Goal: Task Accomplishment & Management: Use online tool/utility

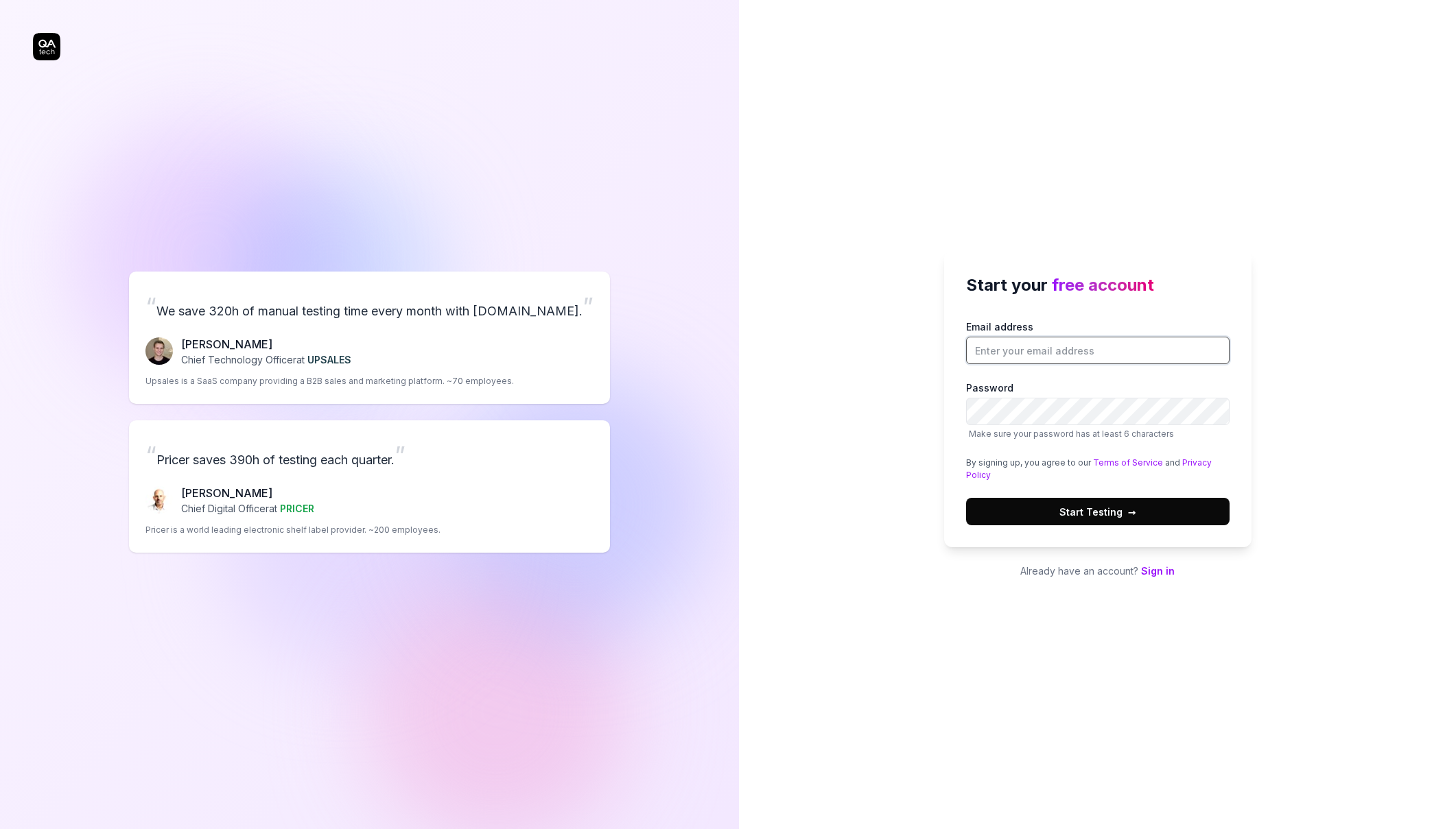
click at [1029, 344] on input "Email address" at bounding box center [1097, 350] width 263 height 27
type input "martynas.gomas@finmatics.com"
click at [941, 471] on div "Start your free account Email address martynas.gomas@finmatics.com Password Mak…" at bounding box center [1097, 414] width 717 height 829
click at [1035, 396] on label "Password Make sure your password has at least 6 characters" at bounding box center [1097, 411] width 263 height 60
click at [1112, 511] on span "Start Testing →" at bounding box center [1097, 511] width 77 height 15
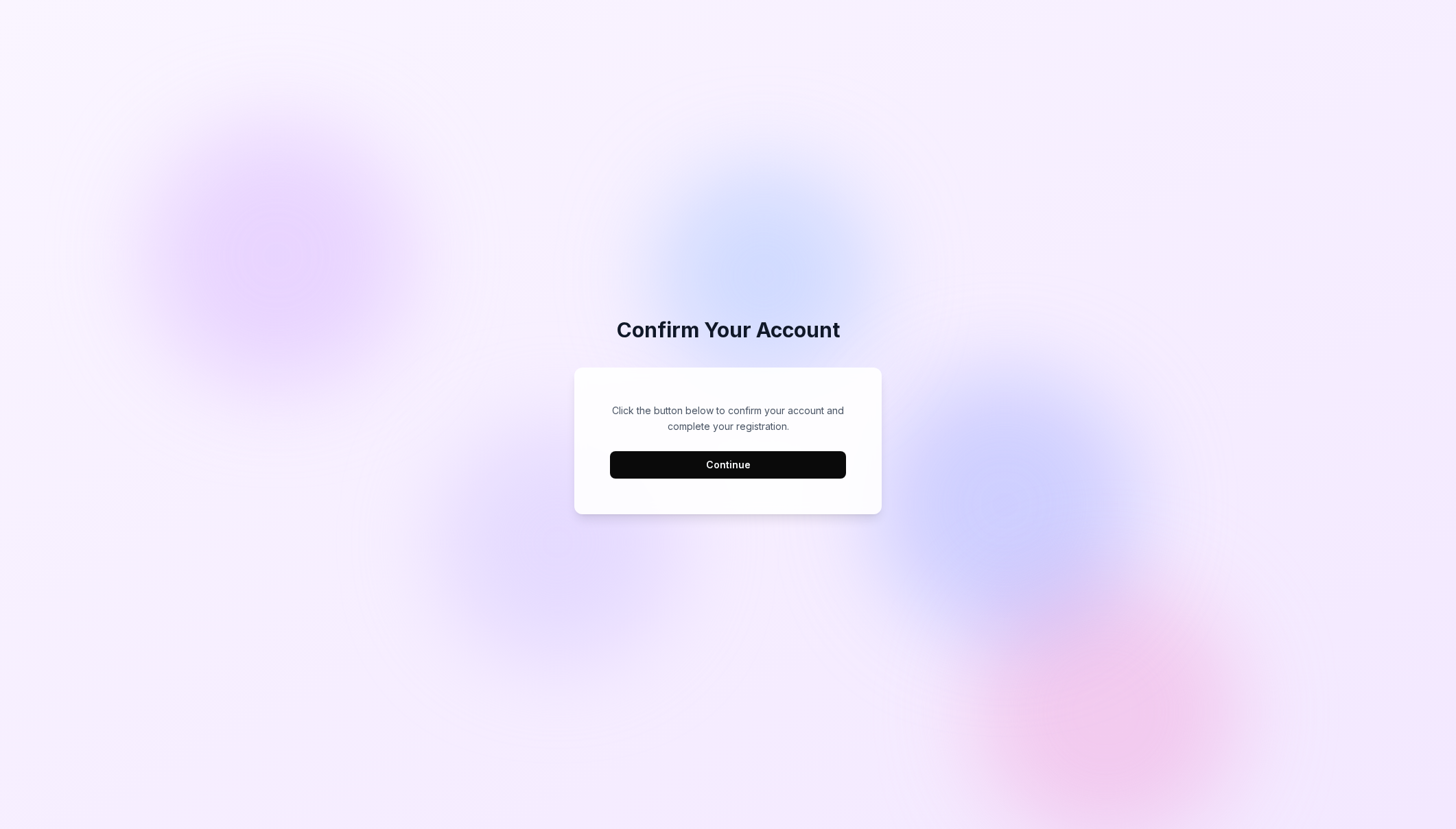
click at [775, 466] on button "Continue" at bounding box center [728, 465] width 236 height 27
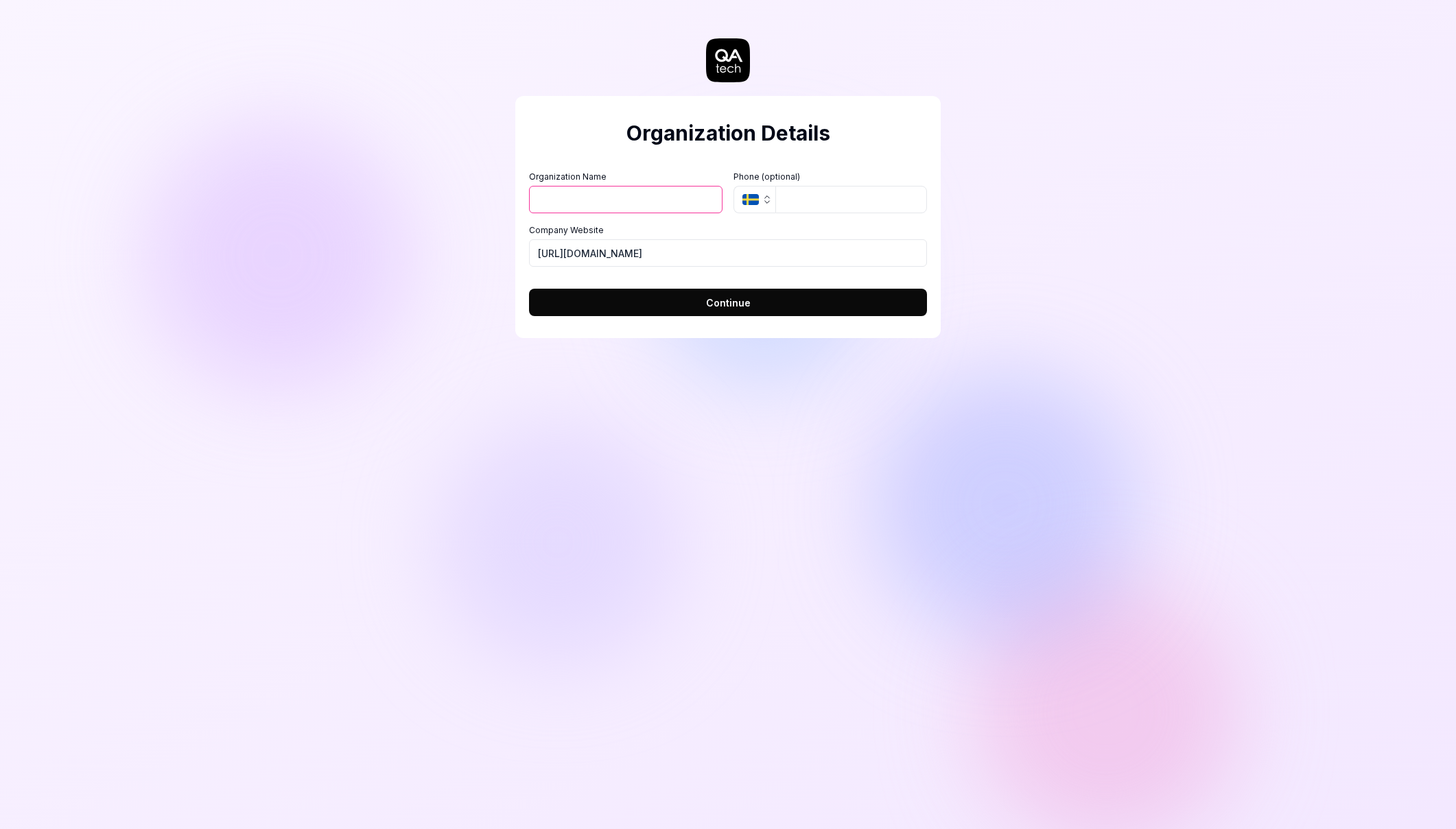
click at [761, 202] on icon "button" at bounding box center [767, 199] width 11 height 11
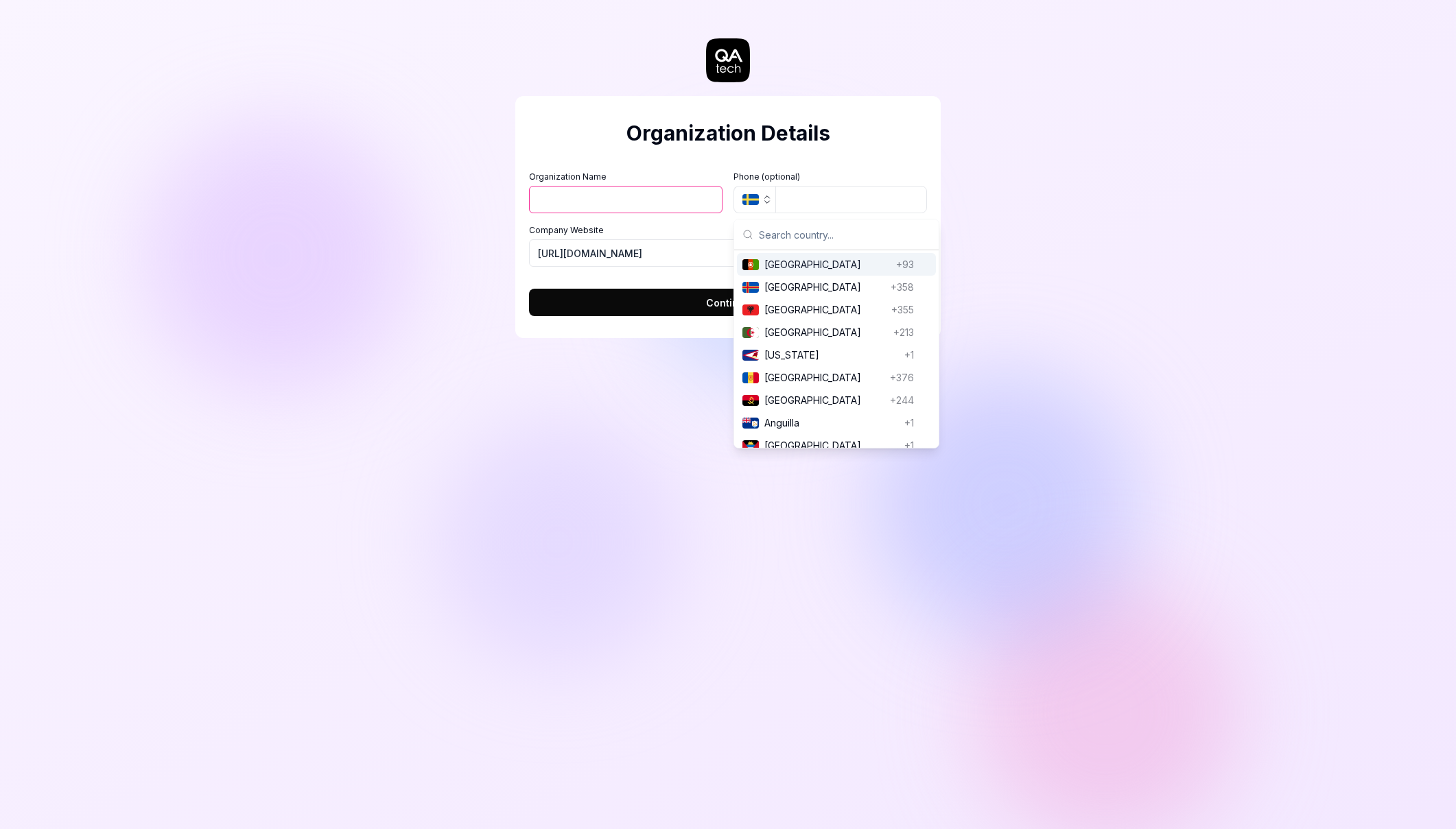
click at [761, 202] on icon "button" at bounding box center [767, 199] width 11 height 11
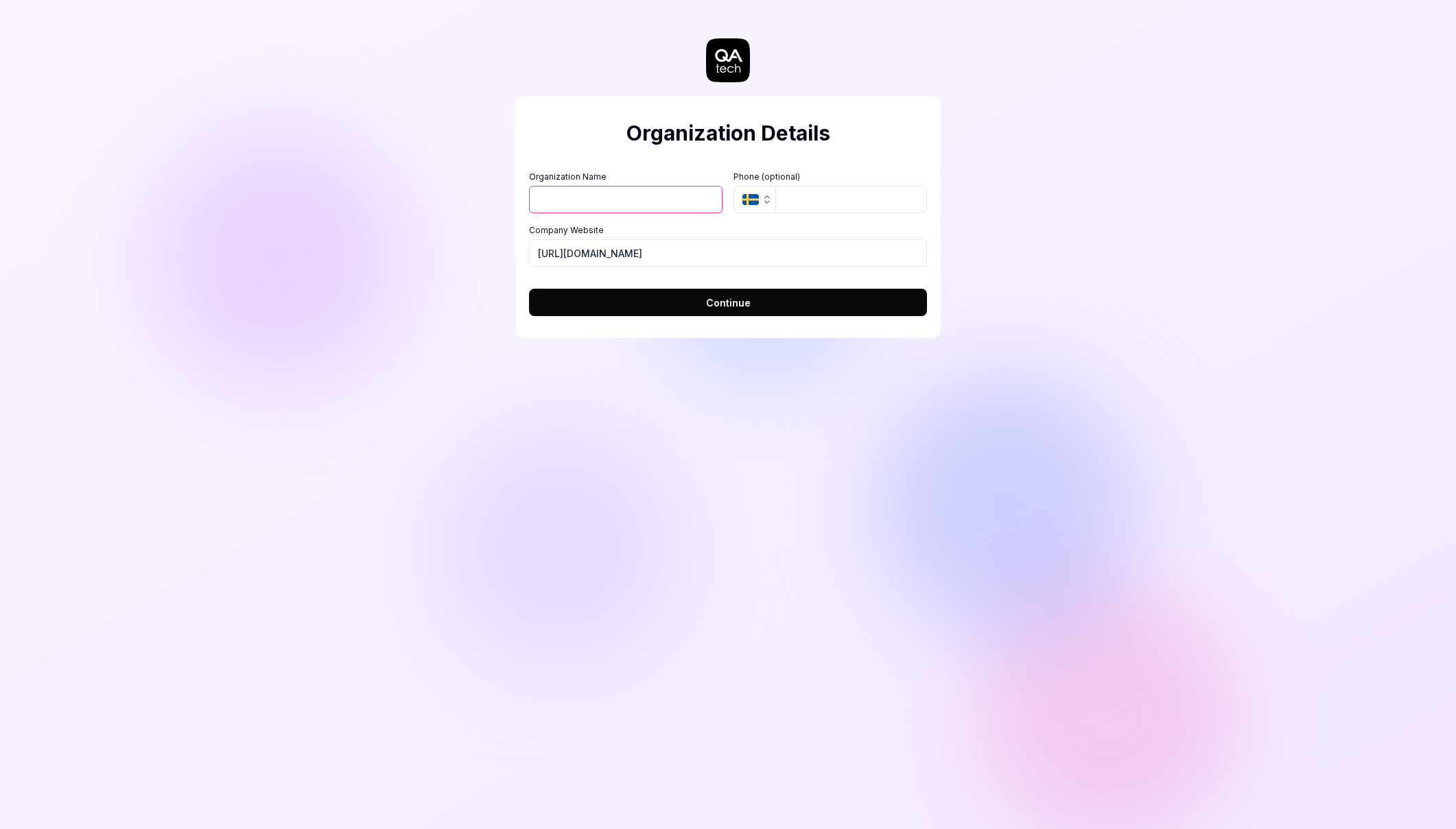
click at [586, 199] on input "Organization Name" at bounding box center [625, 200] width 193 height 27
type input "Finmatics"
click at [699, 305] on button "Continue" at bounding box center [728, 302] width 398 height 27
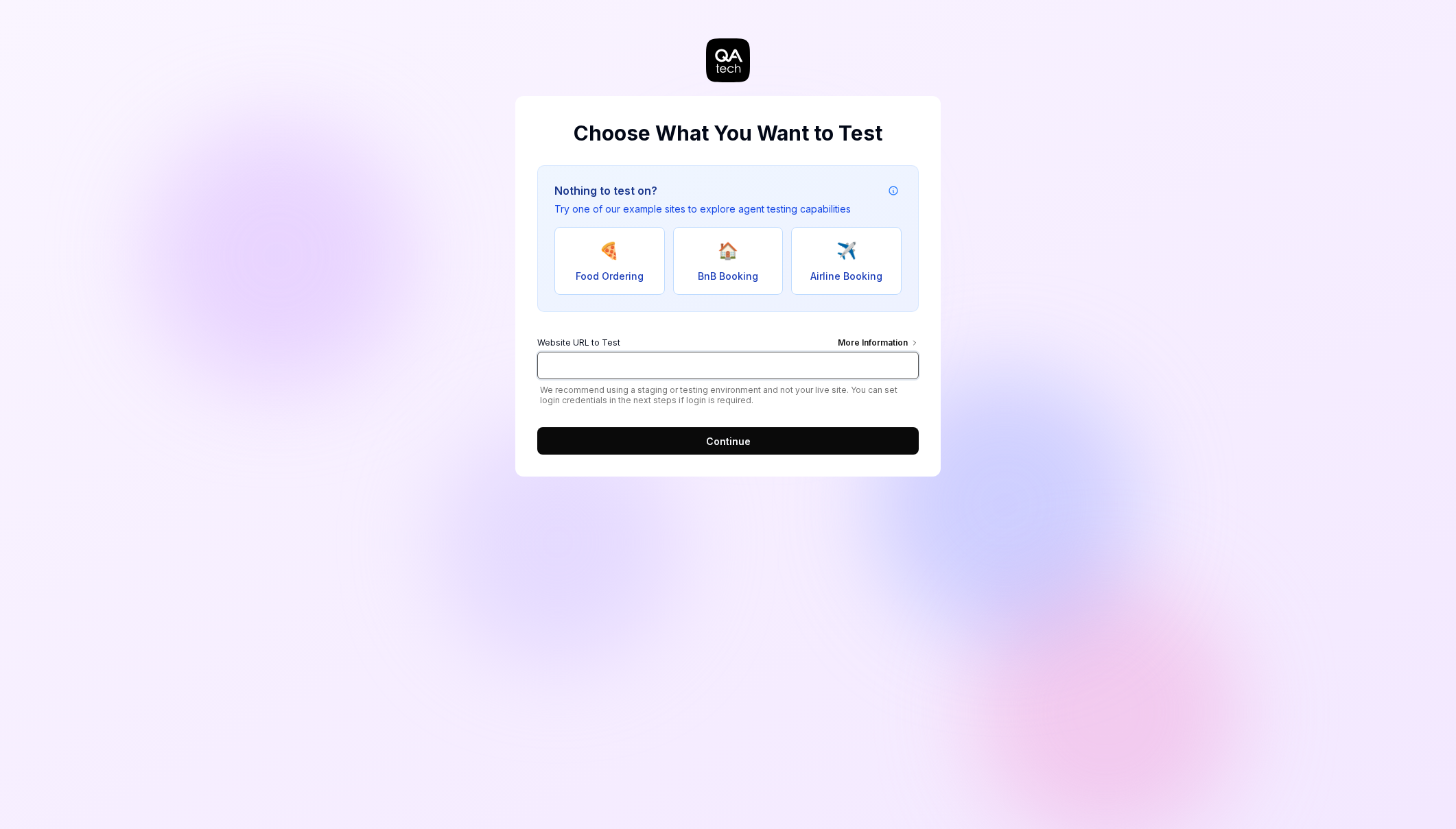
click at [670, 363] on input "Website URL to Test More Information" at bounding box center [728, 366] width 382 height 27
click at [607, 369] on input "Website URL to Test More Information" at bounding box center [728, 366] width 382 height 27
paste input "https://release.core.finmatics.dev/en/#/operations"
drag, startPoint x: 720, startPoint y: 364, endPoint x: 917, endPoint y: 375, distance: 197.3
click at [917, 376] on input "https://release.core.finmatics.dev/en/#/operations" at bounding box center [728, 366] width 382 height 27
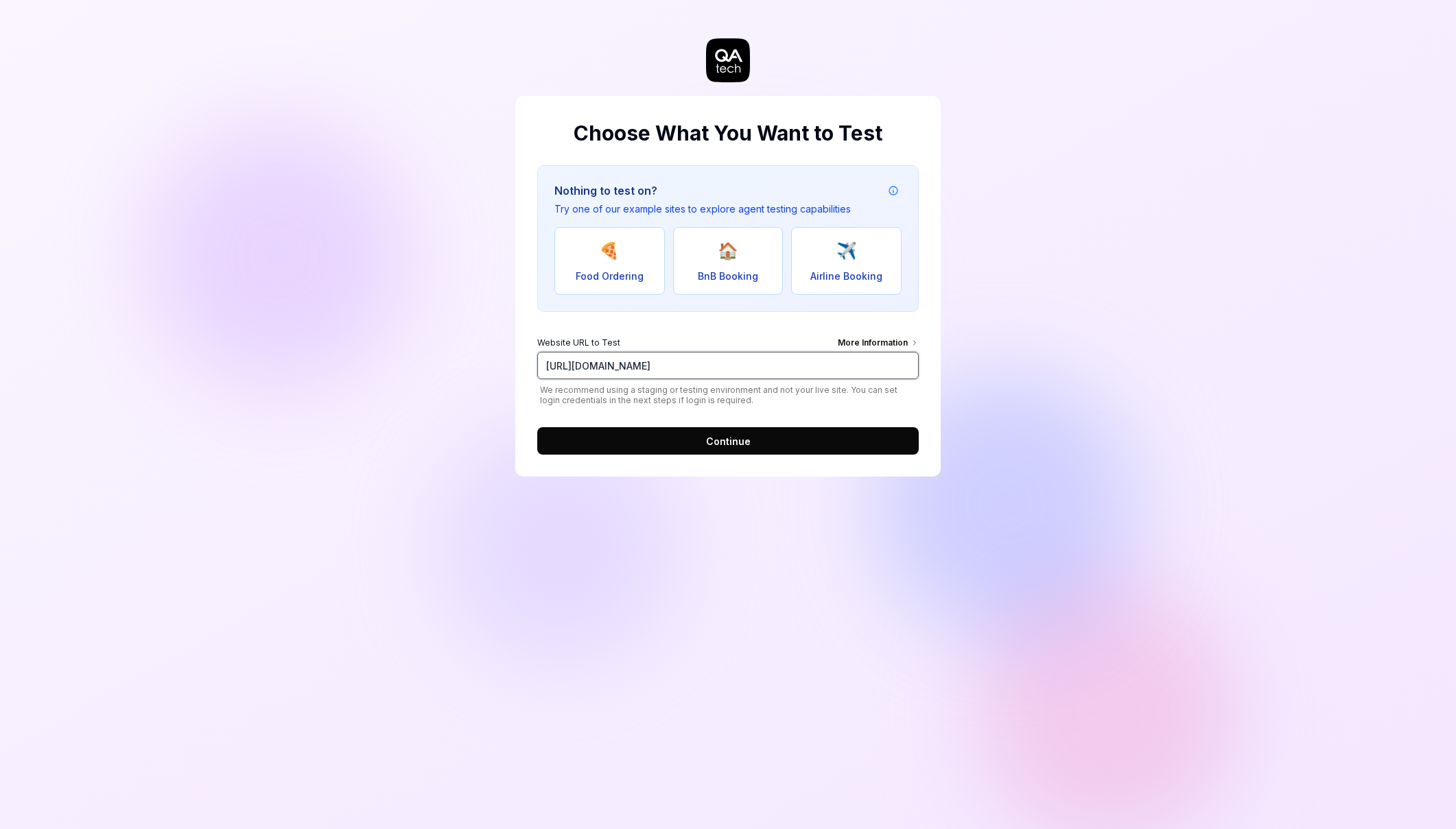
type input "https://release.core.finmatics.dev/en/"
click at [770, 444] on button "Continue" at bounding box center [728, 441] width 382 height 27
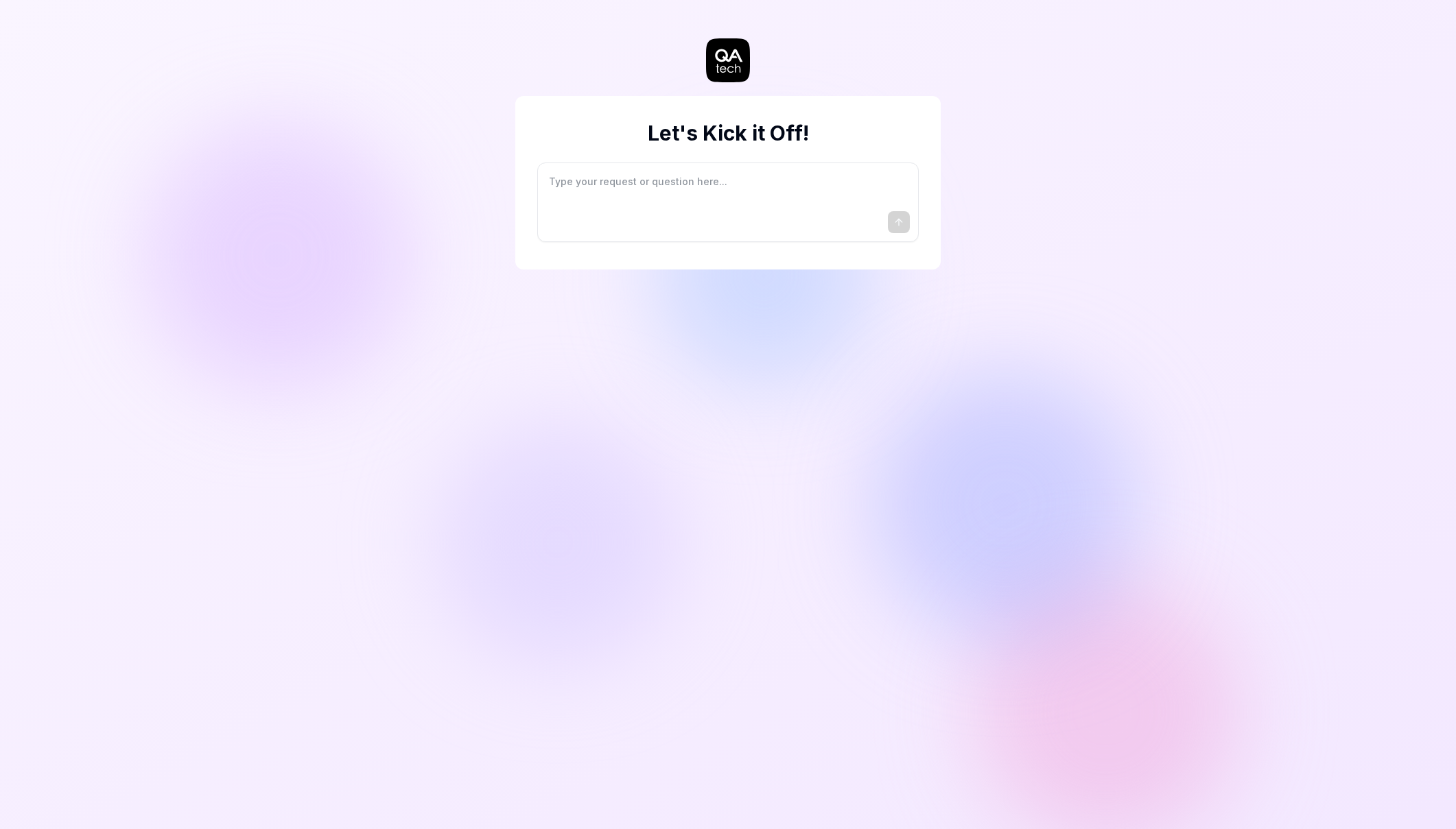
type textarea "*"
type textarea "I"
type textarea "*"
type textarea "I"
type textarea "*"
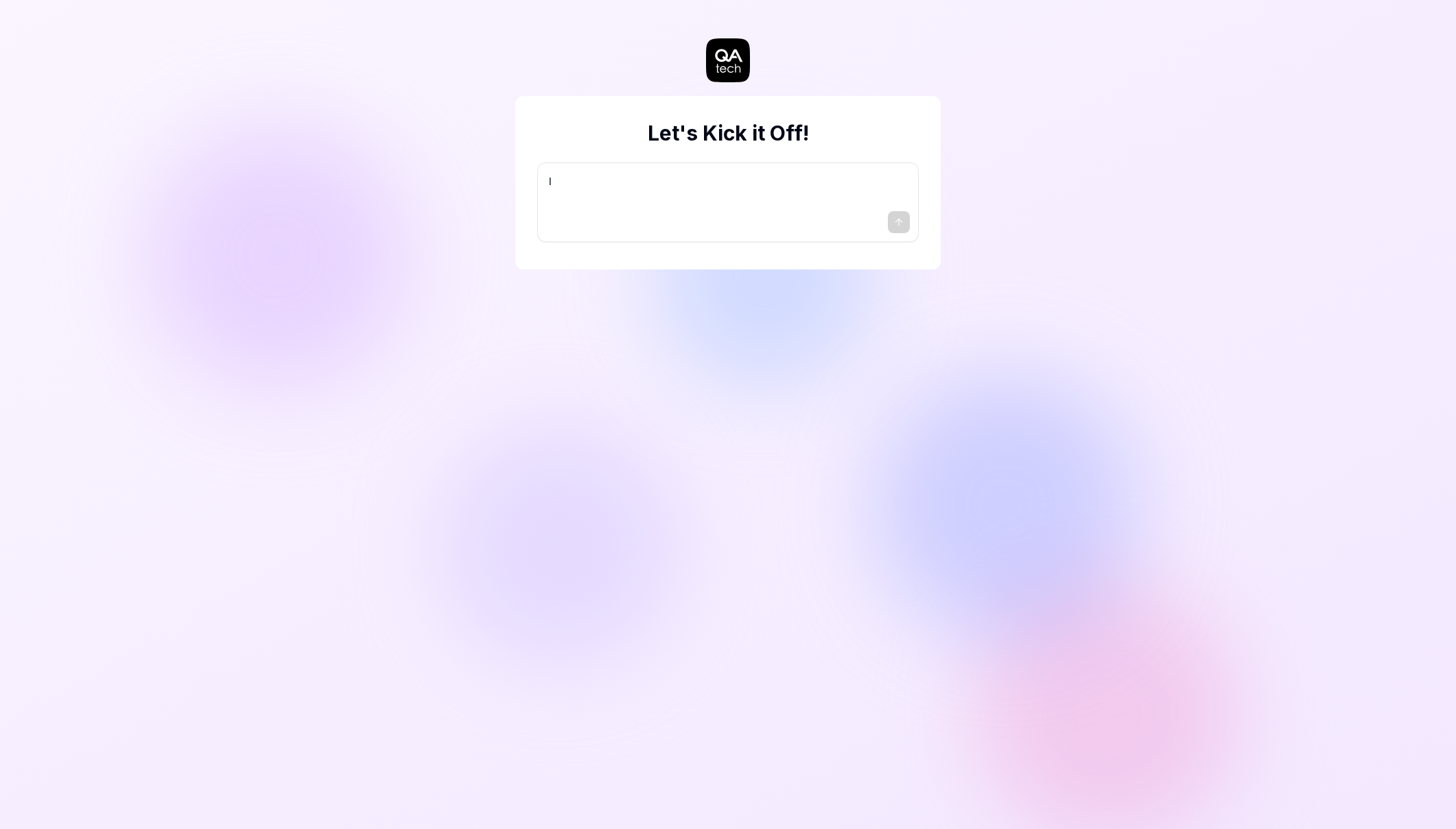
type textarea "I w"
type textarea "*"
type textarea "I wa"
type textarea "*"
type textarea "I wan"
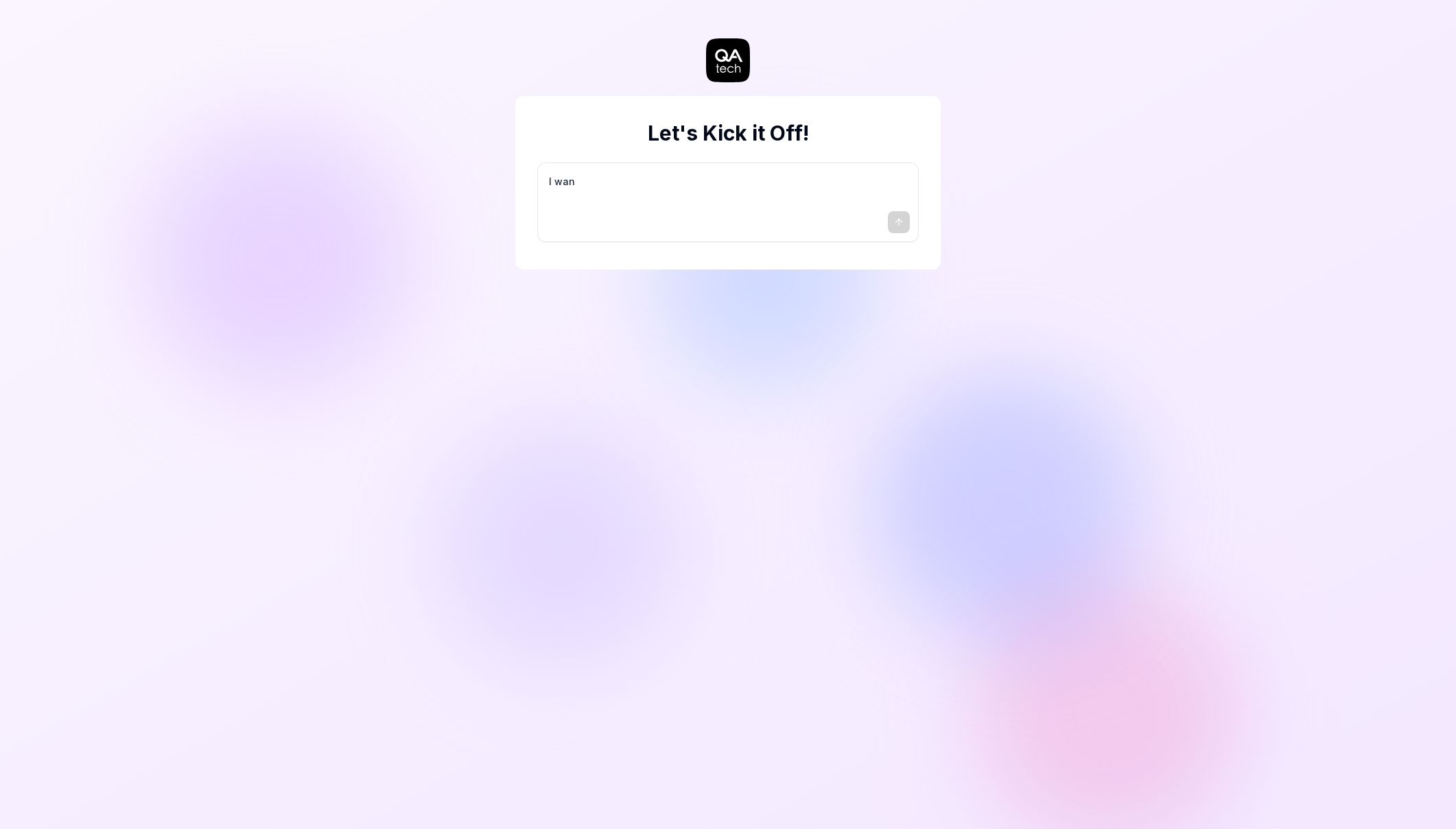
type textarea "*"
type textarea "I want"
type textarea "*"
type textarea "I want"
type textarea "*"
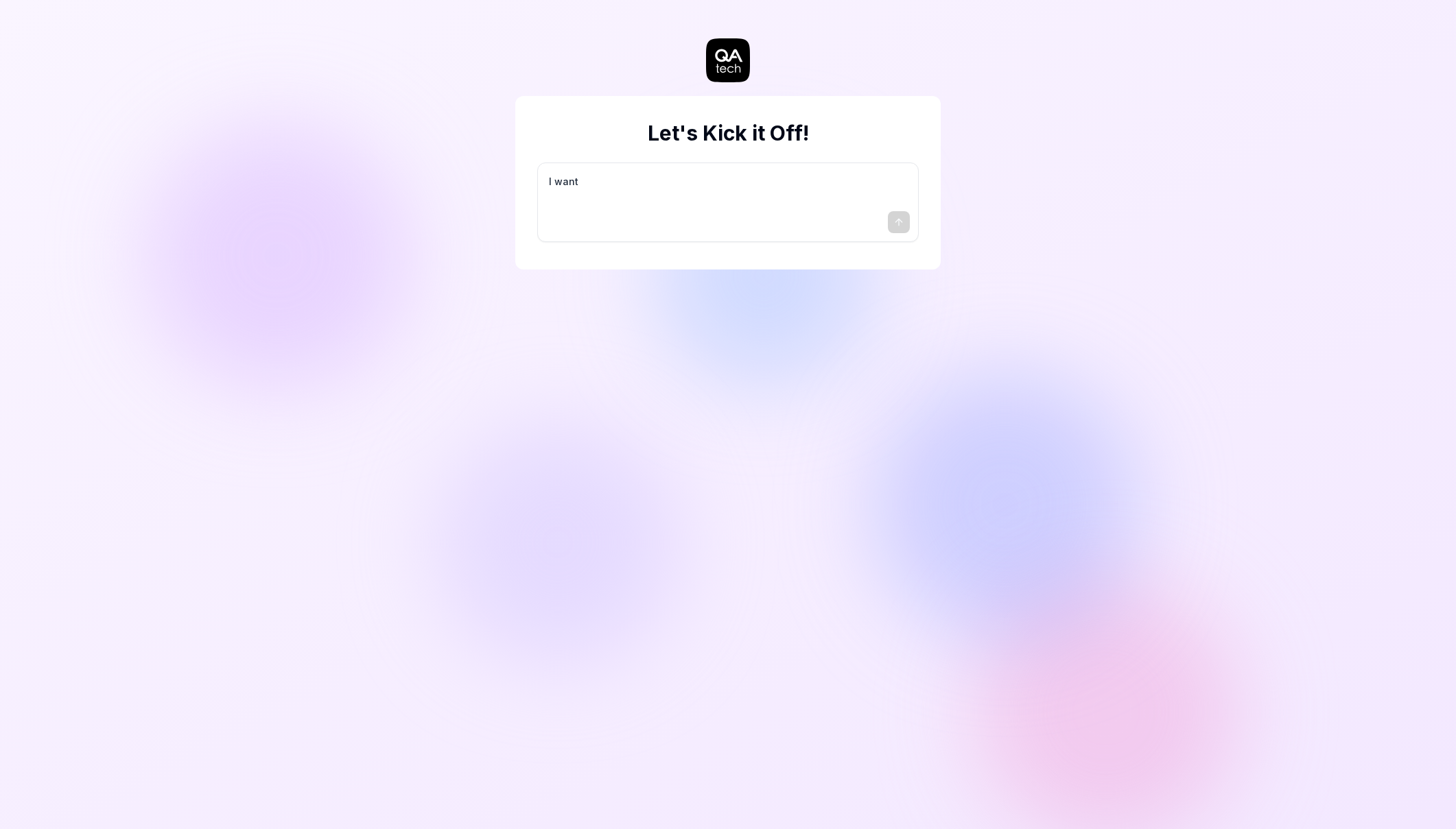
type textarea "I want a"
type textarea "*"
type textarea "I want a"
type textarea "*"
type textarea "I want a g"
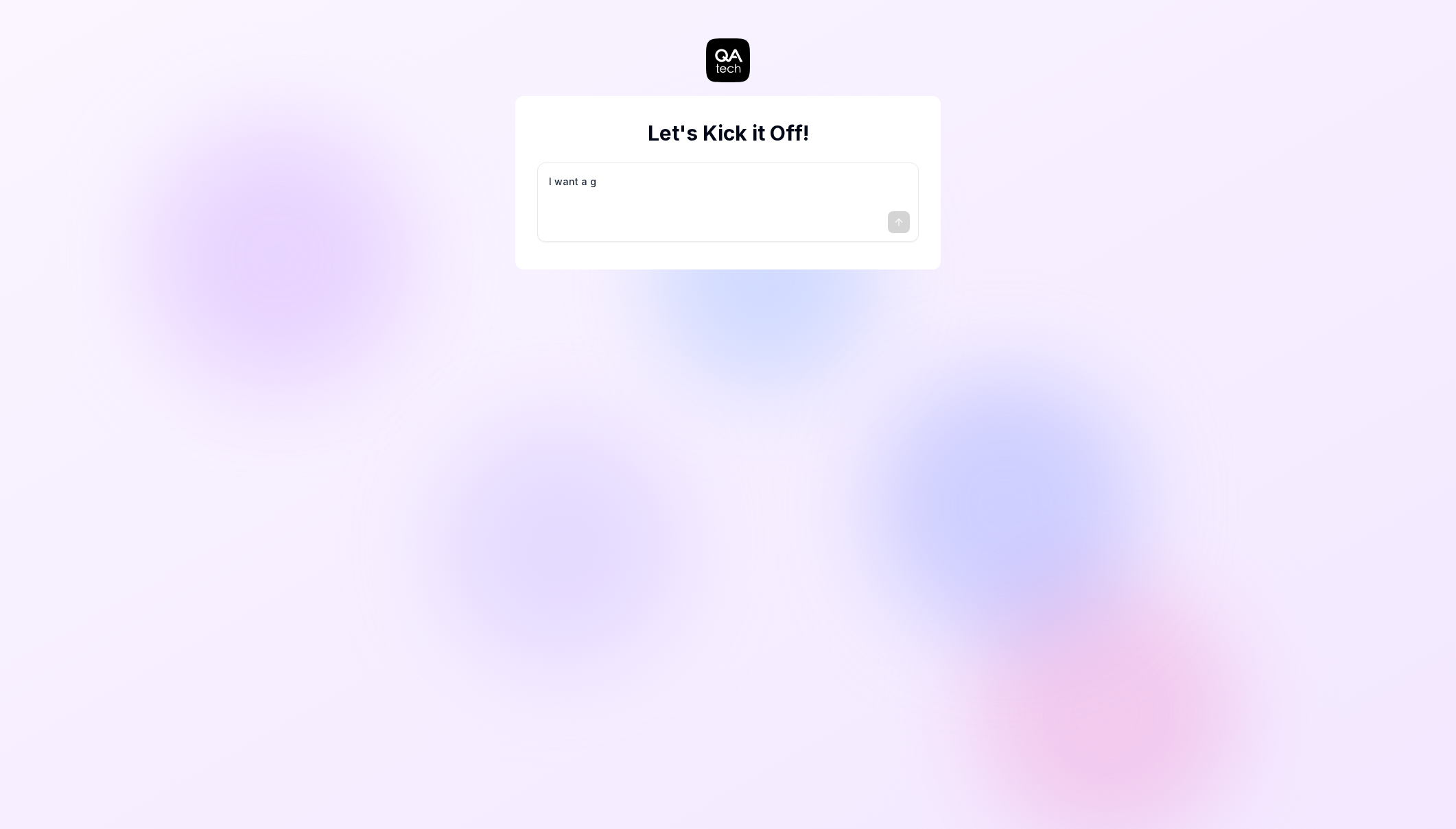
type textarea "*"
type textarea "I want a go"
type textarea "*"
type textarea "I want a goo"
type textarea "*"
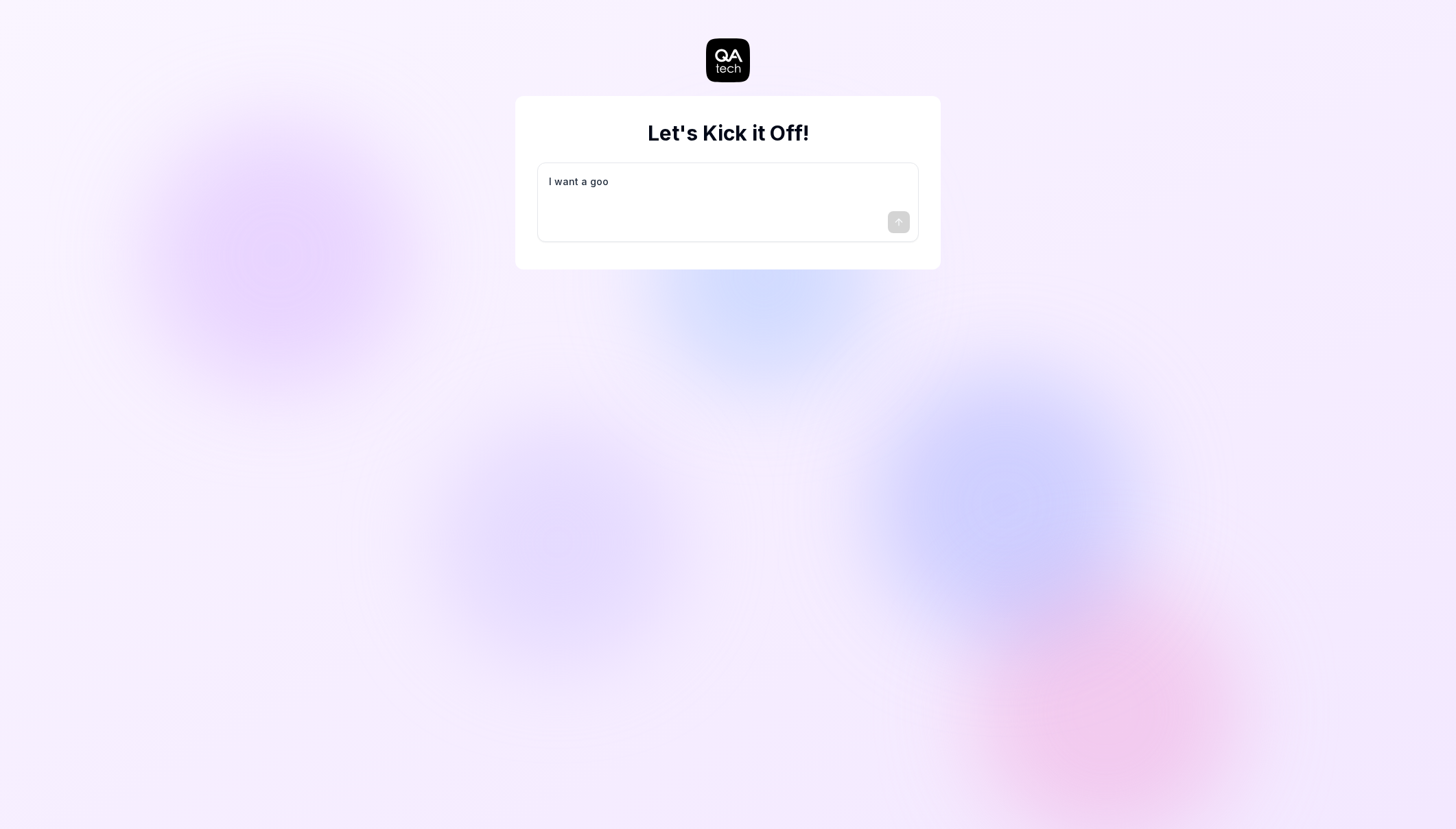
type textarea "I want a good"
type textarea "*"
type textarea "I want a good"
type textarea "*"
type textarea "I want a good t"
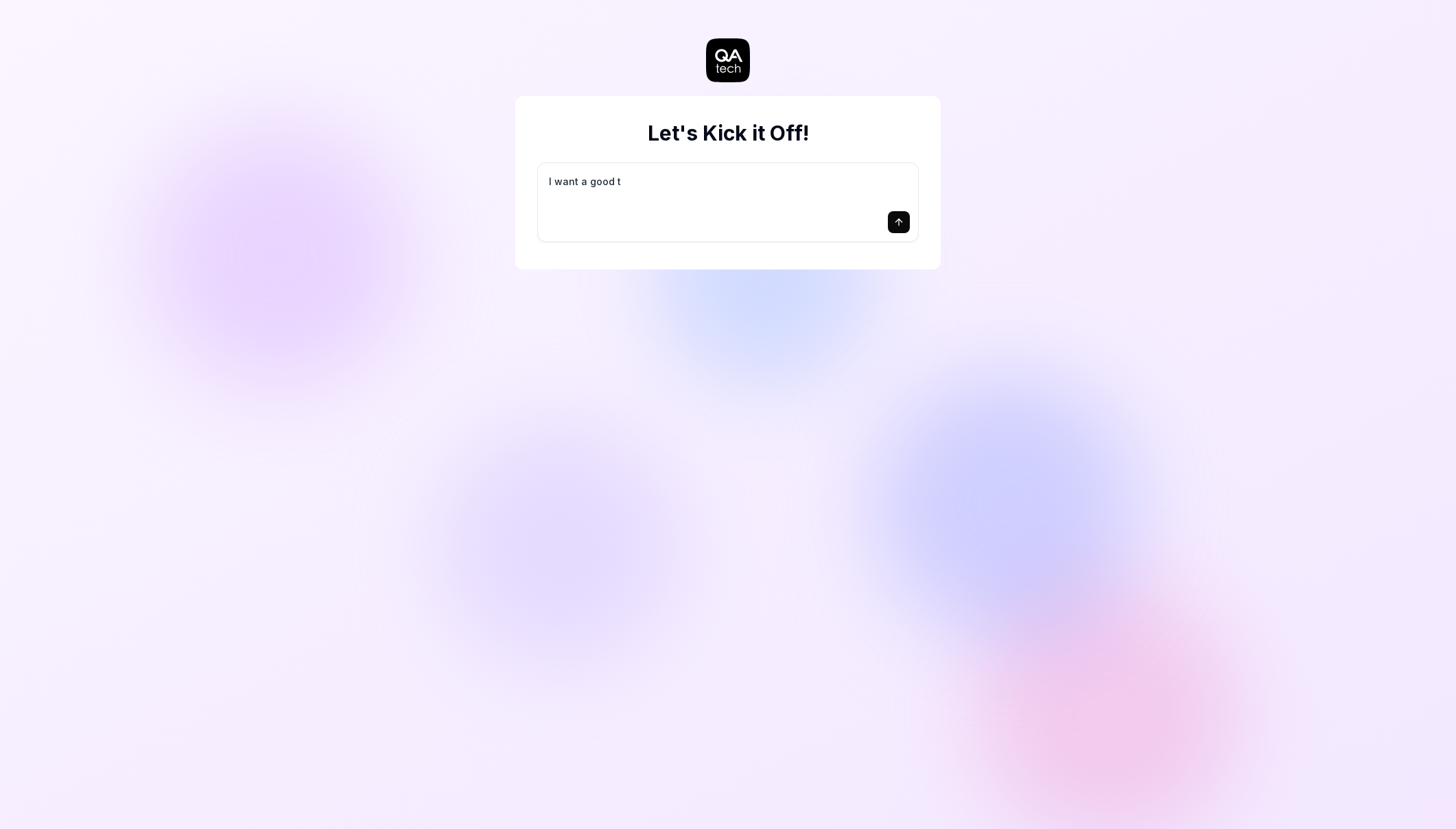
type textarea "*"
type textarea "I want a good te"
type textarea "*"
type textarea "I want a good tes"
type textarea "*"
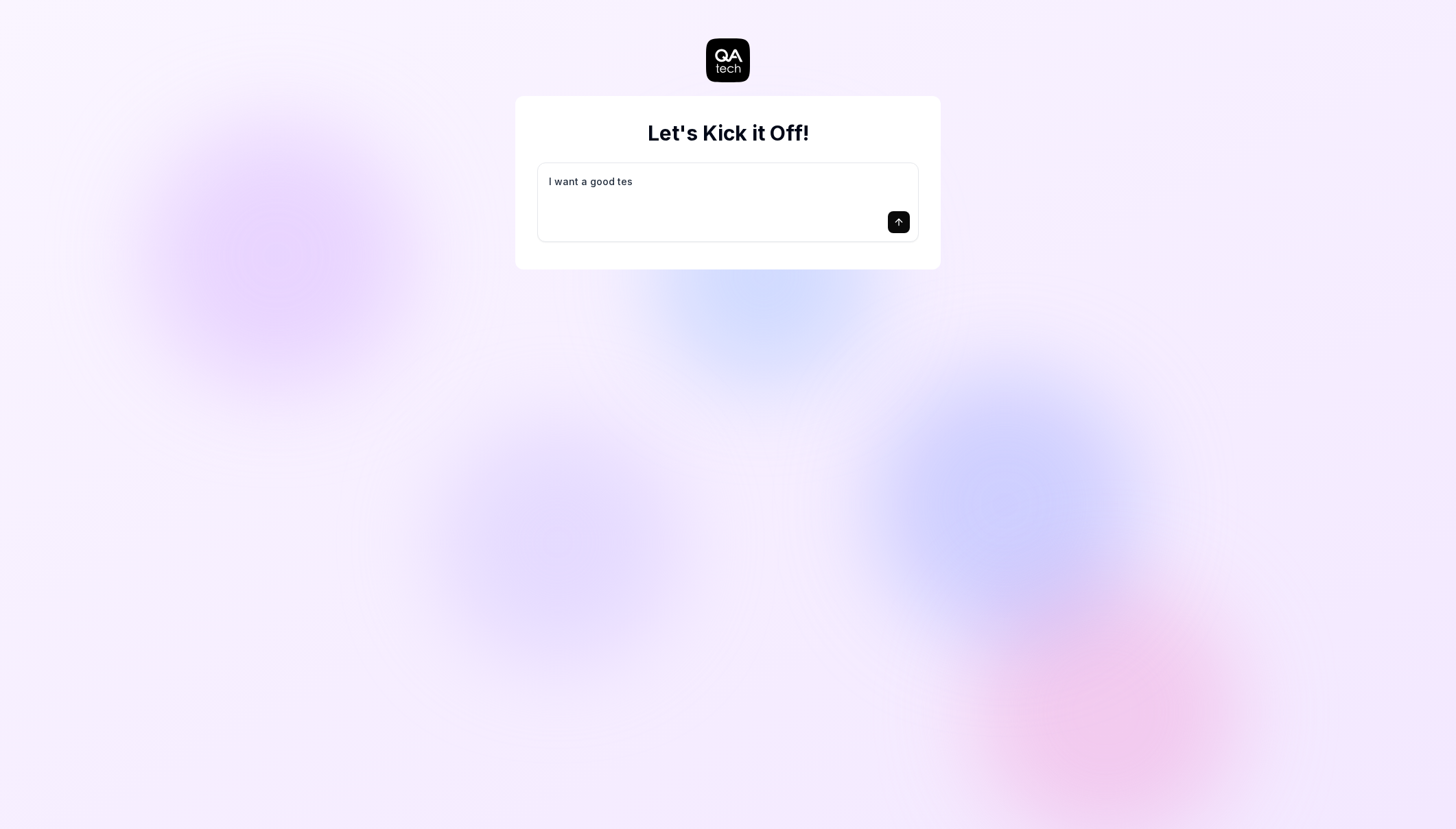
type textarea "I want a good test"
type textarea "*"
type textarea "I want a good test"
type textarea "*"
type textarea "I want a good test s"
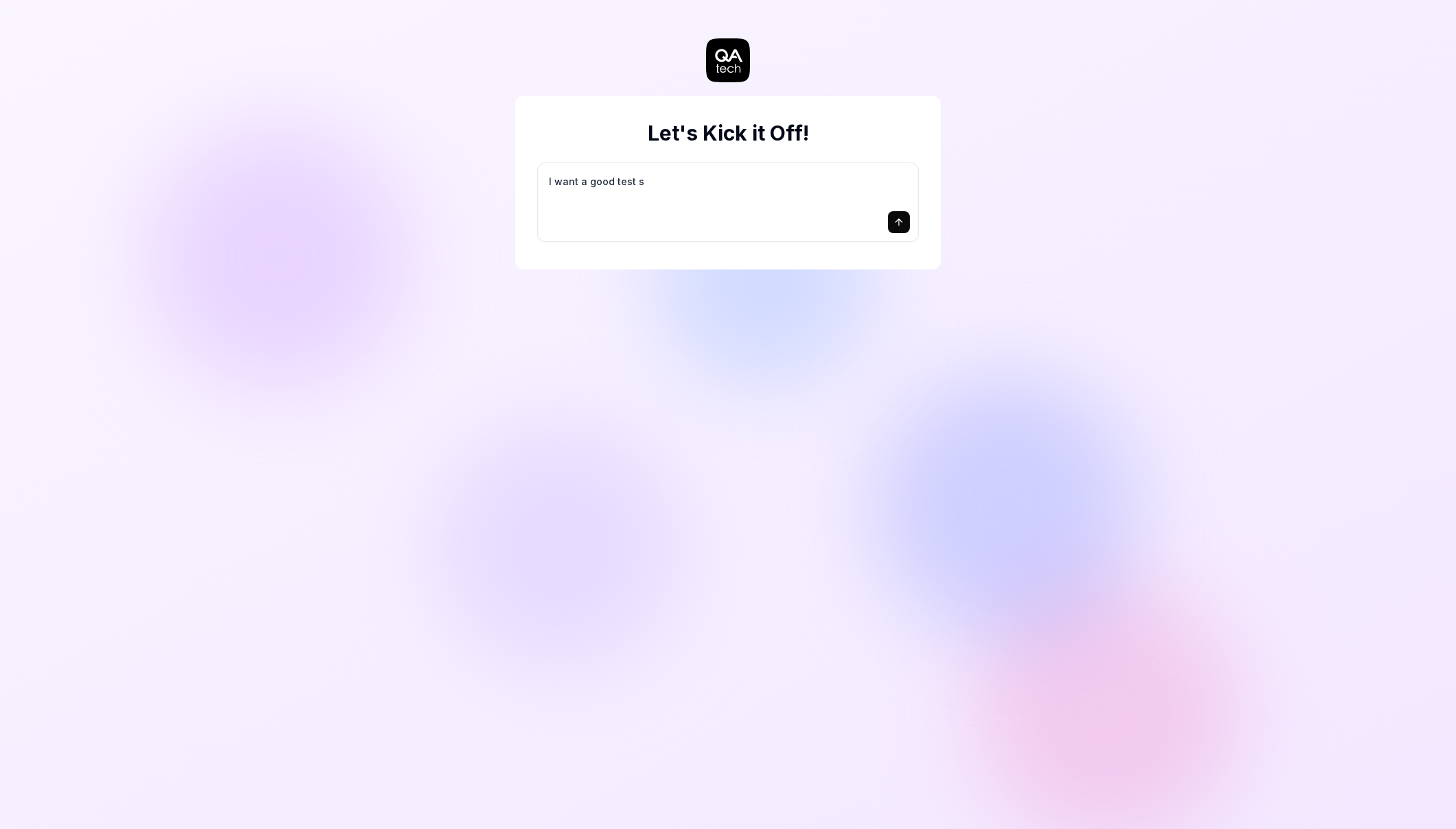
type textarea "*"
type textarea "I want a good test se"
type textarea "*"
type textarea "I want a good test set"
type textarea "*"
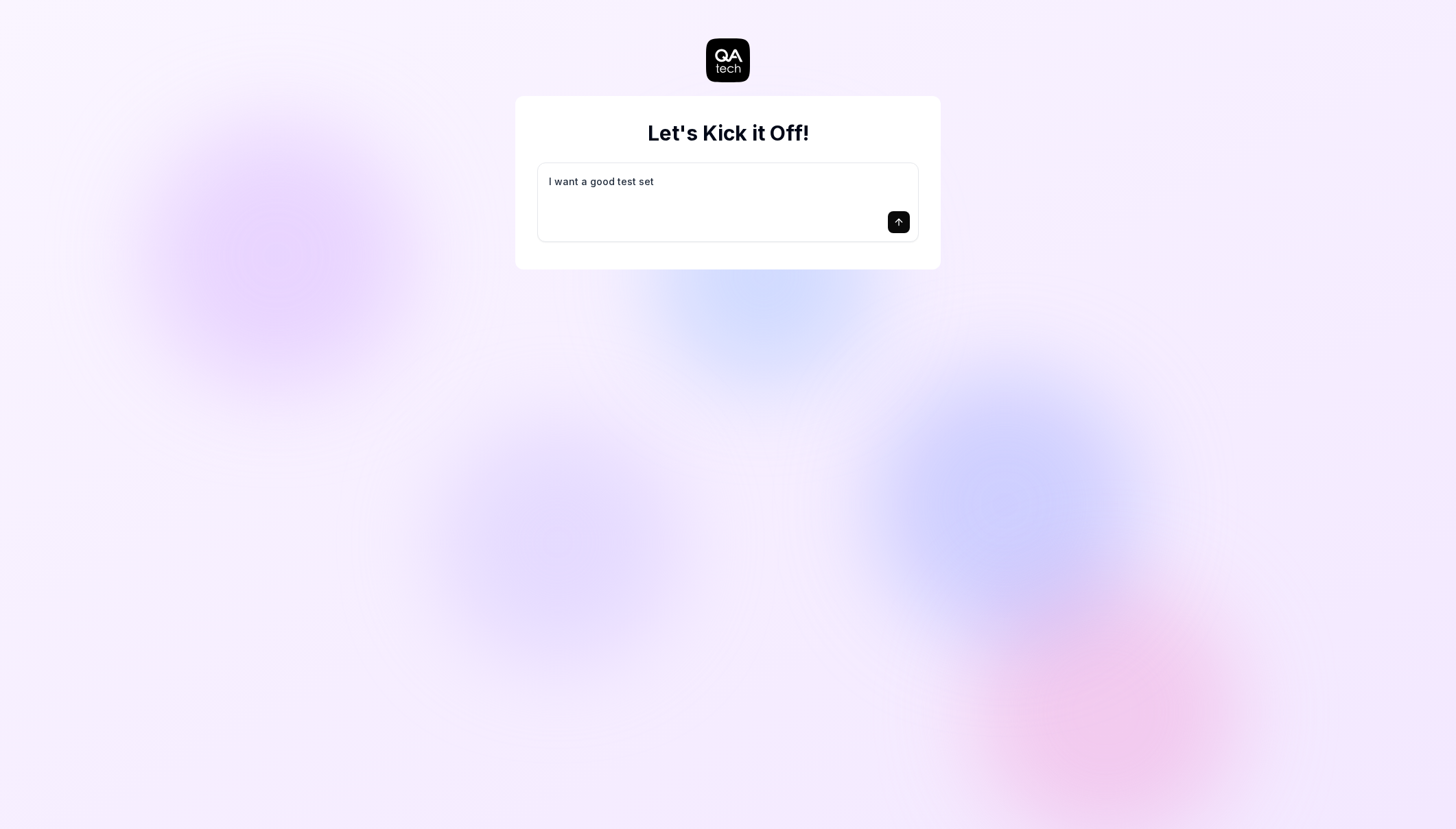
type textarea "I want a good test setu"
type textarea "*"
type textarea "I want a good test setup"
type textarea "*"
type textarea "I want a good test setup"
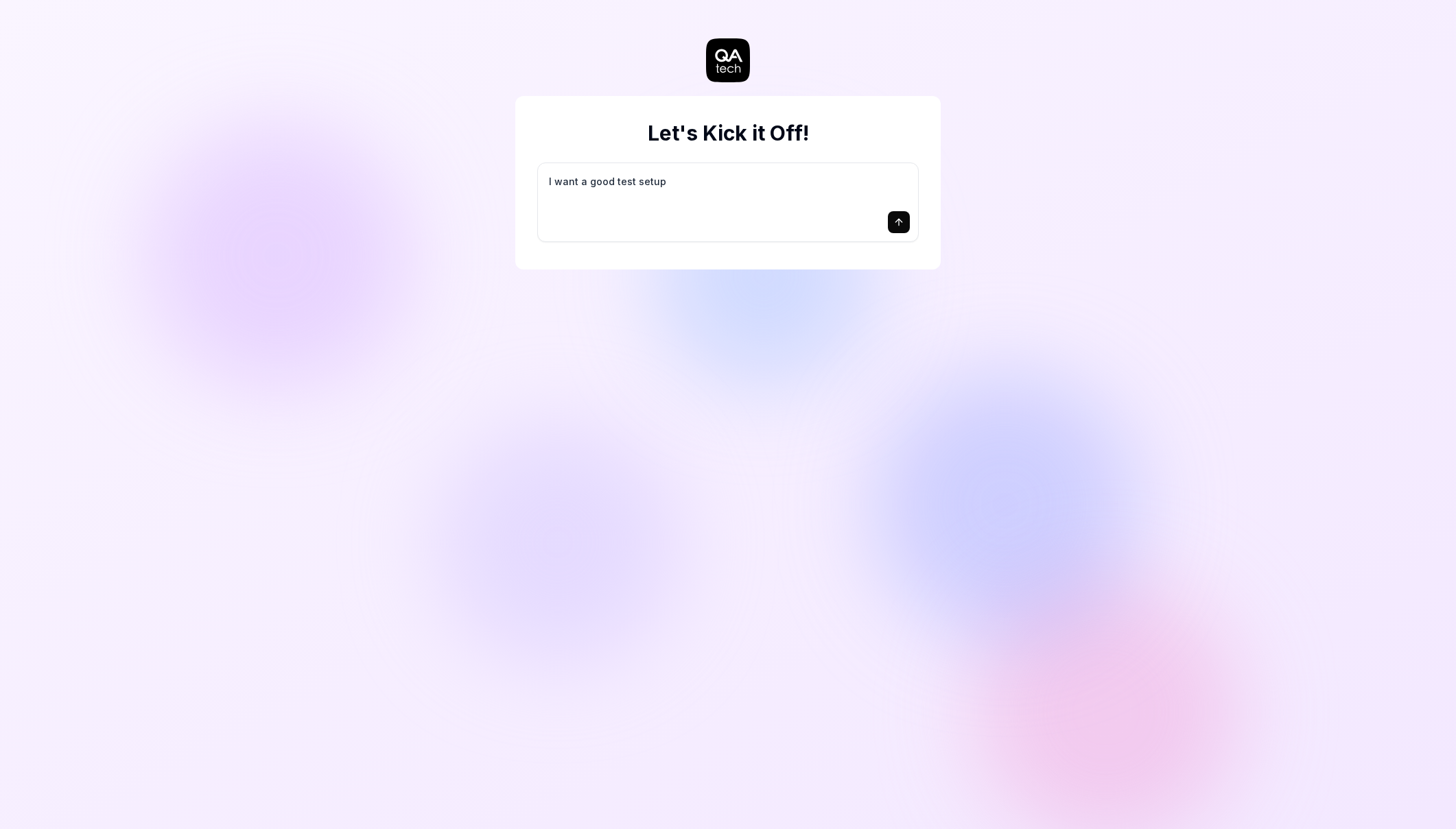
type textarea "*"
type textarea "I want a good test setup f"
type textarea "*"
type textarea "I want a good test setup fo"
type textarea "*"
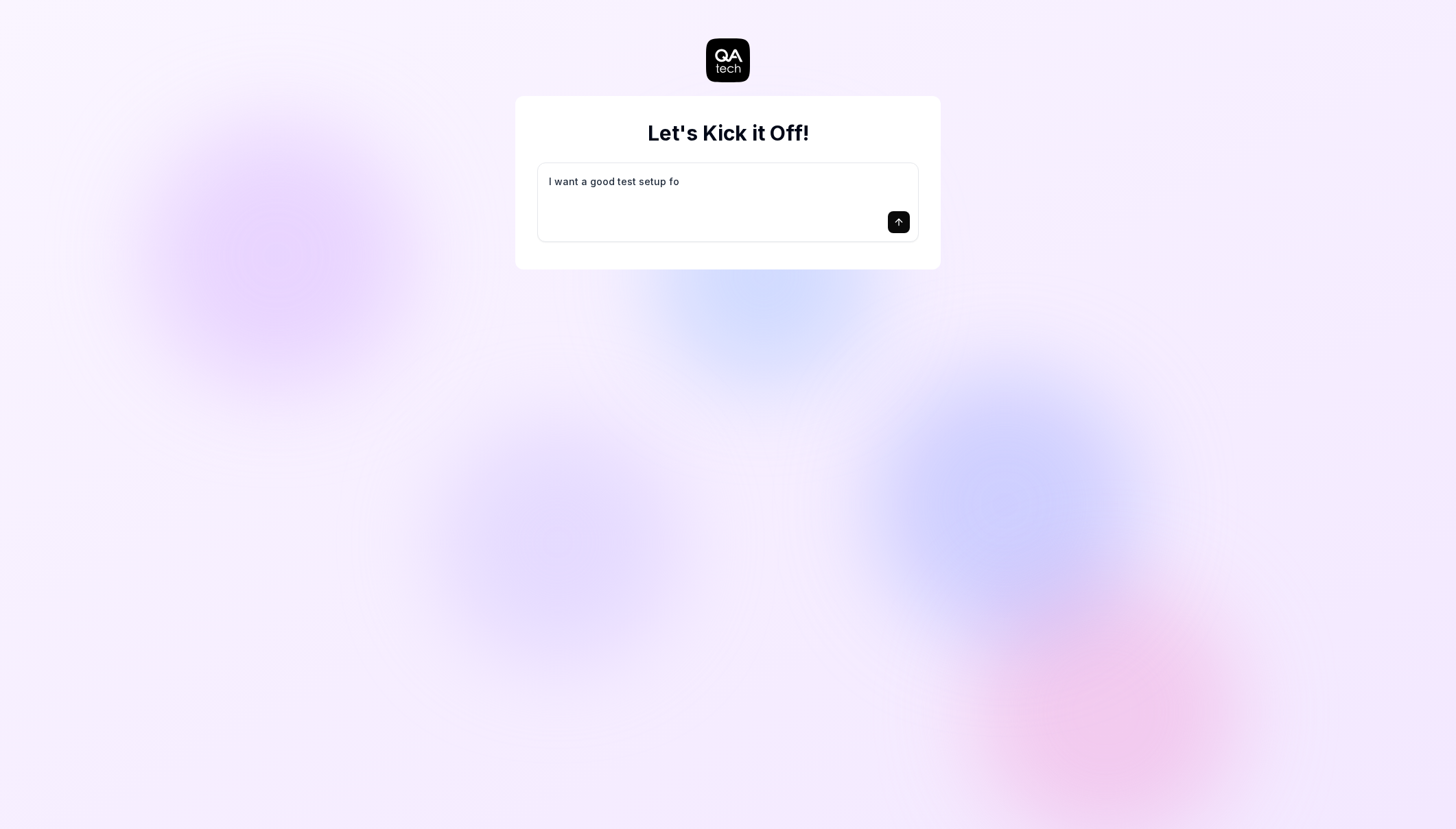
type textarea "I want a good test setup for"
type textarea "*"
type textarea "I want a good test setup for"
type textarea "*"
type textarea "I want a good test setup for m"
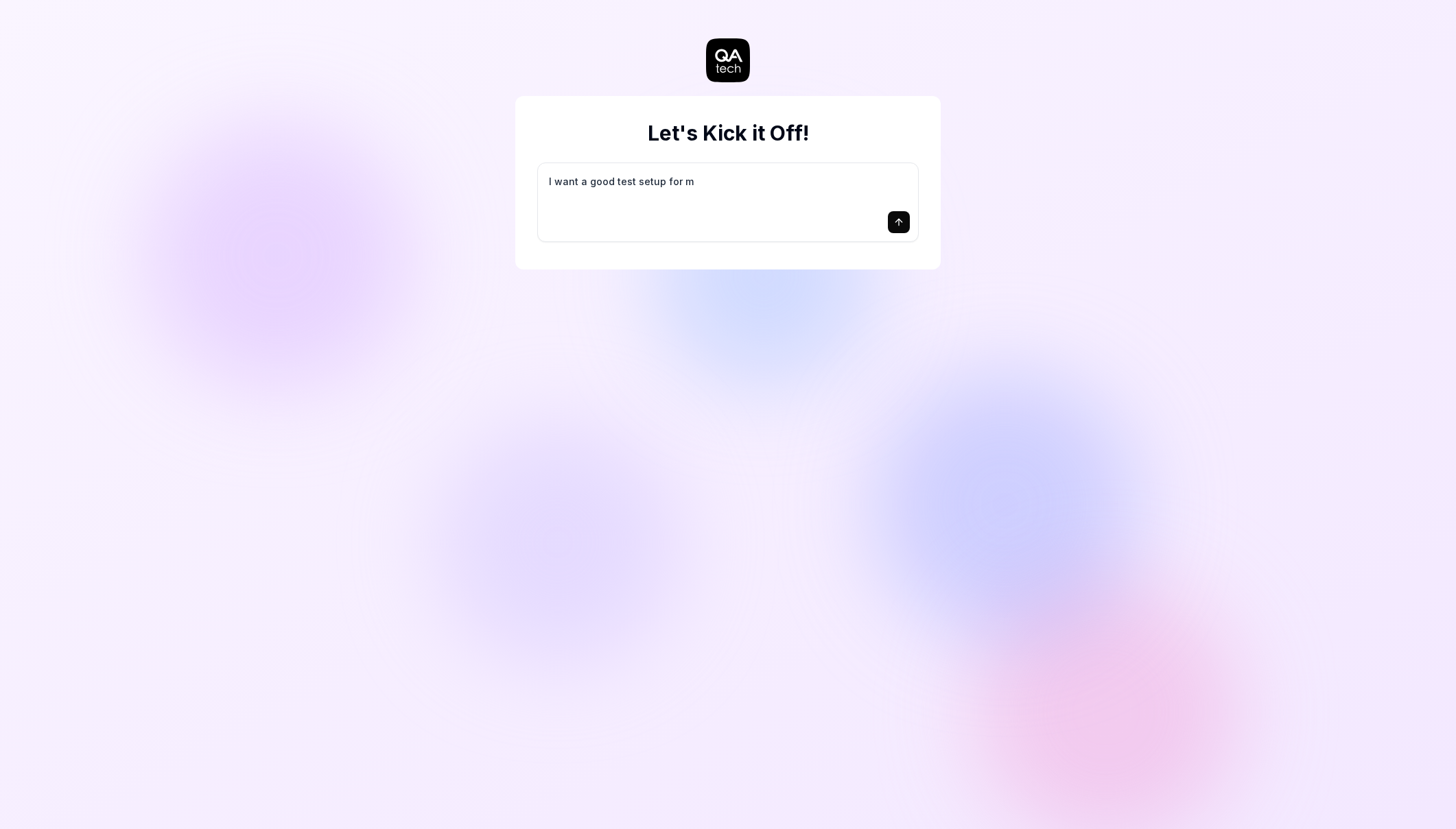
type textarea "*"
type textarea "I want a good test setup for my"
type textarea "*"
type textarea "I want a good test setup for my"
type textarea "*"
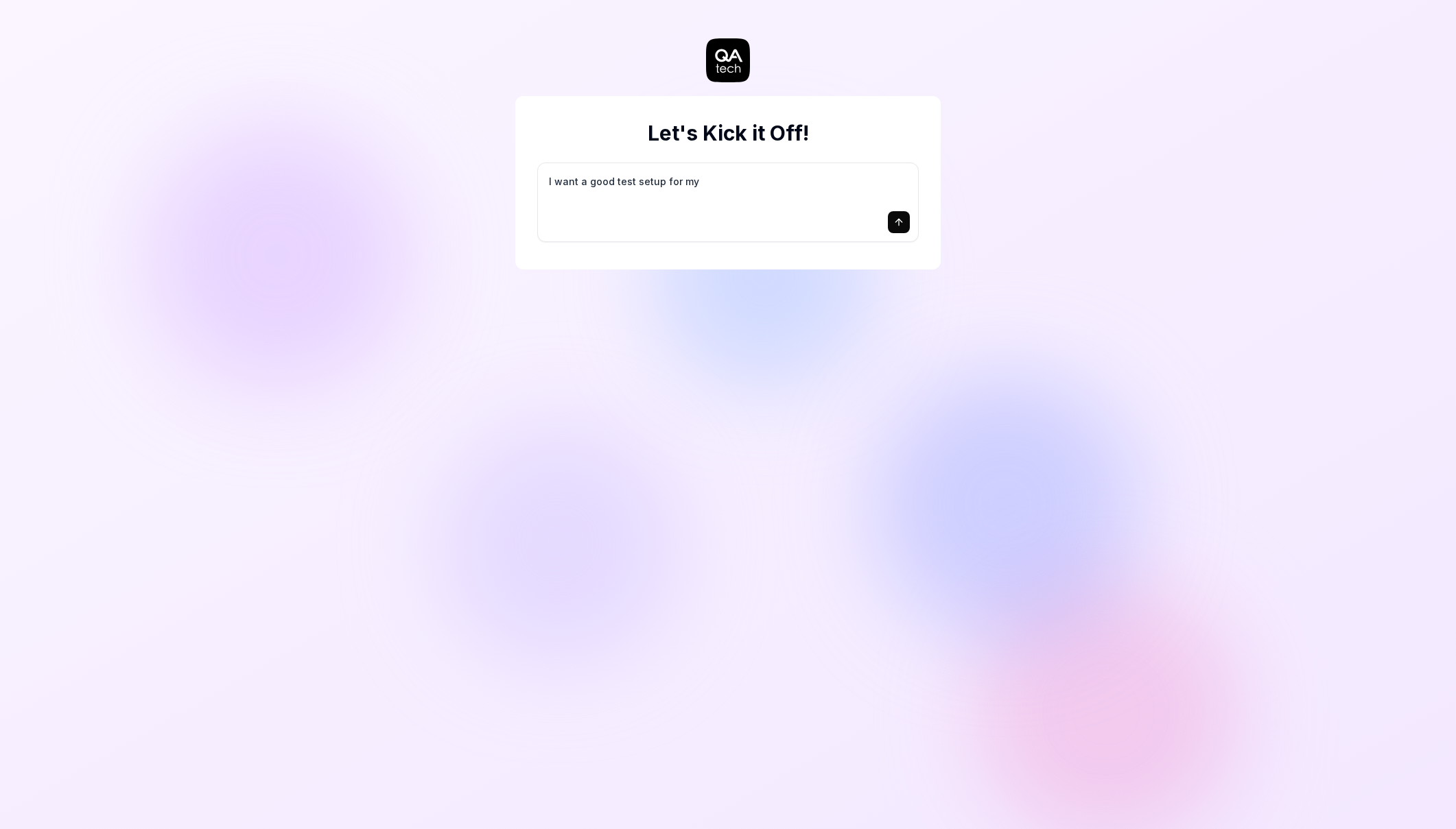
type textarea "I want a good test setup for my s"
type textarea "*"
type textarea "I want a good test setup for my si"
type textarea "*"
type textarea "I want a good test setup for my sit"
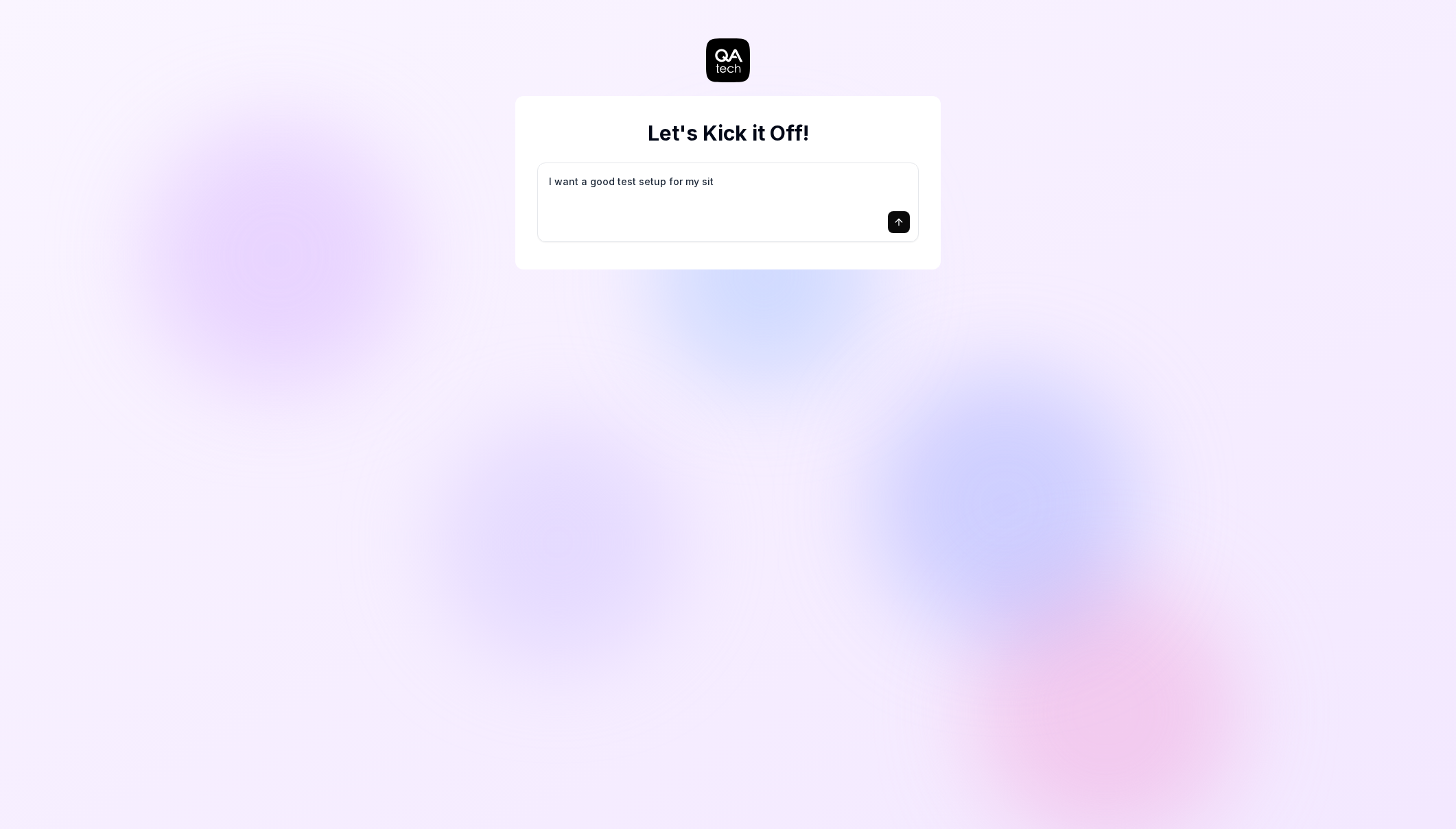
type textarea "*"
type textarea "I want a good test setup for my site"
type textarea "*"
type textarea "I want a good test setup for my site"
type textarea "*"
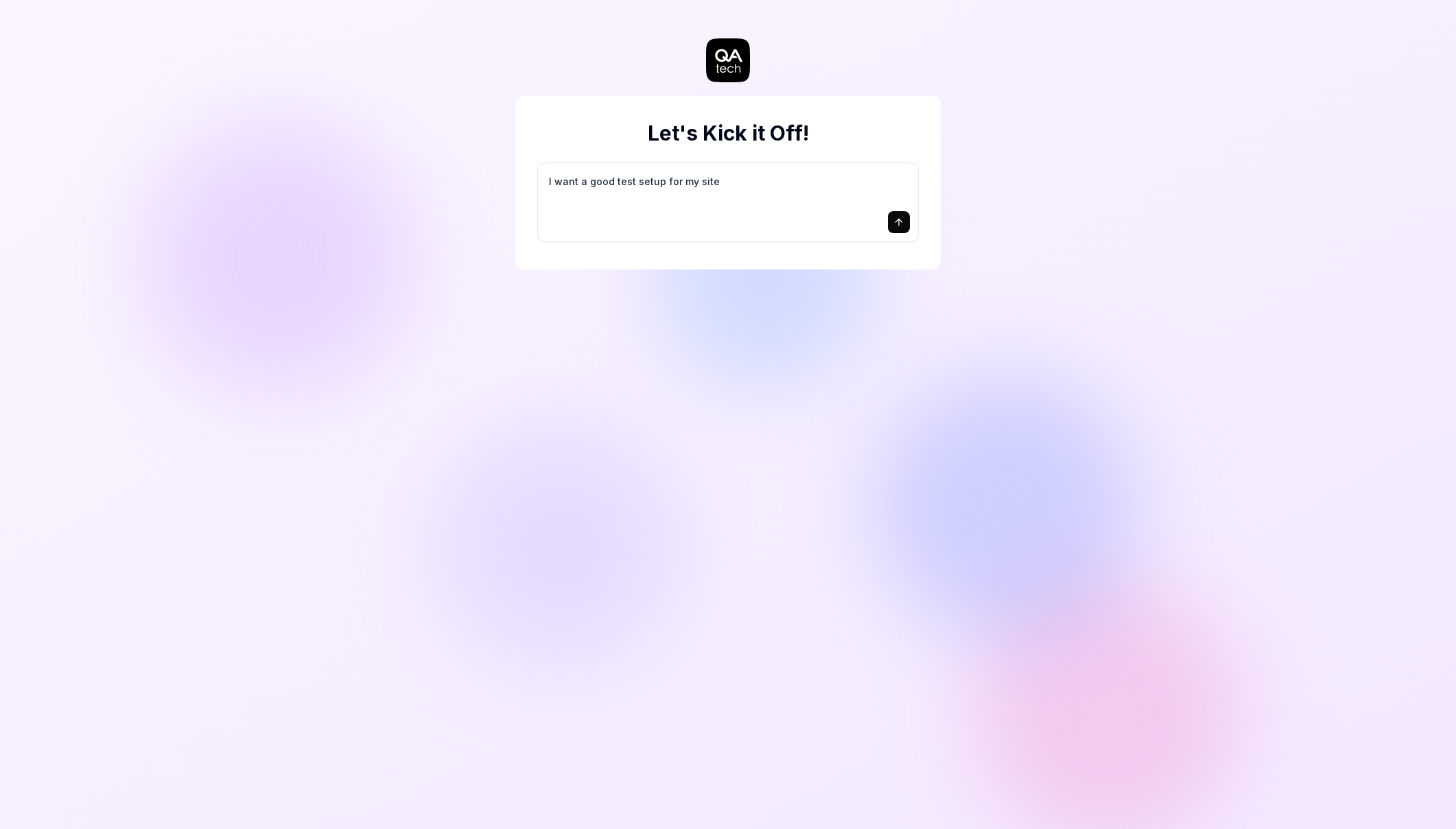
type textarea "I want a good test setup for my site -"
type textarea "*"
type textarea "I want a good test setup for my site -"
type textarea "*"
type textarea "I want a good test setup for my site - h"
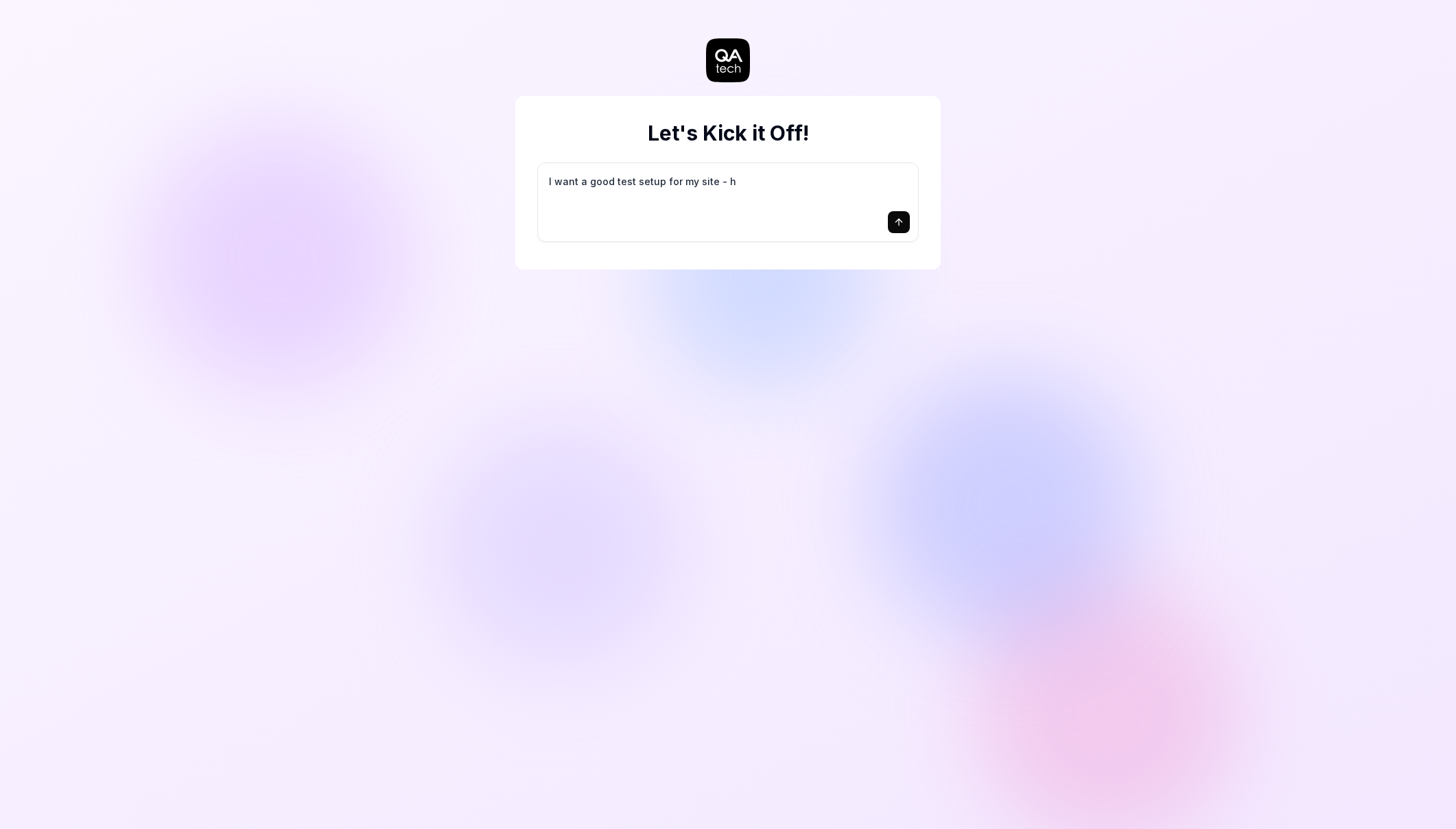
type textarea "*"
type textarea "I want a good test setup for my site - he"
type textarea "*"
type textarea "I want a good test setup for my site - hel"
type textarea "*"
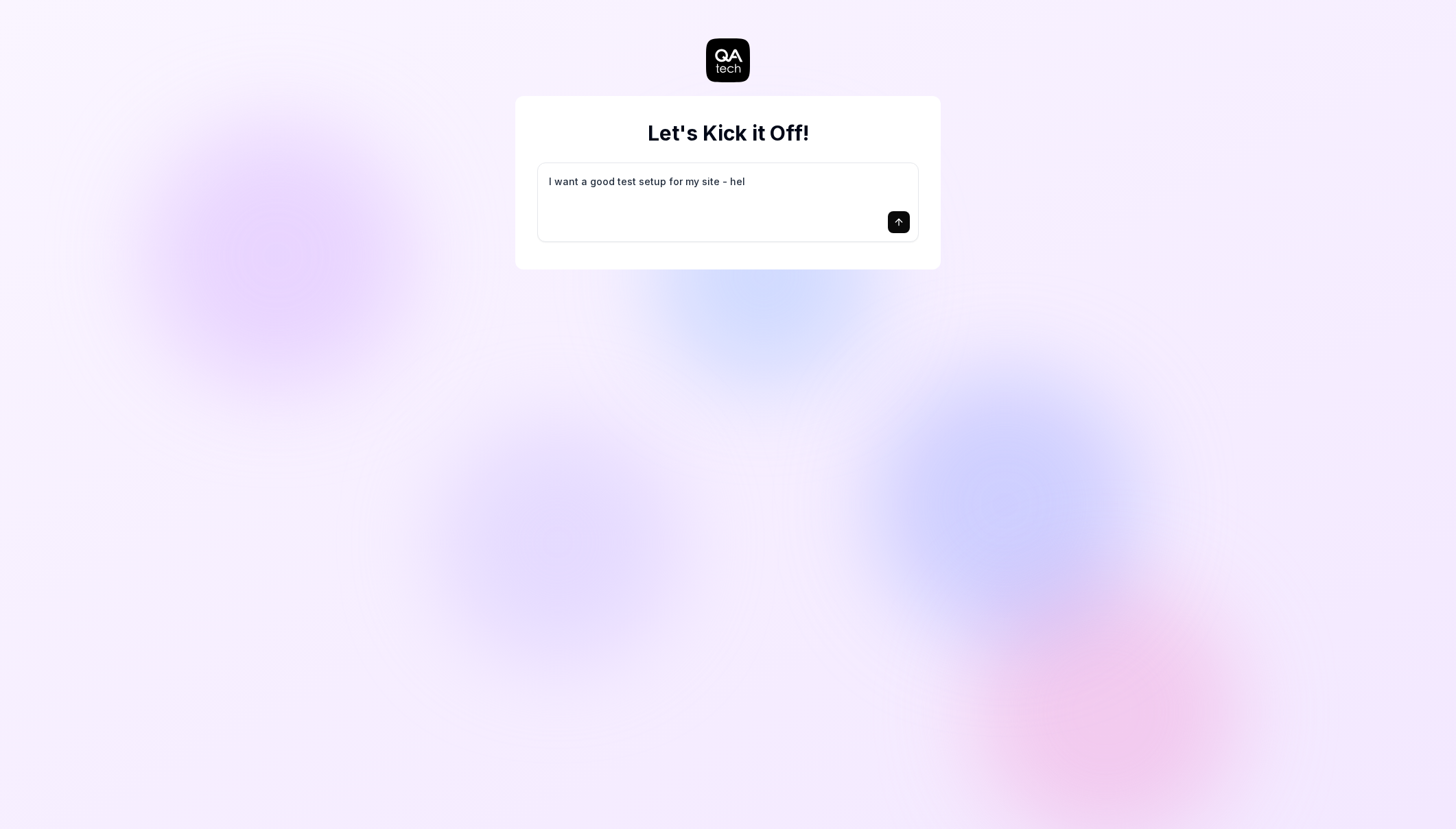
type textarea "I want a good test setup for my site - help"
type textarea "*"
type textarea "I want a good test setup for my site - help"
type textarea "*"
type textarea "I want a good test setup for my site - help m"
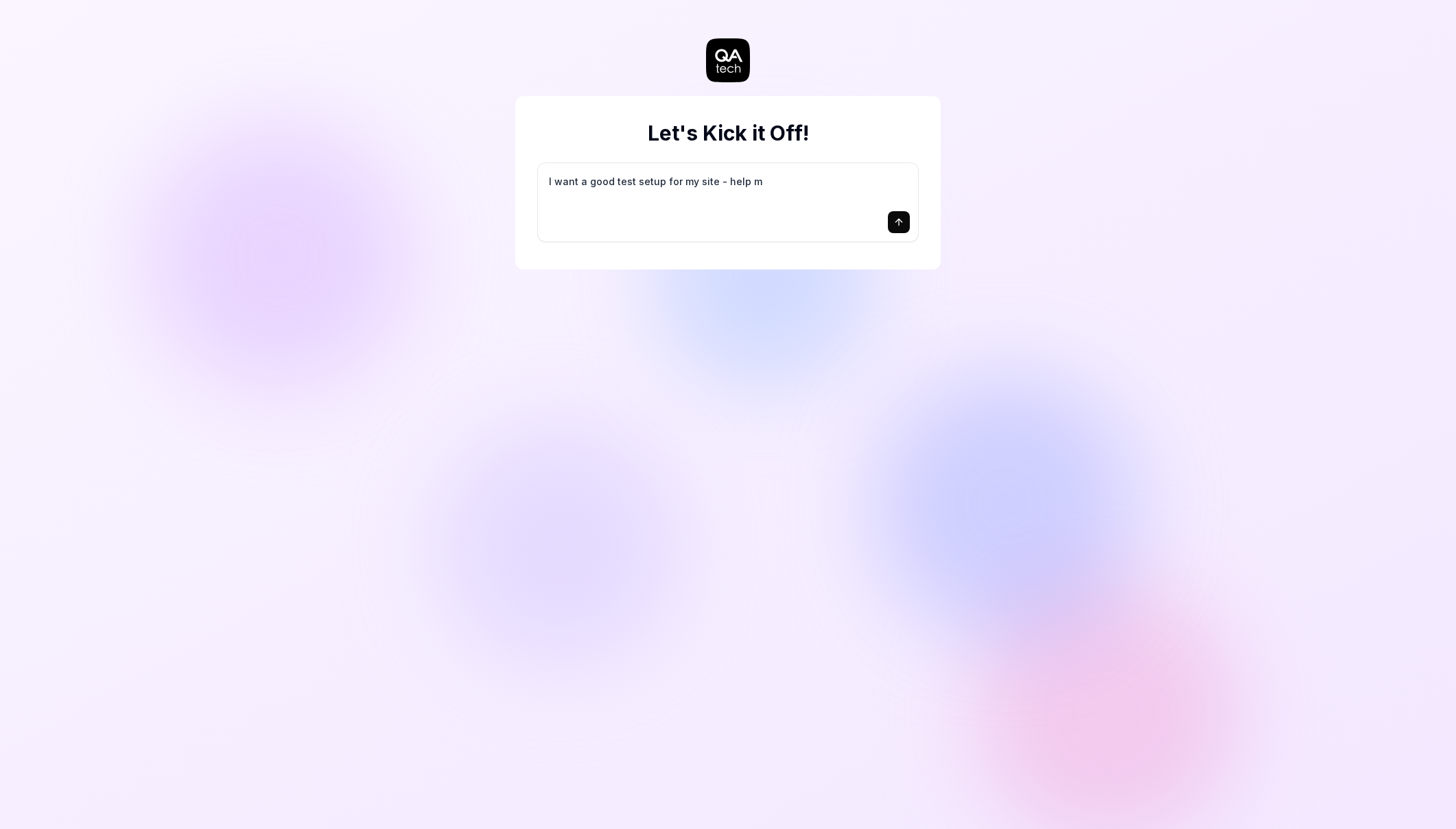
type textarea "*"
type textarea "I want a good test setup for my site - help me"
type textarea "*"
type textarea "I want a good test setup for my site - help me"
type textarea "*"
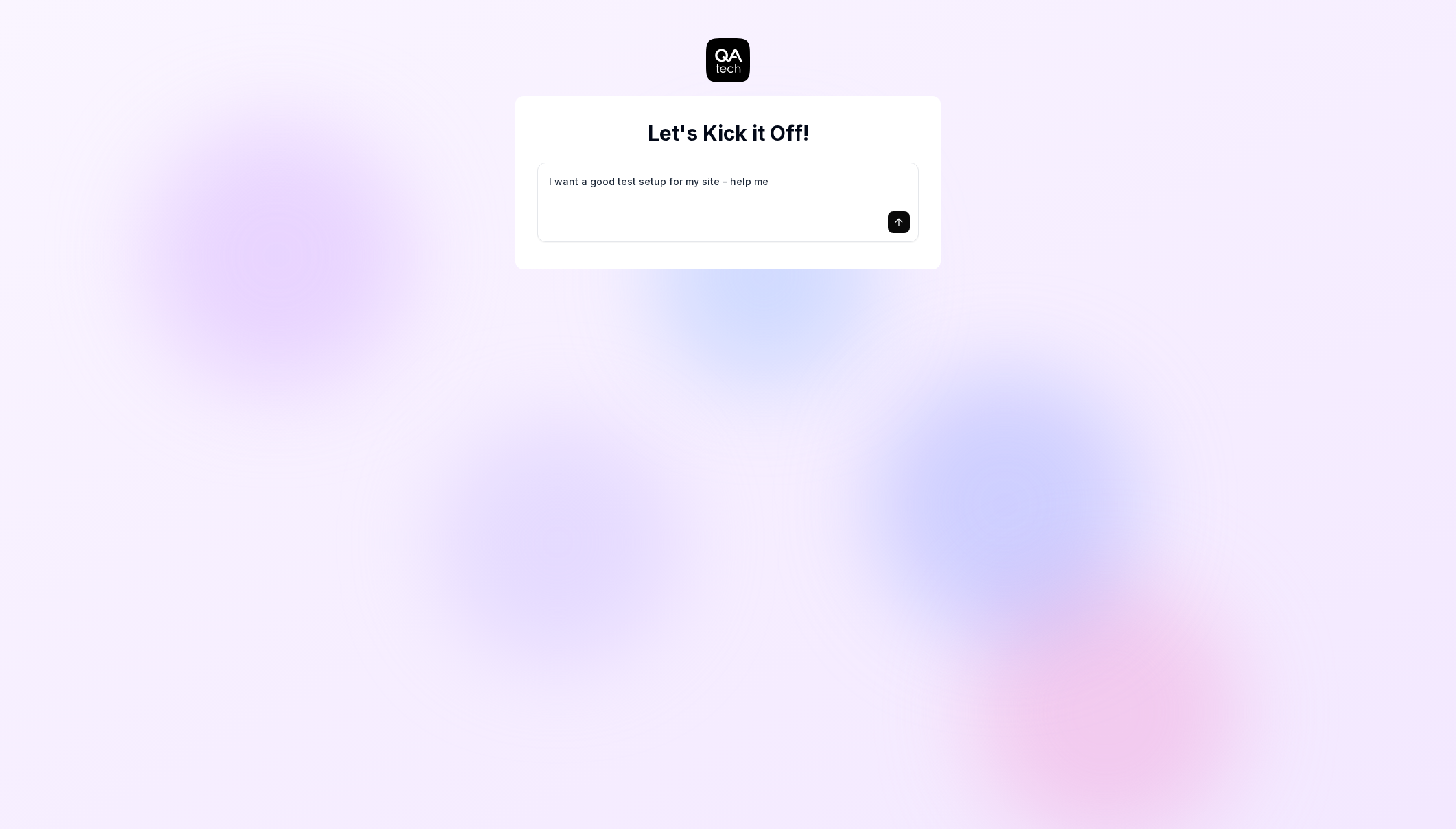
type textarea "I want a good test setup for my site - help me c"
type textarea "*"
type textarea "I want a good test setup for my site - help me cr"
type textarea "*"
type textarea "I want a good test setup for my site - help me cre"
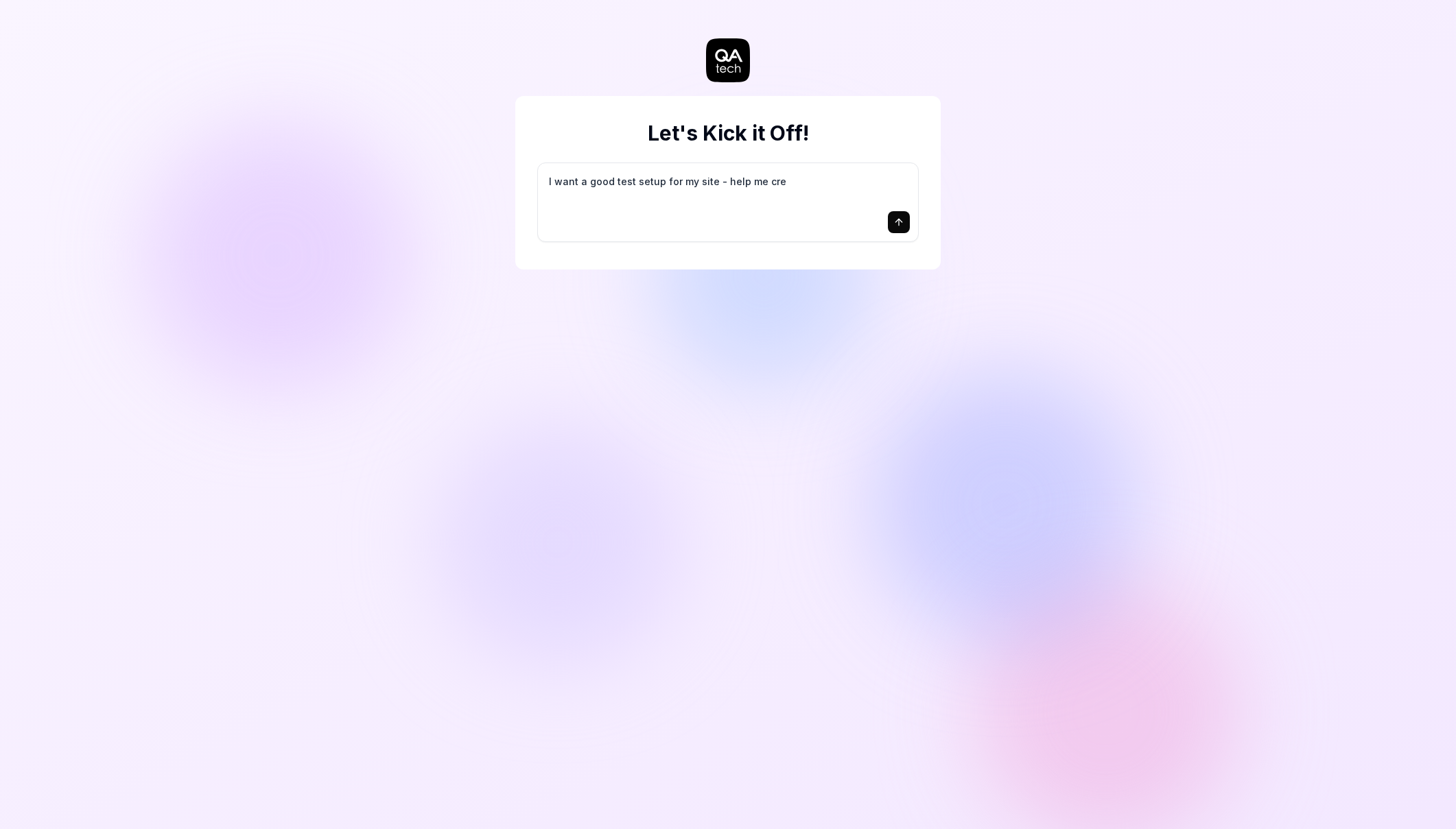
type textarea "*"
type textarea "I want a good test setup for my site - help me crea"
type textarea "*"
type textarea "I want a good test setup for my site - help me creat"
type textarea "*"
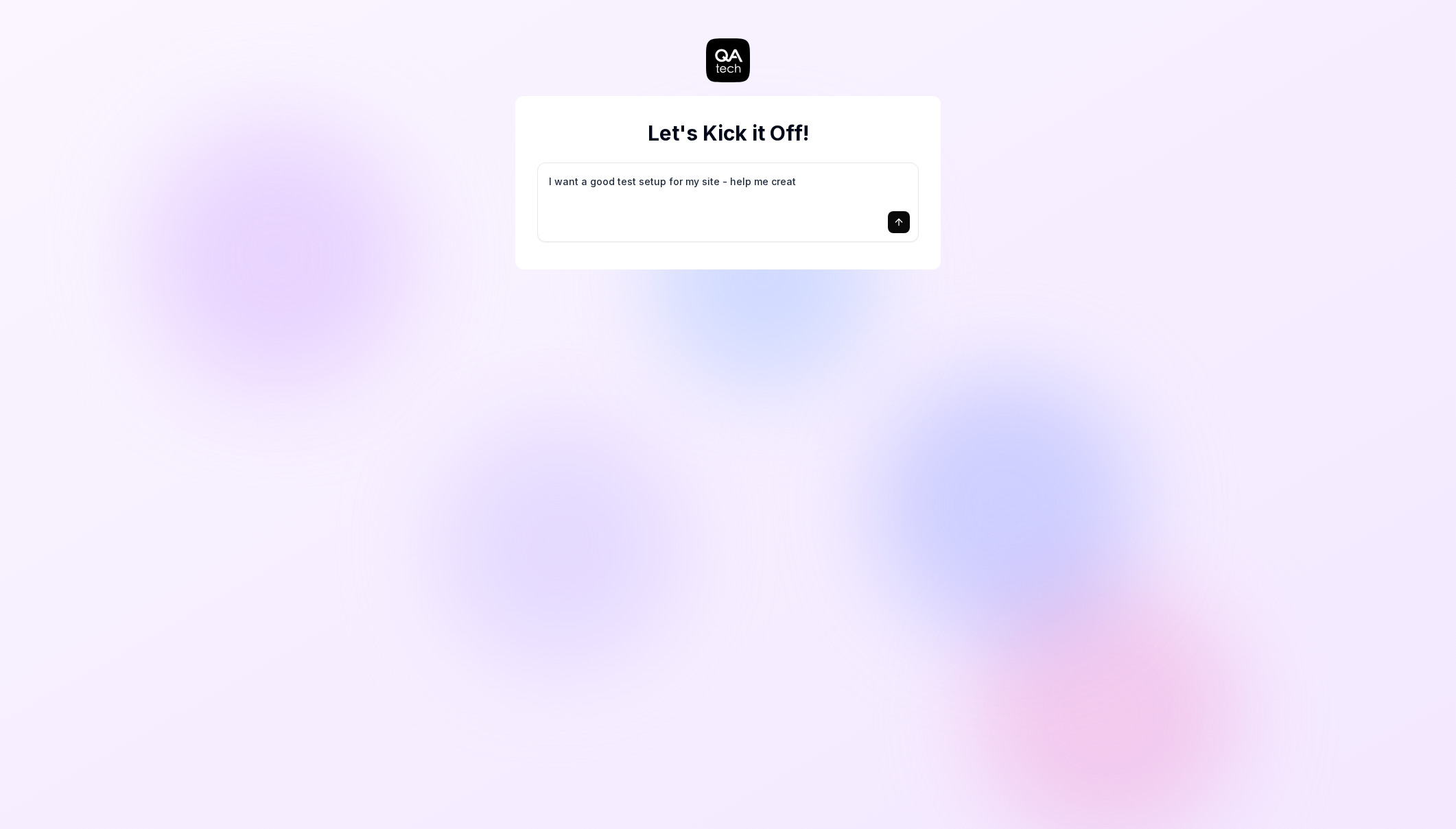
type textarea "I want a good test setup for my site - help me create"
type textarea "*"
type textarea "I want a good test setup for my site - help me create"
type textarea "*"
type textarea "I want a good test setup for my site - help me create t"
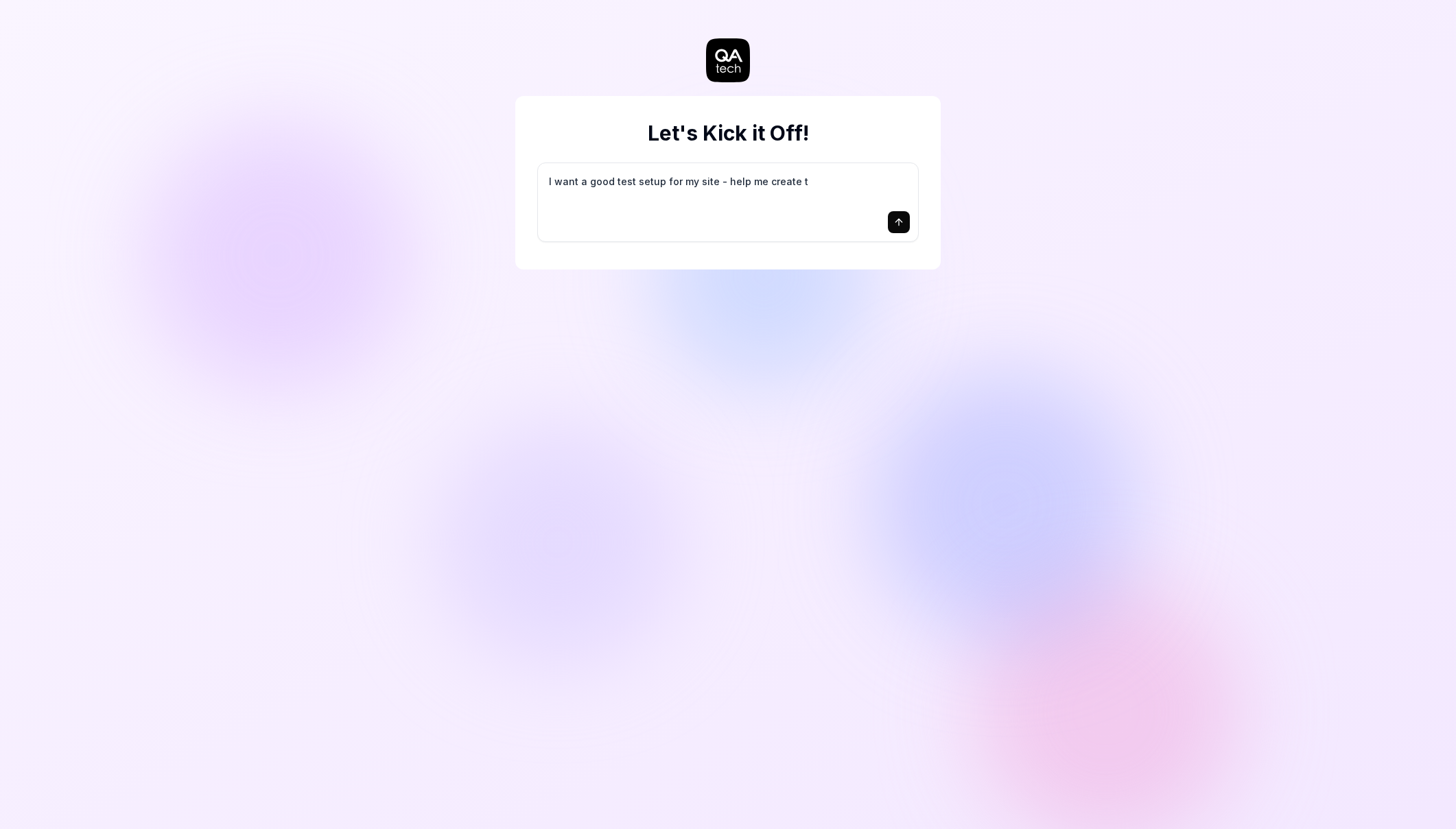
type textarea "*"
type textarea "I want a good test setup for my site - help me create th"
type textarea "*"
type textarea "I want a good test setup for my site - help me create the"
type textarea "*"
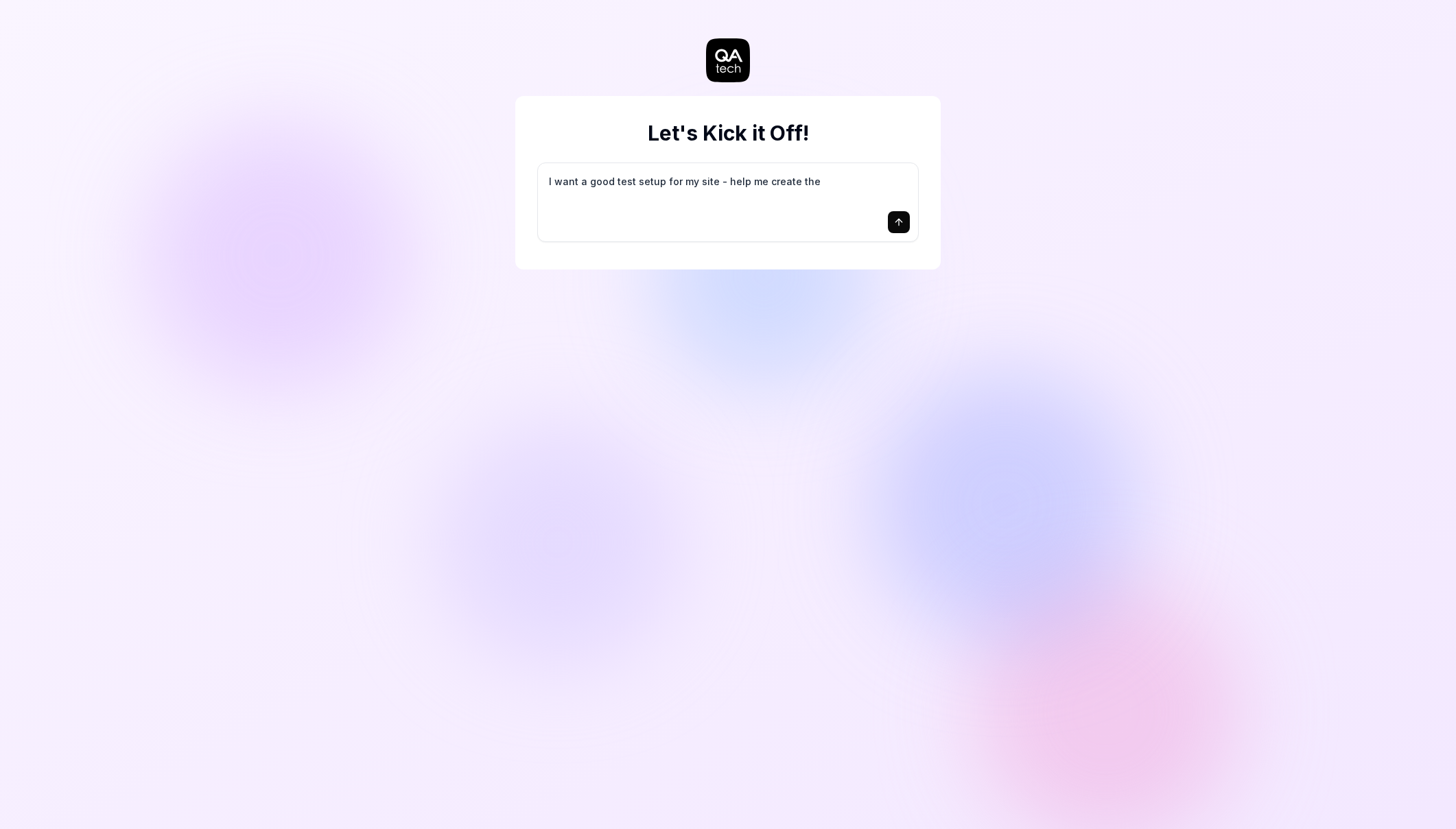
type textarea "I want a good test setup for my site - help me create the"
type textarea "*"
type textarea "I want a good test setup for my site - help me create the f"
type textarea "*"
type textarea "I want a good test setup for my site - help me create the fi"
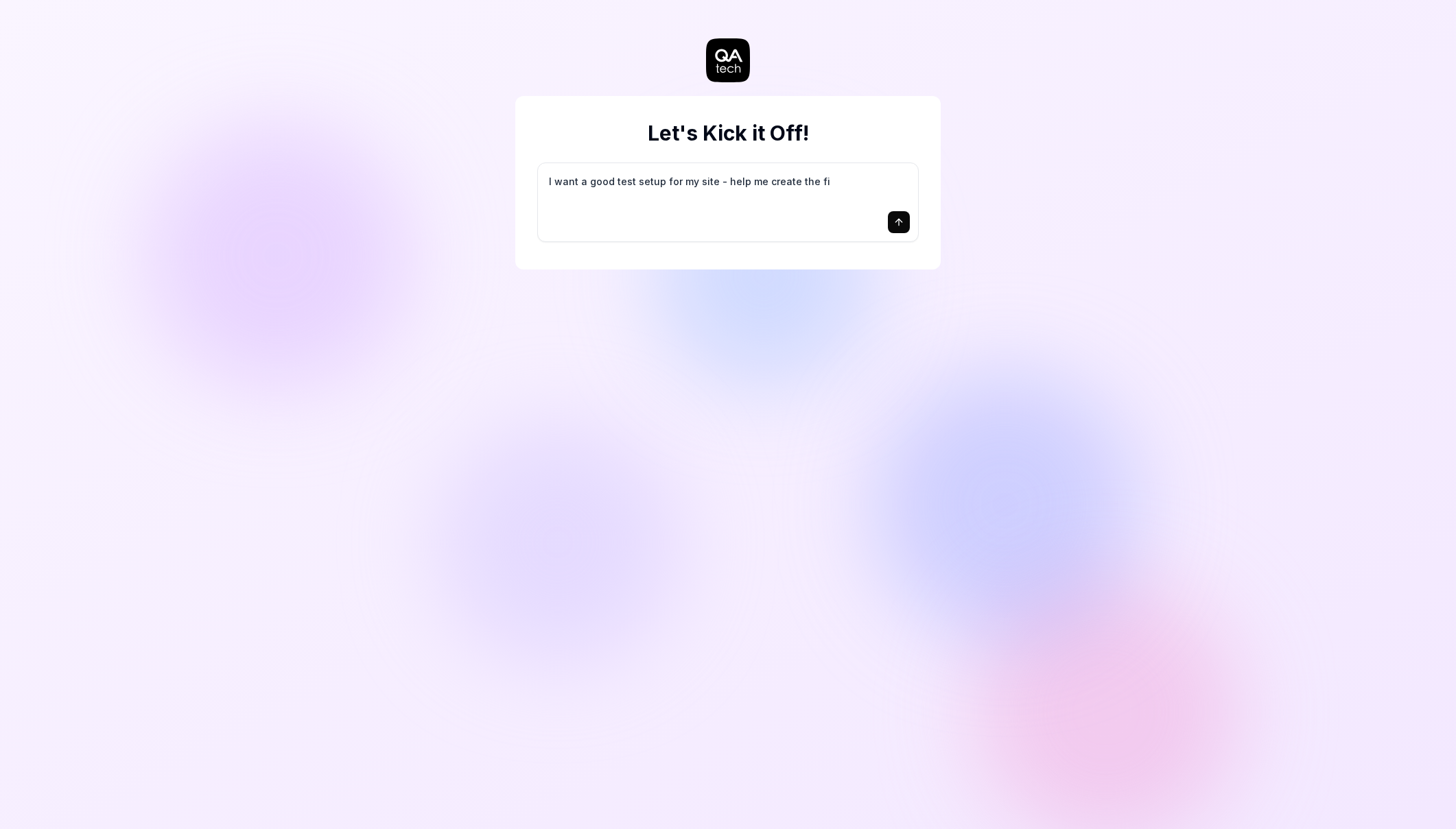
type textarea "*"
type textarea "I want a good test setup for my site - help me create the fir"
type textarea "*"
type textarea "I want a good test setup for my site - help me create the firs"
type textarea "*"
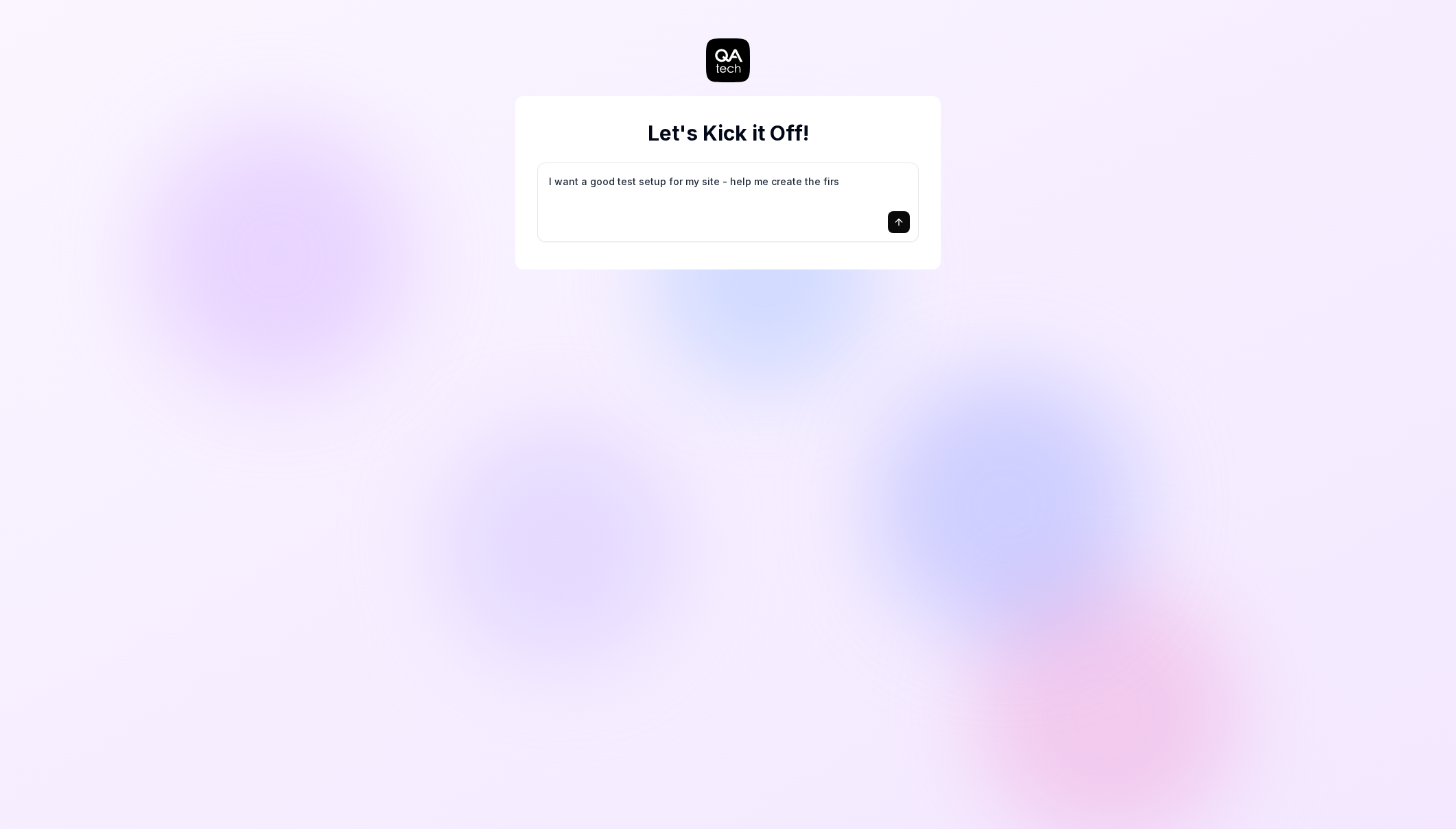
type textarea "I want a good test setup for my site - help me create the first"
type textarea "*"
type textarea "I want a good test setup for my site - help me create the first"
type textarea "*"
type textarea "I want a good test setup for my site - help me create the first 3"
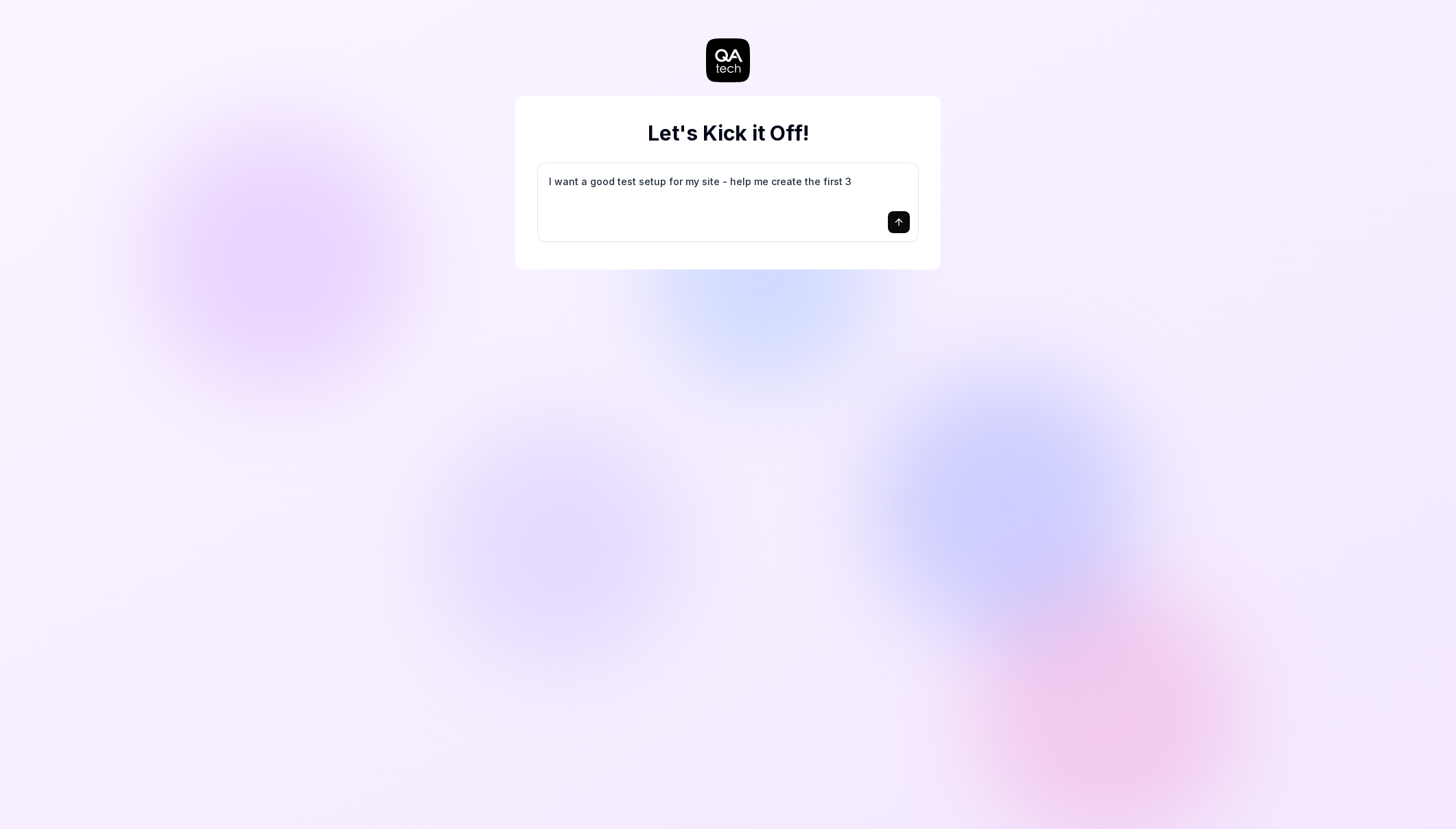
type textarea "*"
type textarea "I want a good test setup for my site - help me create the first 3-"
type textarea "*"
type textarea "I want a good test setup for my site - help me create the first 3-5"
type textarea "*"
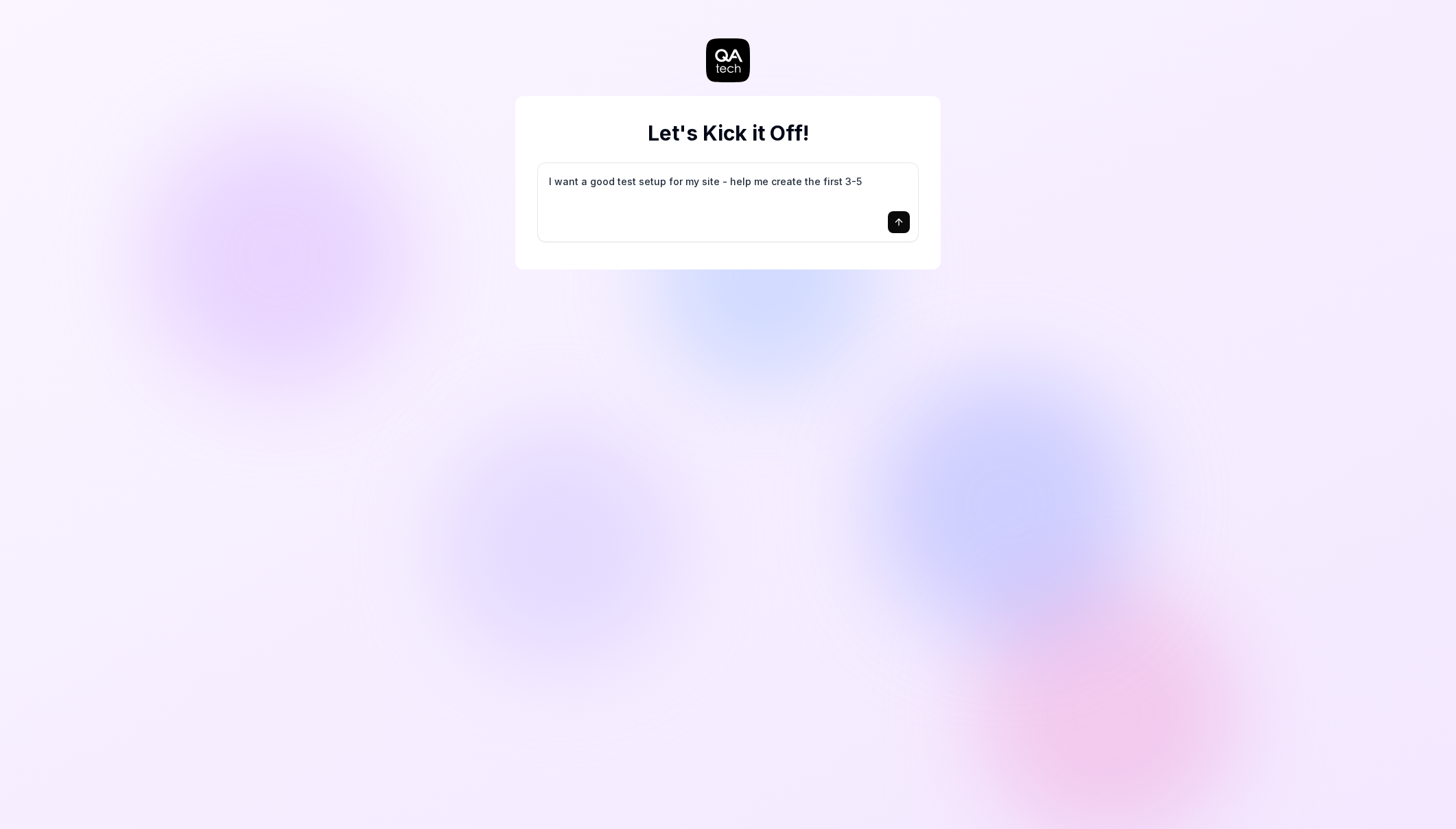
type textarea "I want a good test setup for my site - help me create the first 3-5"
type textarea "*"
type textarea "I want a good test setup for my site - help me create the first 3-5 t"
type textarea "*"
type textarea "I want a good test setup for my site - help me create the first 3-5 te"
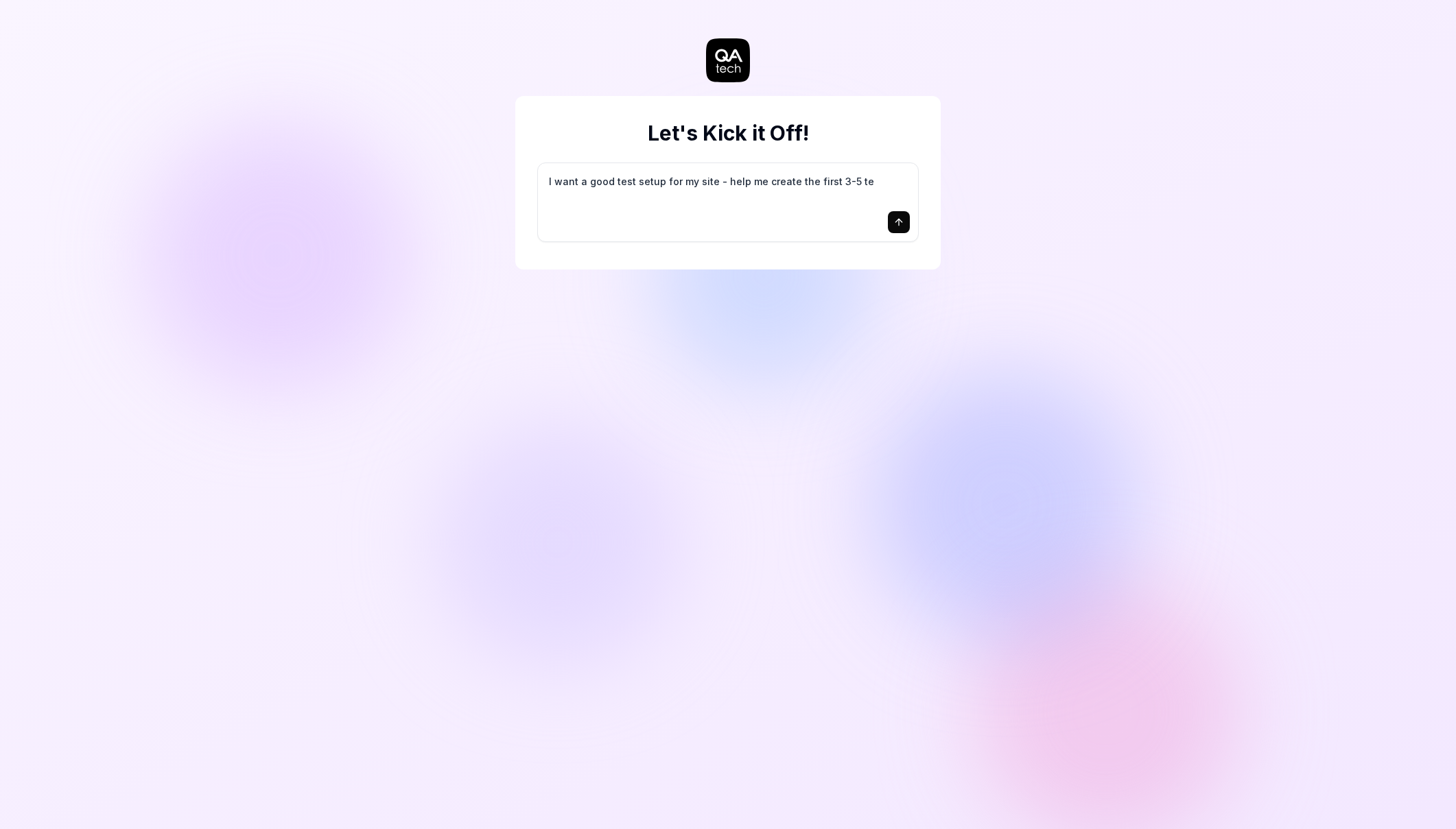
type textarea "*"
type textarea "I want a good test setup for my site - help me create the first 3-5 tes"
type textarea "*"
type textarea "I want a good test setup for my site - help me create the first 3-5 test"
type textarea "*"
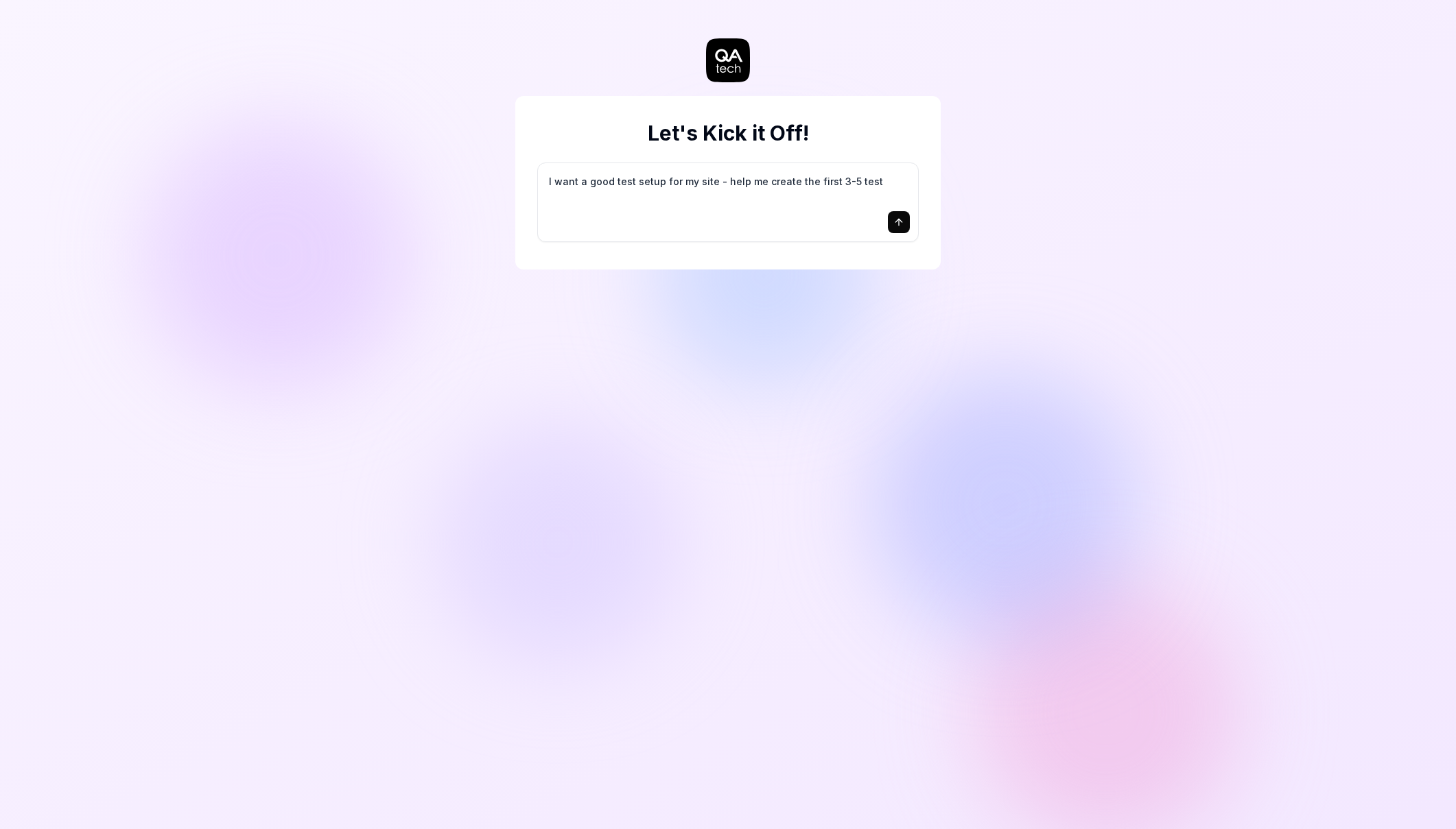
type textarea "I want a good test setup for my site - help me create the first 3-5 test"
type textarea "*"
type textarea "I want a good test setup for my site - help me create the first 3-5 test c"
type textarea "*"
type textarea "I want a good test setup for my site - help me create the first 3-5 test ca"
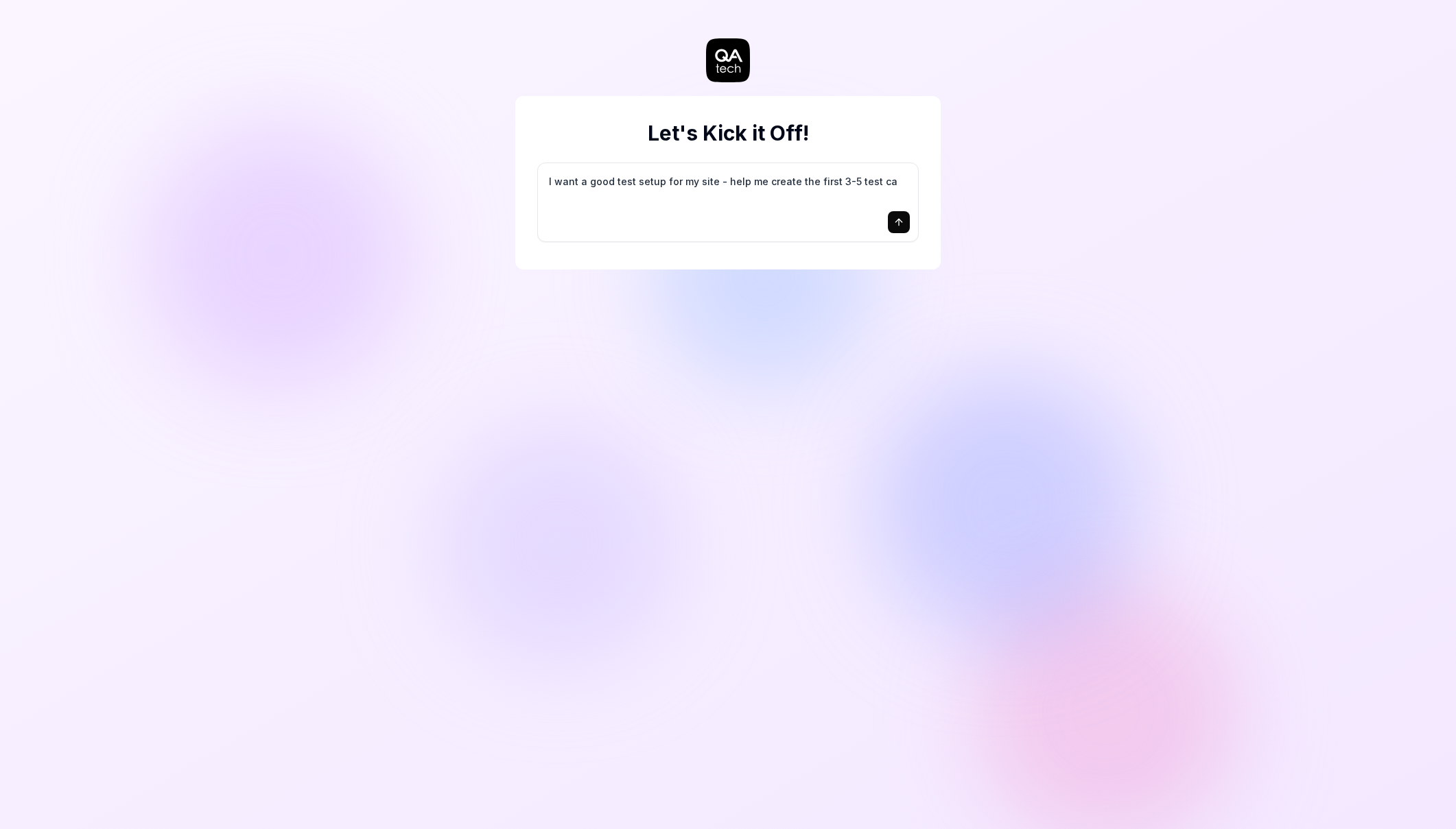
type textarea "*"
type textarea "I want a good test setup for my site - help me create the first 3-5 test cas"
type textarea "*"
type textarea "I want a good test setup for my site - help me create the first 3-5 test case"
type textarea "*"
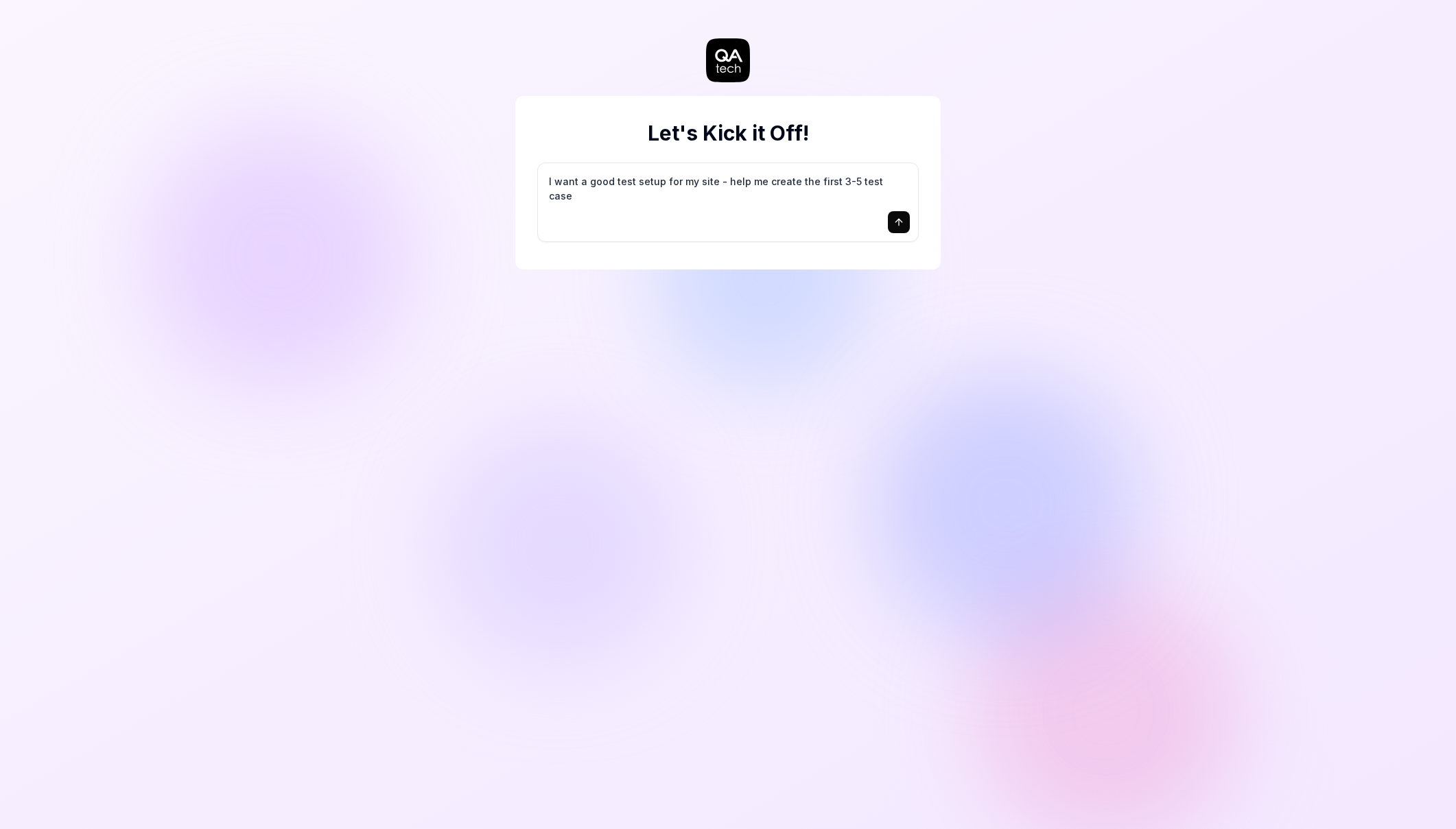
type textarea "I want a good test setup for my site - help me create the first 3-5 test cases"
click at [750, 183] on textarea "I want a good test setup for my site - help me create the first 3-5 test cases" at bounding box center [728, 189] width 363 height 34
click at [608, 185] on textarea "I want a good test setup for my site - help me create the first 3-5 test cases" at bounding box center [728, 189] width 363 height 34
click at [634, 176] on textarea "I want a good test setup for my site - help me create the first 3-5 test cases" at bounding box center [728, 189] width 363 height 34
click at [689, 180] on textarea "I want a good test setup for my site - help me create the first 3-5 test cases" at bounding box center [728, 189] width 363 height 34
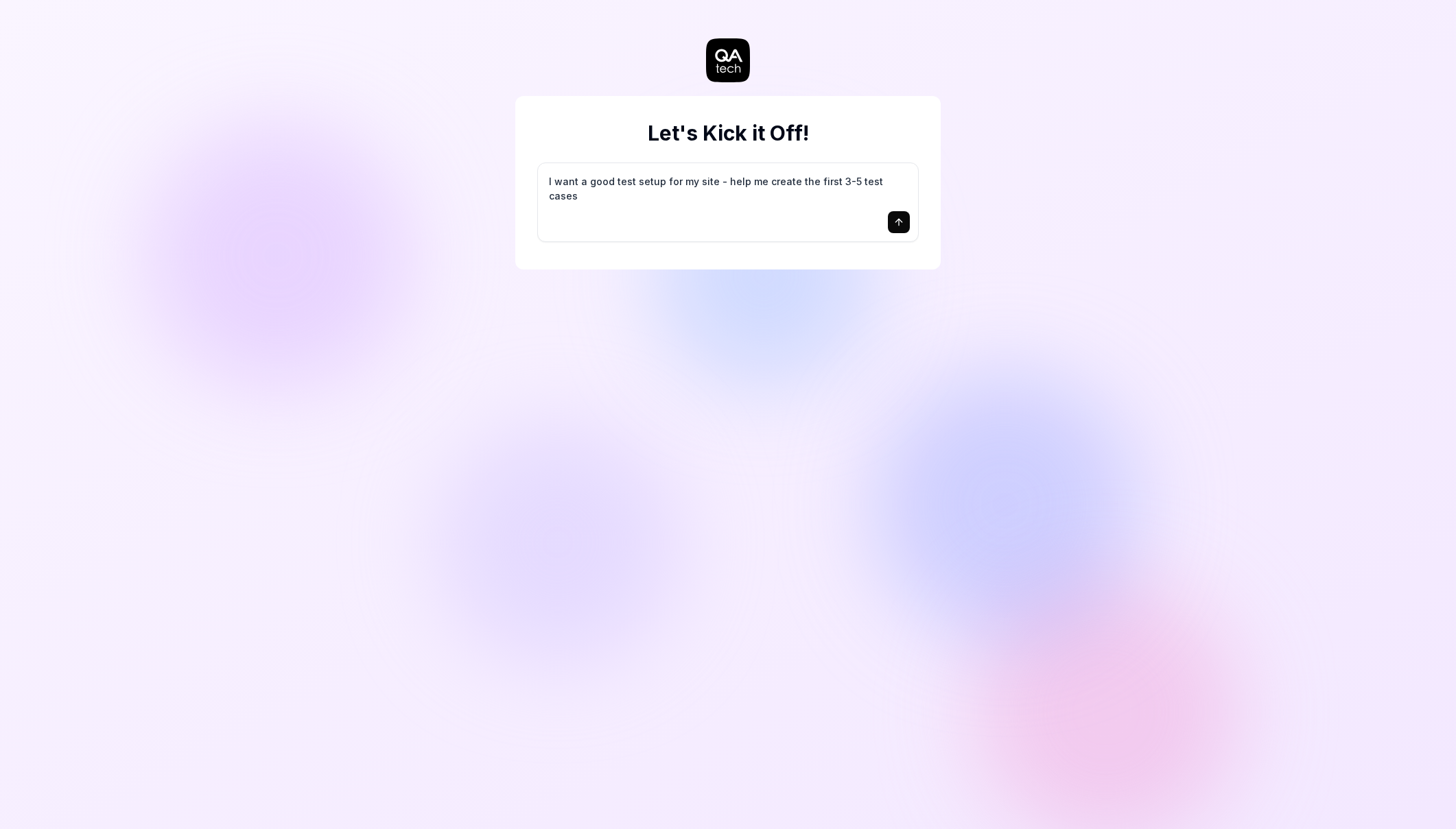
click at [899, 220] on icon "submit" at bounding box center [899, 221] width 6 height 3
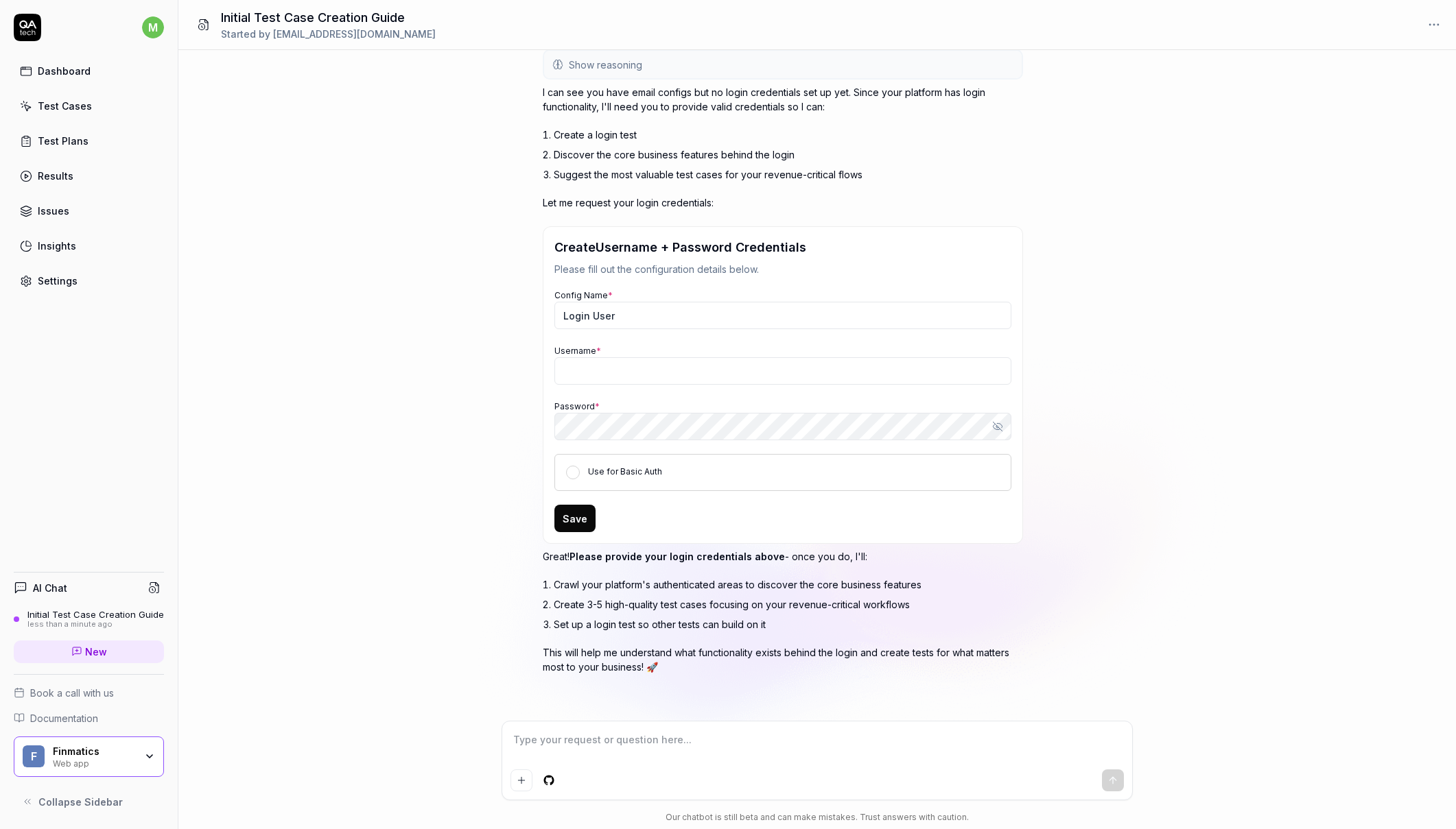
scroll to position [11, 0]
click at [619, 313] on input "Login User" at bounding box center [783, 315] width 457 height 27
type textarea "*"
click at [612, 363] on input "Username *" at bounding box center [783, 371] width 457 height 27
type input "admin@mgas.com"
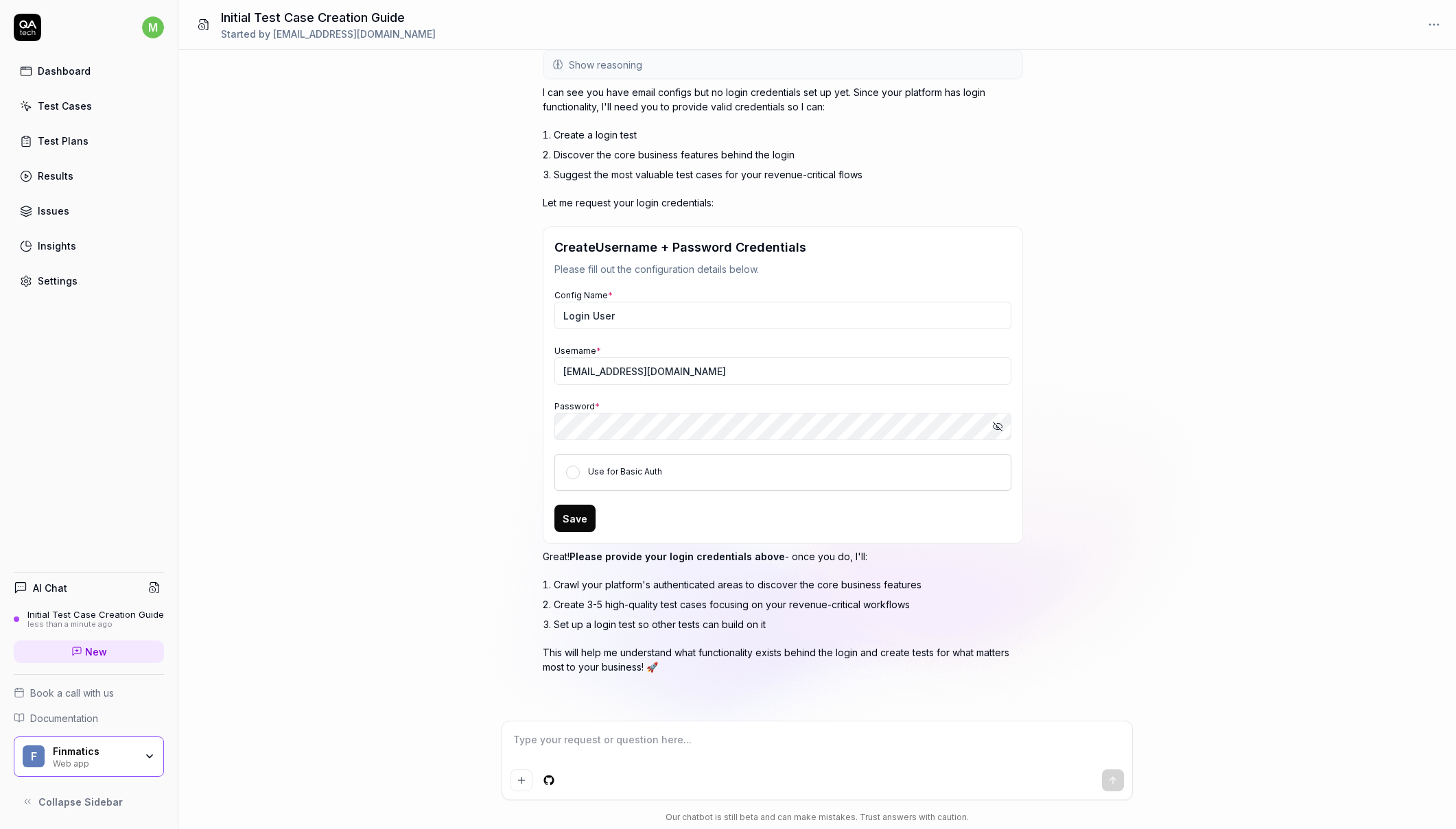
click at [574, 518] on button "Save" at bounding box center [575, 518] width 41 height 27
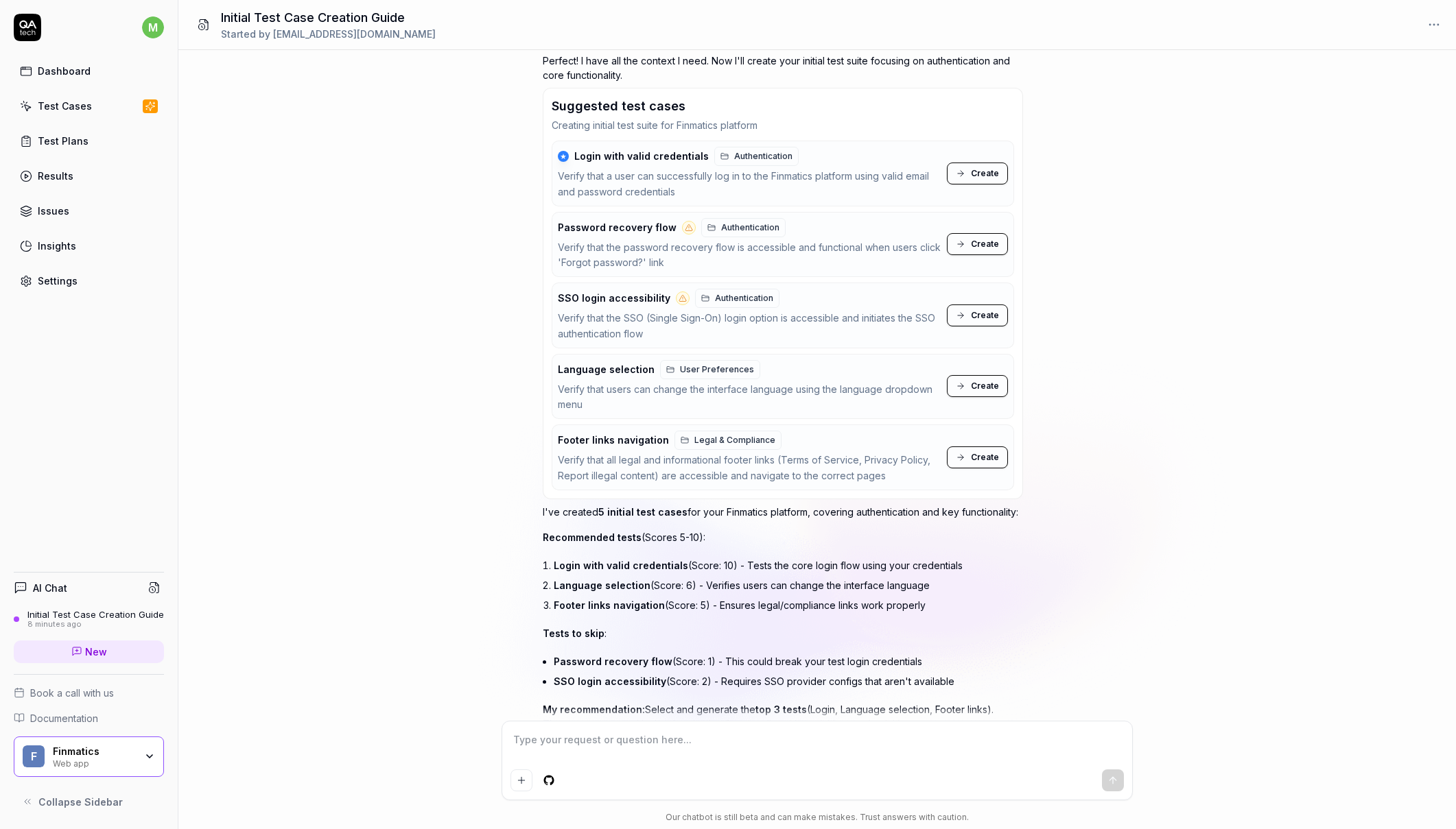
scroll to position [661, 0]
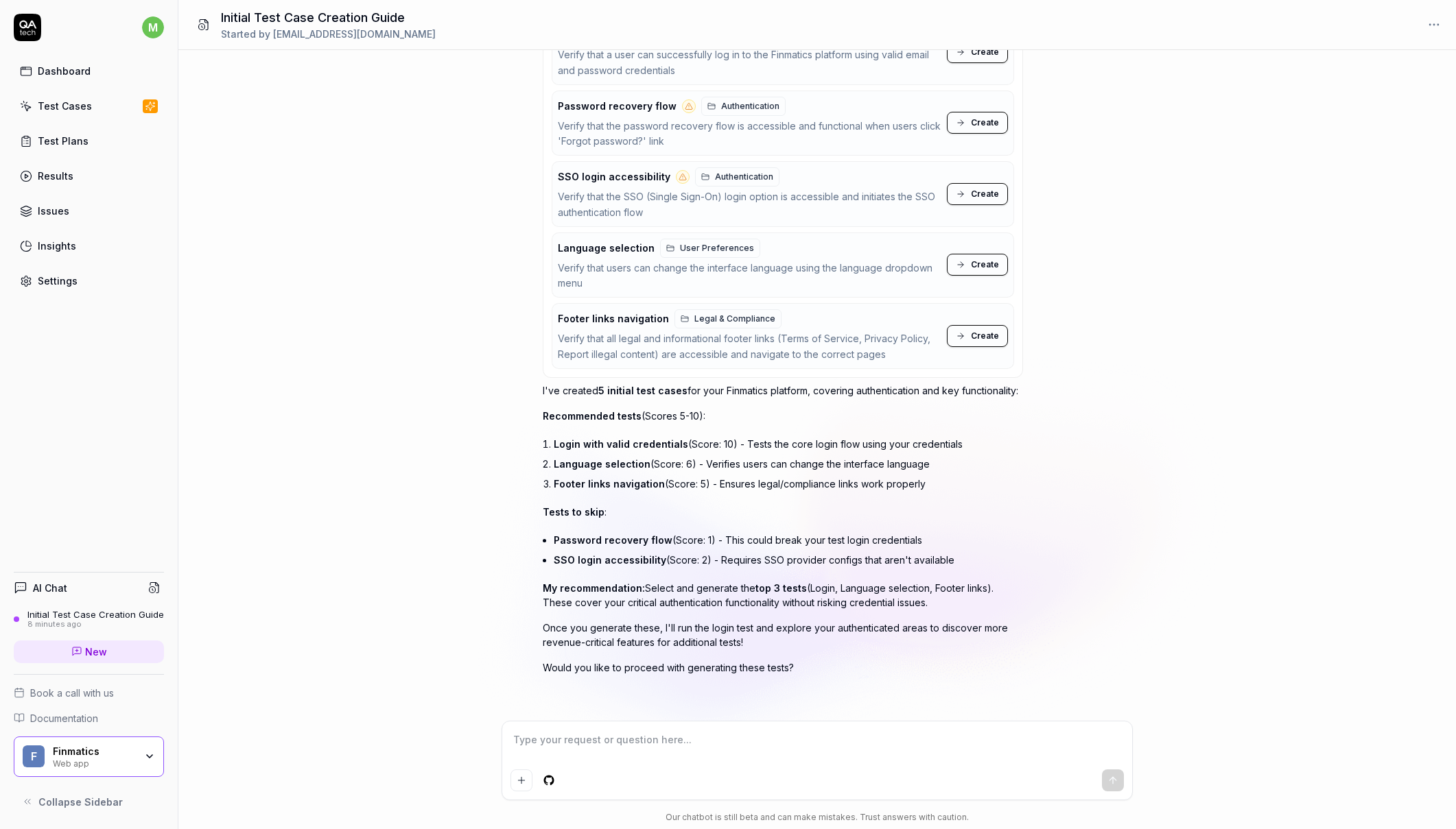
click at [551, 741] on textarea at bounding box center [817, 747] width 613 height 34
type textarea "*"
type textarea "I"
type textarea "*"
type textarea "I"
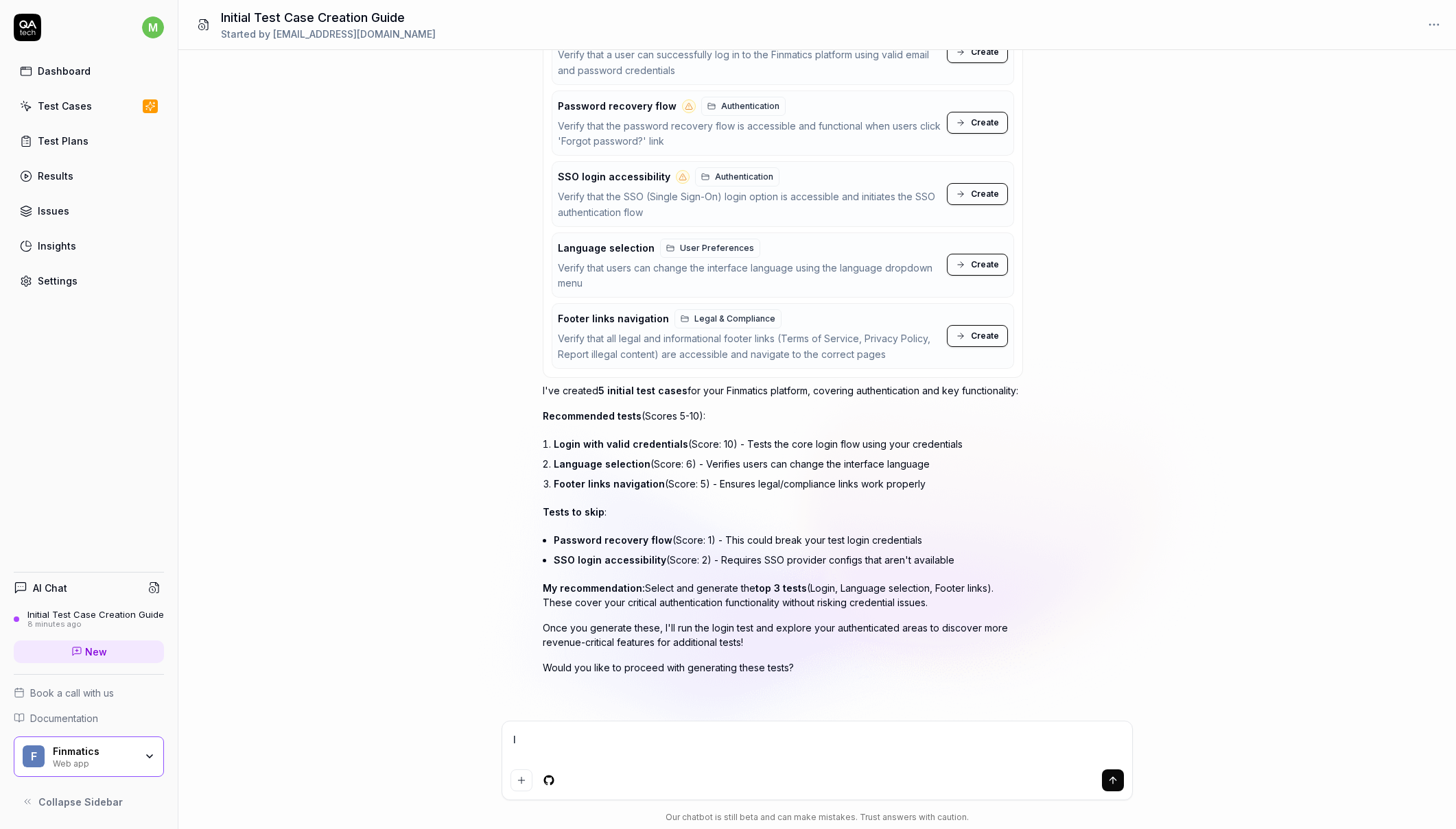
type textarea "*"
type textarea "I w"
type textarea "*"
type textarea "I wa"
type textarea "*"
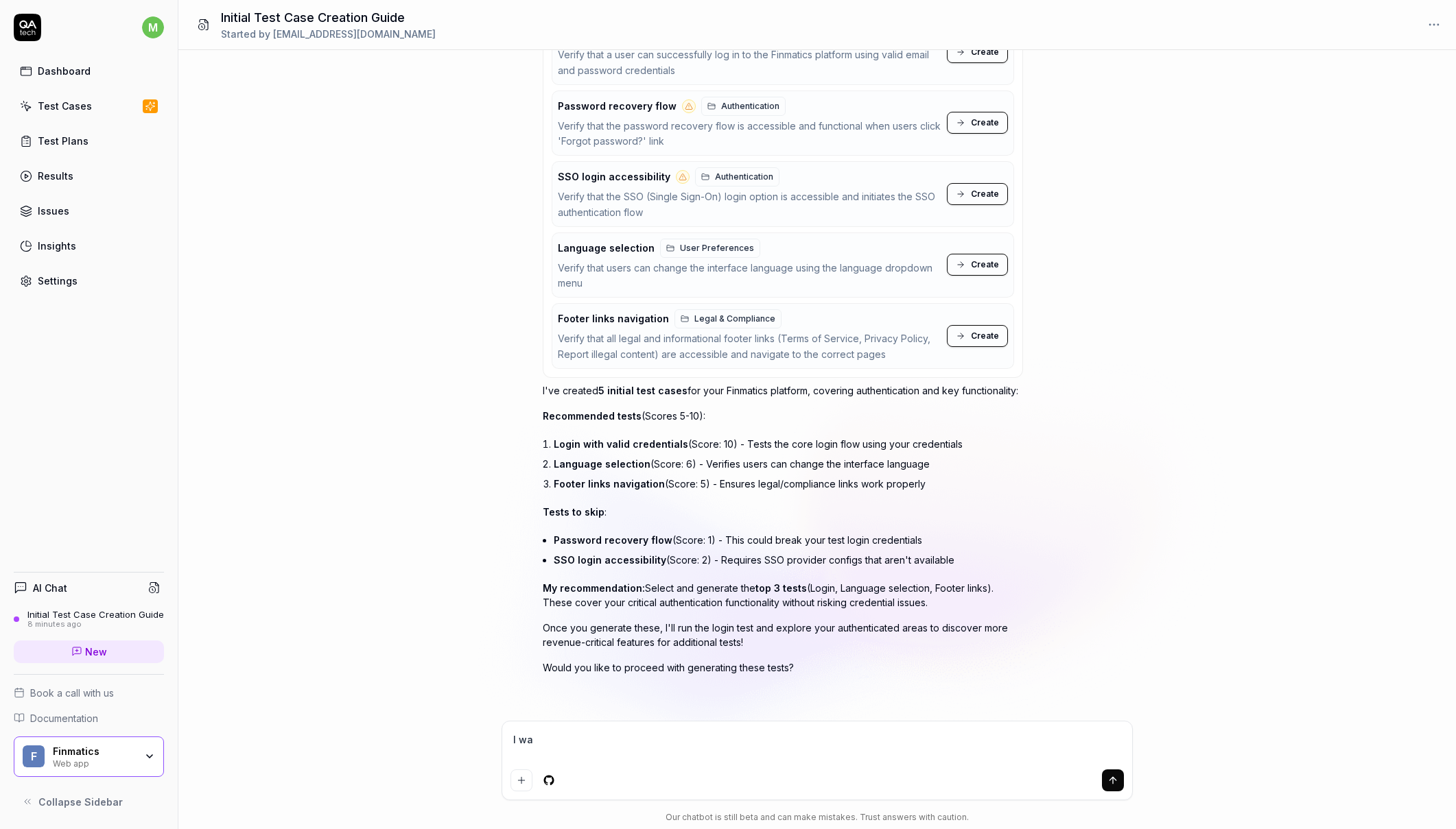
type textarea "I wan"
type textarea "*"
type textarea "I want"
type textarea "*"
type textarea "I want"
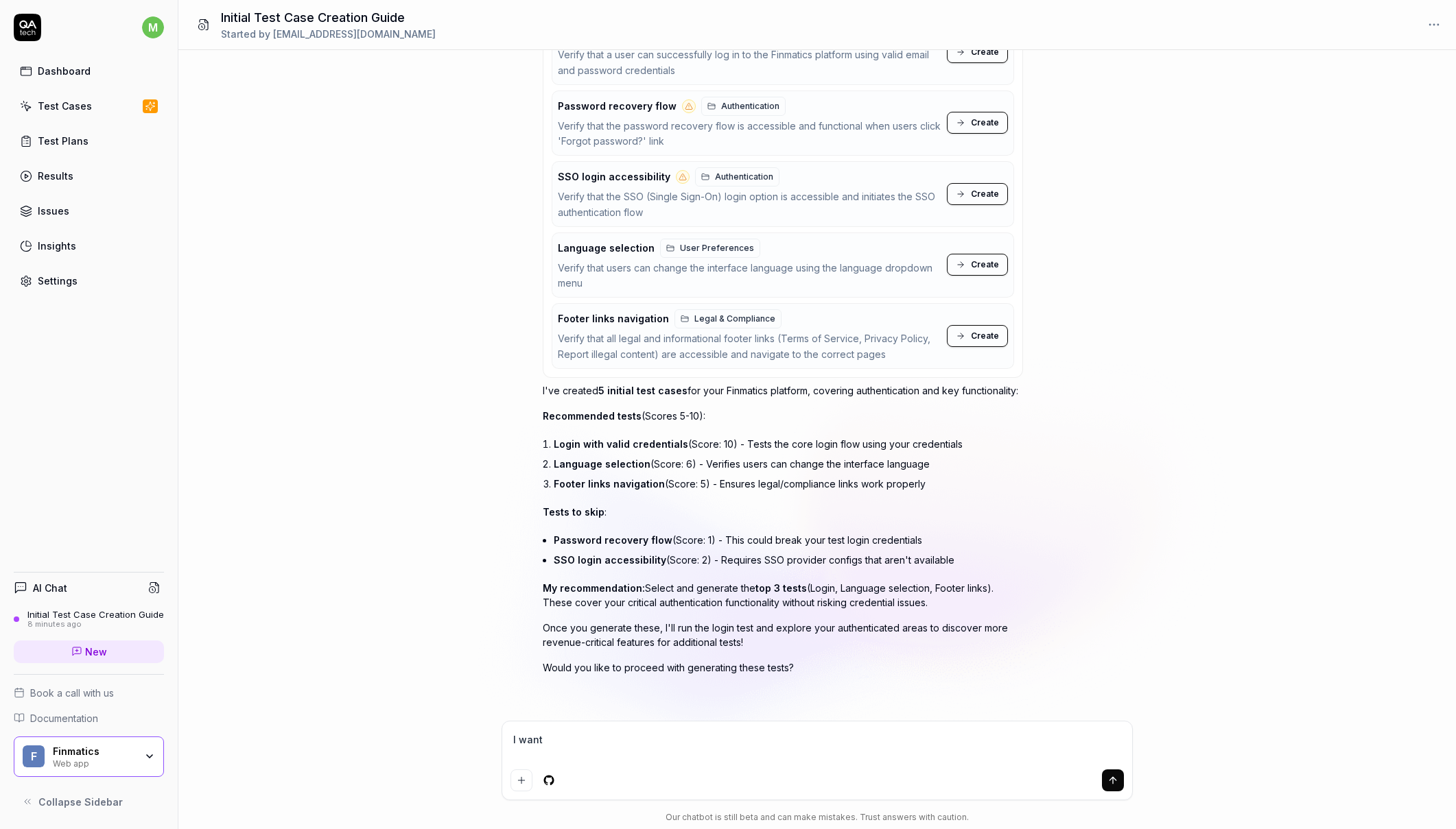
type textarea "*"
type textarea "I want t"
type textarea "*"
type textarea "I want te"
type textarea "*"
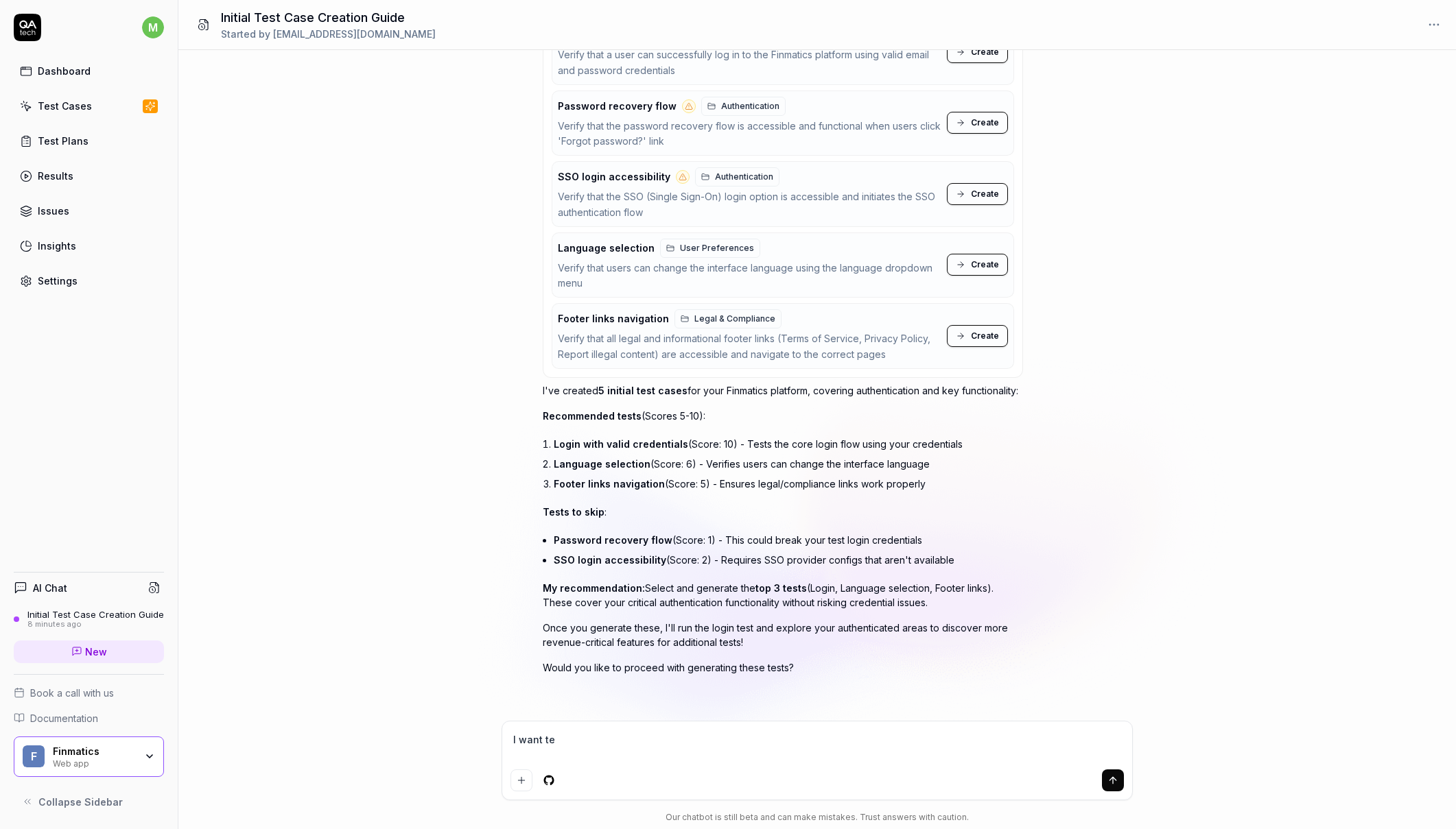
type textarea "I want tes"
type textarea "*"
type textarea "I want test"
type textarea "*"
type textarea "I want test"
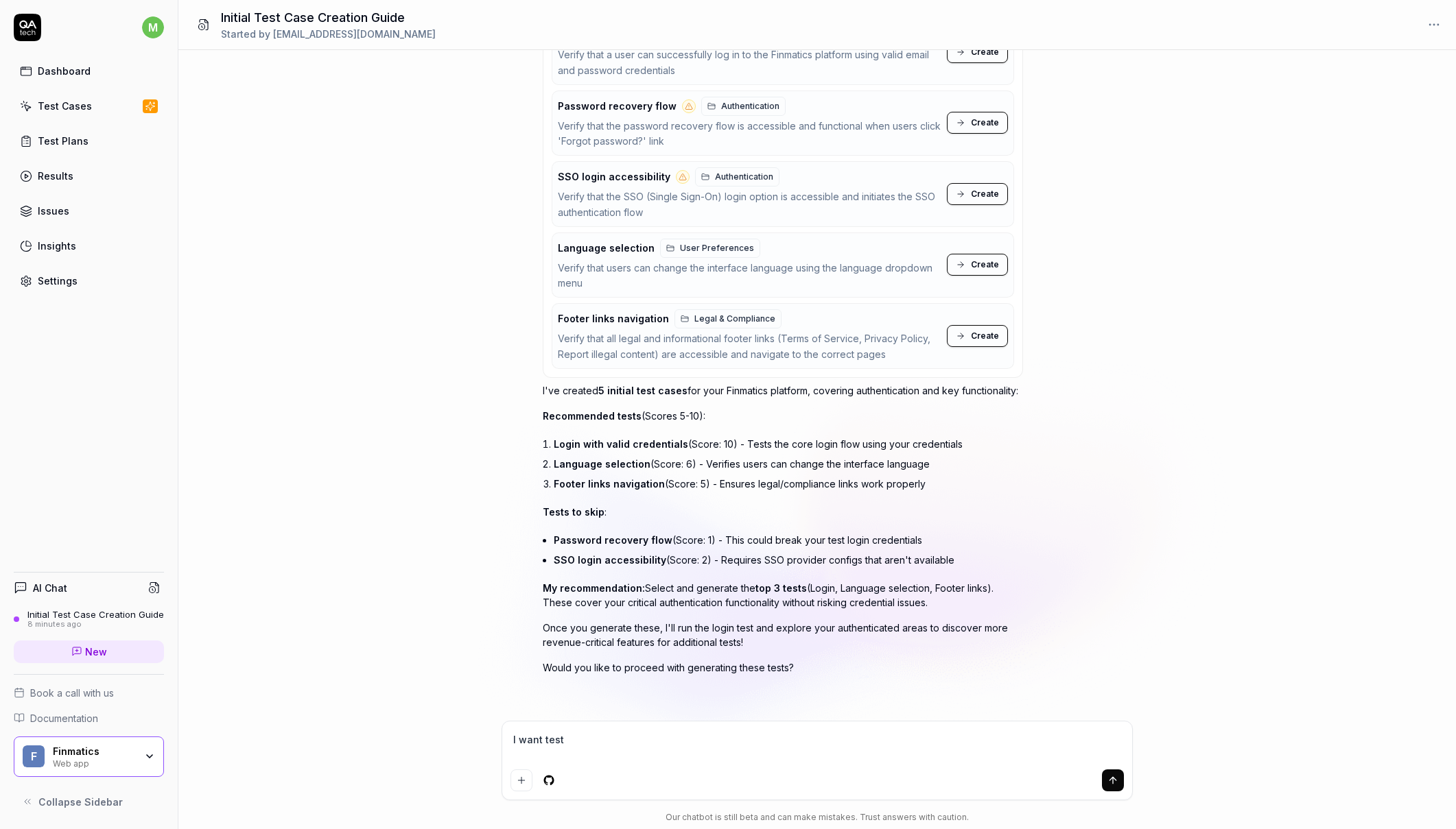
type textarea "*"
type textarea "I want test t"
type textarea "*"
type textarea "I want test to"
type textarea "*"
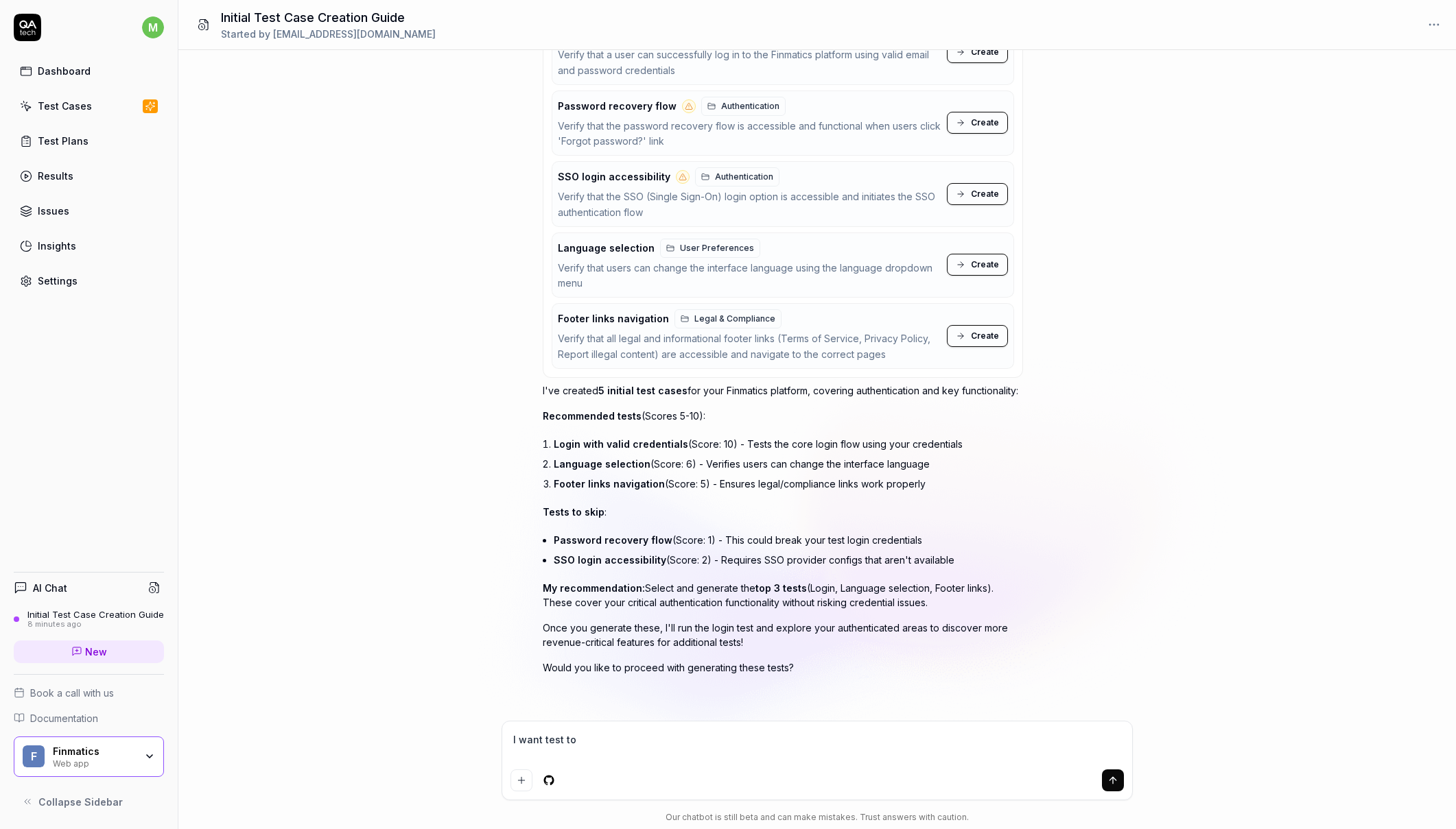
type textarea "I want test to"
type textarea "*"
type textarea "I want test to v"
type textarea "*"
type textarea "I want test to ve"
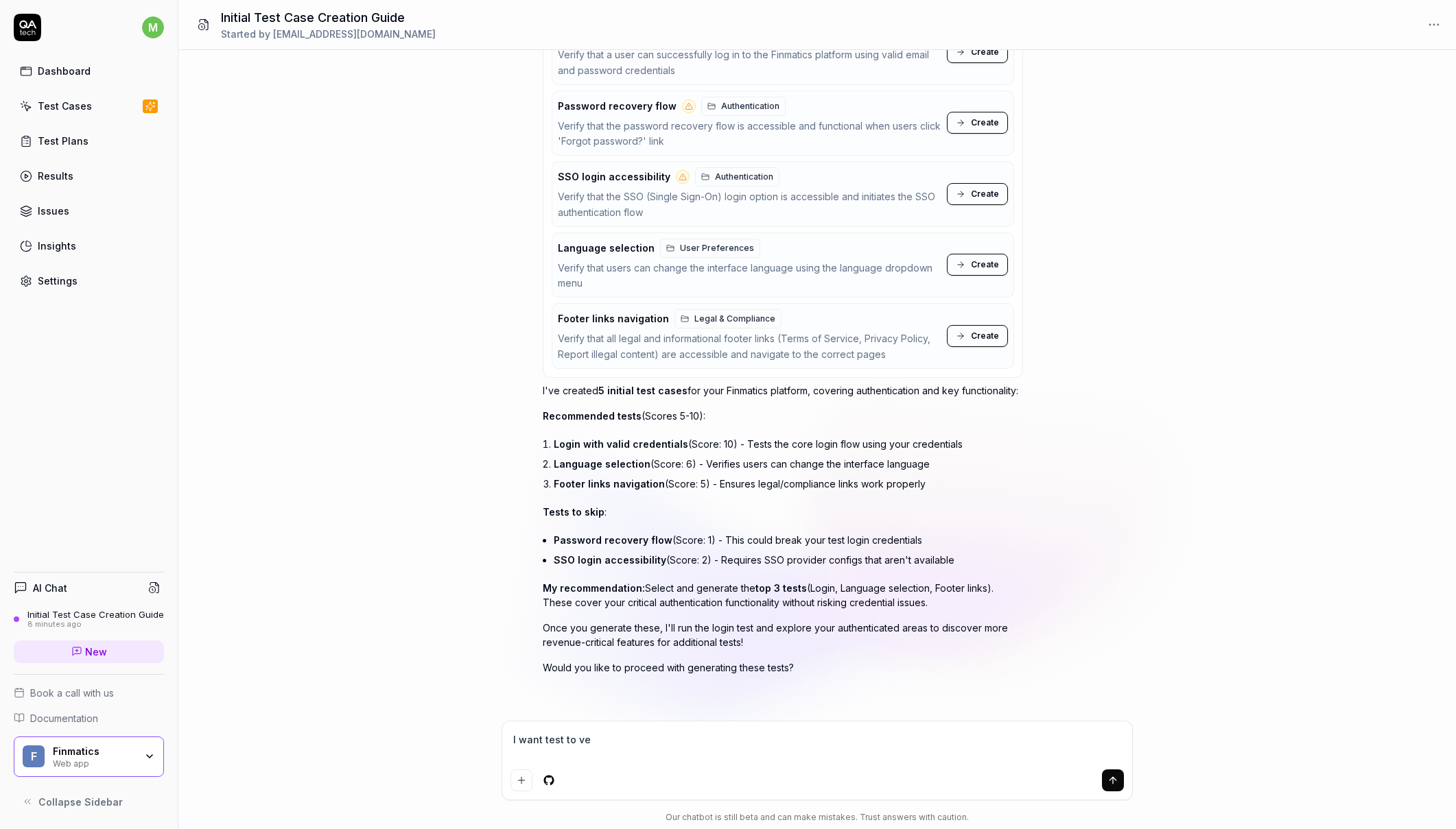
type textarea "*"
type textarea "I want test to ver"
type textarea "*"
type textarea "I want test to veri"
type textarea "*"
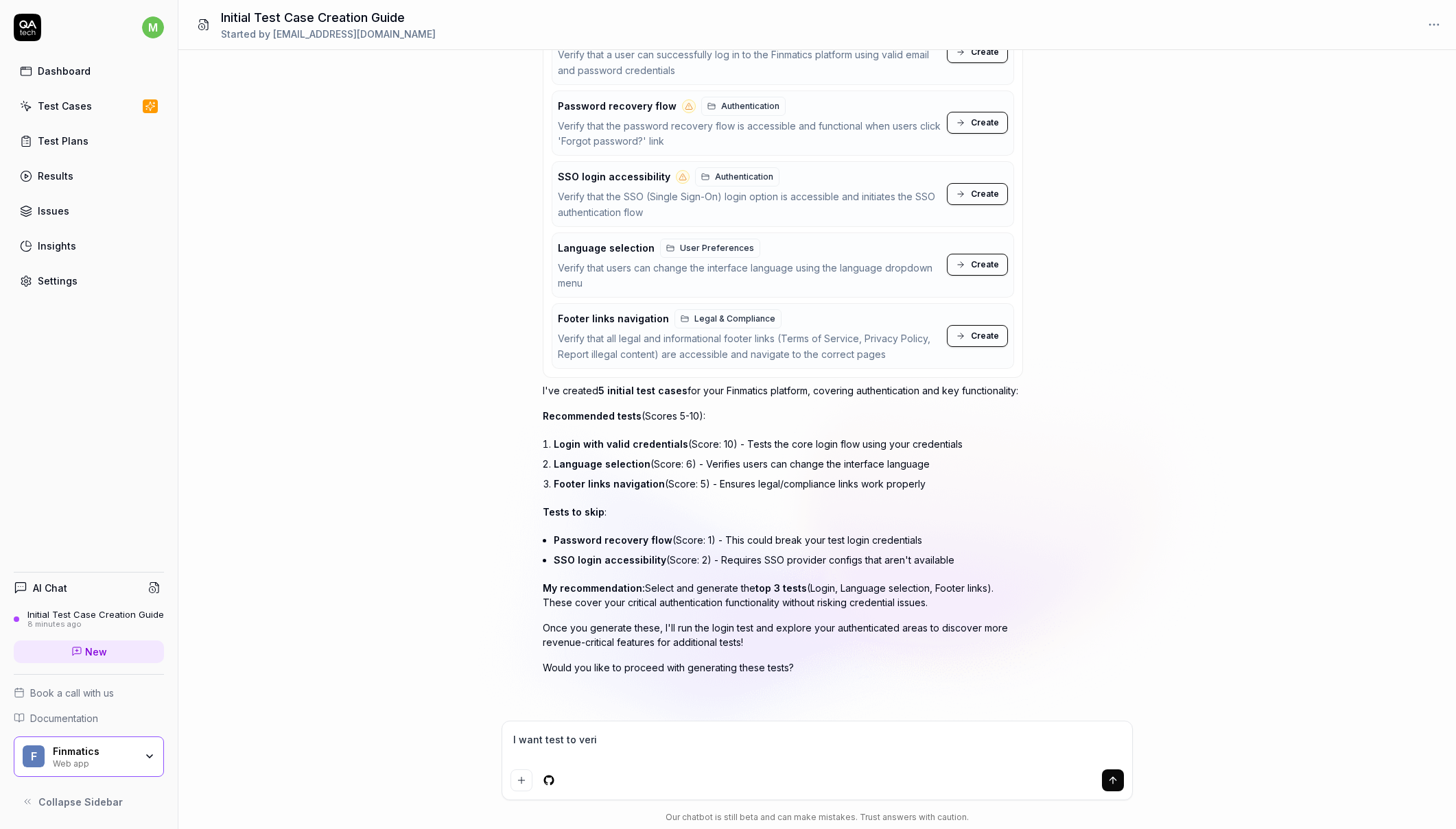
type textarea "I want test to verif"
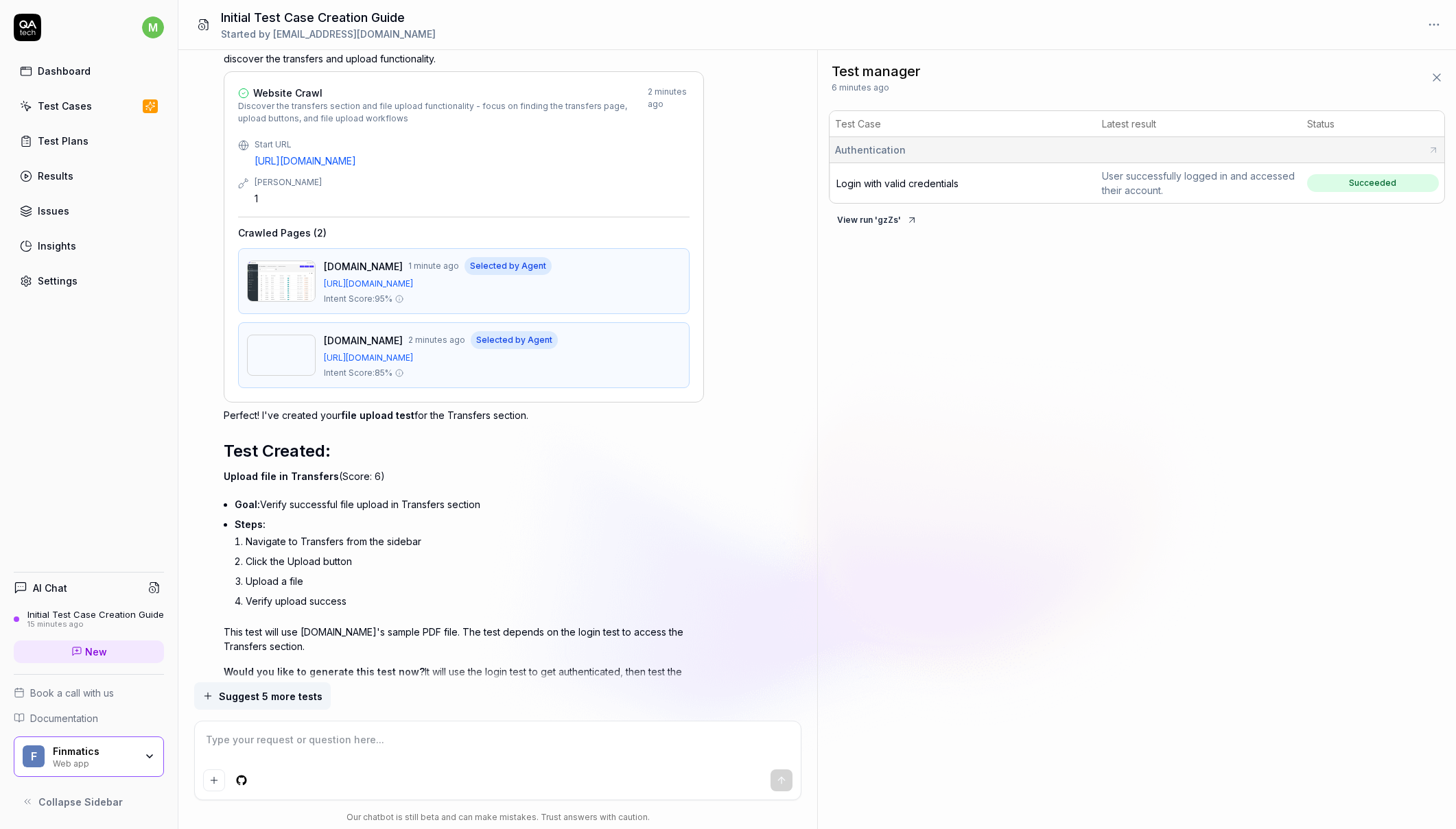
scroll to position [2776, 0]
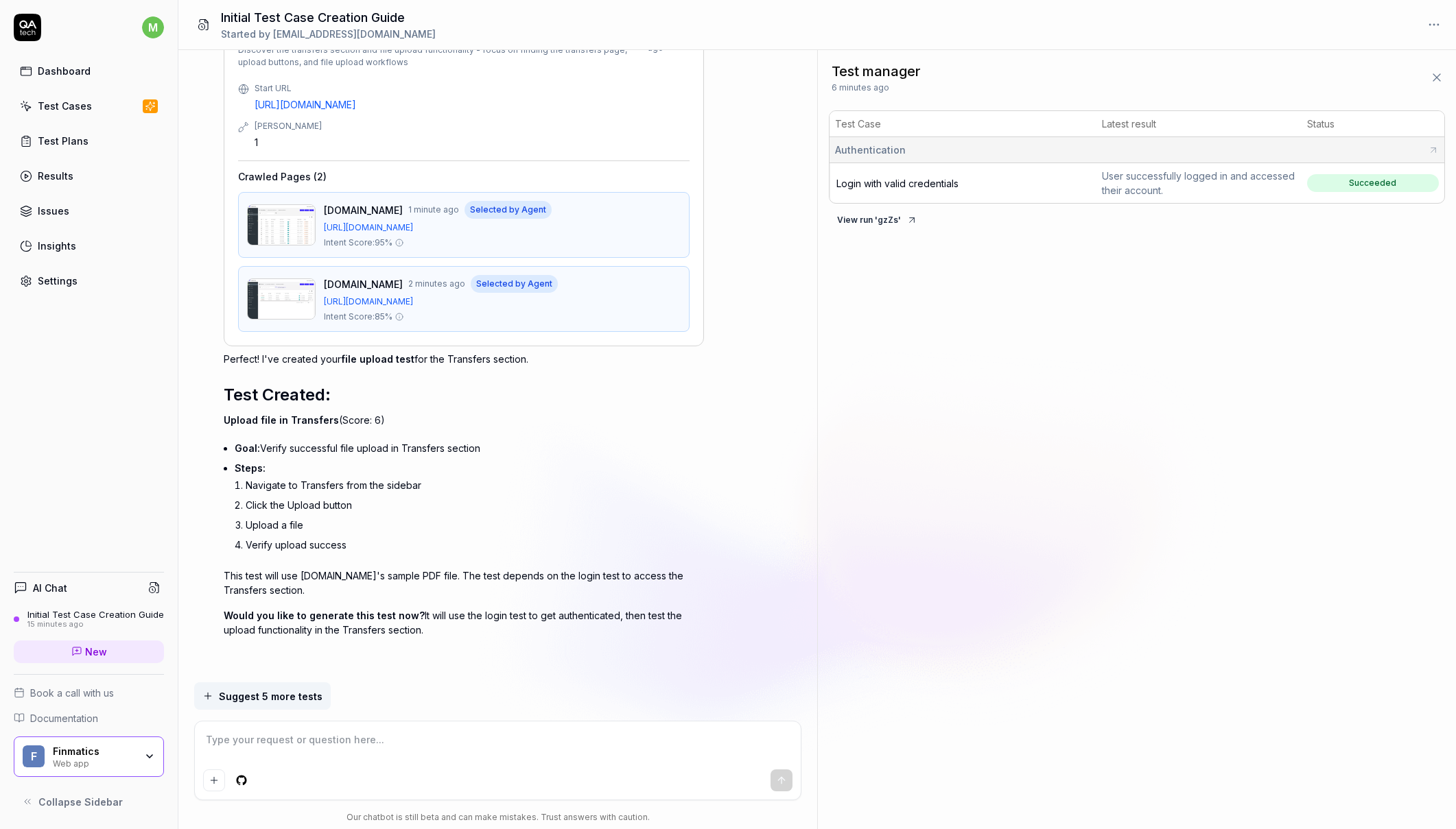
click at [236, 656] on icon "Positive feedback" at bounding box center [237, 659] width 11 height 11
drag, startPoint x: 223, startPoint y: 611, endPoint x: 434, endPoint y: 634, distance: 212.2
click at [434, 634] on p "Would you like to generate this test now? It will use the login test to get aut…" at bounding box center [463, 623] width 480 height 29
click at [434, 618] on p "Would you like to generate this test now? It will use the login test to get aut…" at bounding box center [463, 623] width 480 height 29
click at [321, 741] on textarea at bounding box center [497, 747] width 589 height 34
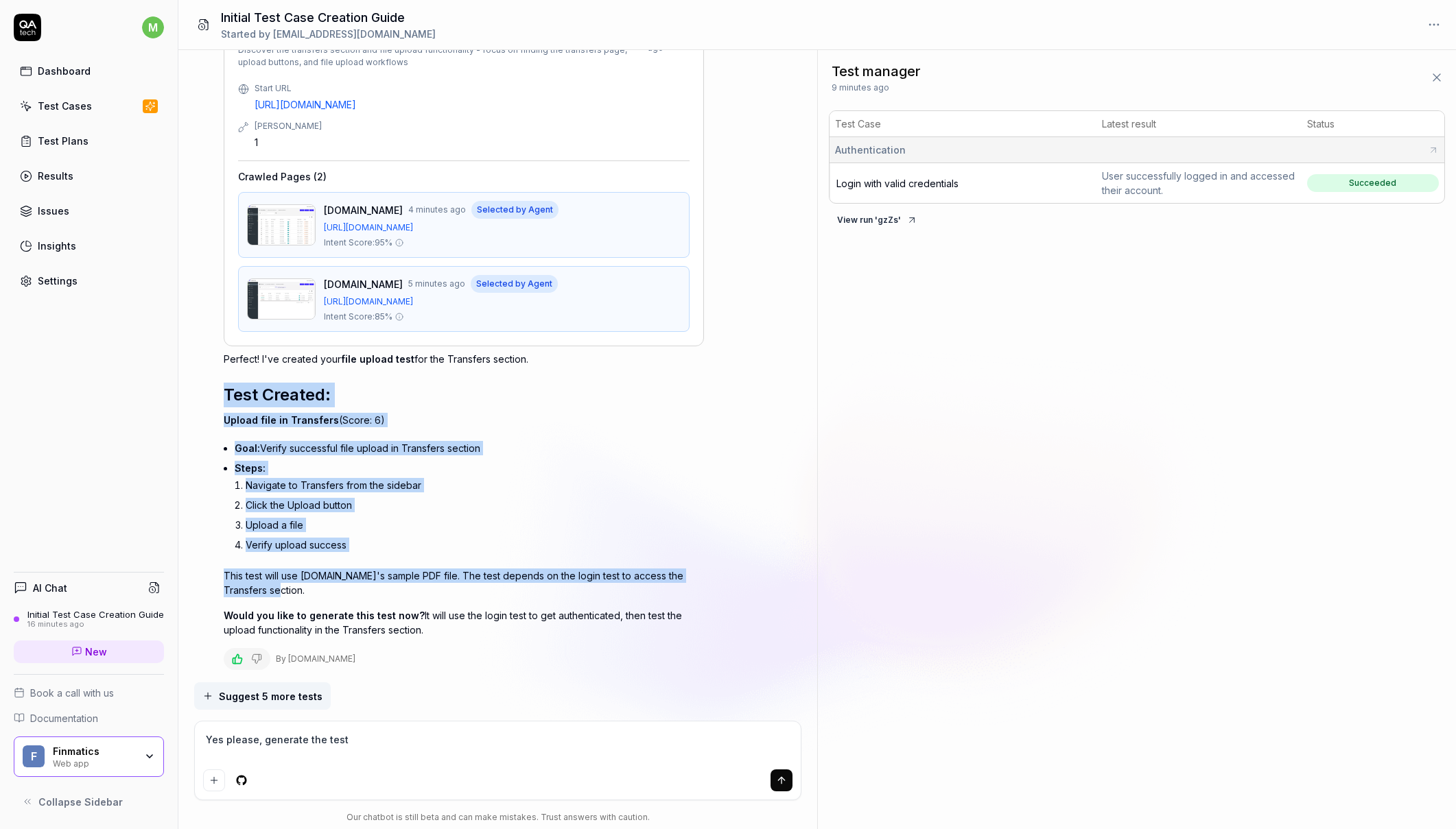
drag, startPoint x: 267, startPoint y: 592, endPoint x: 218, endPoint y: 391, distance: 206.9
click at [218, 391] on div "I want a good test setup for my site - help me create the first 3-5 test cases …" at bounding box center [498, 366] width 639 height 633
copy div "Test Created: Upload file in Transfers (Score: 6) Goal: Verify successful file …"
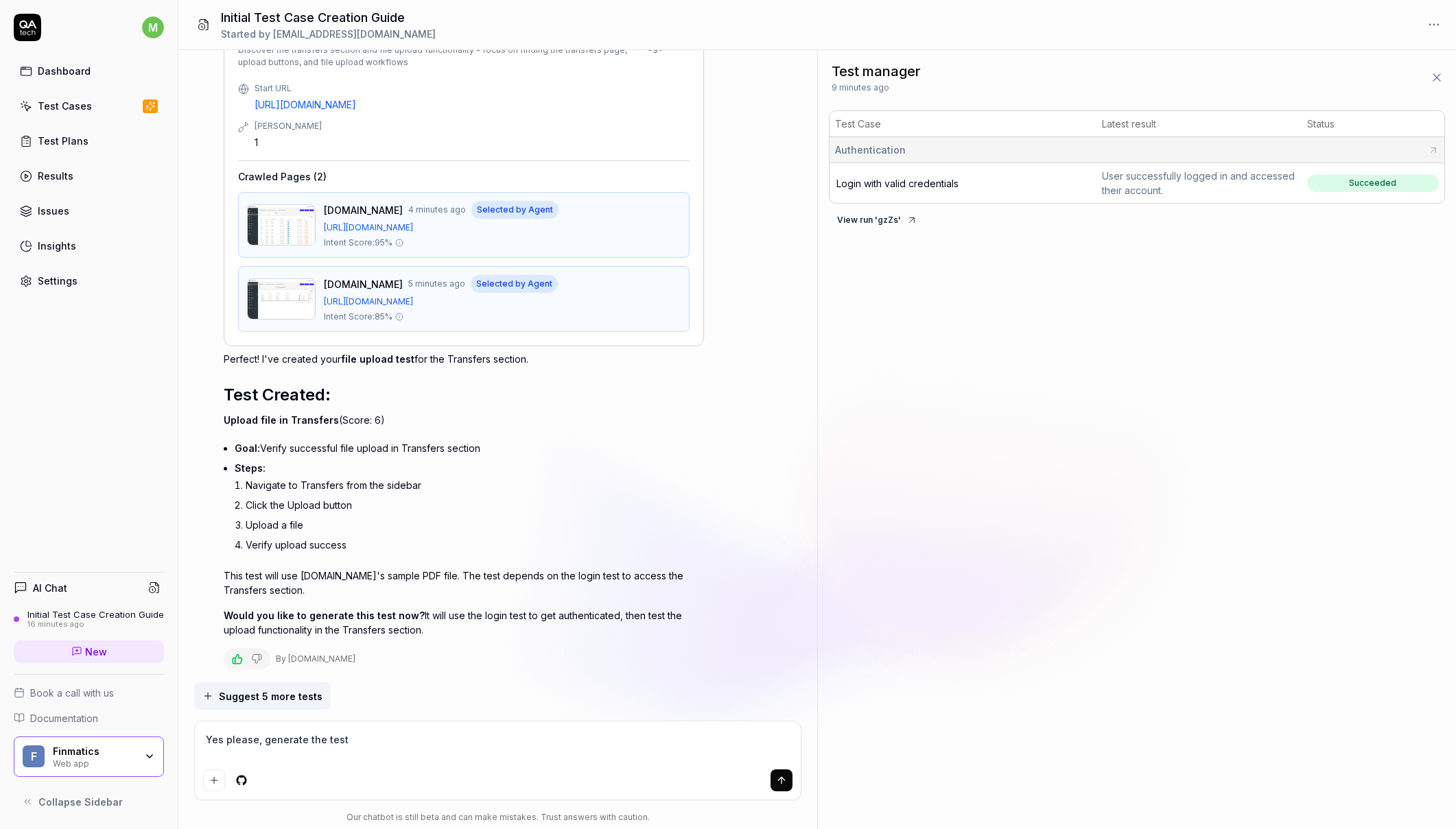
click at [363, 734] on textarea "Yes please, generate the test" at bounding box center [497, 747] width 589 height 34
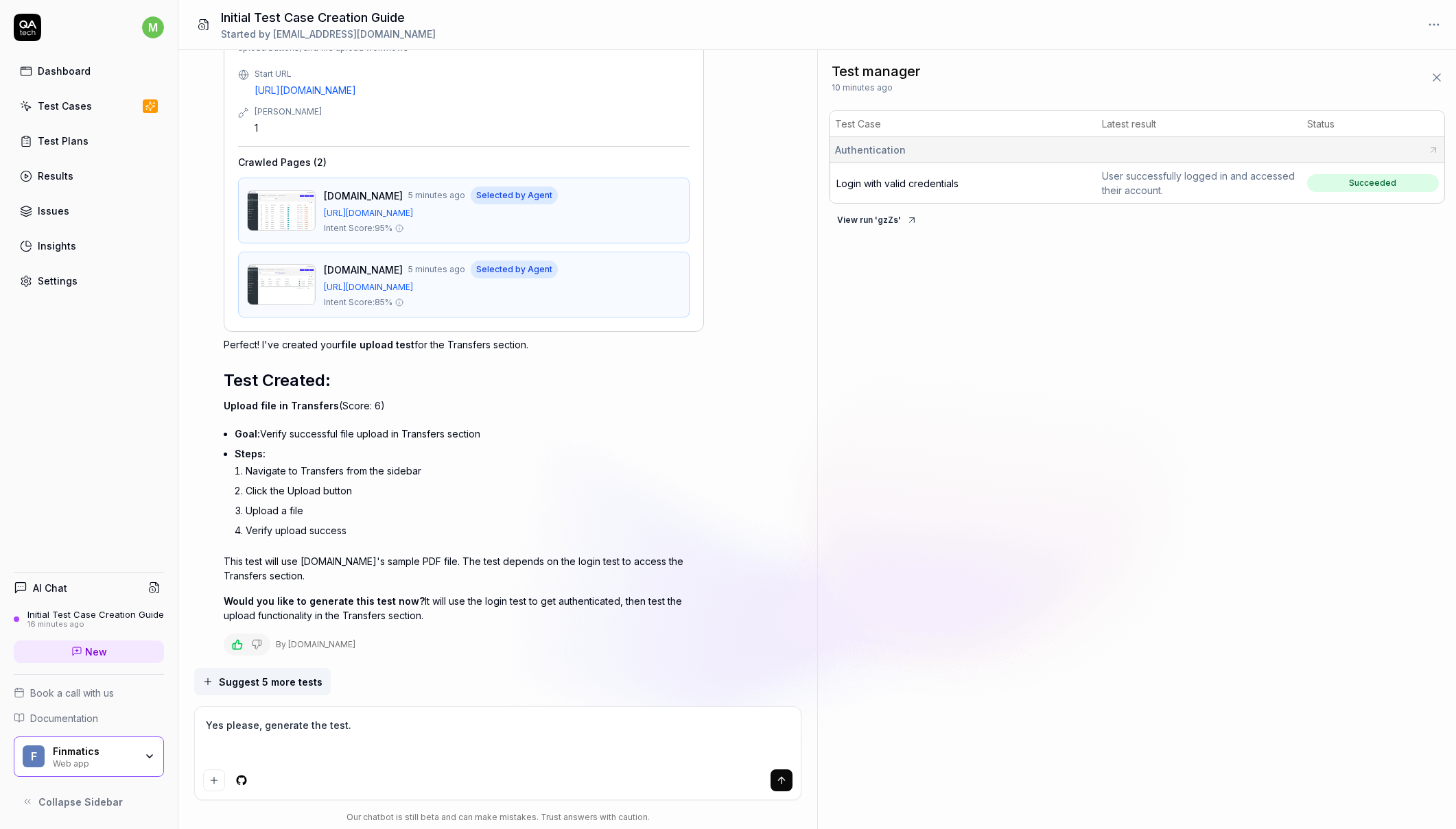
paste textarea "Test Created: Upload file in Transfers (Score: 6) Goal: Verify successful file …"
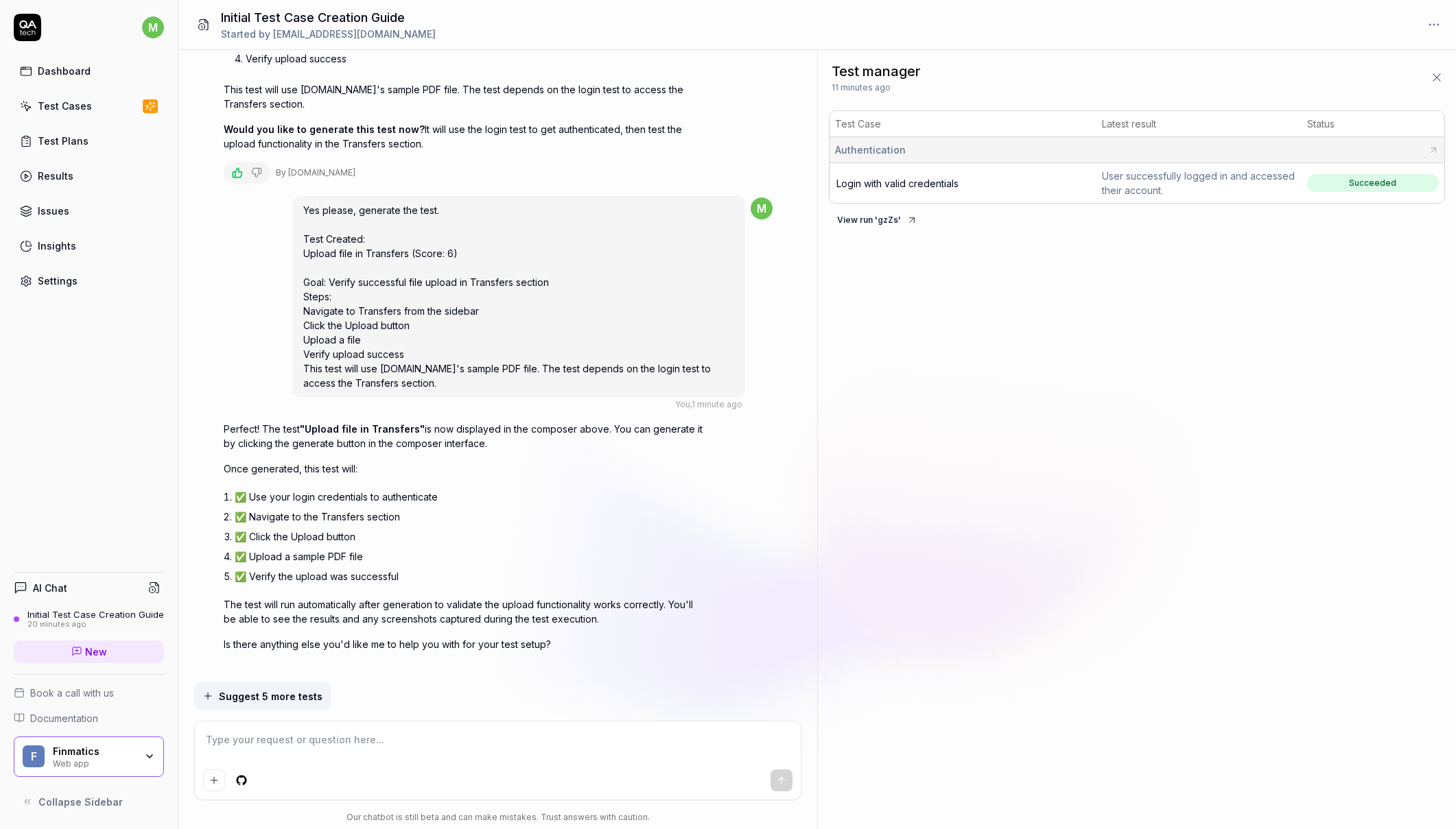
scroll to position [3277, 0]
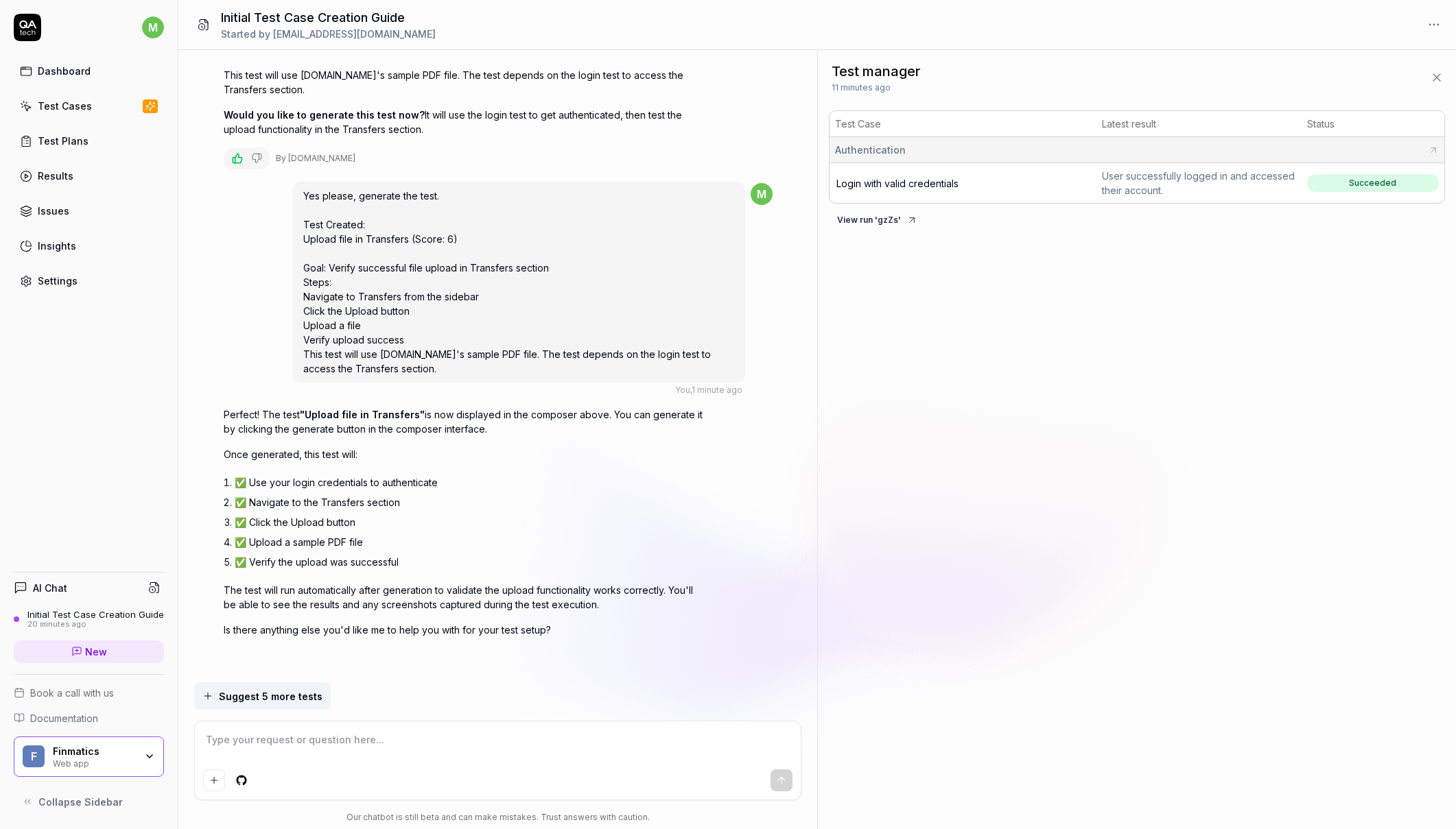
click at [408, 744] on textarea at bounding box center [497, 747] width 589 height 34
click at [385, 750] on textarea at bounding box center [497, 747] width 589 height 34
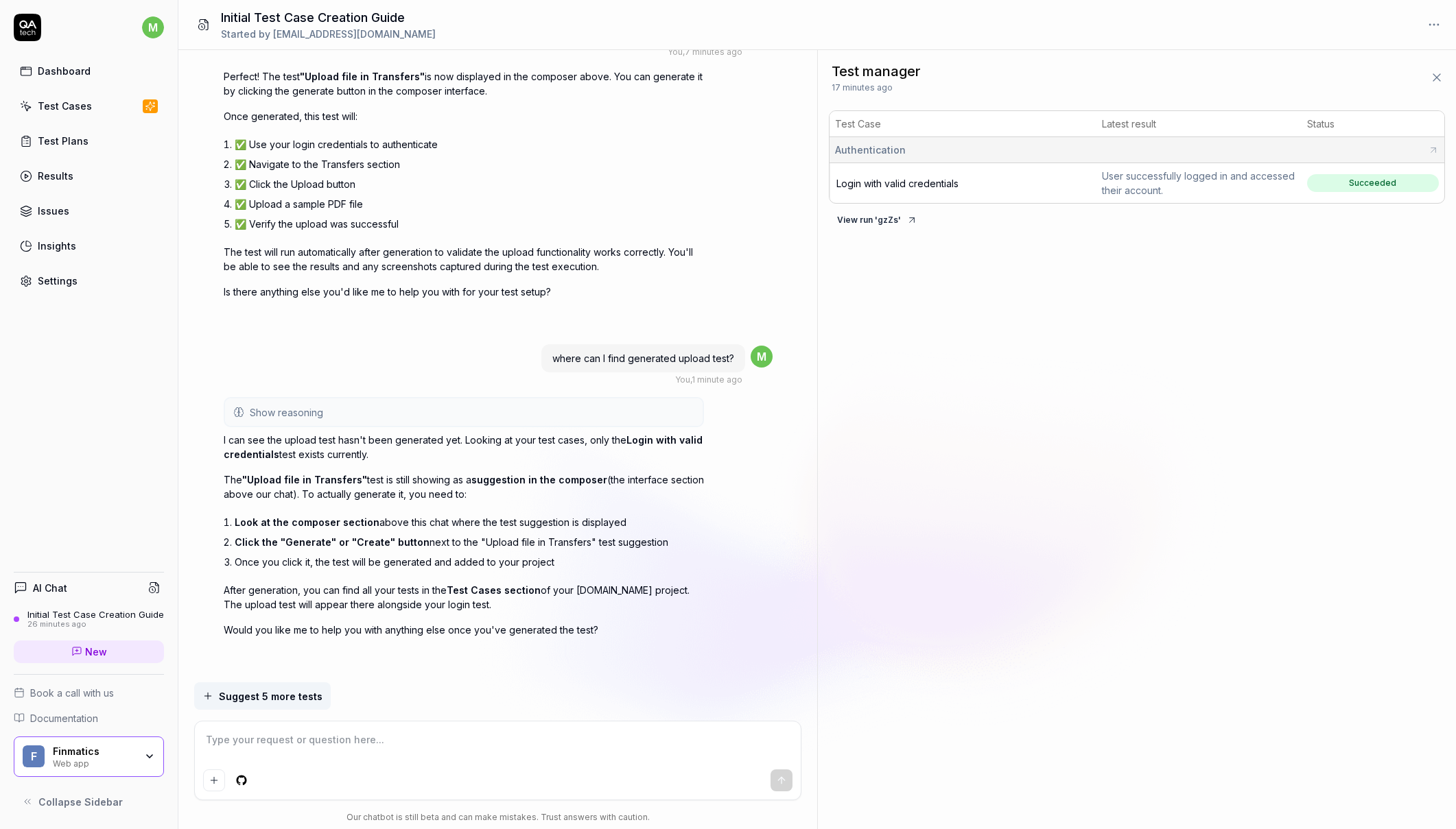
scroll to position [3615, 0]
click at [60, 103] on div "Test Cases" at bounding box center [64, 105] width 54 height 15
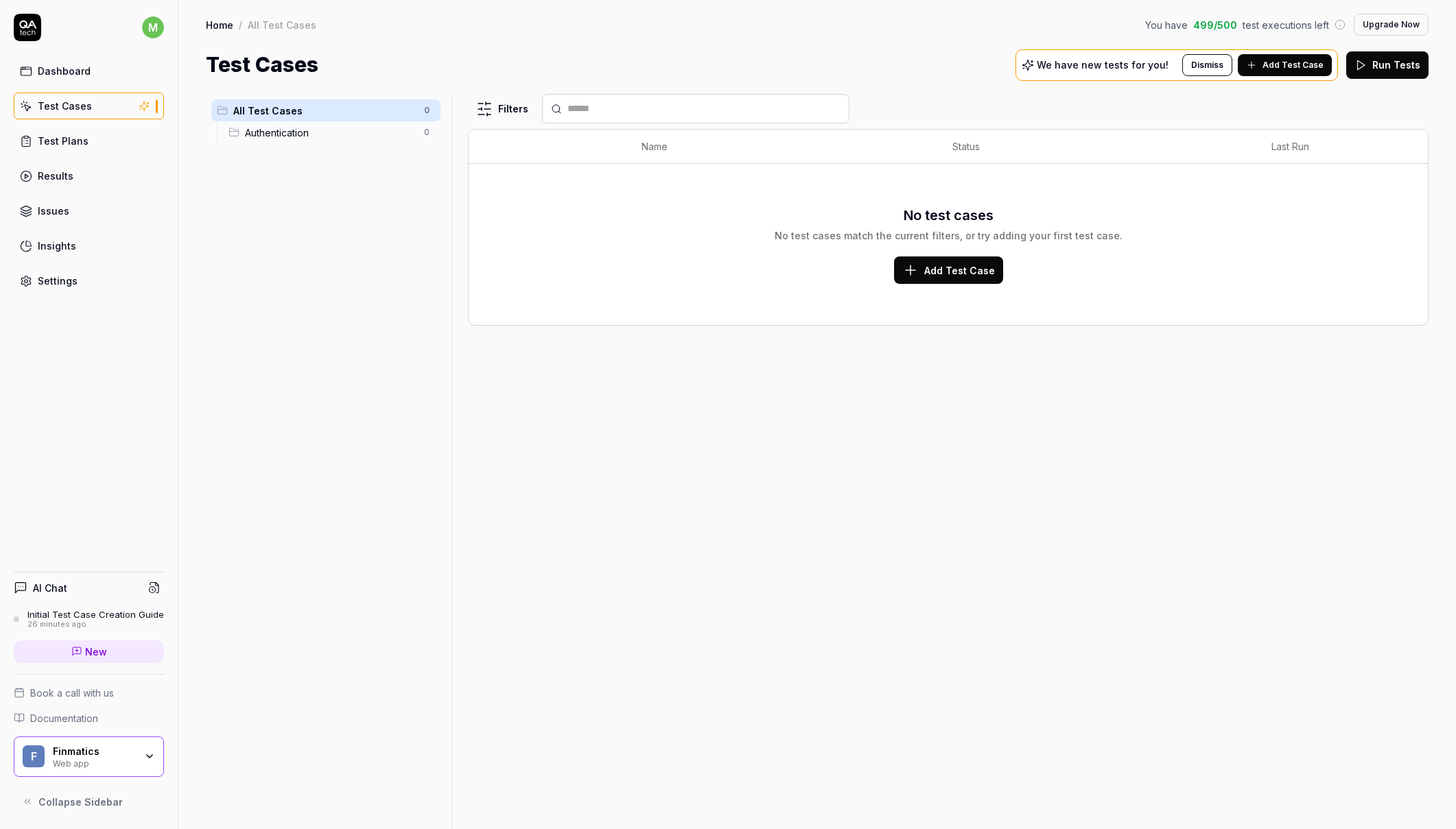
click at [268, 132] on span "Authentication" at bounding box center [331, 132] width 171 height 15
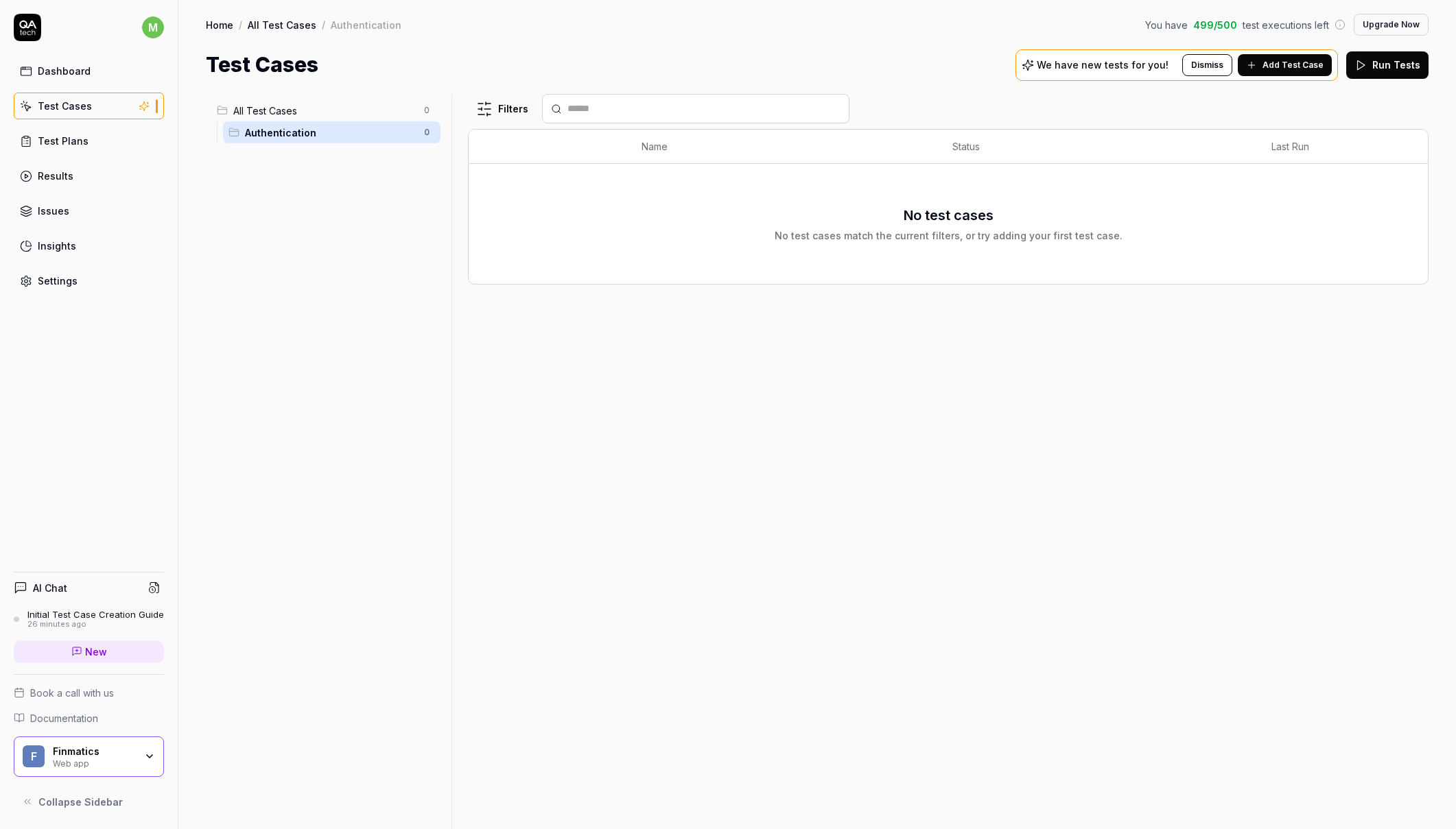
click at [270, 115] on span "All Test Cases" at bounding box center [324, 111] width 182 height 15
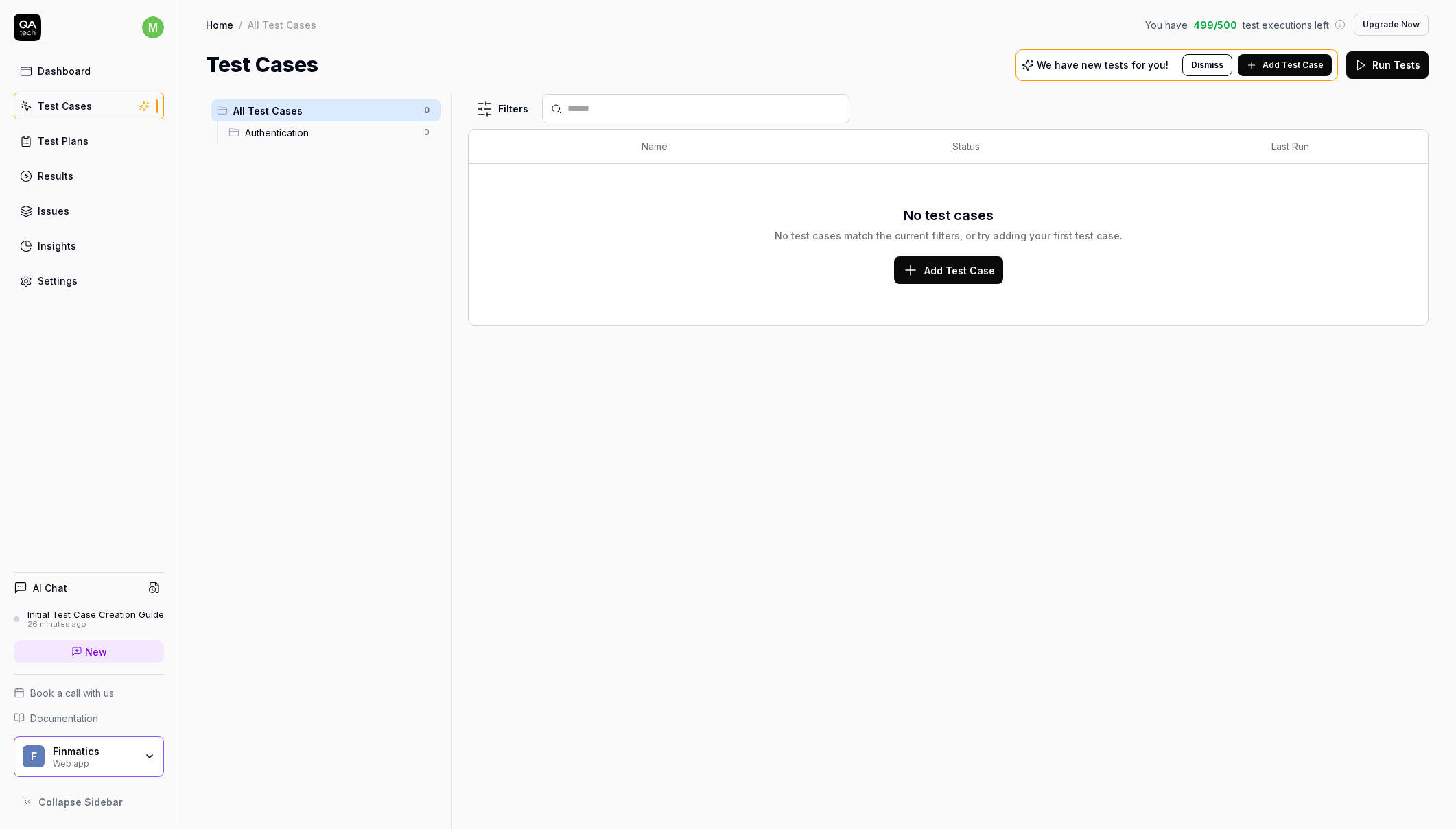
click at [53, 582] on h4 "AI Chat" at bounding box center [50, 588] width 34 height 15
click at [67, 69] on div "Dashboard" at bounding box center [63, 71] width 53 height 15
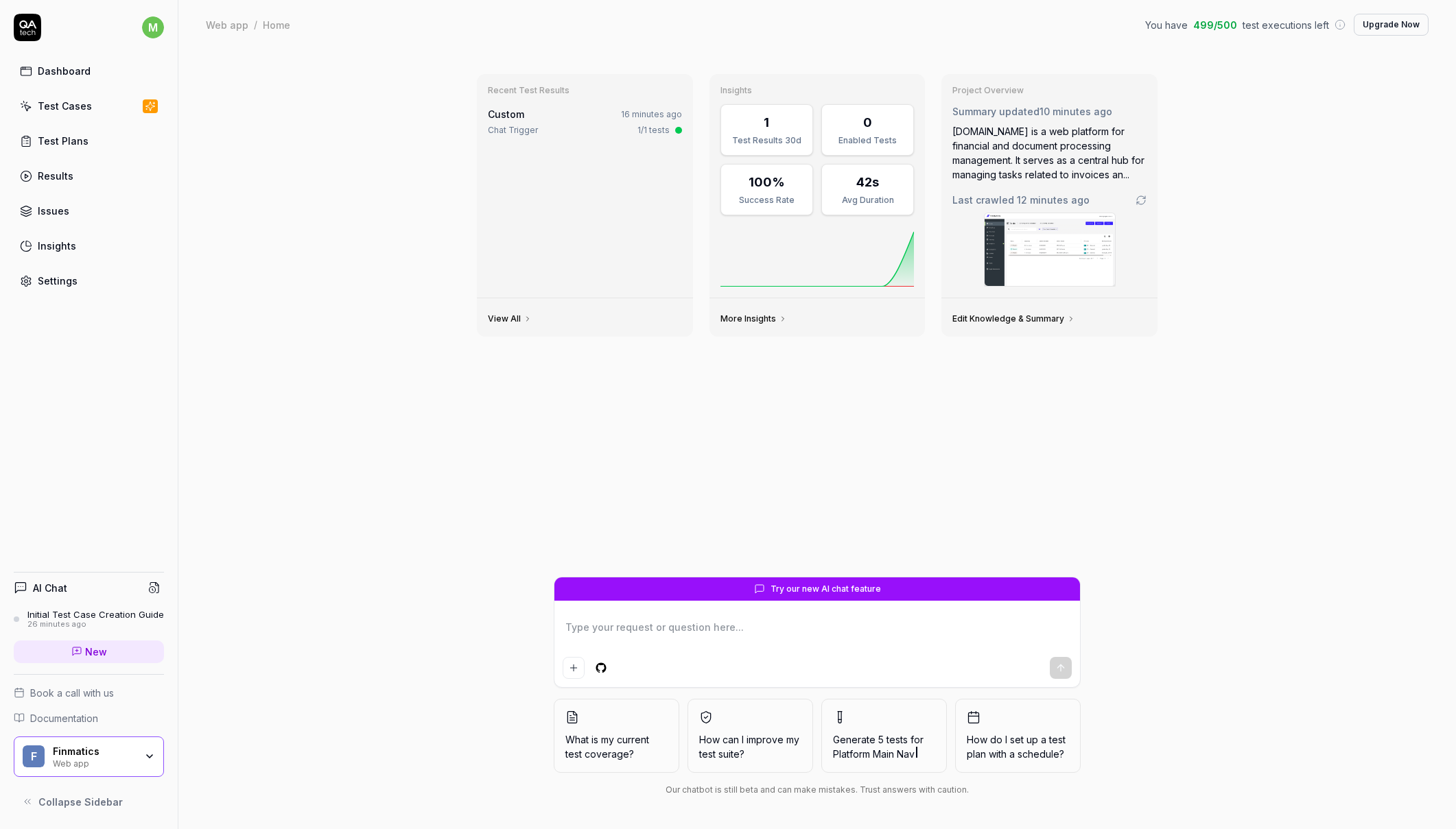
click at [75, 176] on link "Results" at bounding box center [89, 176] width 150 height 27
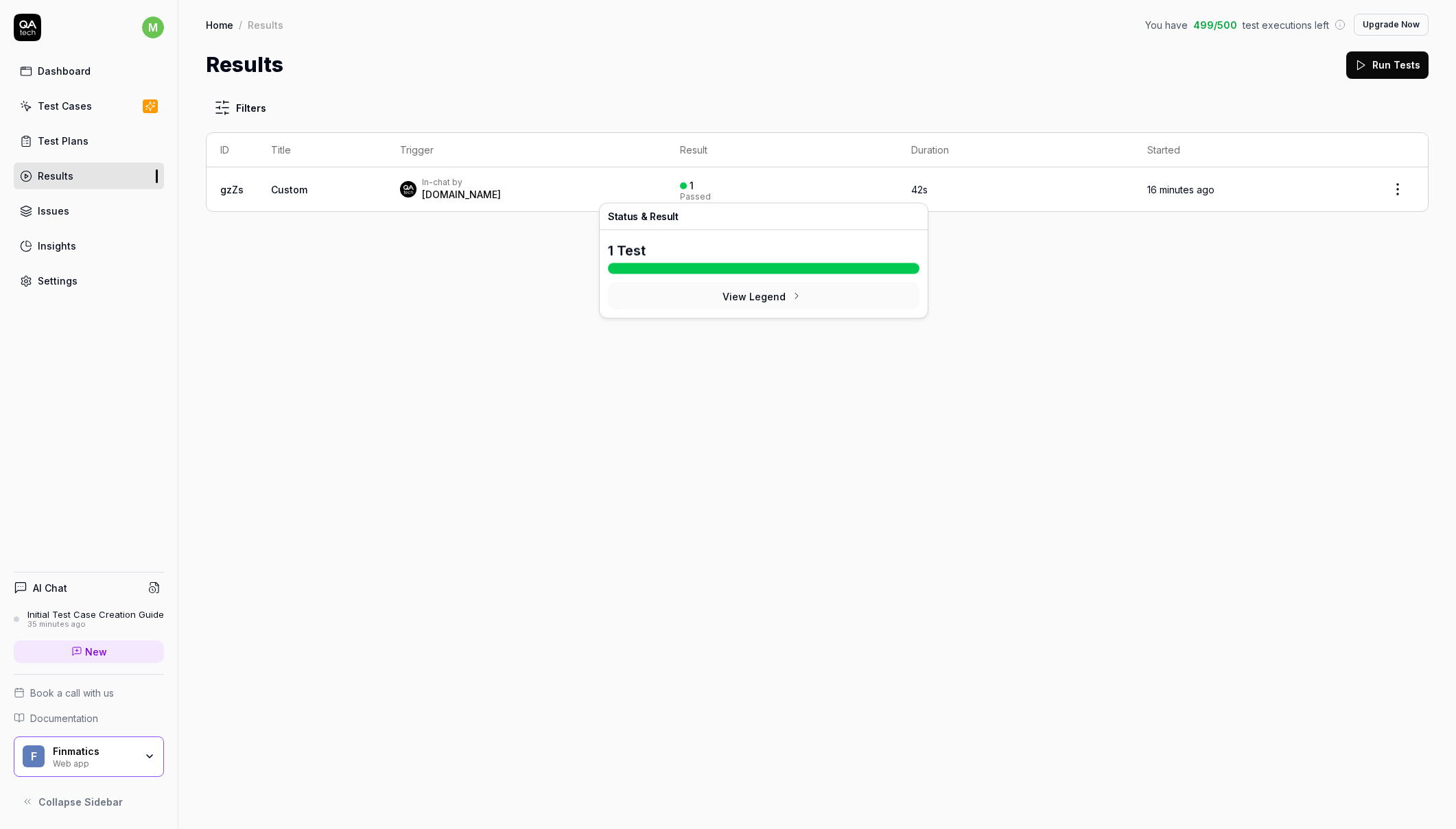
click at [550, 186] on div "In-chat by QA.tech" at bounding box center [526, 189] width 253 height 24
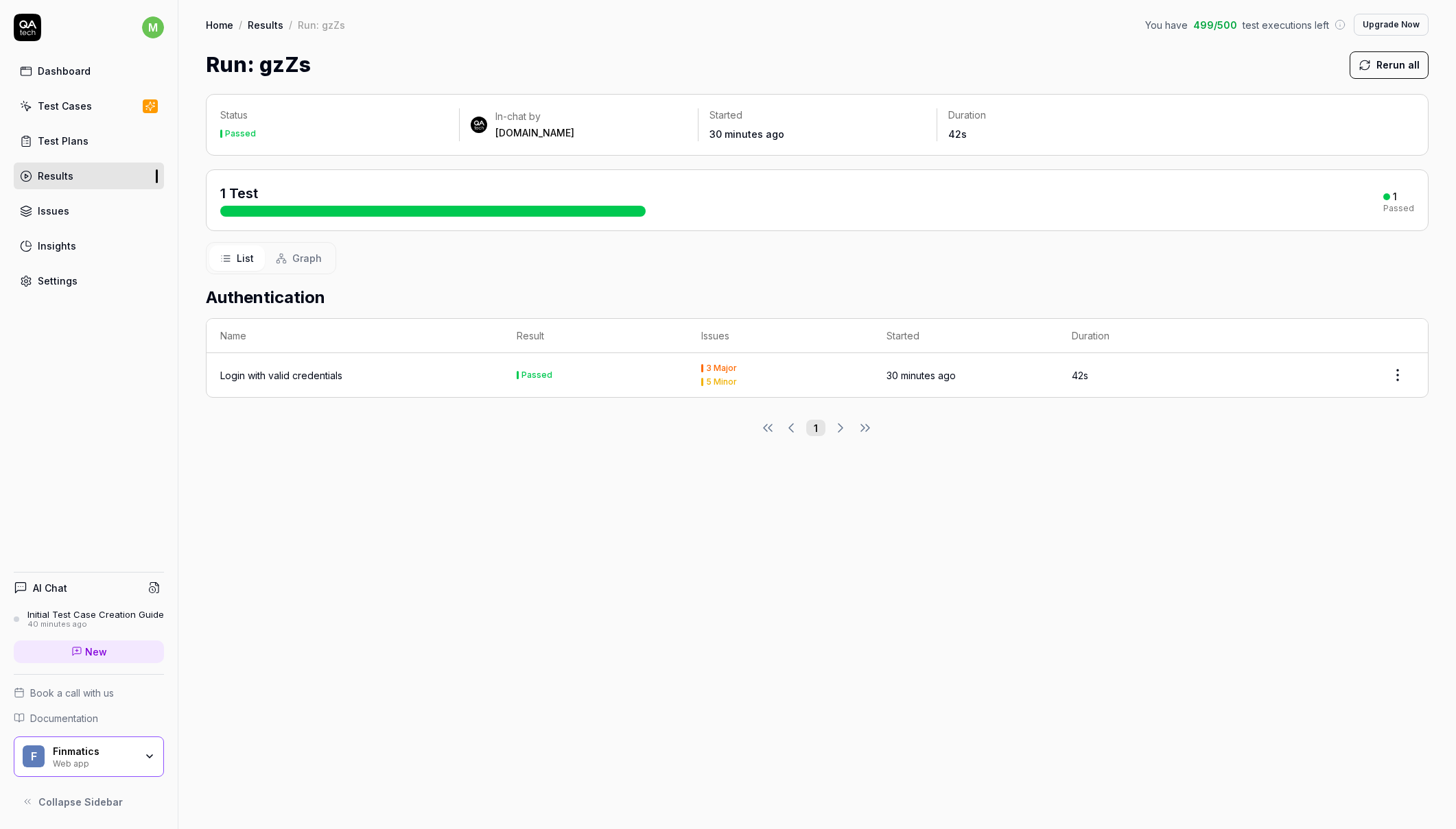
click at [722, 364] on div "3 Major" at bounding box center [722, 368] width 31 height 8
click at [717, 378] on div "5 Minor" at bounding box center [722, 382] width 31 height 8
click at [723, 360] on td "3 Major 5 Minor" at bounding box center [780, 376] width 186 height 44
click at [305, 374] on div "Login with valid credentials" at bounding box center [281, 376] width 122 height 15
click at [52, 586] on h4 "AI Chat" at bounding box center [50, 588] width 34 height 15
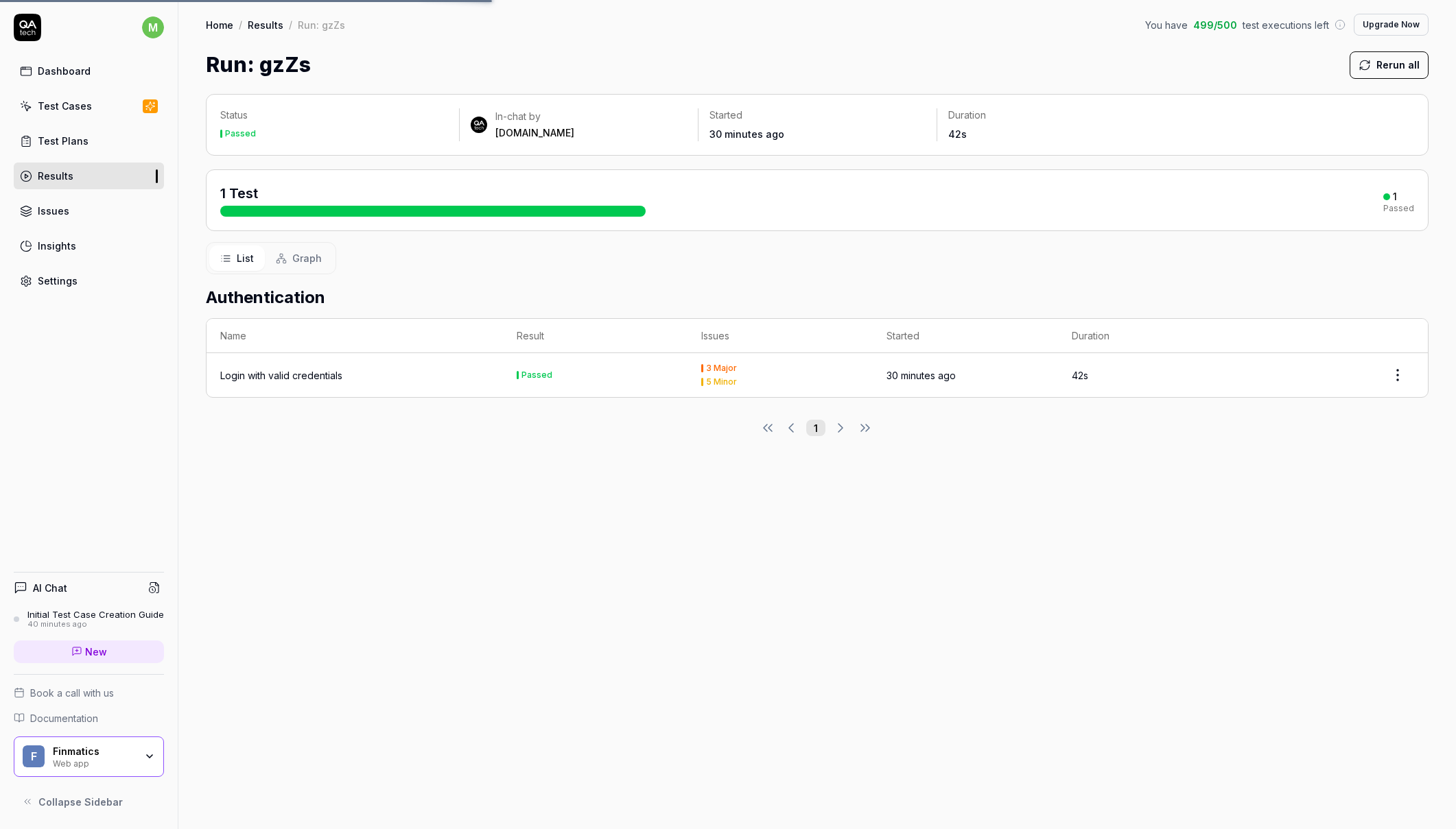
click at [57, 618] on div "Initial Test Case Creation Guide" at bounding box center [95, 614] width 137 height 11
click at [23, 614] on link "Initial Test Case Creation Guide 40 minutes ago" at bounding box center [89, 619] width 150 height 21
click at [718, 366] on div "3 Major" at bounding box center [722, 368] width 31 height 8
click at [321, 376] on div "Login with valid credentials" at bounding box center [281, 376] width 122 height 15
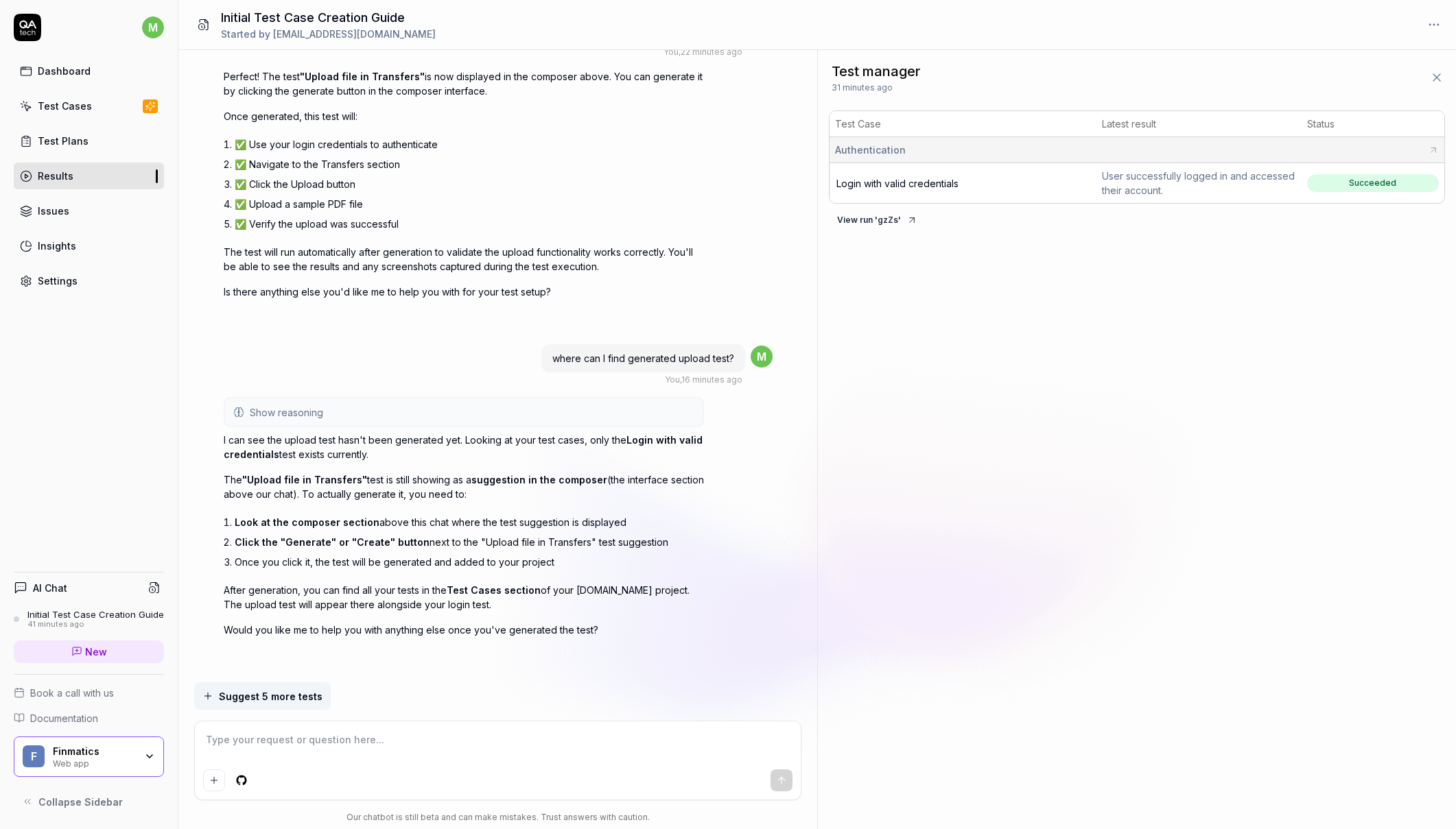
scroll to position [3615, 0]
click at [283, 747] on textarea at bounding box center [497, 747] width 589 height 34
click at [271, 738] on textarea at bounding box center [497, 747] width 589 height 34
click at [321, 744] on textarea at bounding box center [497, 747] width 589 height 34
click at [388, 732] on textarea at bounding box center [497, 747] width 589 height 34
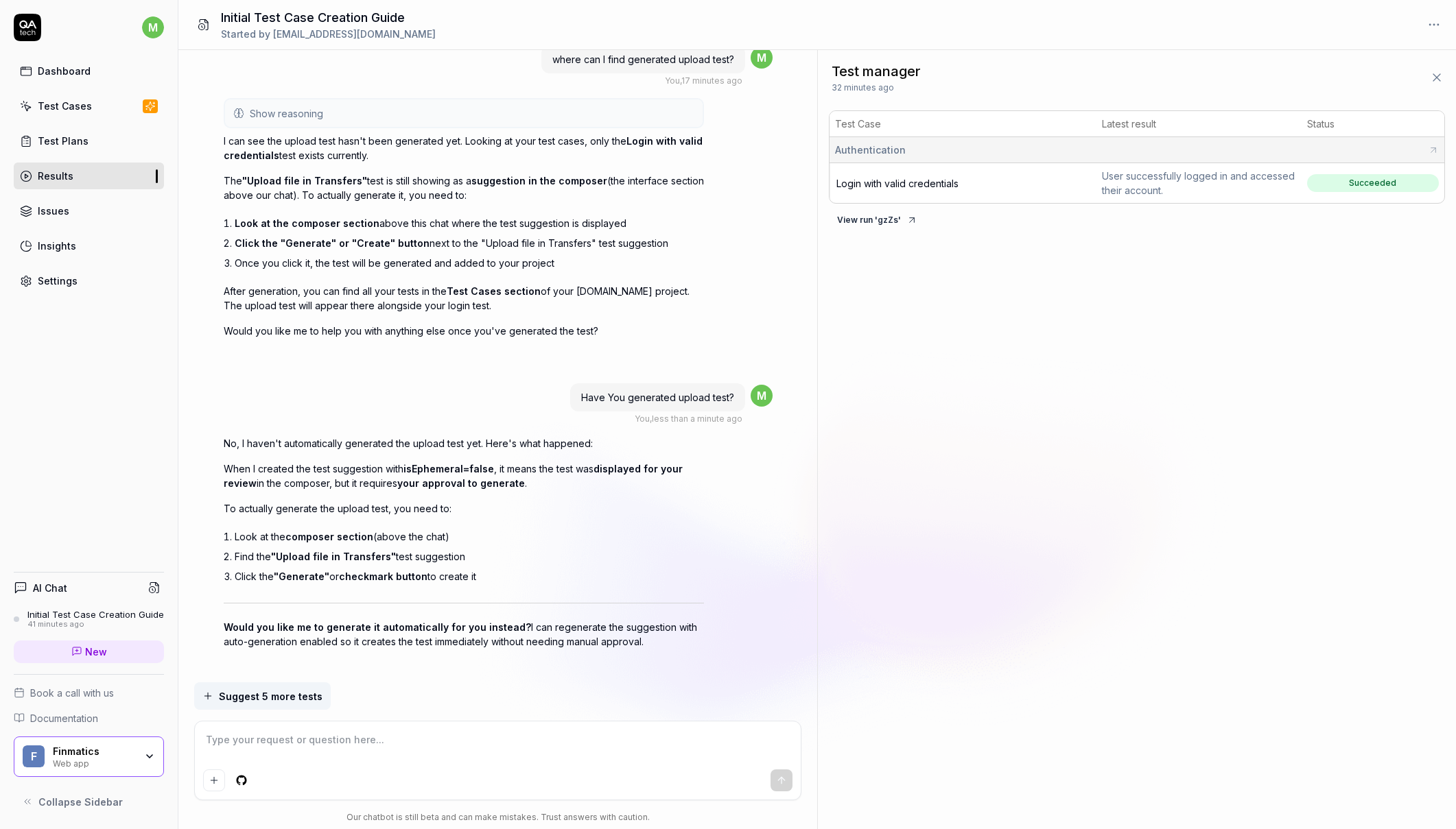
scroll to position [3926, 0]
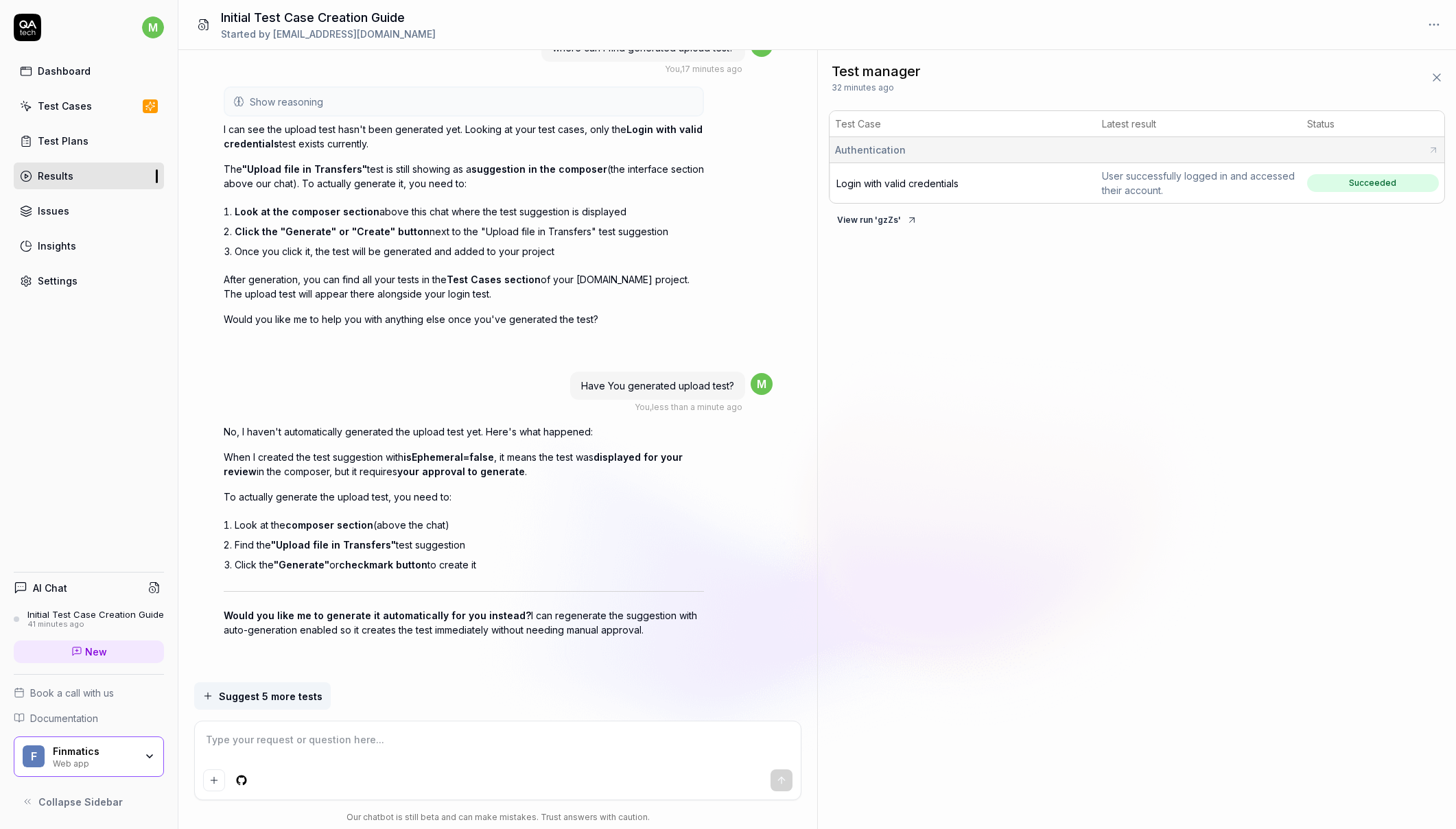
click at [289, 732] on textarea at bounding box center [497, 747] width 589 height 34
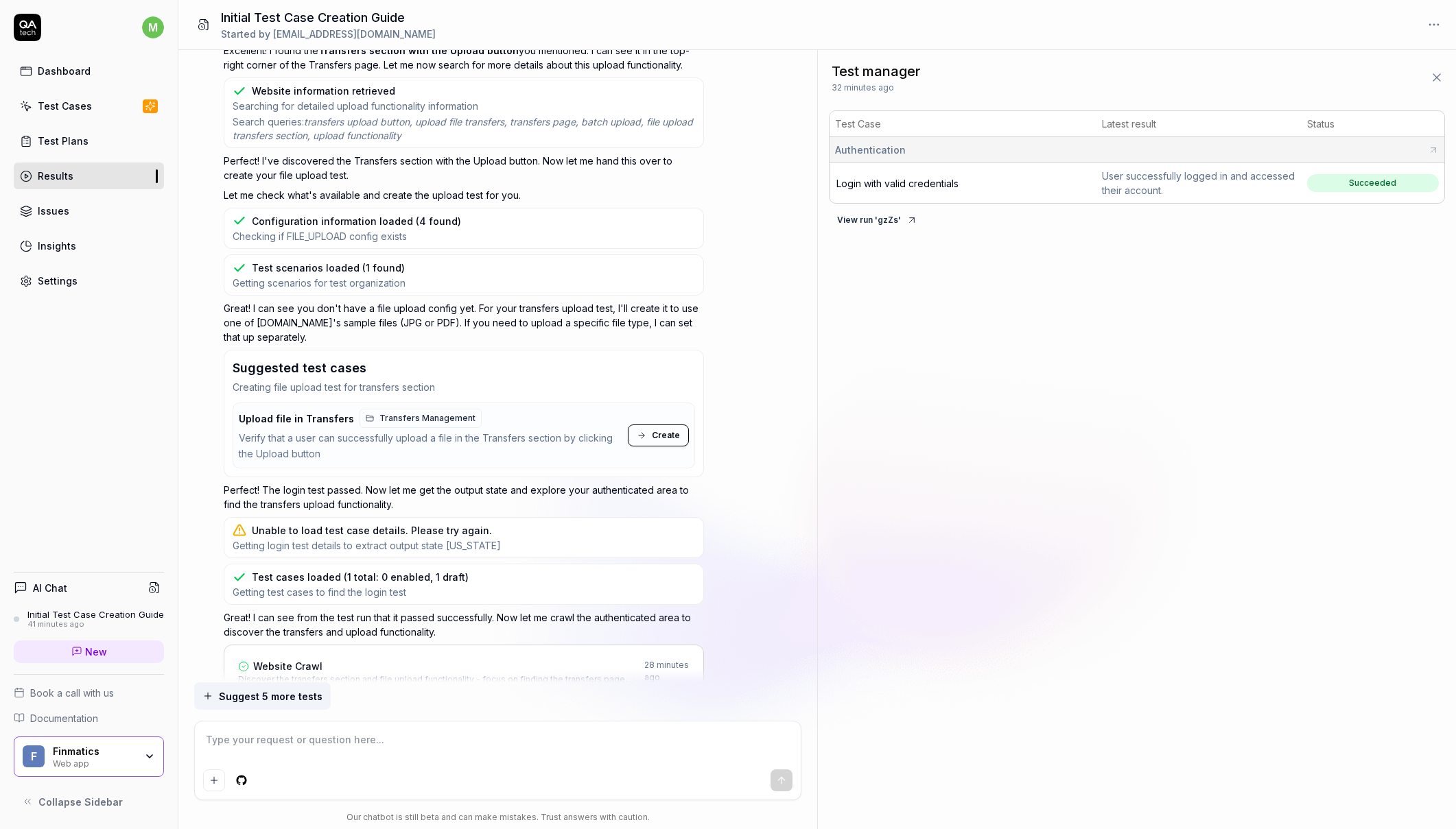
scroll to position [2134, 0]
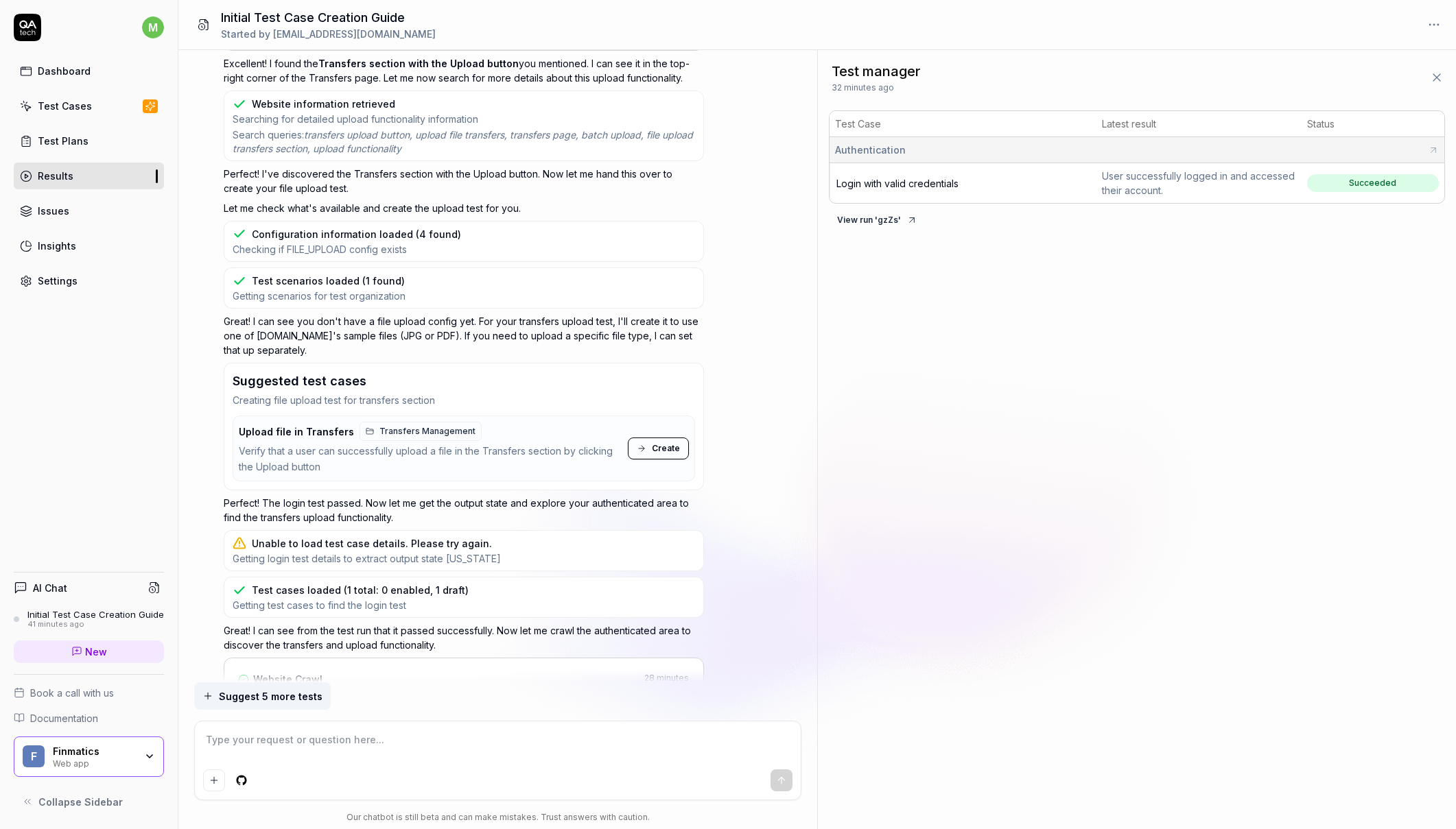
click at [643, 444] on icon at bounding box center [641, 448] width 10 height 10
click at [404, 431] on span "Transfers Management" at bounding box center [428, 431] width 96 height 12
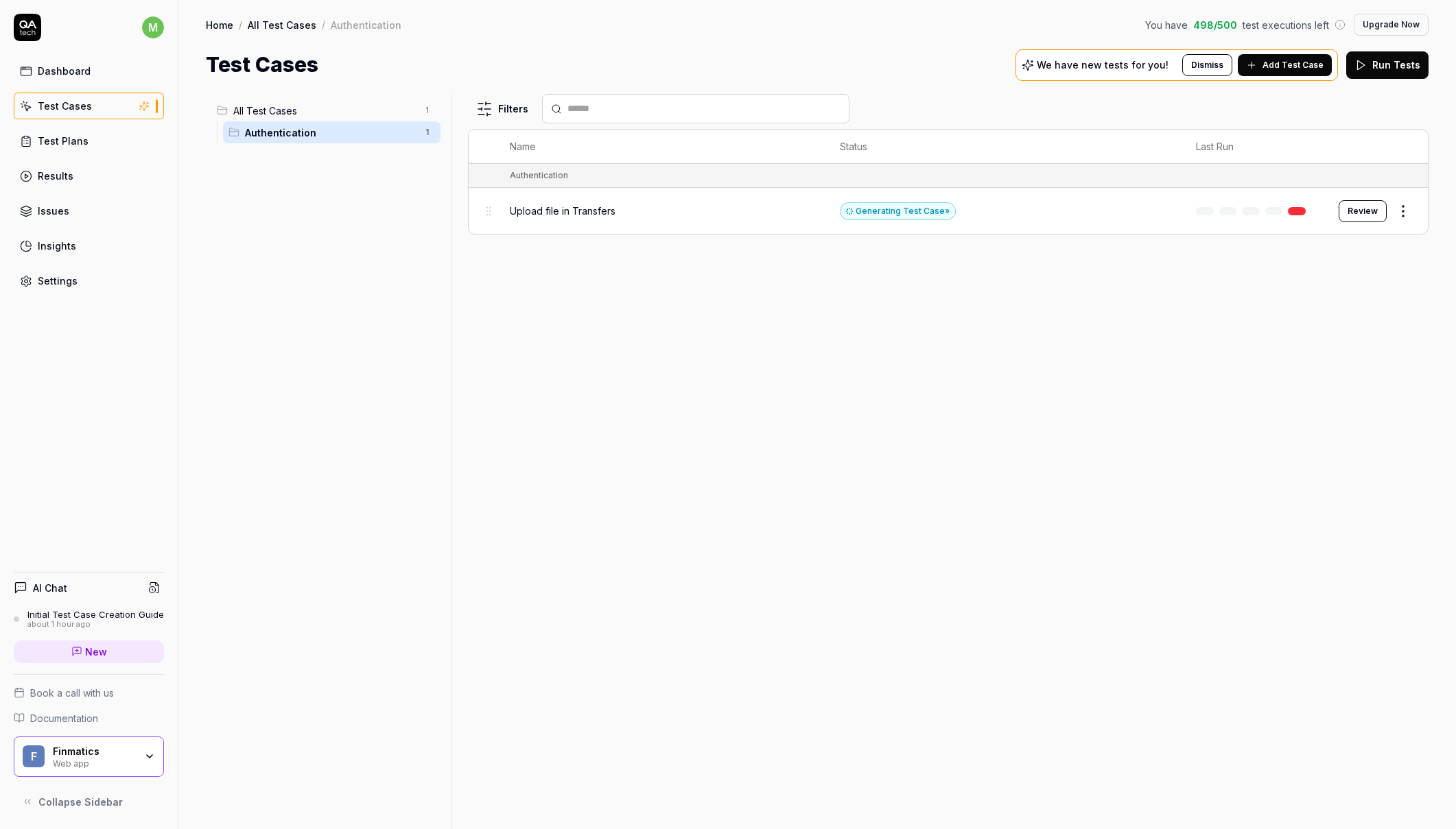
click at [1354, 212] on button "Review" at bounding box center [1362, 211] width 48 height 22
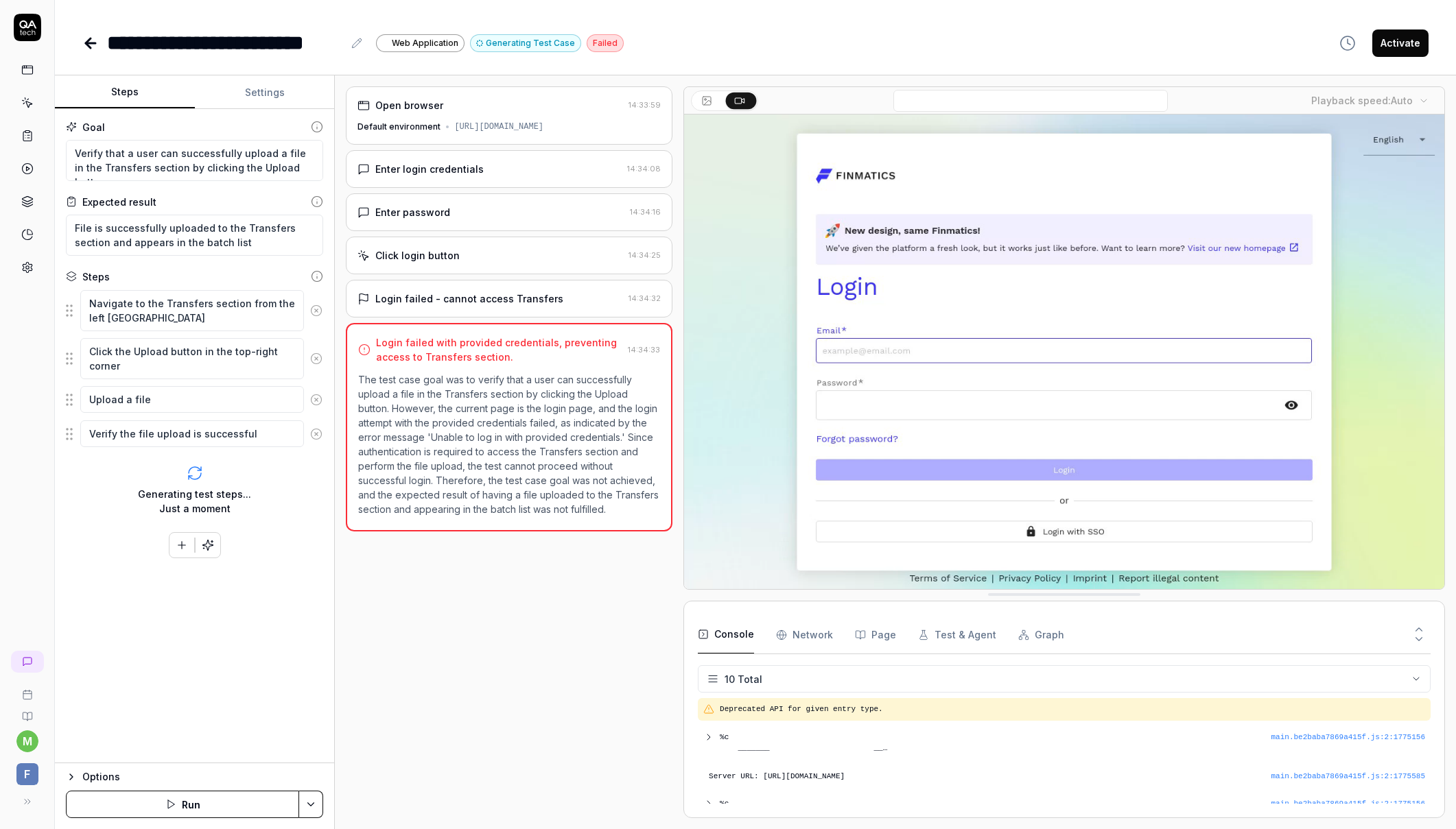
scroll to position [189, 0]
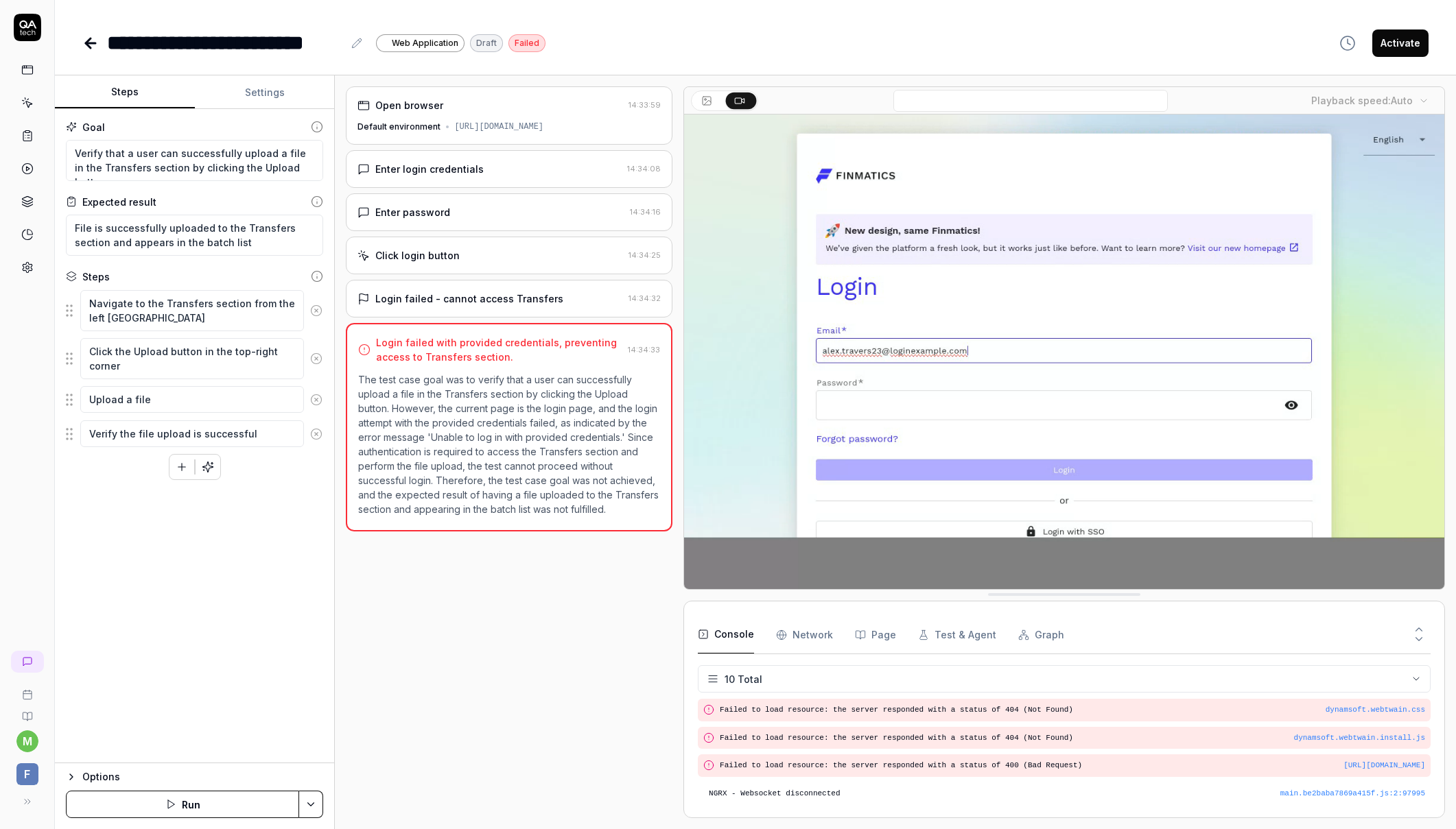
click at [463, 169] on div "Enter login credentials" at bounding box center [430, 169] width 108 height 15
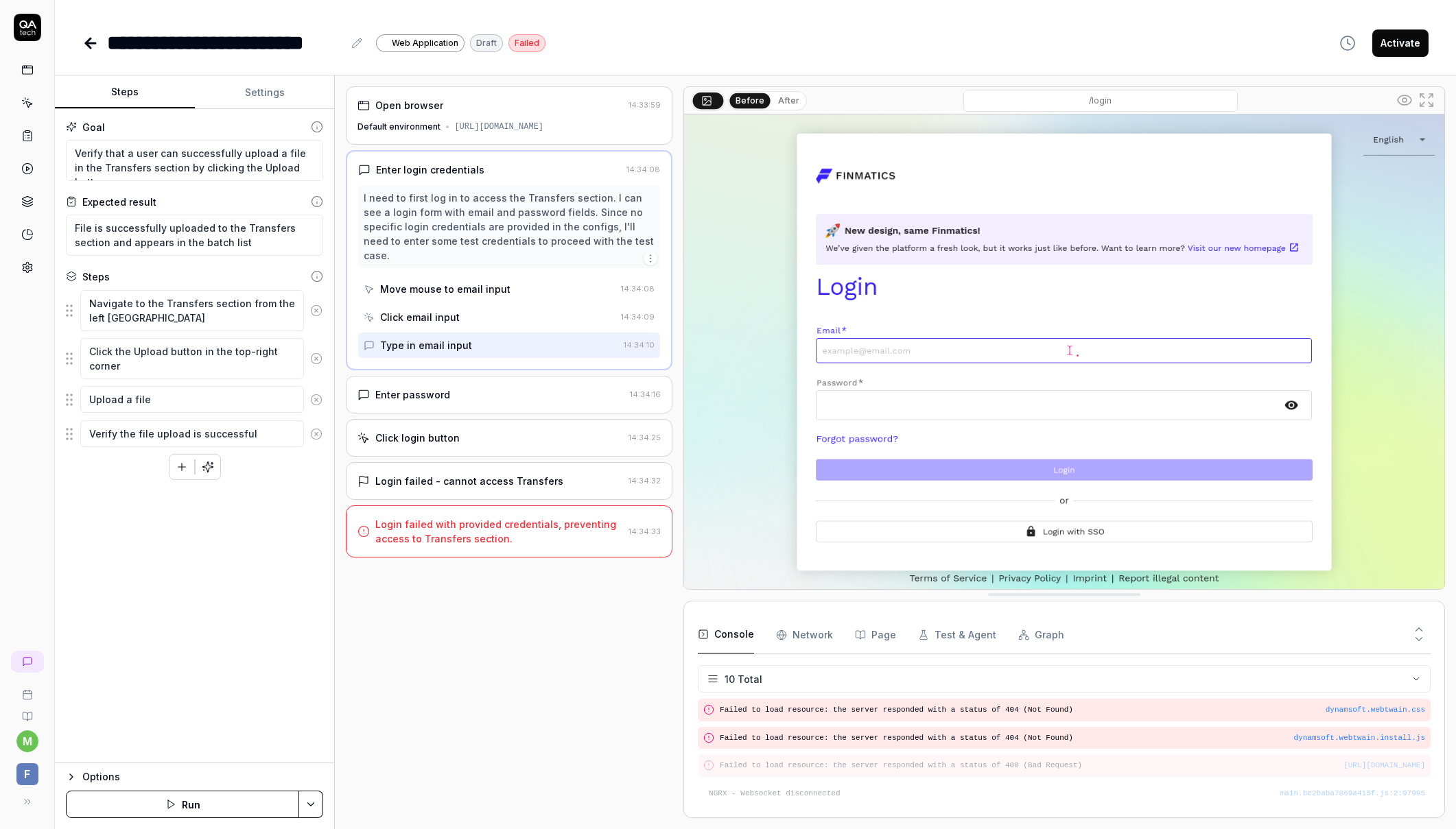
click at [447, 173] on div "Enter login credentials" at bounding box center [430, 169] width 108 height 15
click at [421, 125] on div "Default environment" at bounding box center [399, 127] width 83 height 12
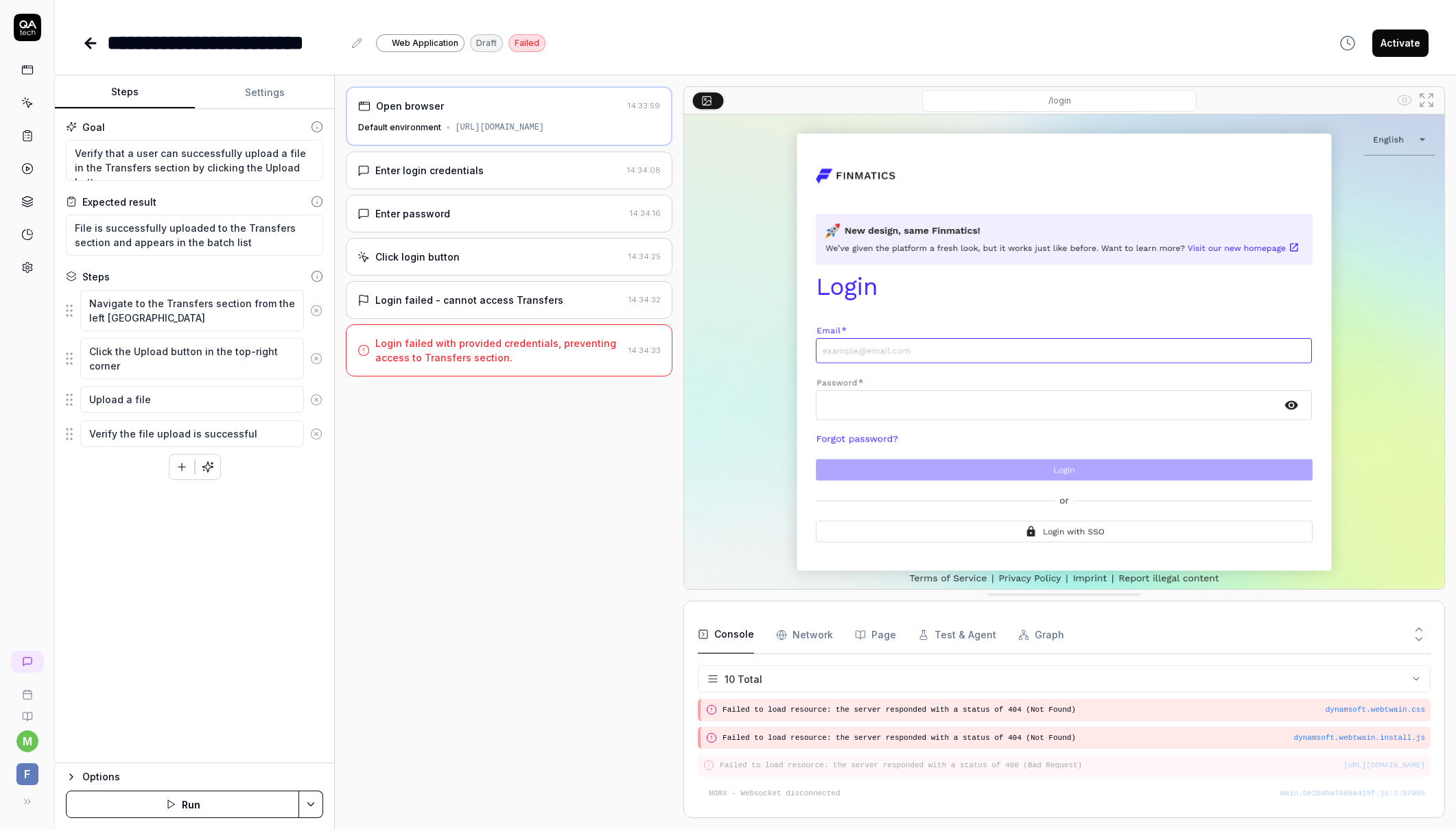
click at [428, 169] on div "Enter login credentials" at bounding box center [430, 170] width 108 height 15
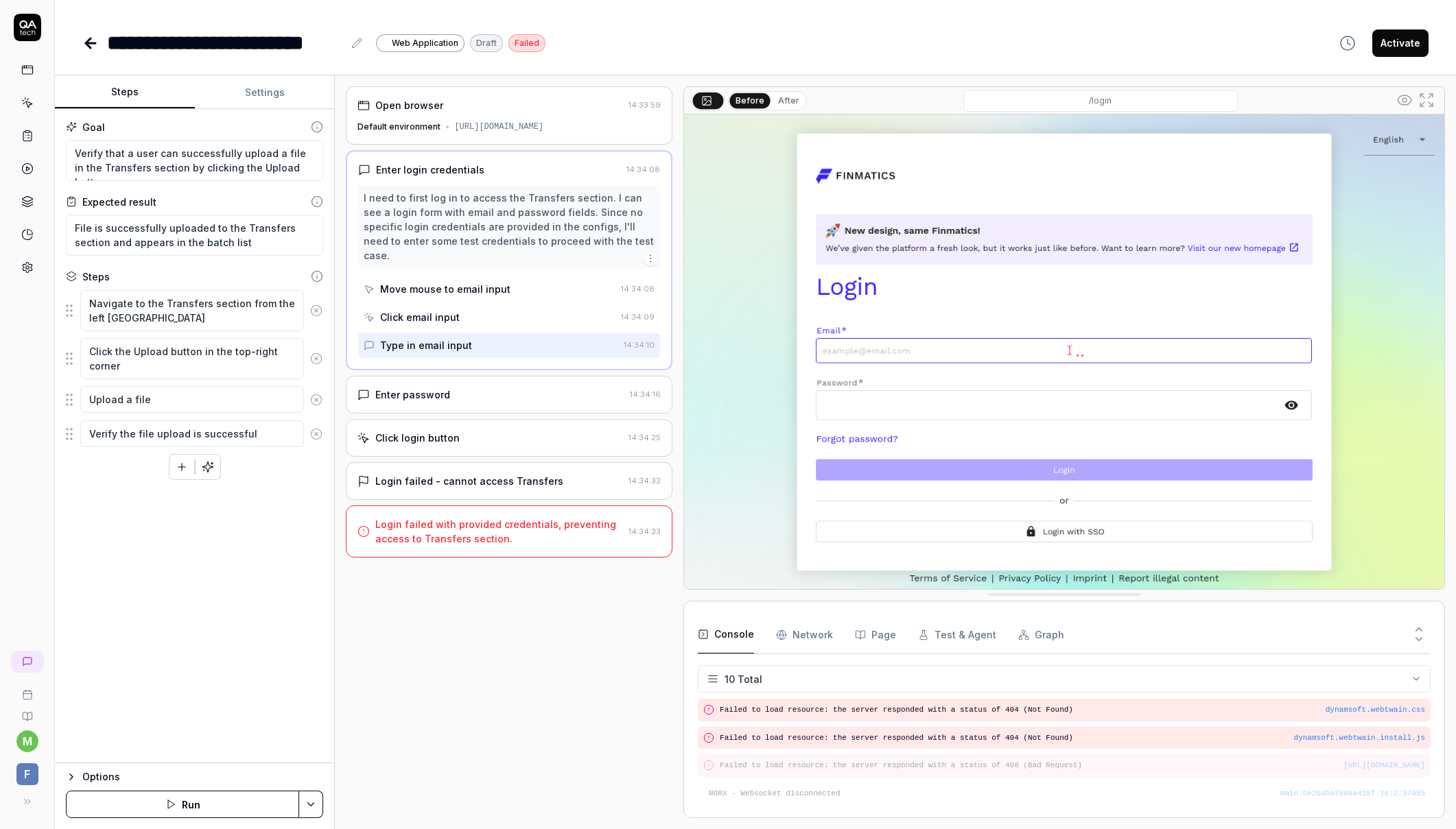
click at [428, 338] on div "Type in email input" at bounding box center [426, 345] width 92 height 15
click at [423, 310] on div "Click email input" at bounding box center [420, 317] width 79 height 15
click at [433, 282] on div "Move mouse to email input" at bounding box center [445, 289] width 131 height 15
click at [417, 388] on div "Enter password" at bounding box center [413, 395] width 75 height 15
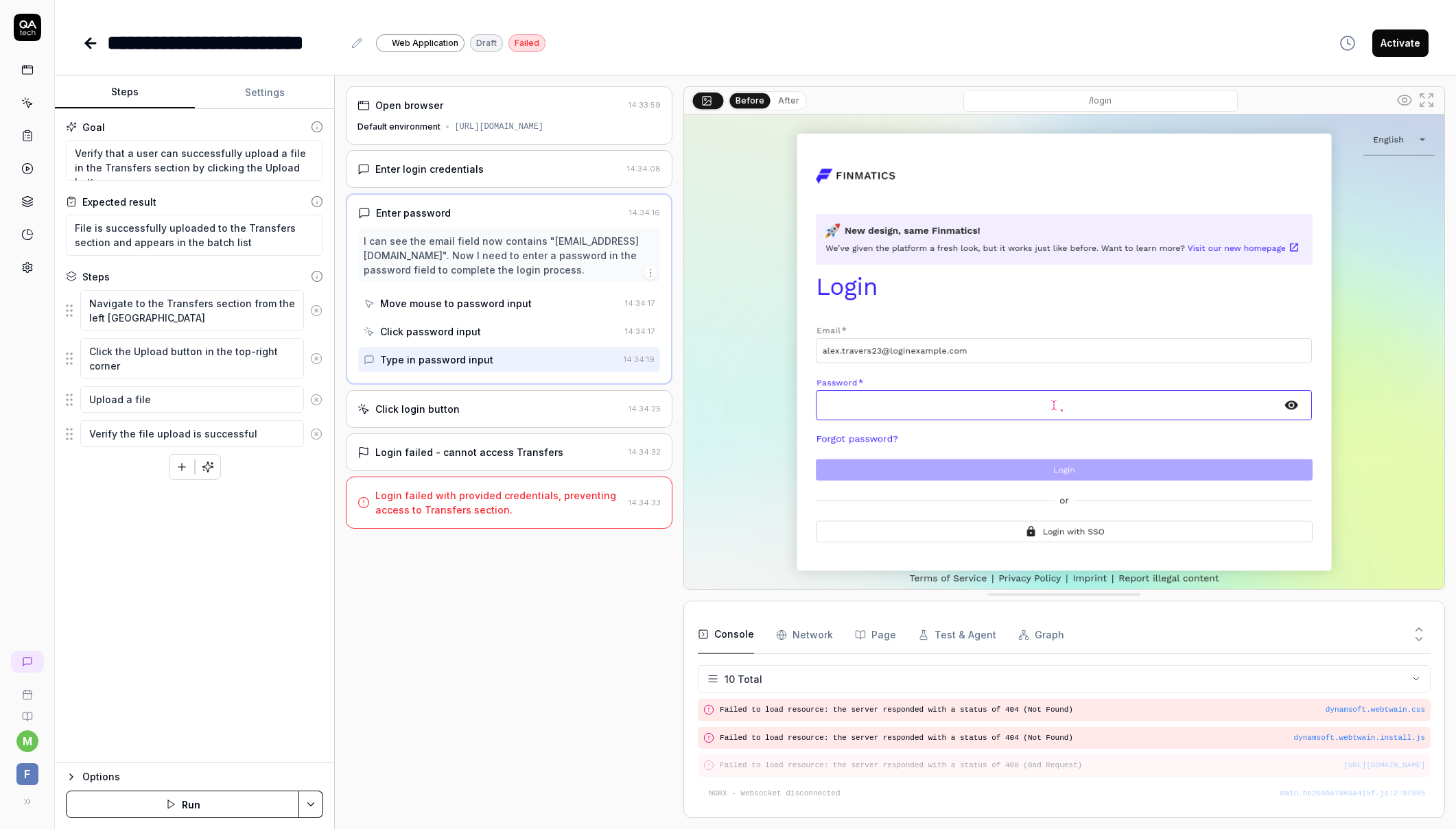
click at [92, 775] on div "Options" at bounding box center [202, 777] width 241 height 17
click at [106, 513] on div "Goal Verify that a user can successfully upload a file in the Transfers section…" at bounding box center [195, 365] width 279 height 512
click at [91, 40] on icon at bounding box center [91, 44] width 17 height 17
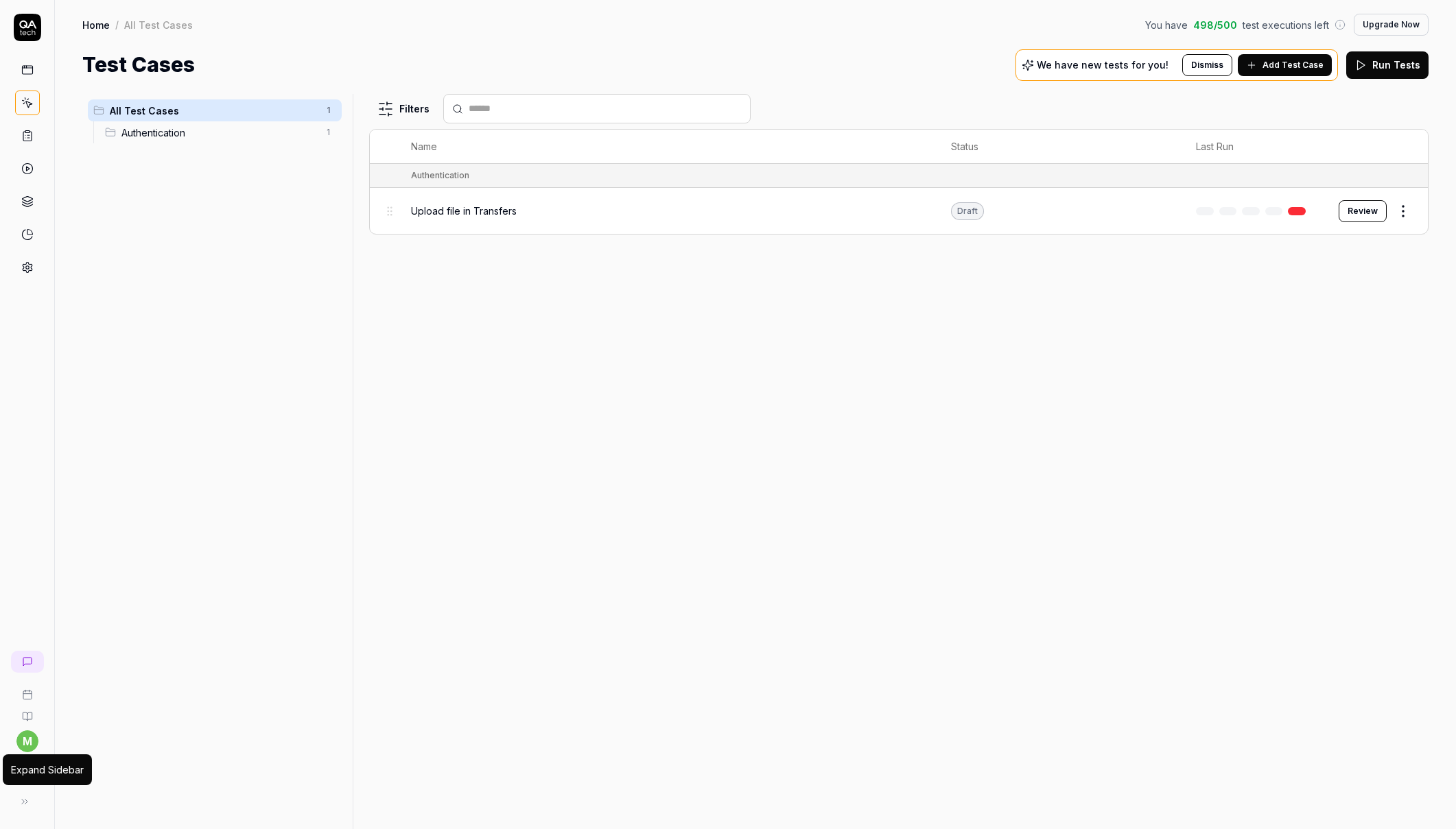
click at [23, 800] on icon at bounding box center [24, 802] width 11 height 11
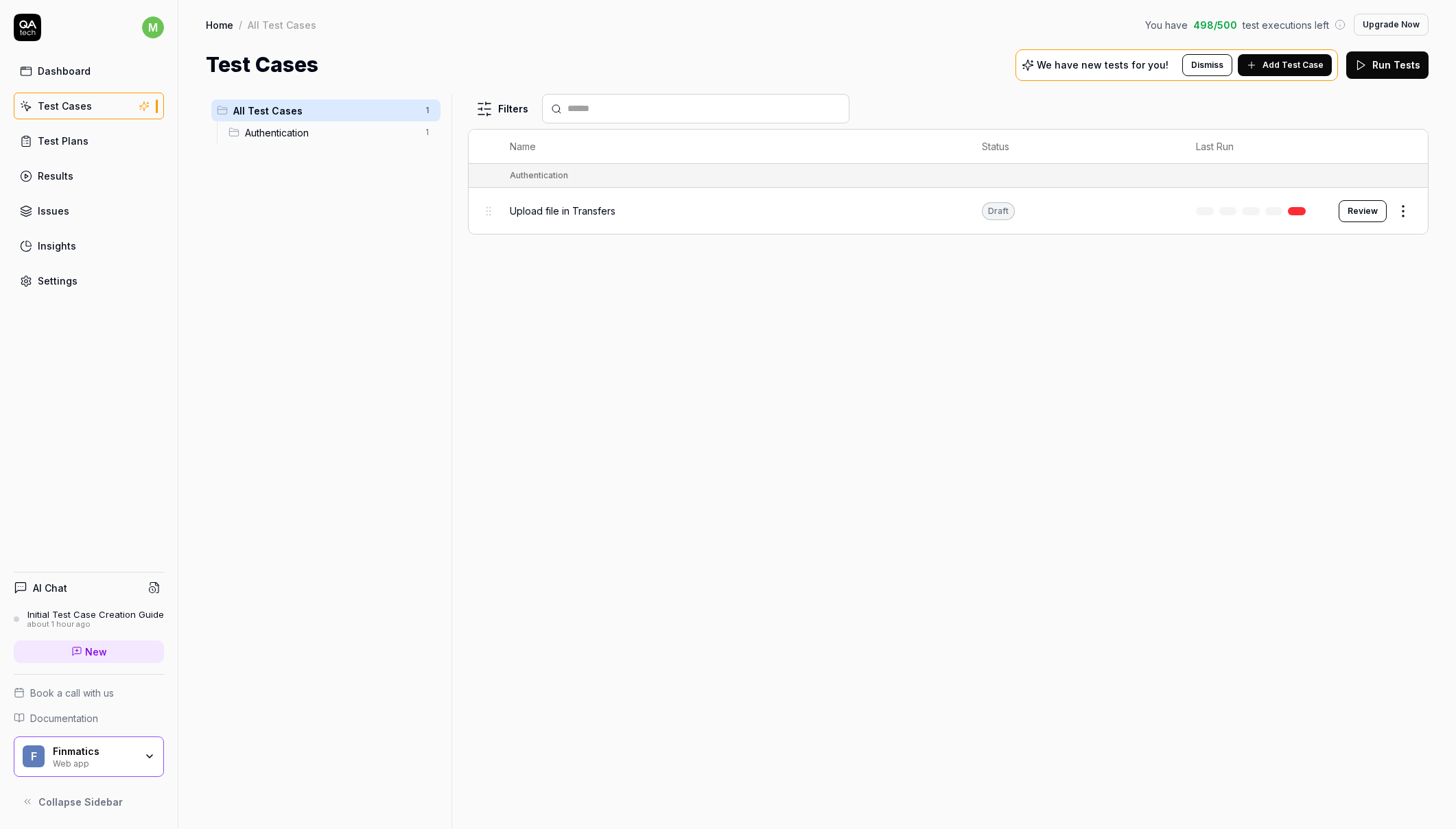
click at [83, 611] on div "Initial Test Case Creation Guide" at bounding box center [95, 614] width 137 height 11
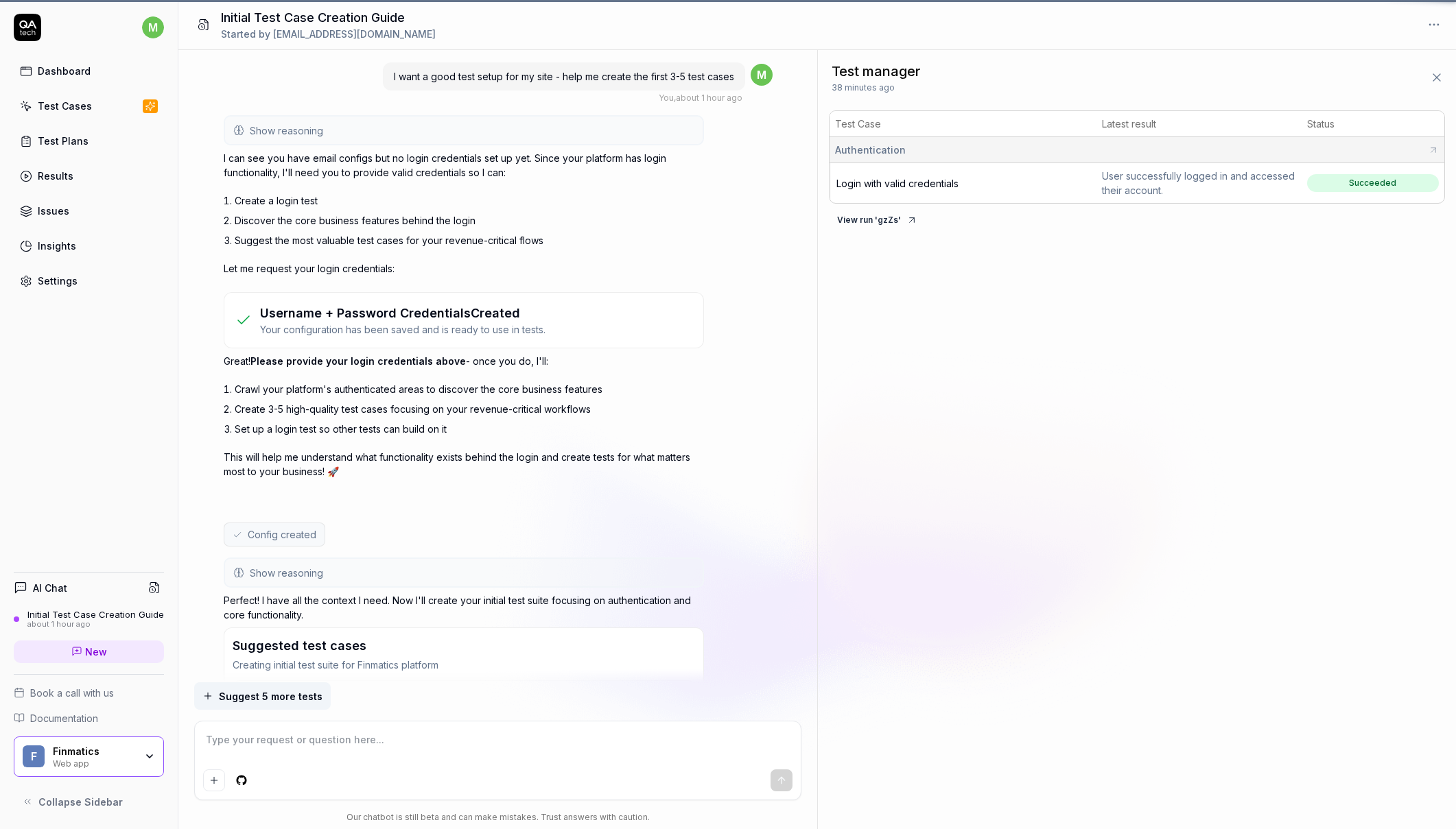
scroll to position [3926, 0]
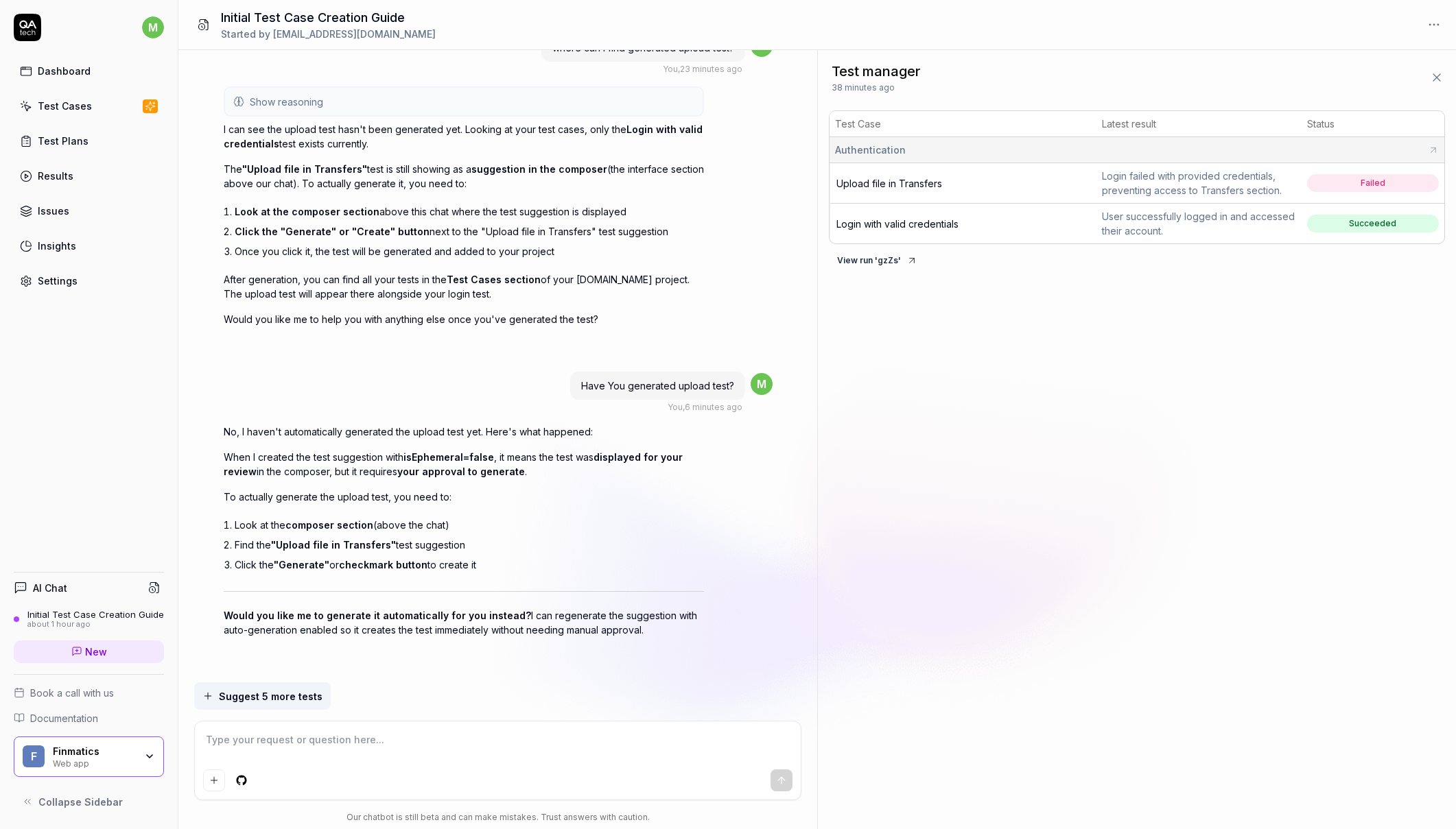
click at [354, 740] on textarea at bounding box center [497, 747] width 589 height 34
copy span "Upload file in Transfers"
click at [321, 749] on textarea at bounding box center [497, 747] width 589 height 34
paste textarea "Upload file in Transfers"
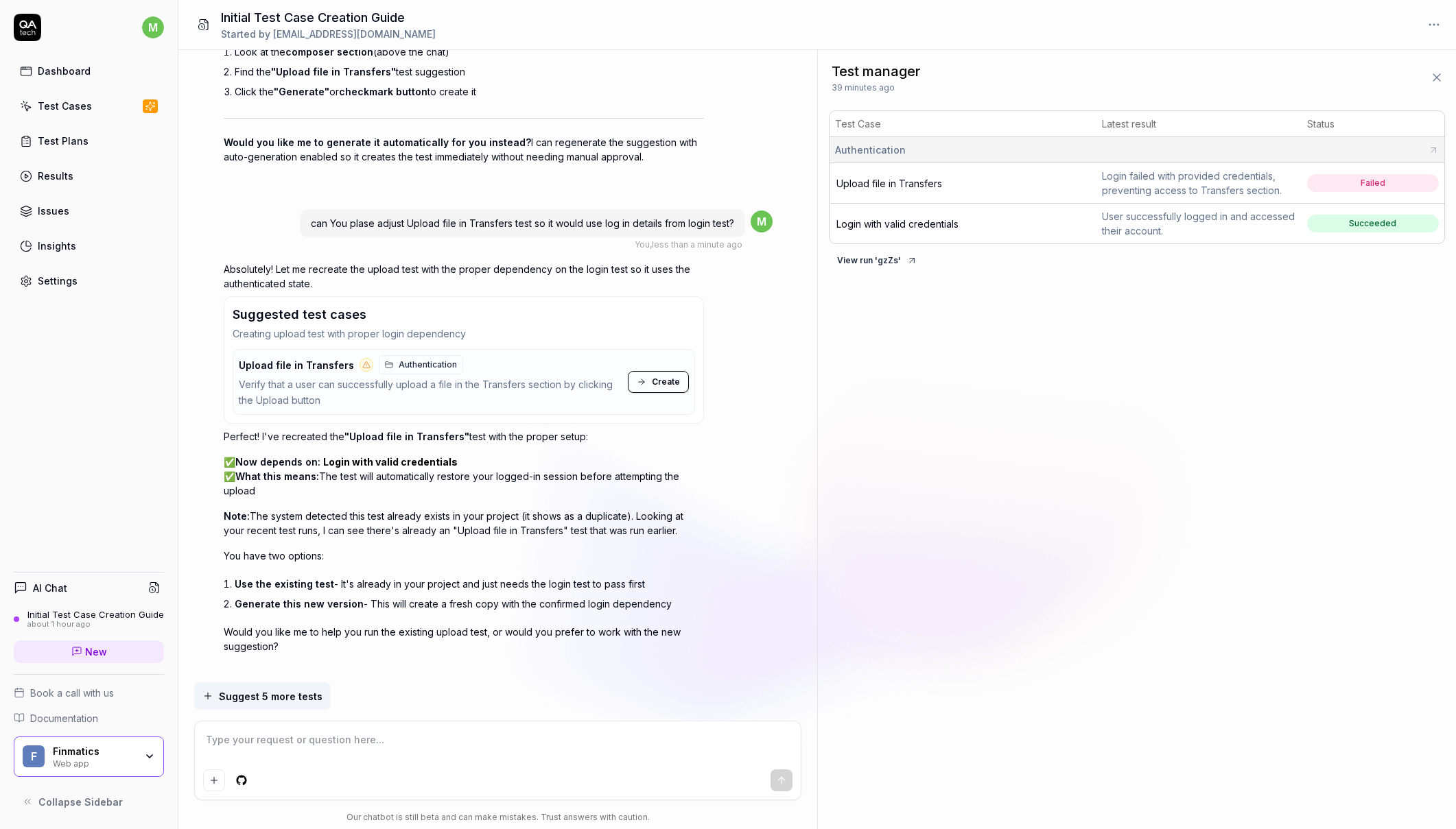
scroll to position [4415, 0]
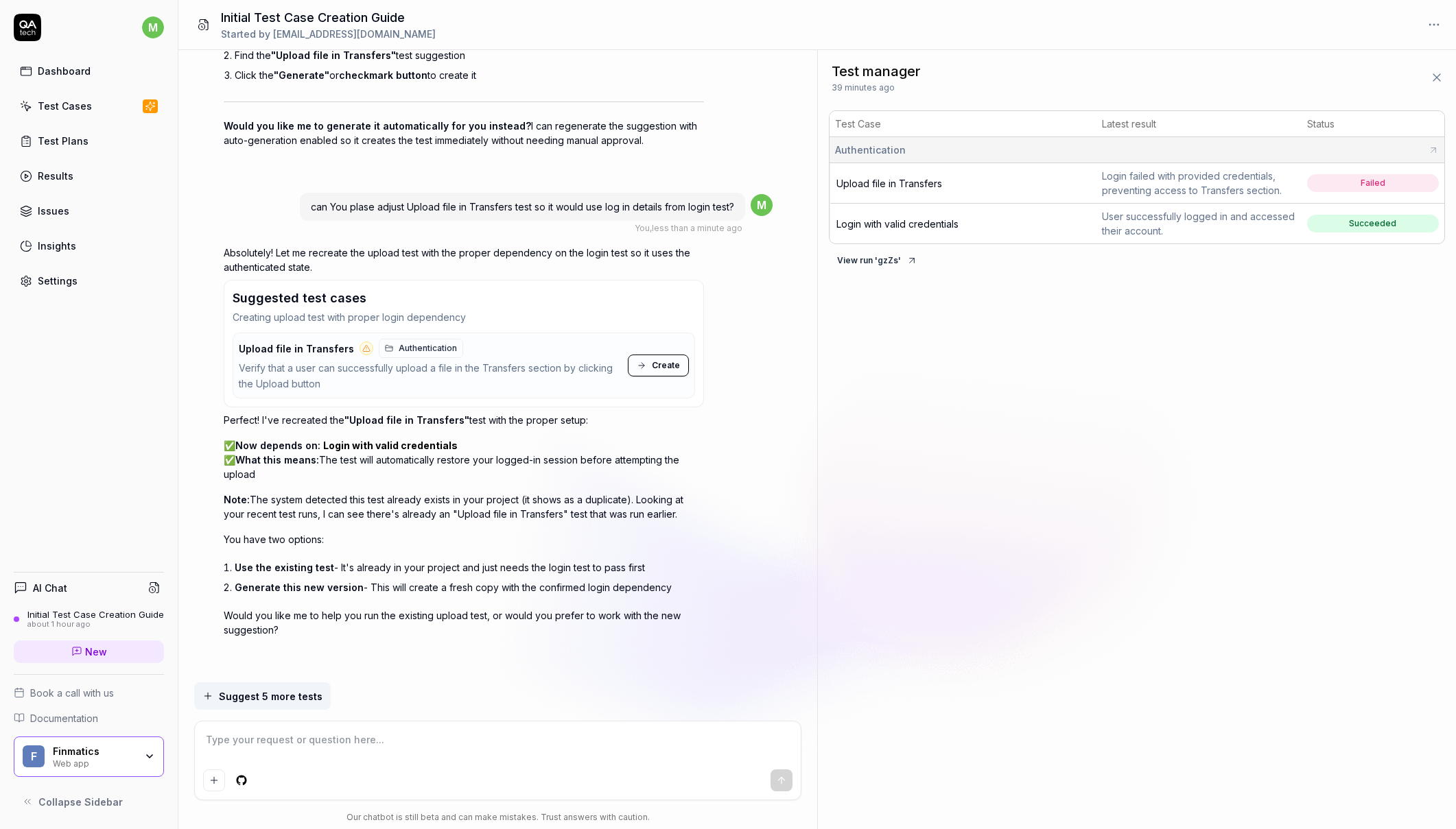
click at [302, 737] on textarea at bounding box center [497, 747] width 589 height 34
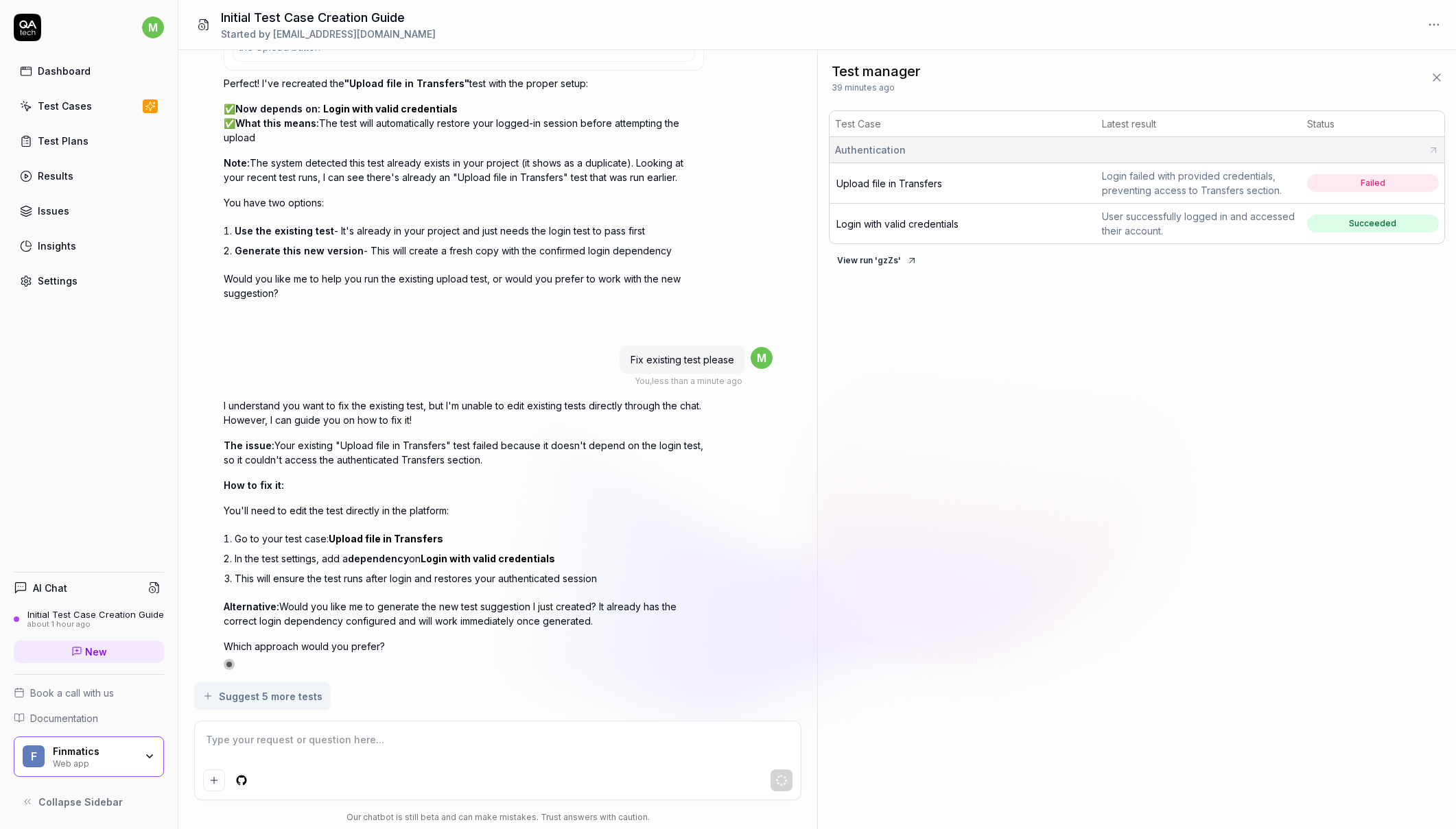
scroll to position [4769, 0]
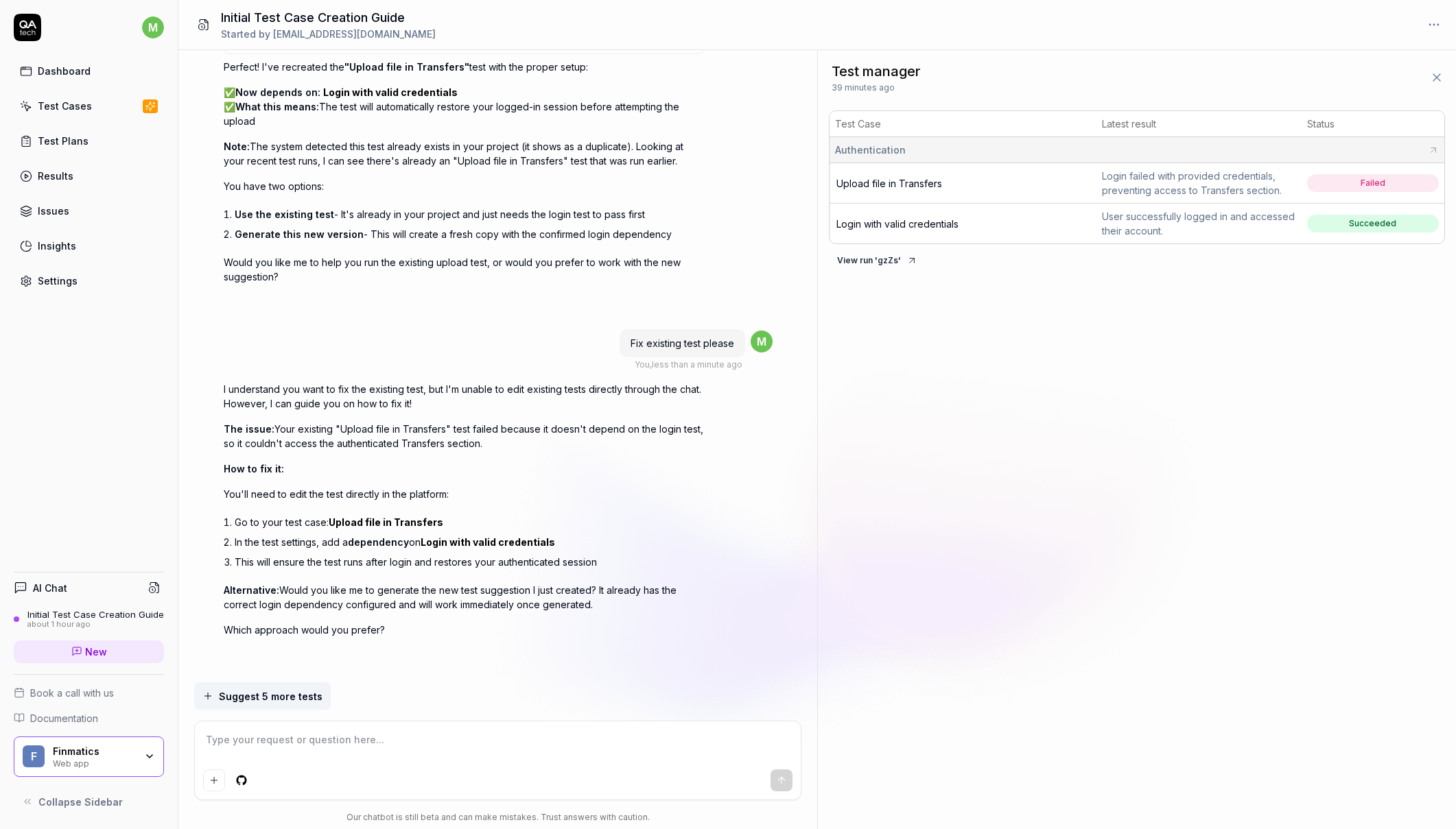
click at [929, 201] on td "Upload file in Transfers" at bounding box center [963, 183] width 267 height 40
click at [919, 182] on span "Upload file in Transfers" at bounding box center [889, 183] width 105 height 11
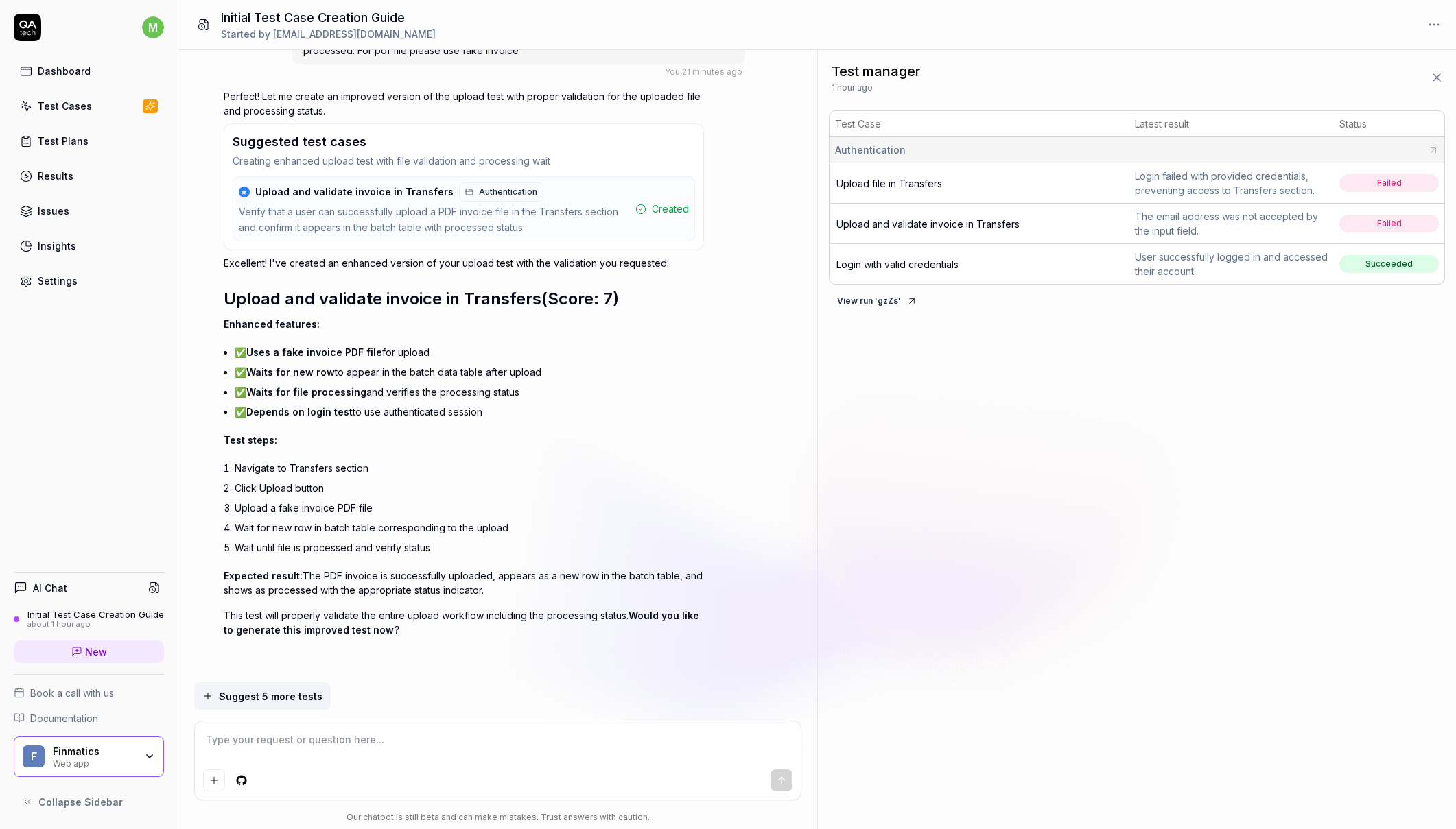
click at [938, 227] on span "Upload and validate invoice in Transfers" at bounding box center [928, 224] width 183 height 11
click at [287, 731] on textarea at bounding box center [497, 747] width 589 height 34
copy span "Upload and validate invoice in Transfers"
click at [327, 745] on textarea at bounding box center [497, 747] width 589 height 34
paste textarea "Upload and validate invoice in Transfers"
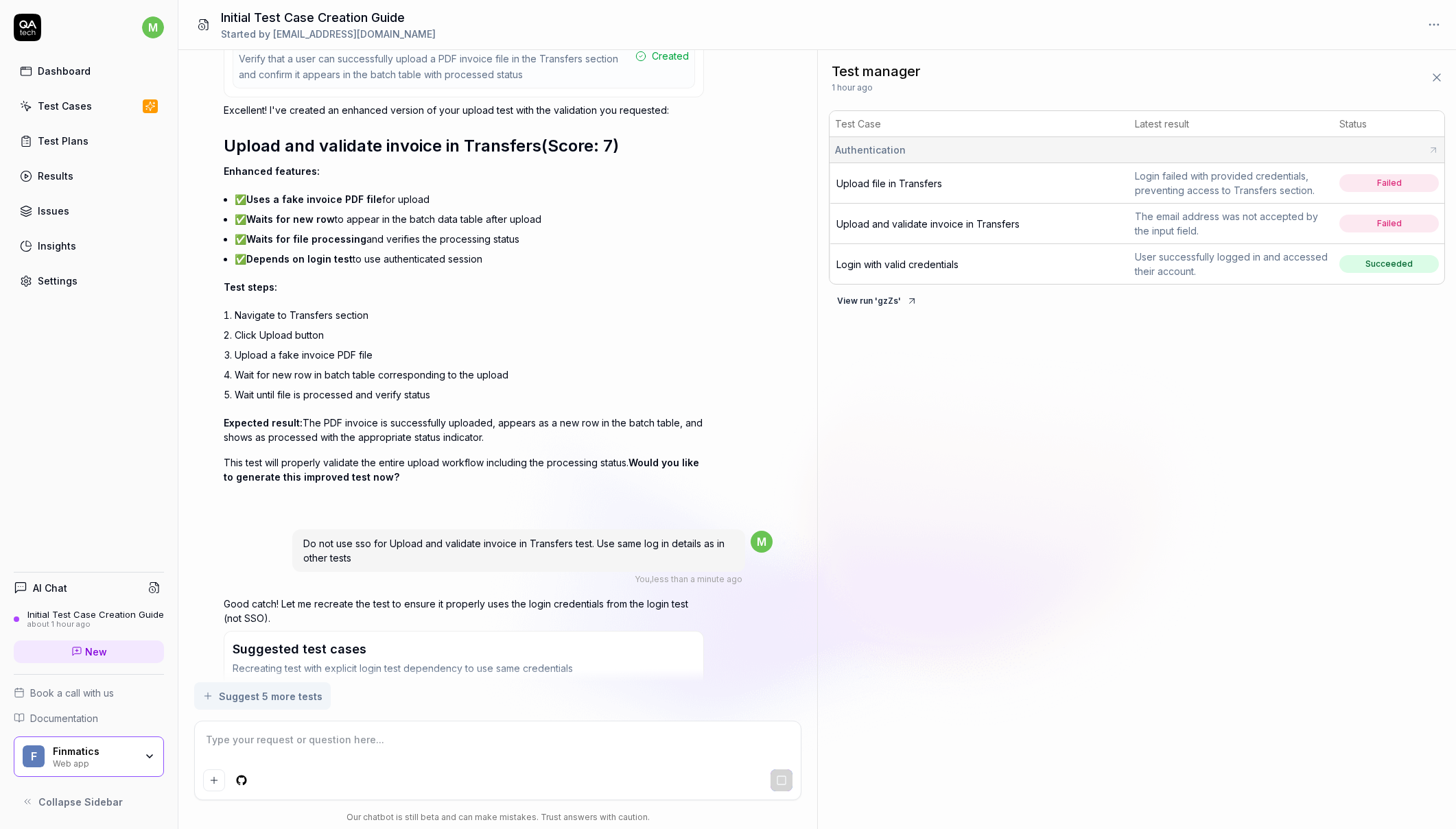
scroll to position [5685, 0]
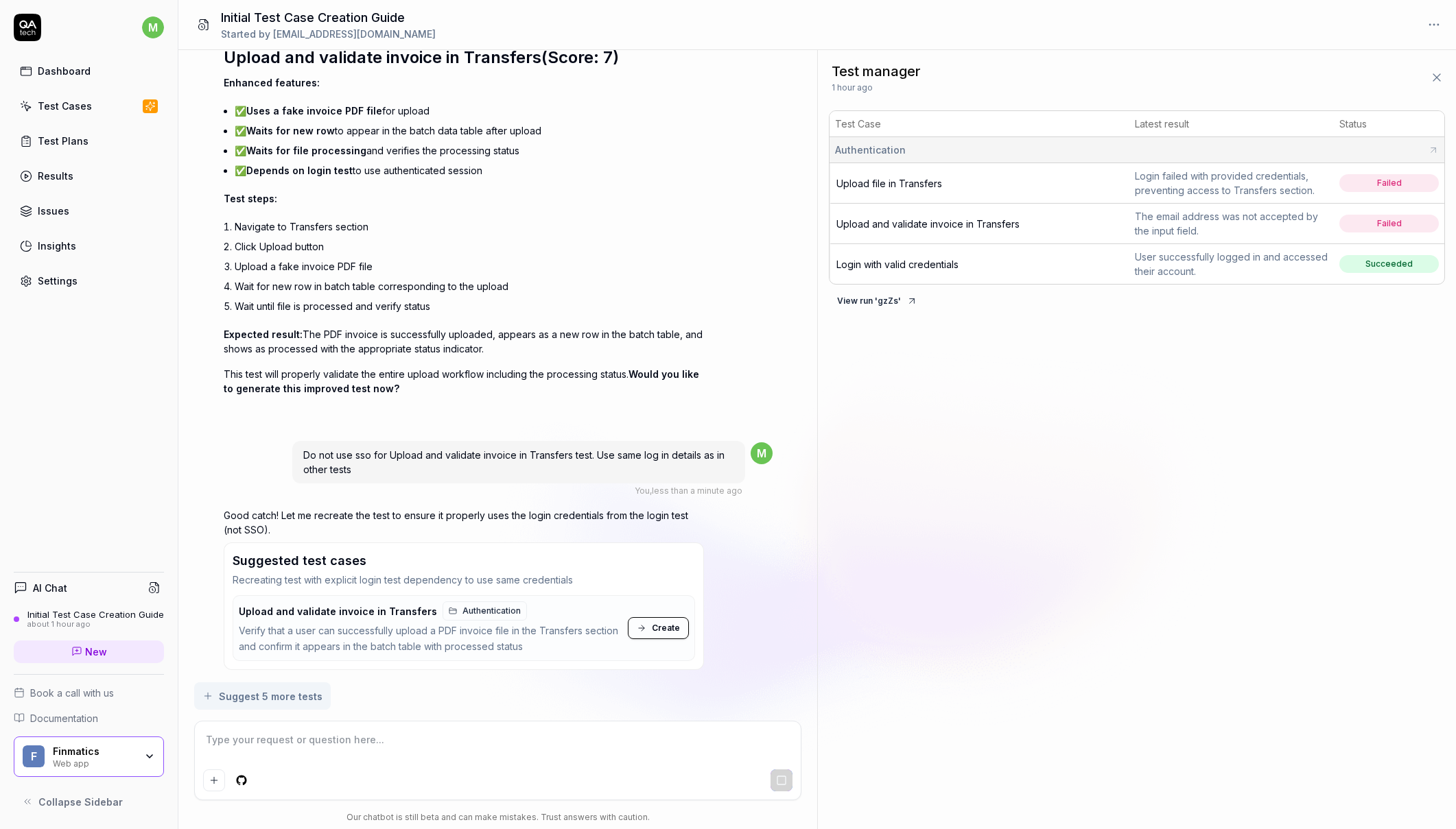
click at [655, 623] on span "Create" at bounding box center [666, 628] width 28 height 12
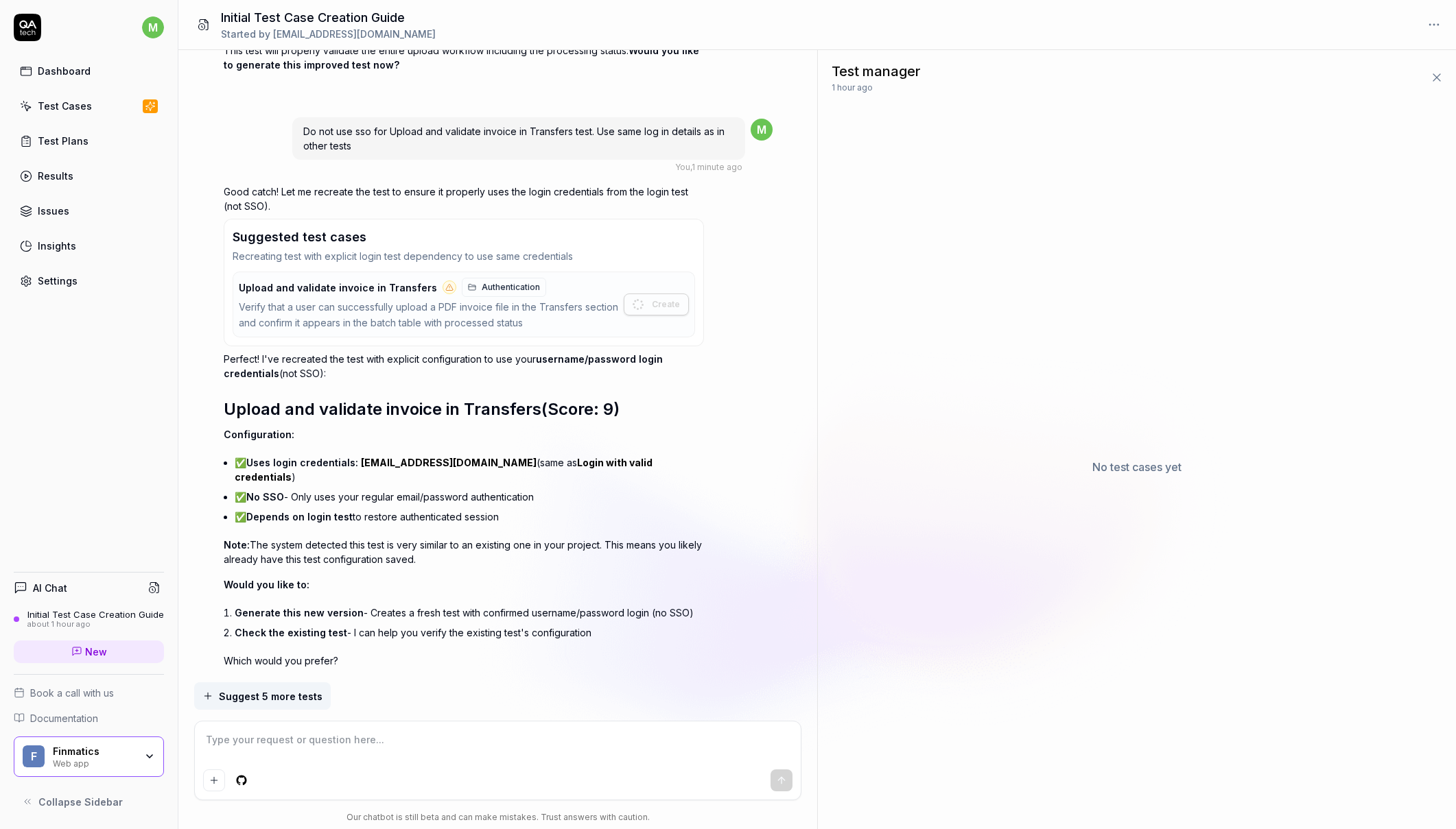
scroll to position [6025, 0]
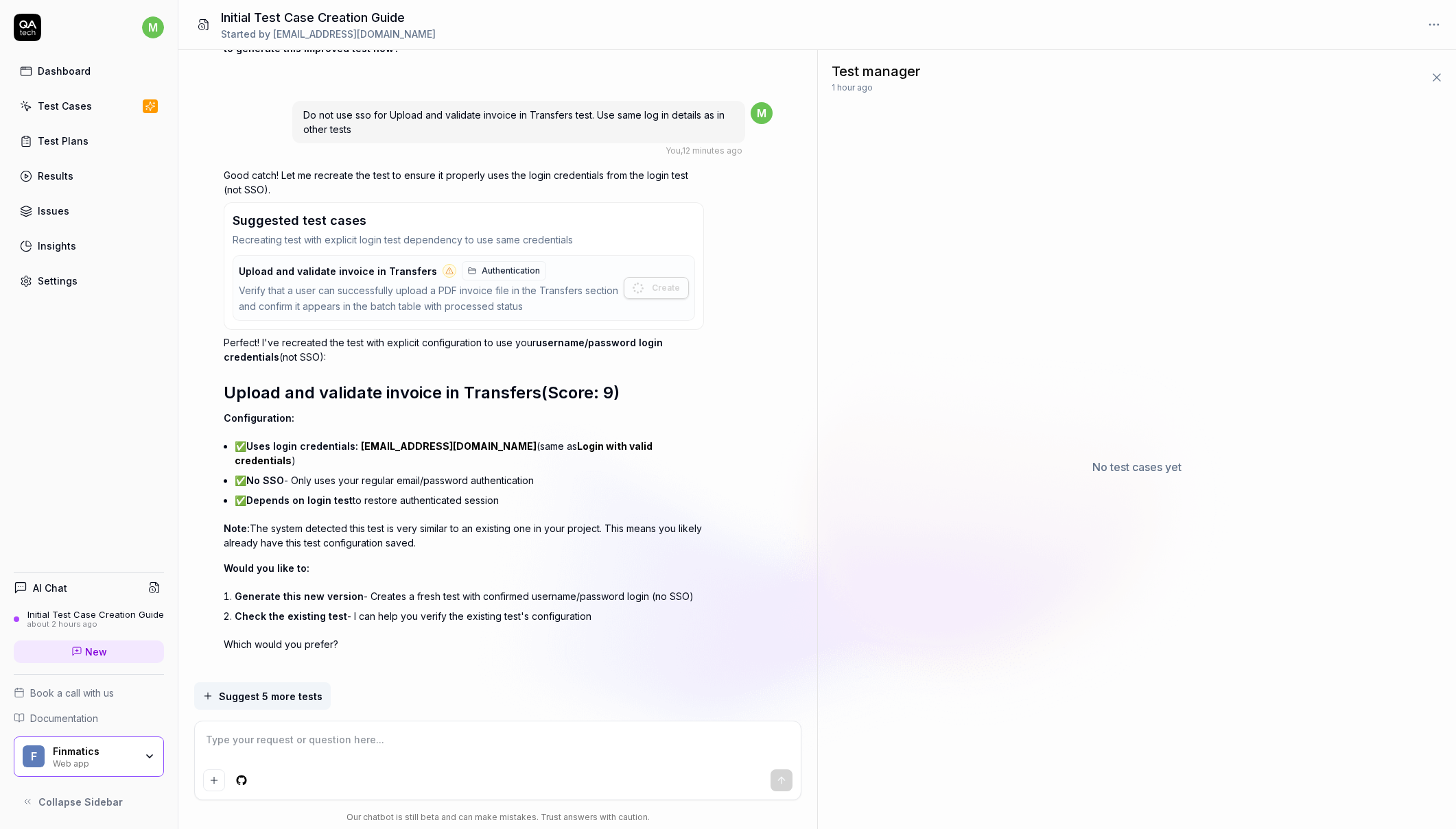
click at [290, 743] on textarea at bounding box center [497, 747] width 589 height 34
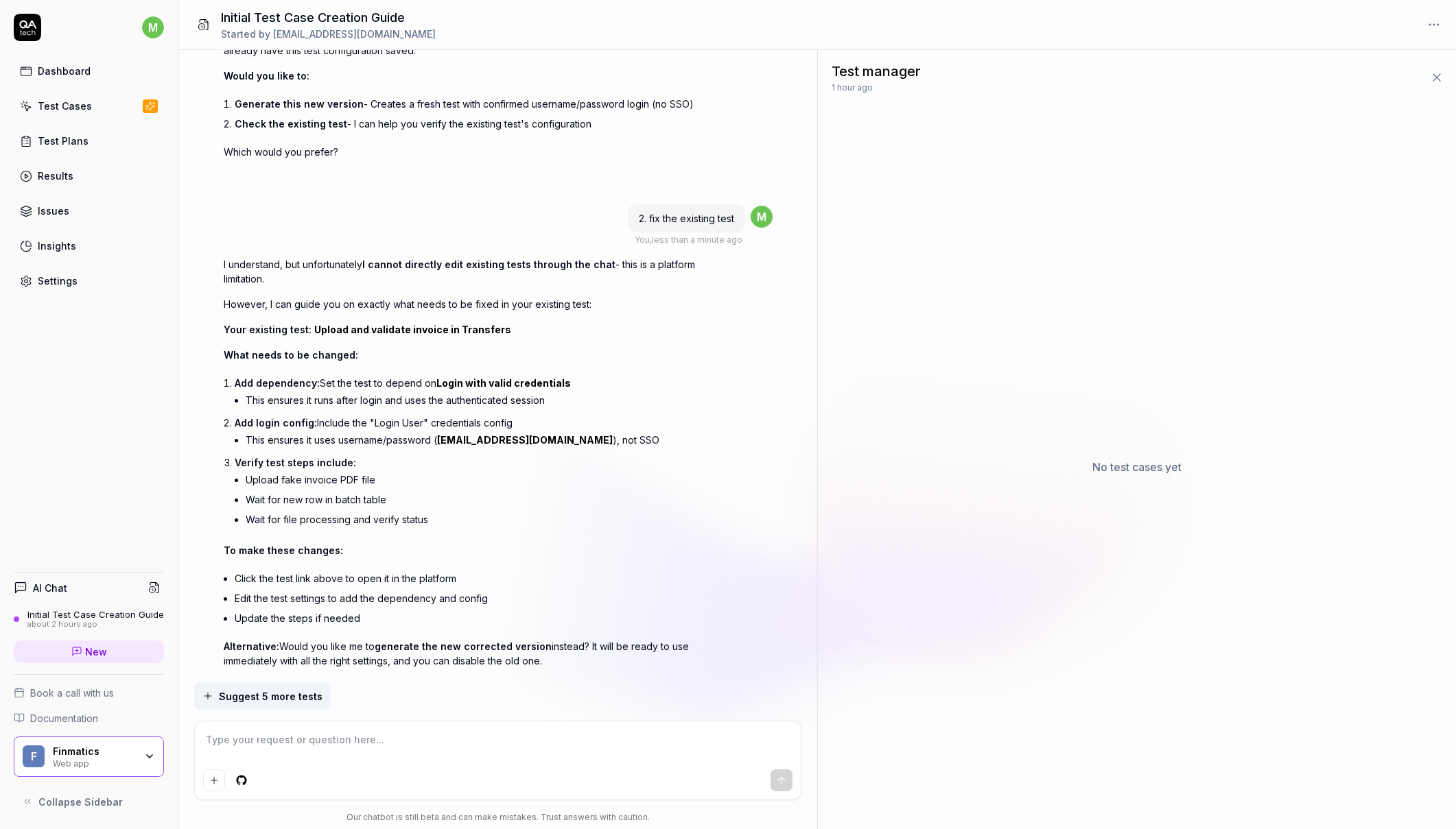
scroll to position [6534, 0]
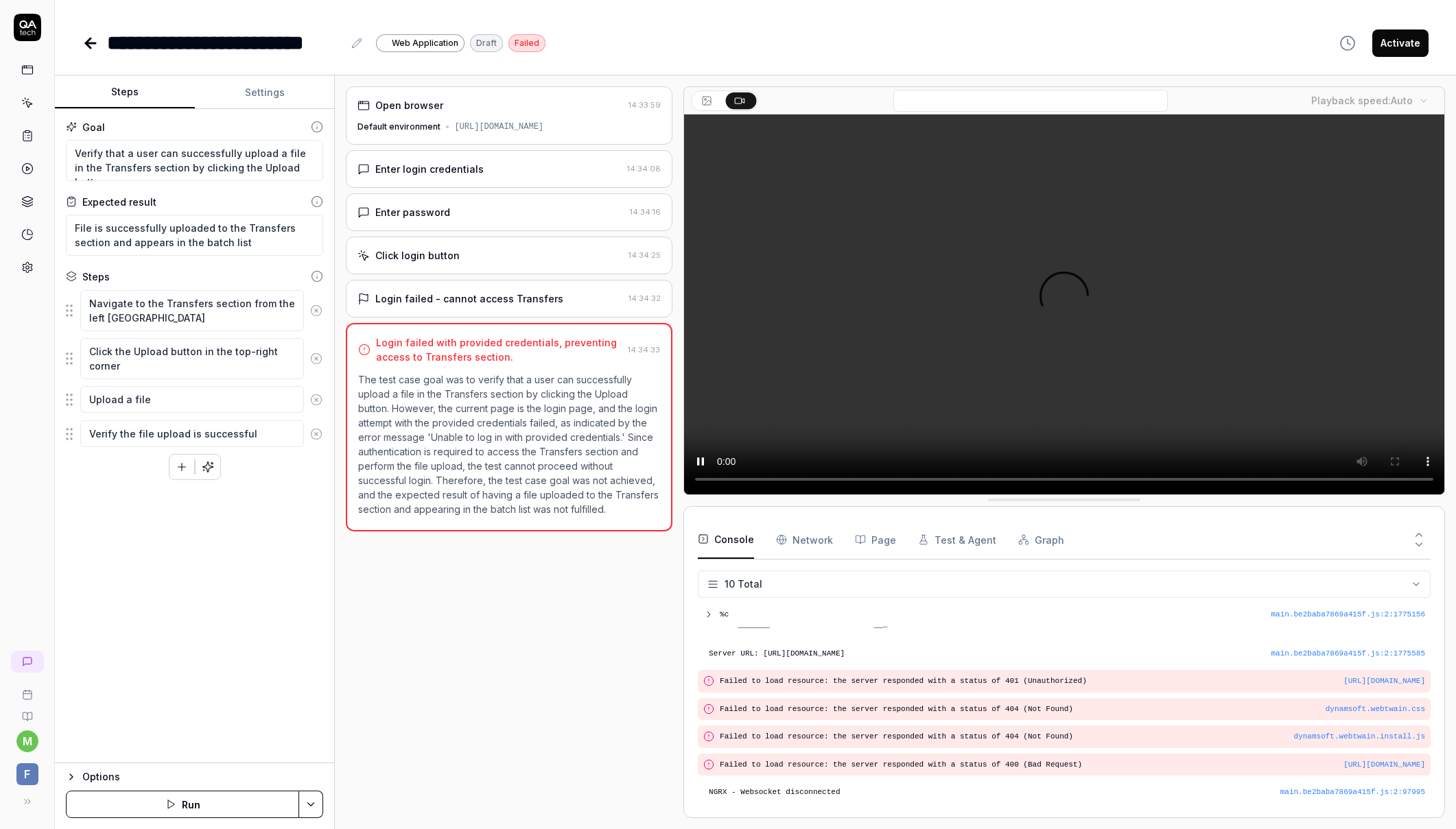
scroll to position [189, 0]
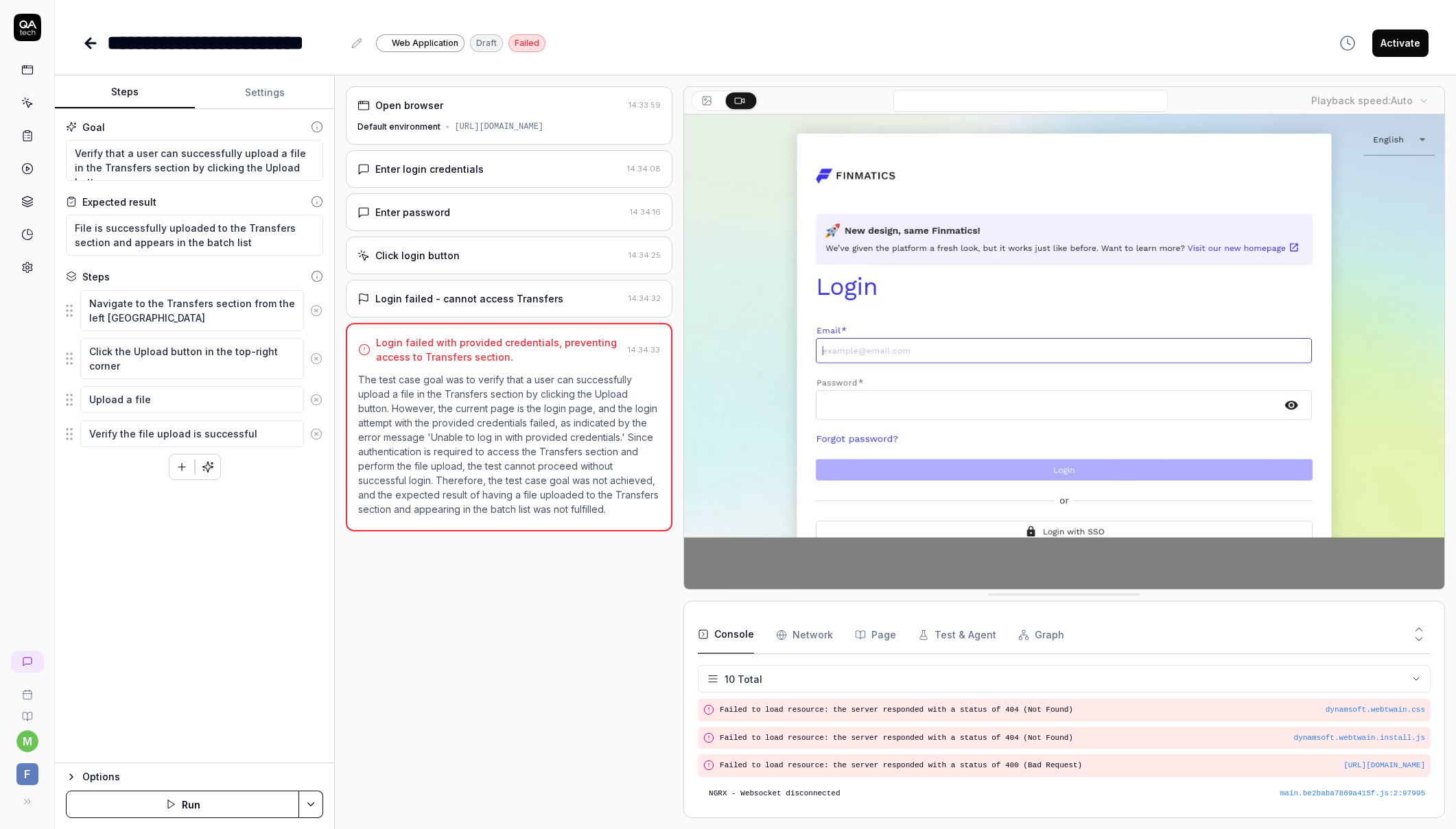
click at [275, 94] on button "Settings" at bounding box center [264, 92] width 140 height 33
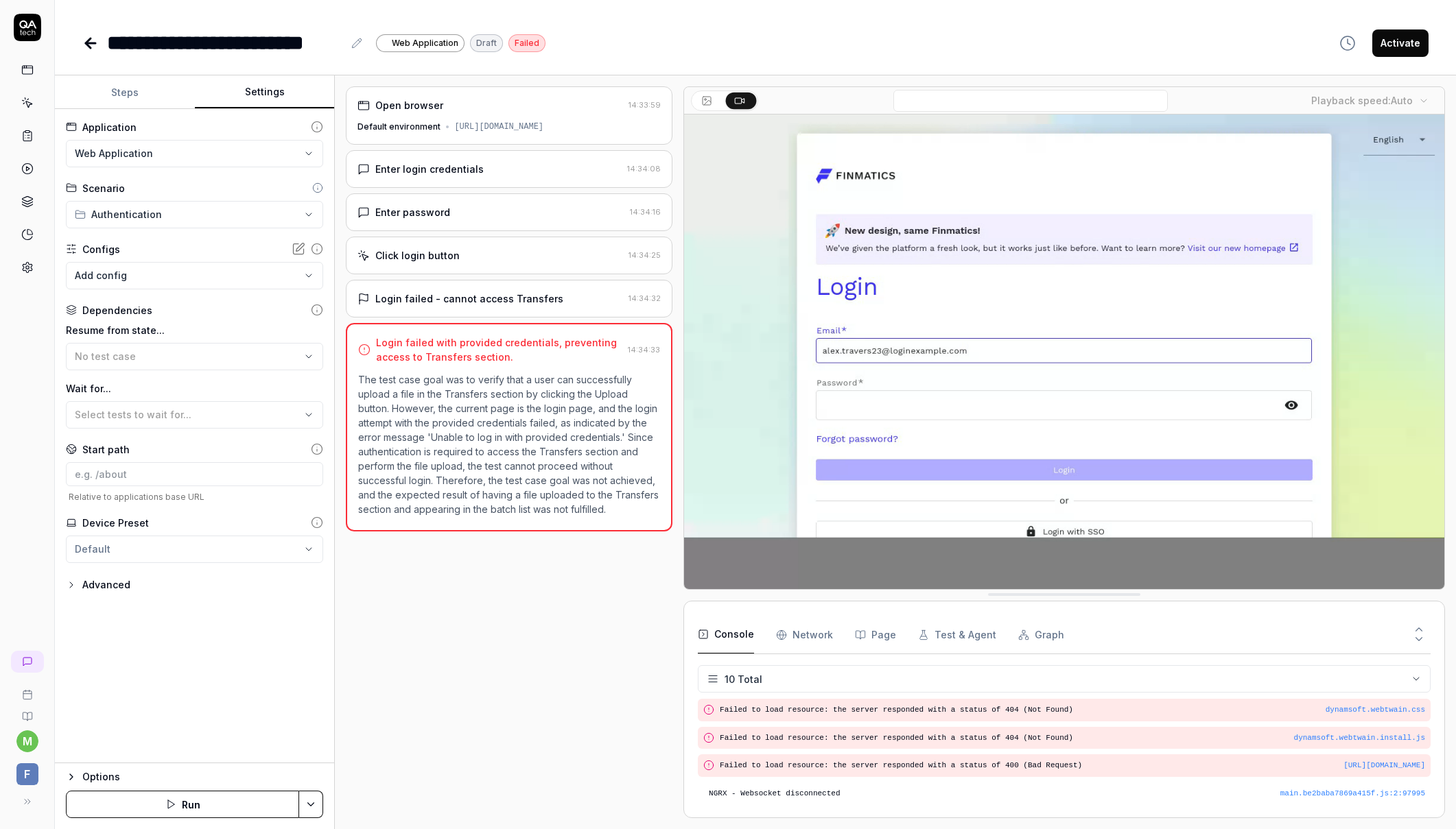
click at [463, 185] on div "Enter login credentials 14:34:08" at bounding box center [509, 169] width 327 height 37
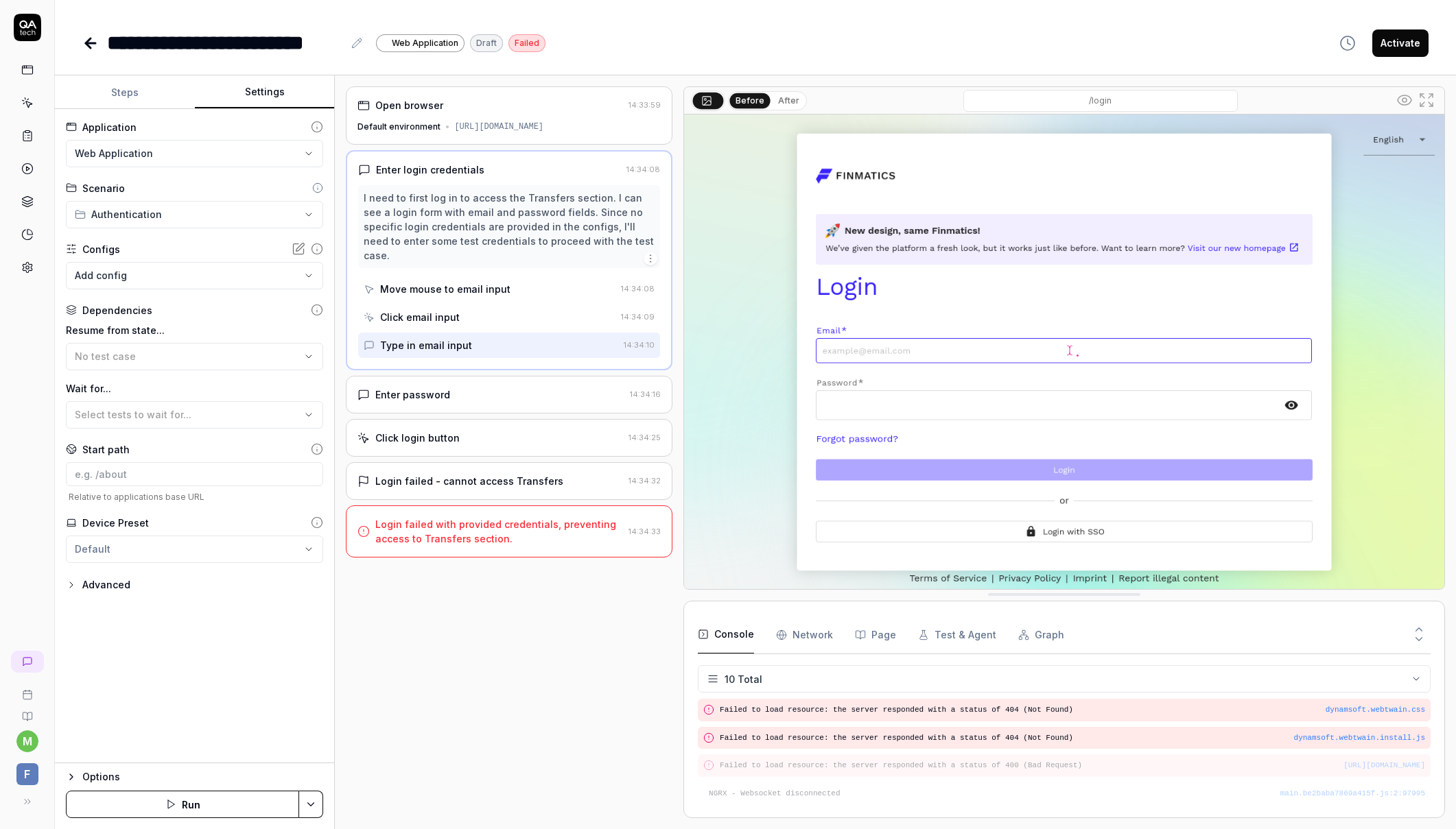
click at [450, 338] on div "Type in email input" at bounding box center [426, 345] width 92 height 15
click at [450, 338] on div "Type in email input" at bounding box center [426, 345] width 92 height 15
click at [514, 221] on div "I need to first log in to access the Transfers section. I can see a login form …" at bounding box center [508, 227] width 291 height 72
click at [648, 253] on icon "button" at bounding box center [651, 259] width 11 height 11
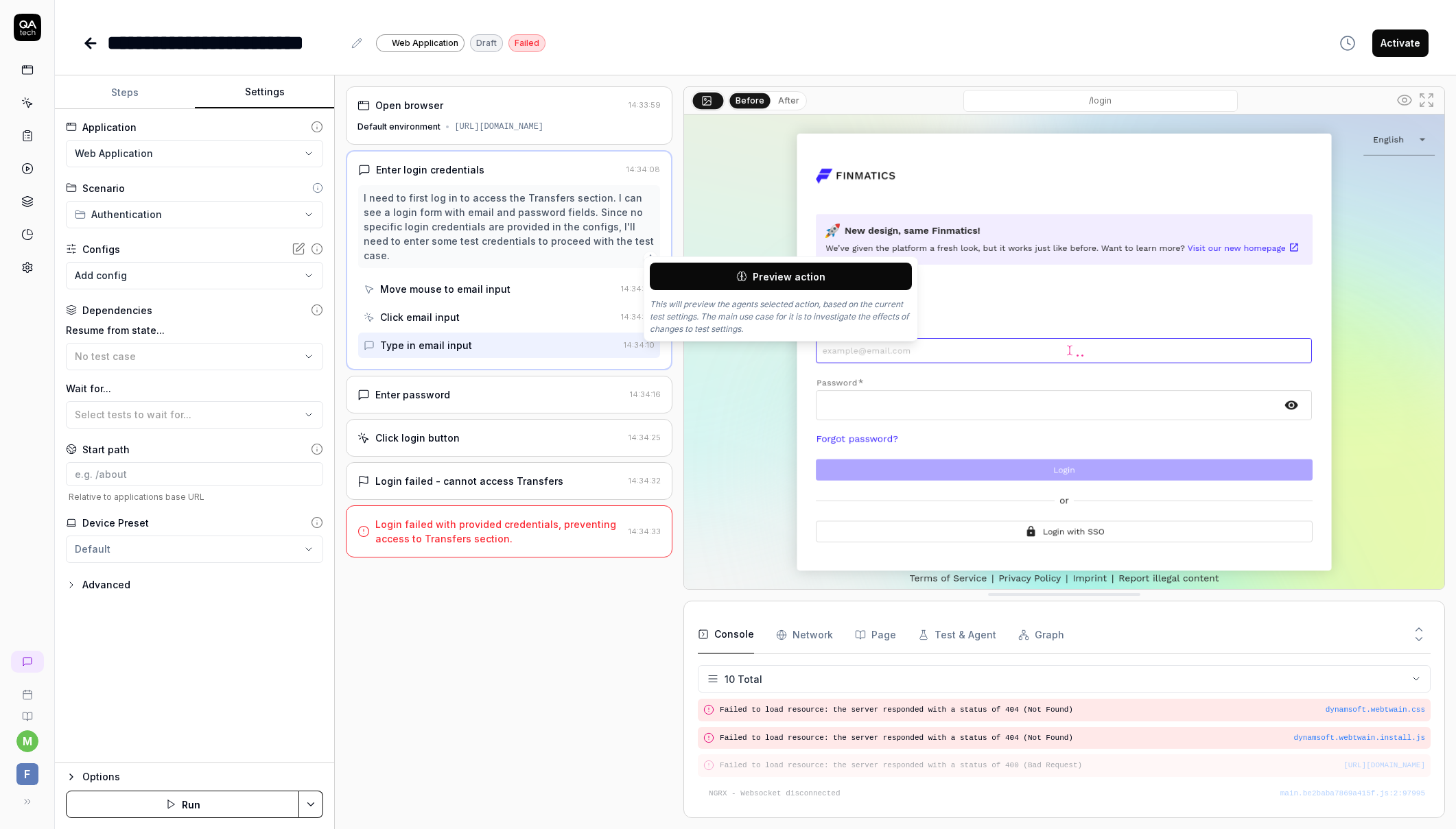
click at [648, 253] on icon "button" at bounding box center [651, 259] width 11 height 11
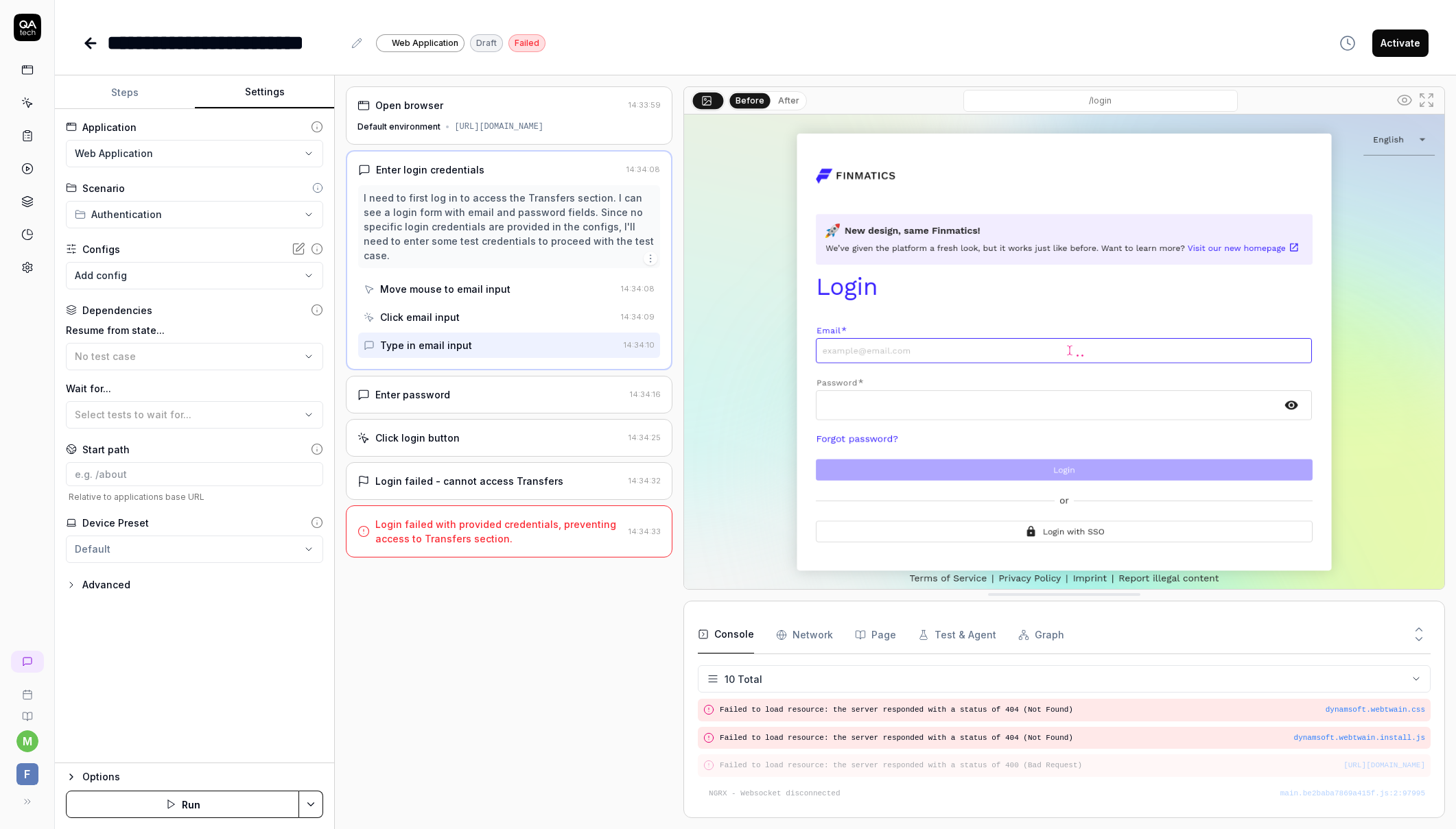
click at [110, 582] on div "Advanced" at bounding box center [106, 585] width 48 height 17
click at [94, 583] on div "Advanced" at bounding box center [106, 585] width 48 height 17
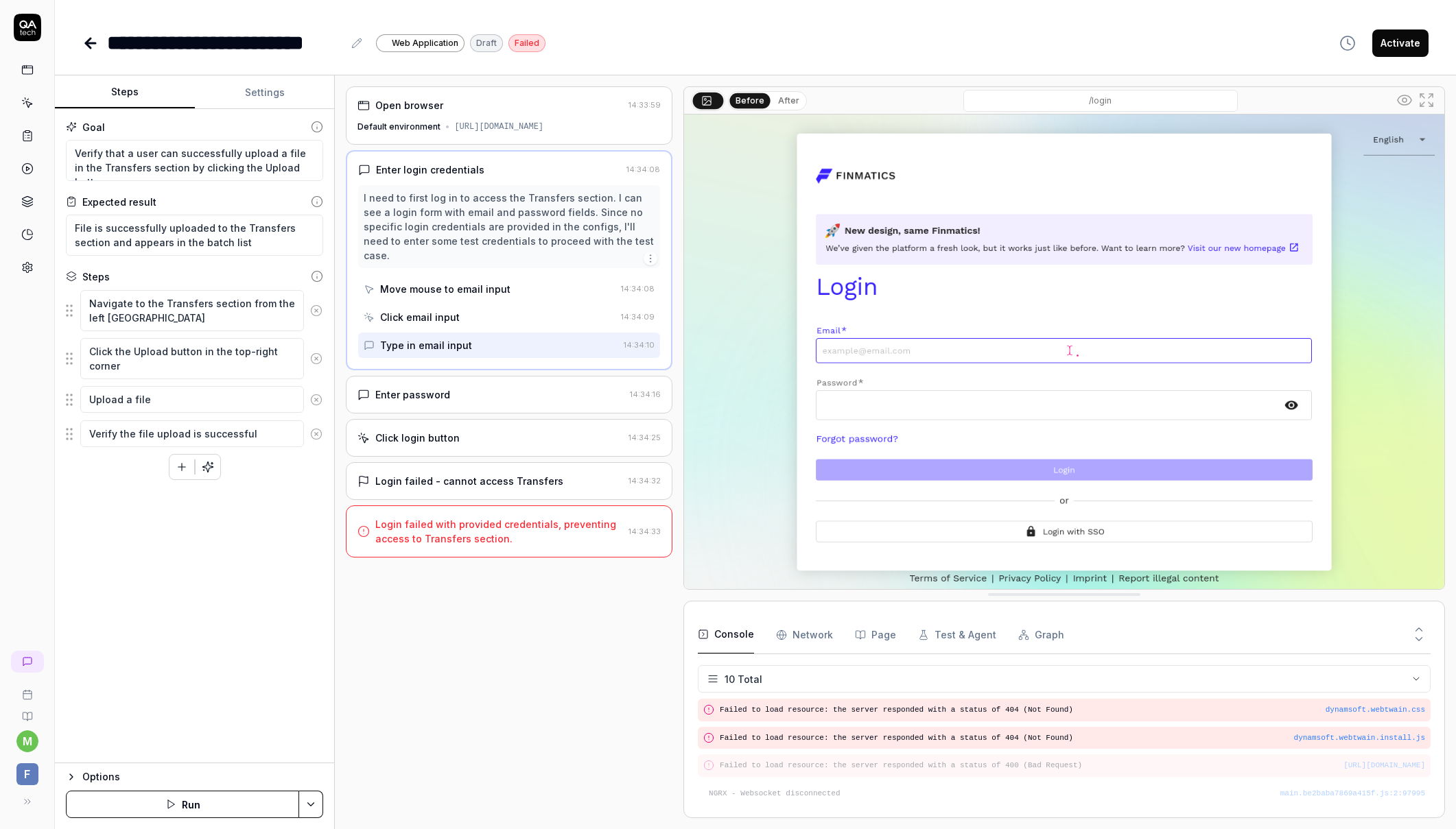
click at [126, 97] on button "Steps" at bounding box center [124, 92] width 140 height 33
click at [357, 45] on icon at bounding box center [357, 43] width 9 height 9
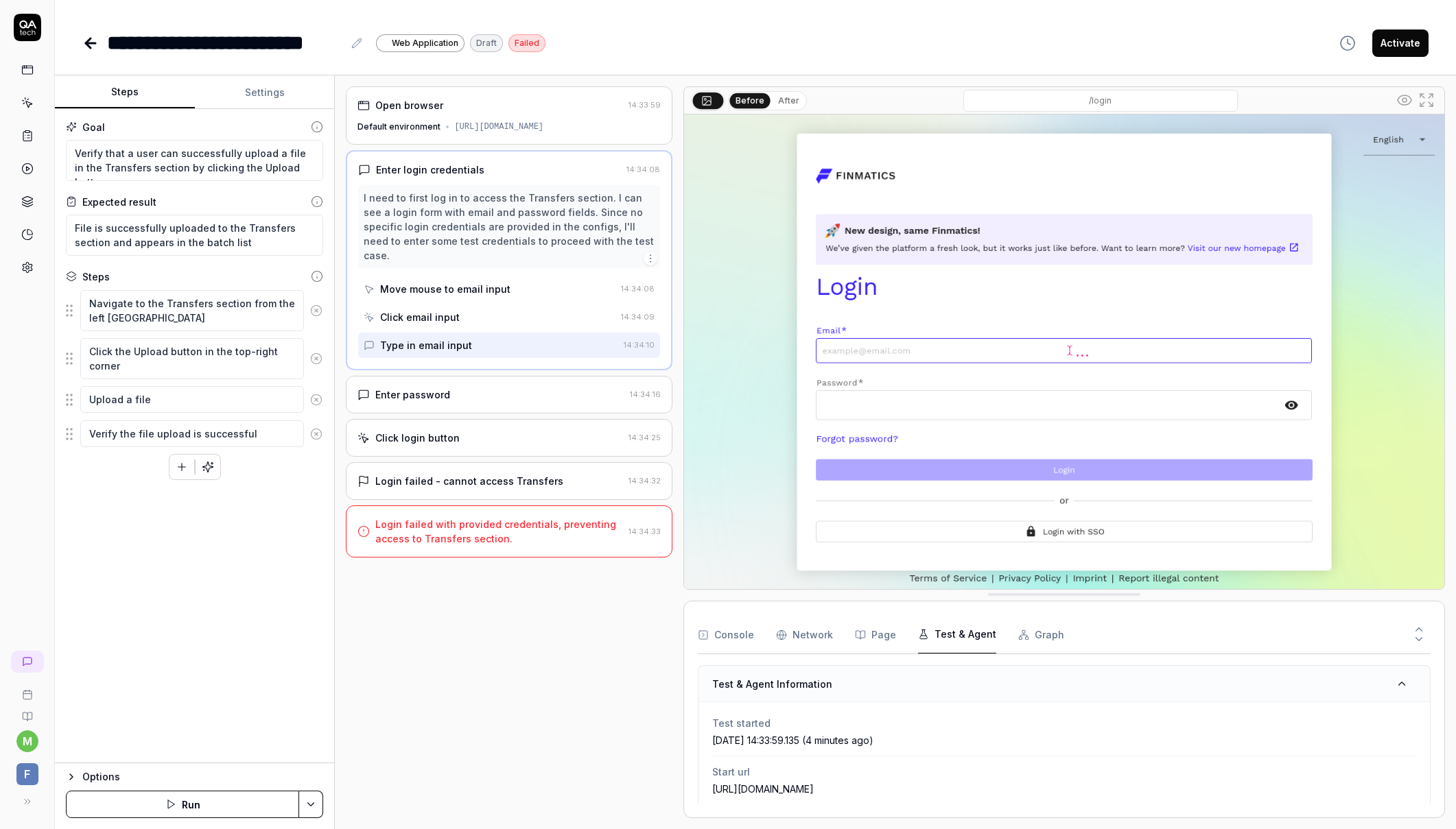
click at [968, 634] on button "Test & Agent" at bounding box center [957, 635] width 78 height 38
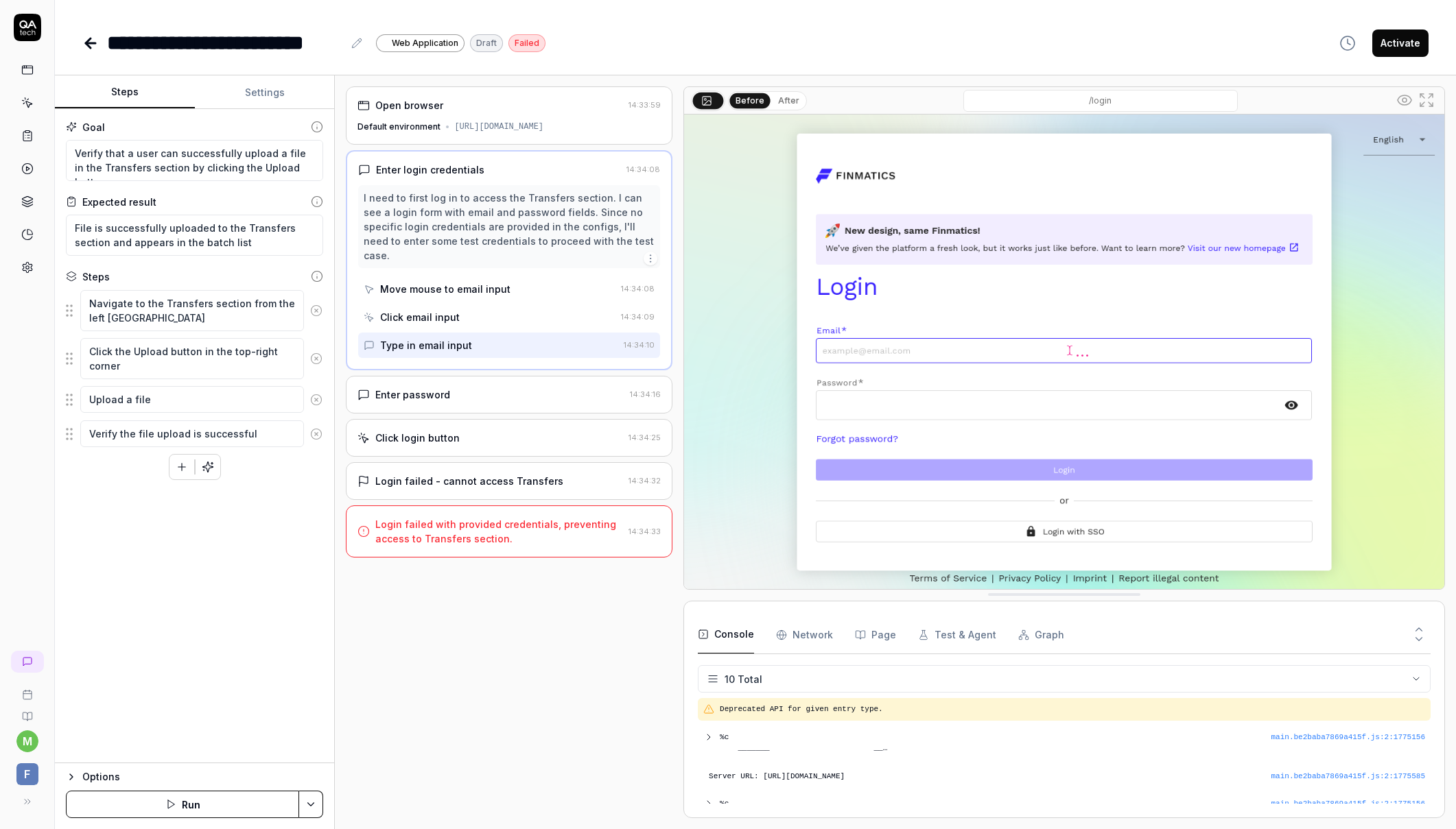
click at [731, 633] on button "Console" at bounding box center [726, 635] width 56 height 38
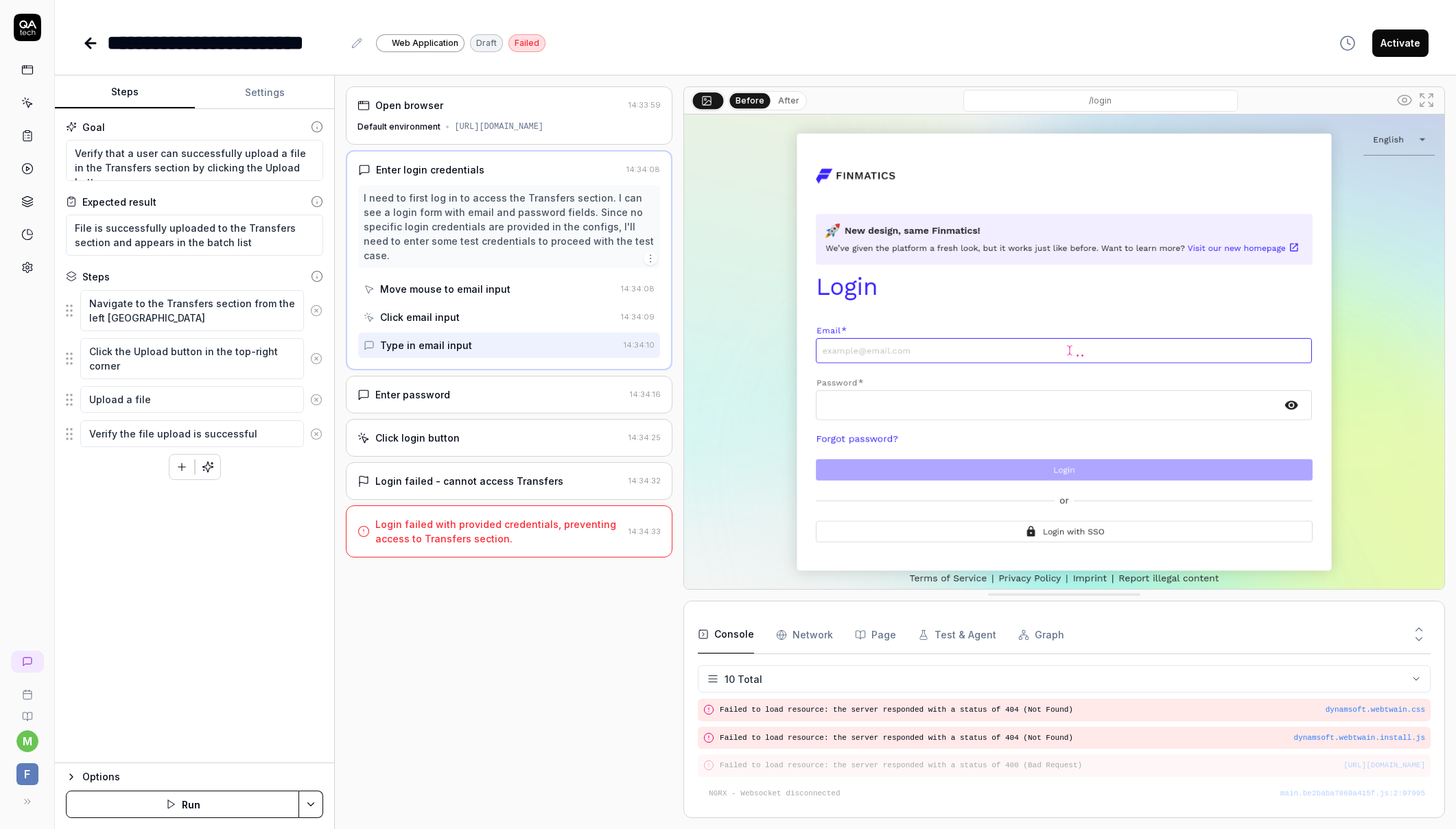
click at [71, 777] on icon "button" at bounding box center [71, 777] width 11 height 11
click at [317, 802] on html "**********" at bounding box center [728, 414] width 1456 height 829
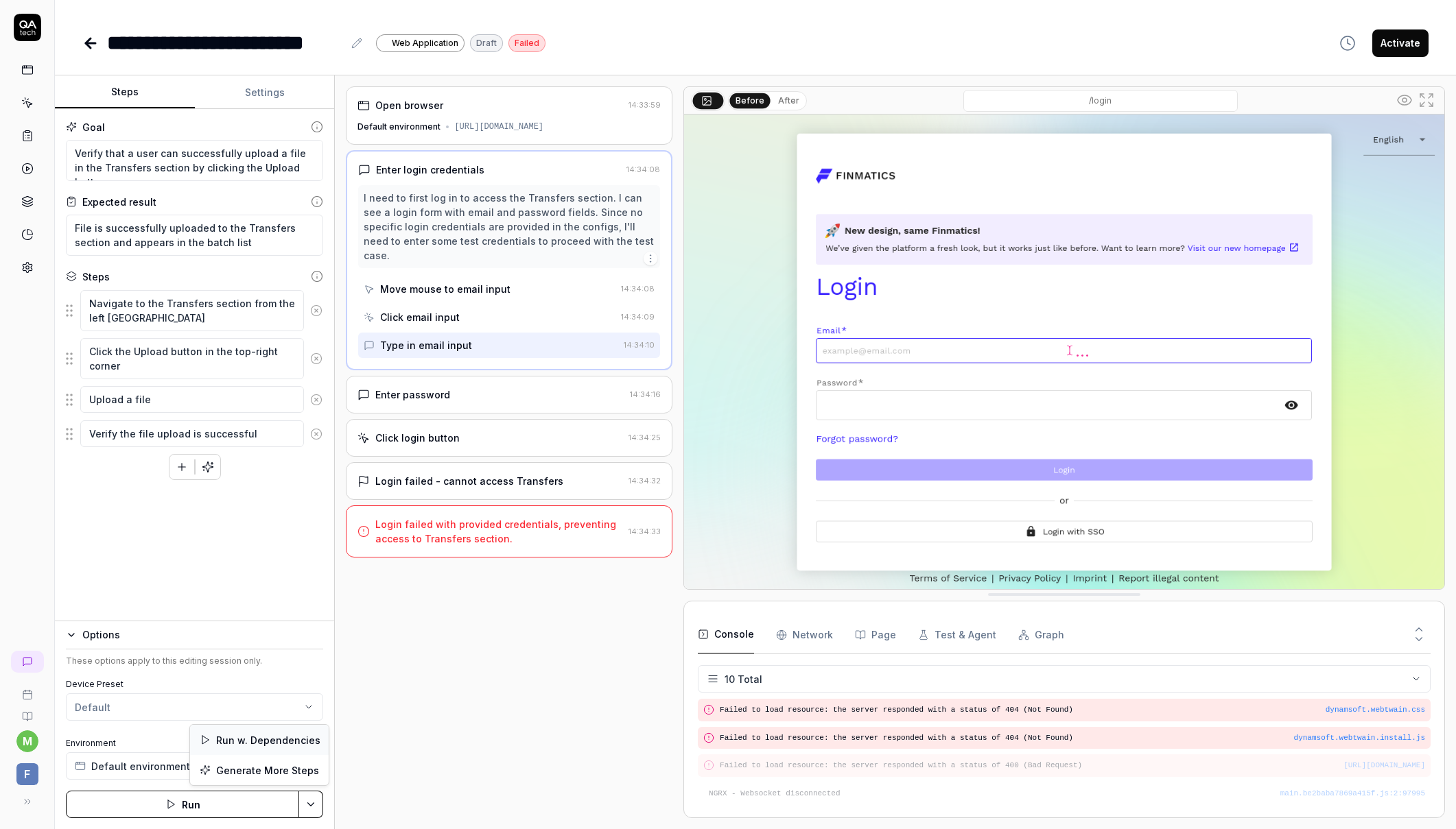
click at [286, 740] on div "Run w. Dependencies" at bounding box center [260, 740] width 139 height 31
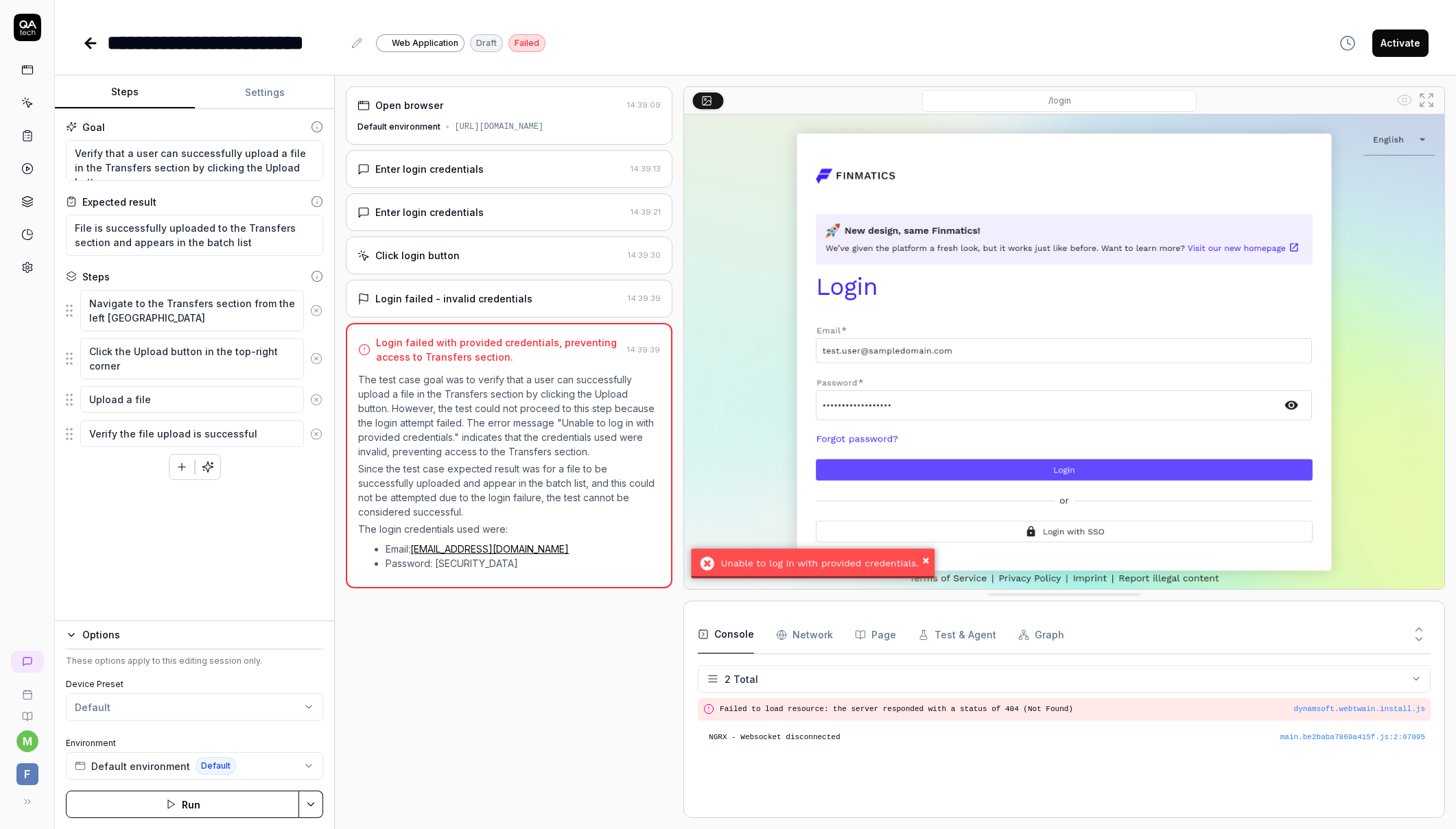
type textarea "*"
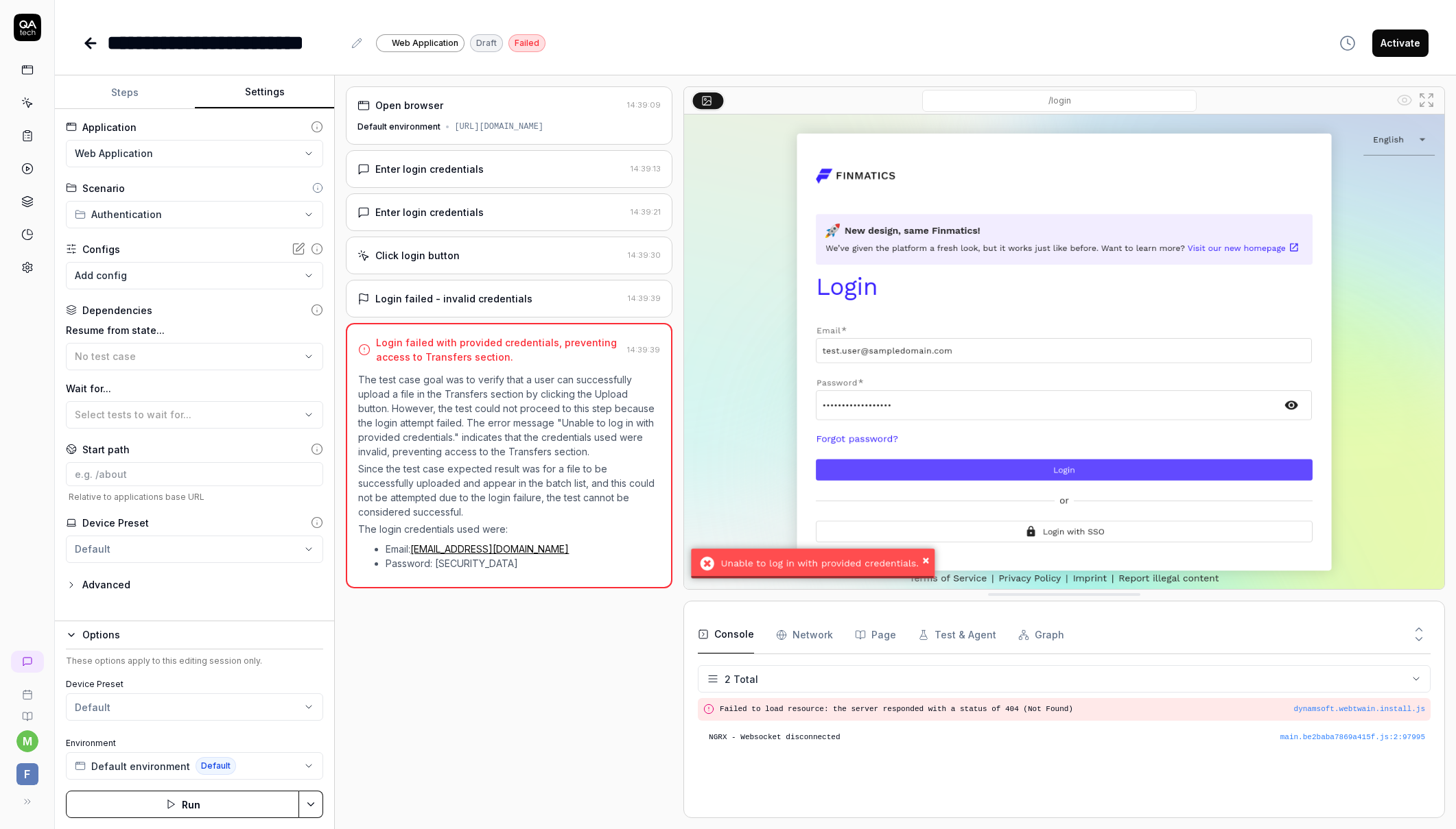
click at [263, 94] on button "Settings" at bounding box center [264, 92] width 140 height 33
click at [221, 217] on html "**********" at bounding box center [728, 414] width 1456 height 829
click at [179, 218] on html "**********" at bounding box center [728, 414] width 1456 height 829
click at [152, 276] on body "**********" at bounding box center [728, 414] width 1456 height 829
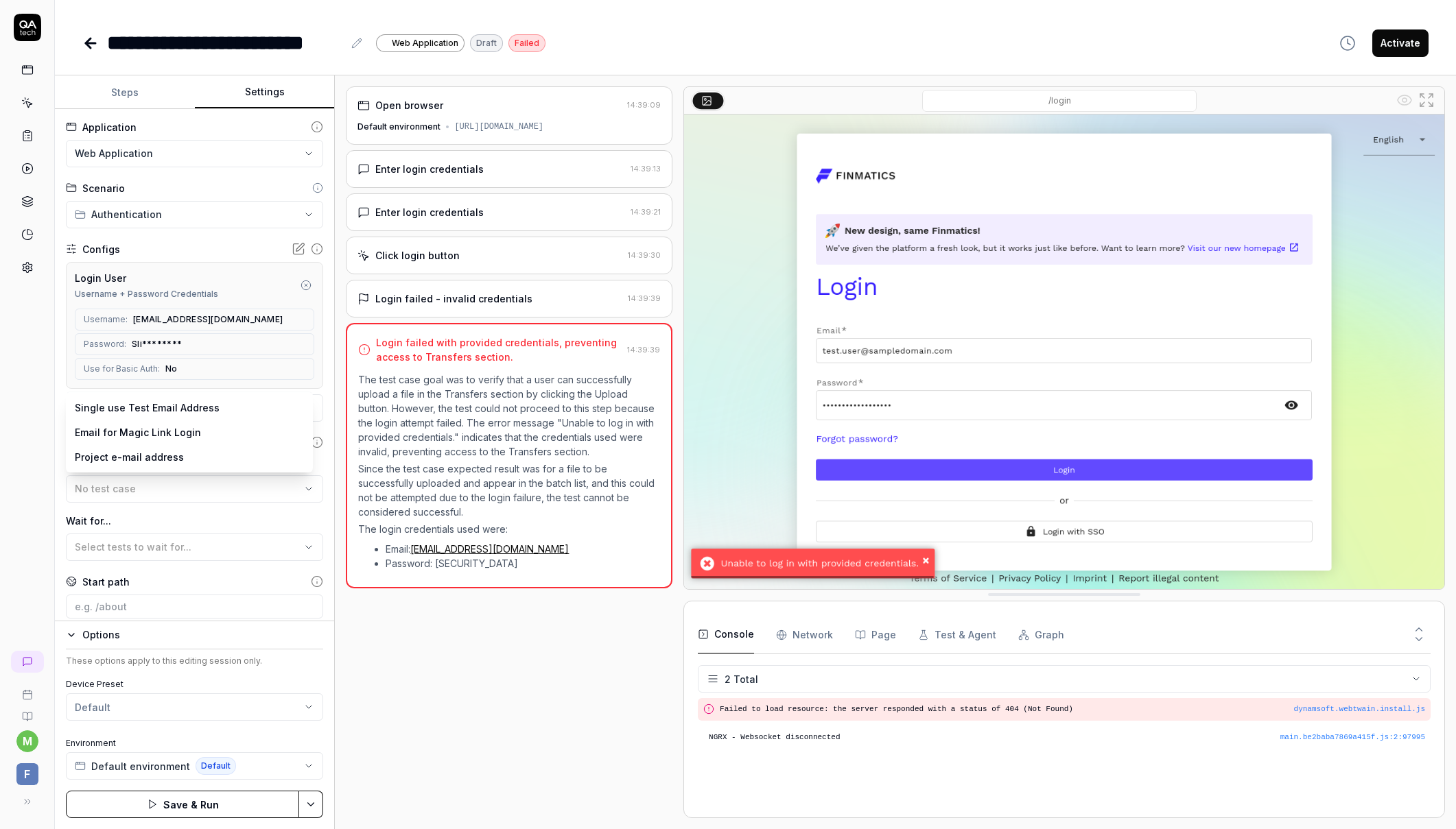
click at [154, 411] on body "**********" at bounding box center [728, 414] width 1456 height 829
click at [418, 631] on html "**********" at bounding box center [728, 414] width 1456 height 829
click at [231, 805] on button "Save & Run" at bounding box center [182, 805] width 234 height 27
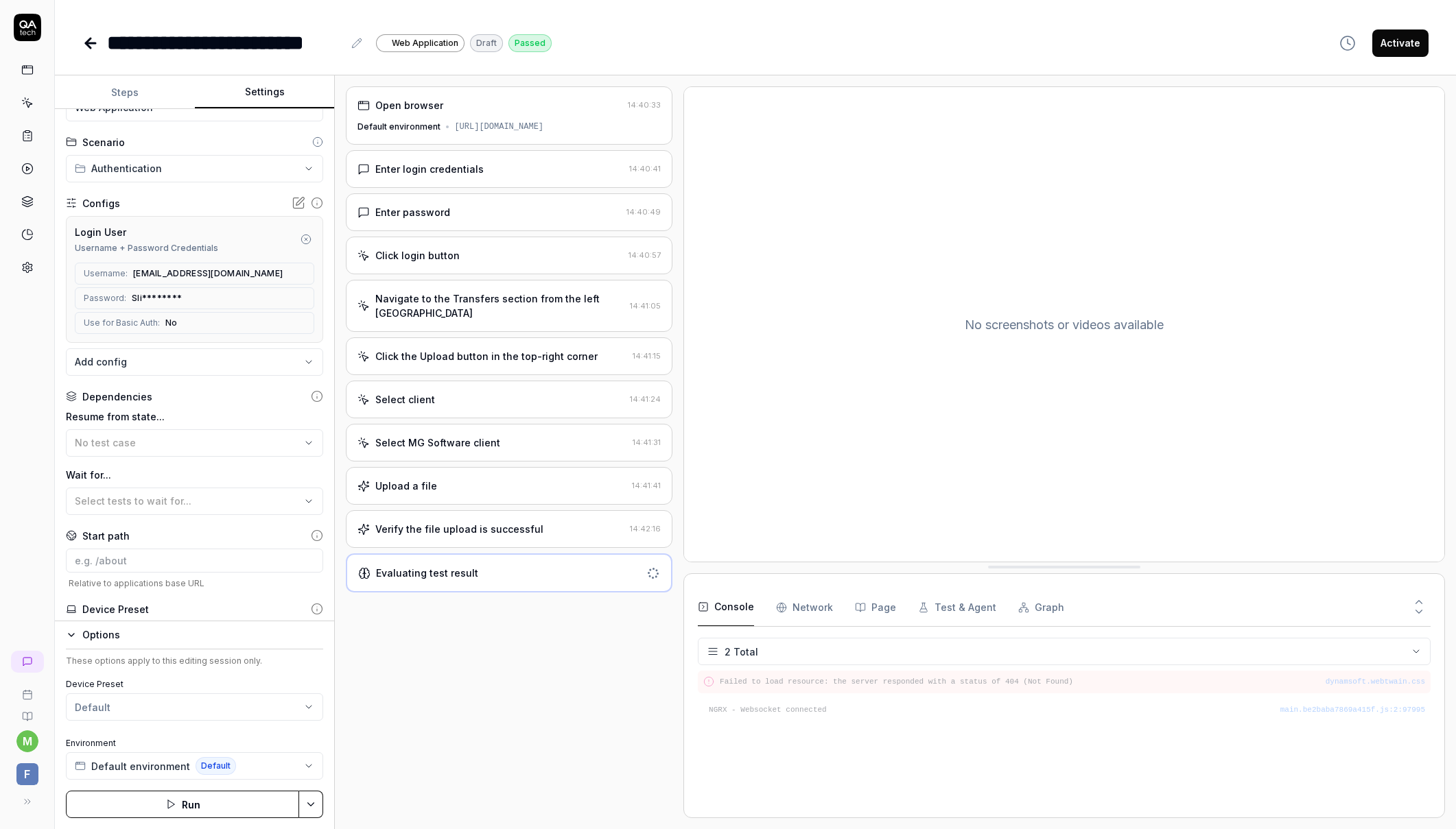
scroll to position [115, 0]
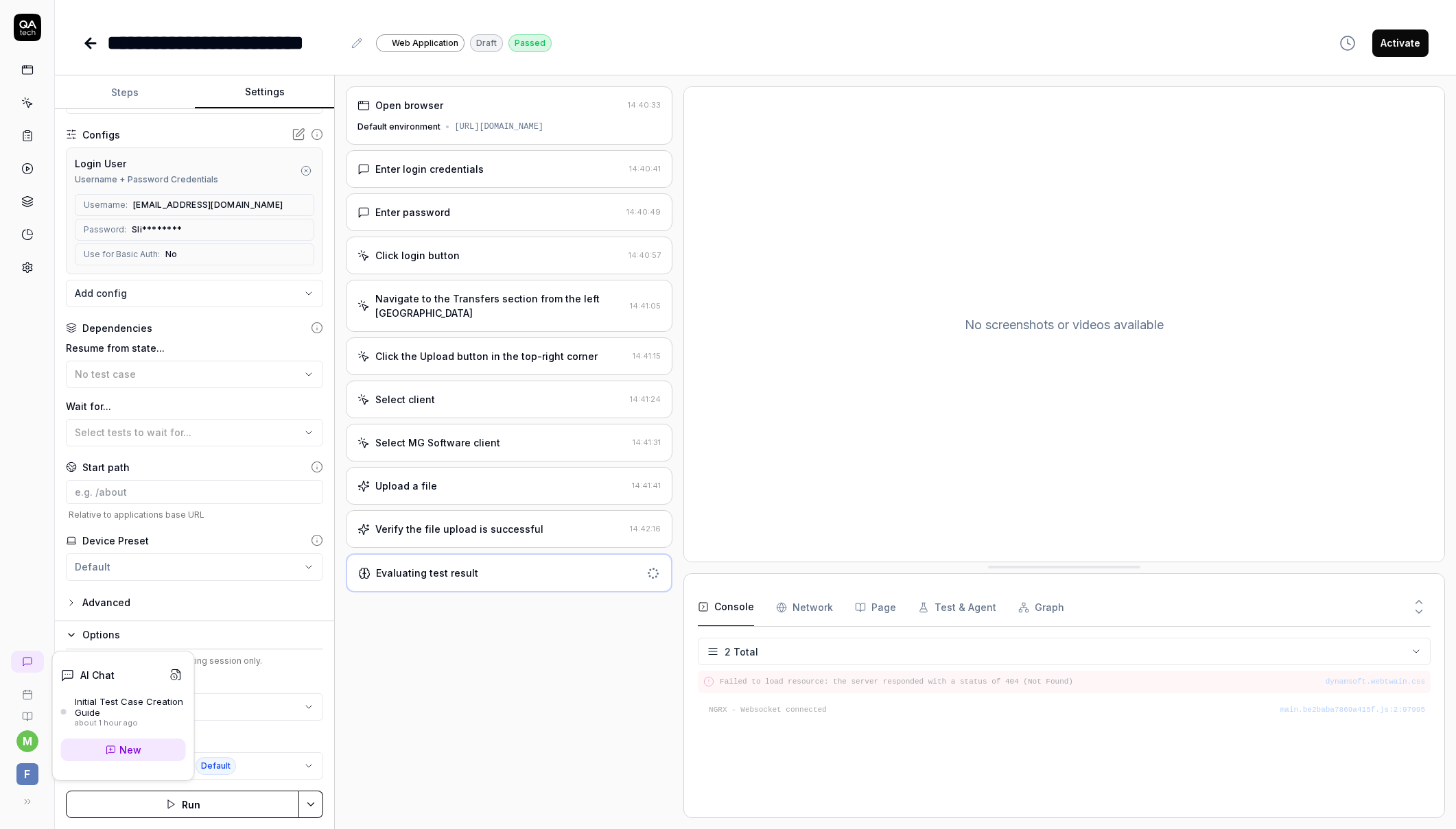
click at [27, 662] on icon at bounding box center [27, 662] width 11 height 11
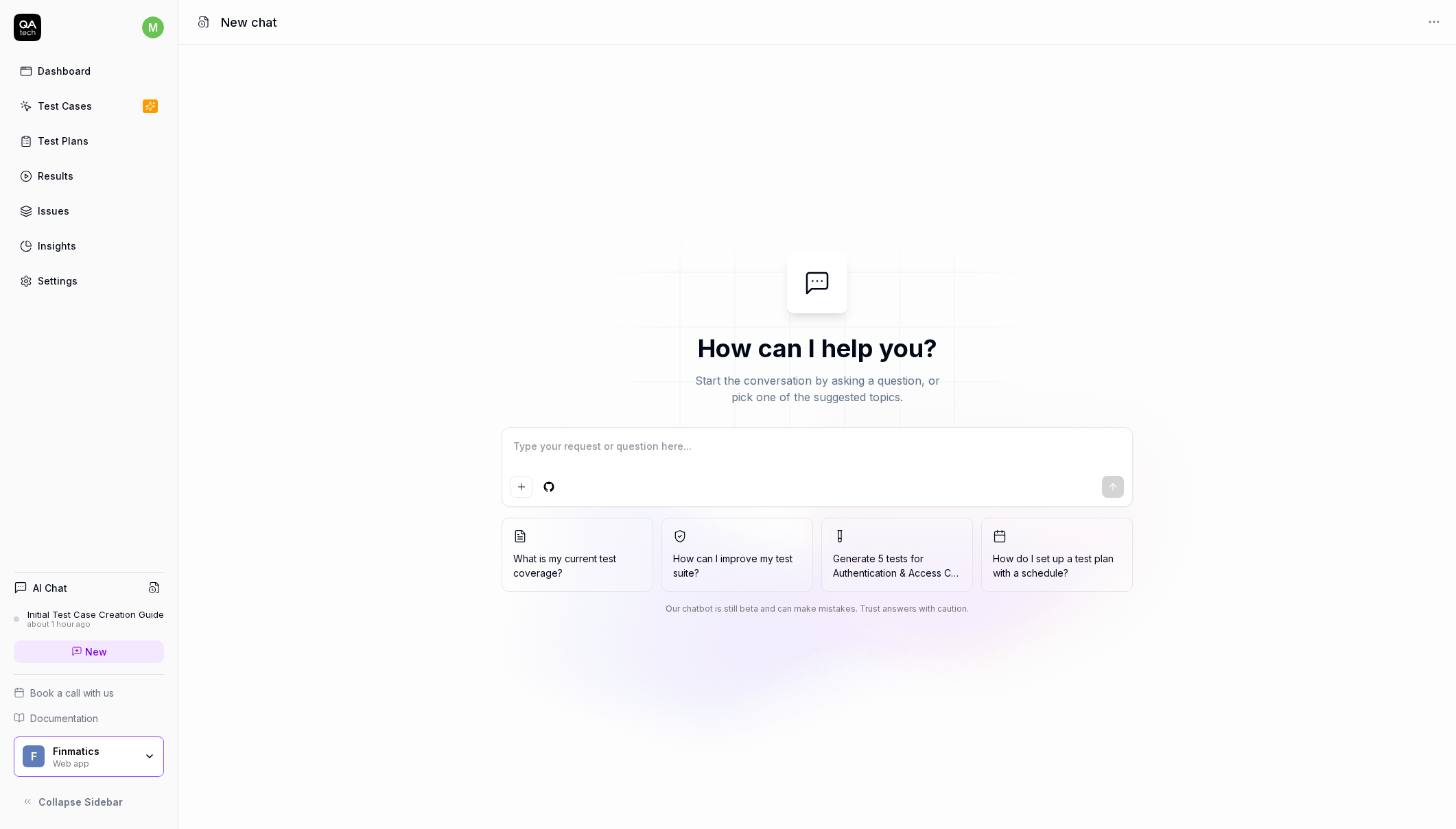
click at [73, 615] on div "Initial Test Case Creation Guide" at bounding box center [95, 614] width 137 height 11
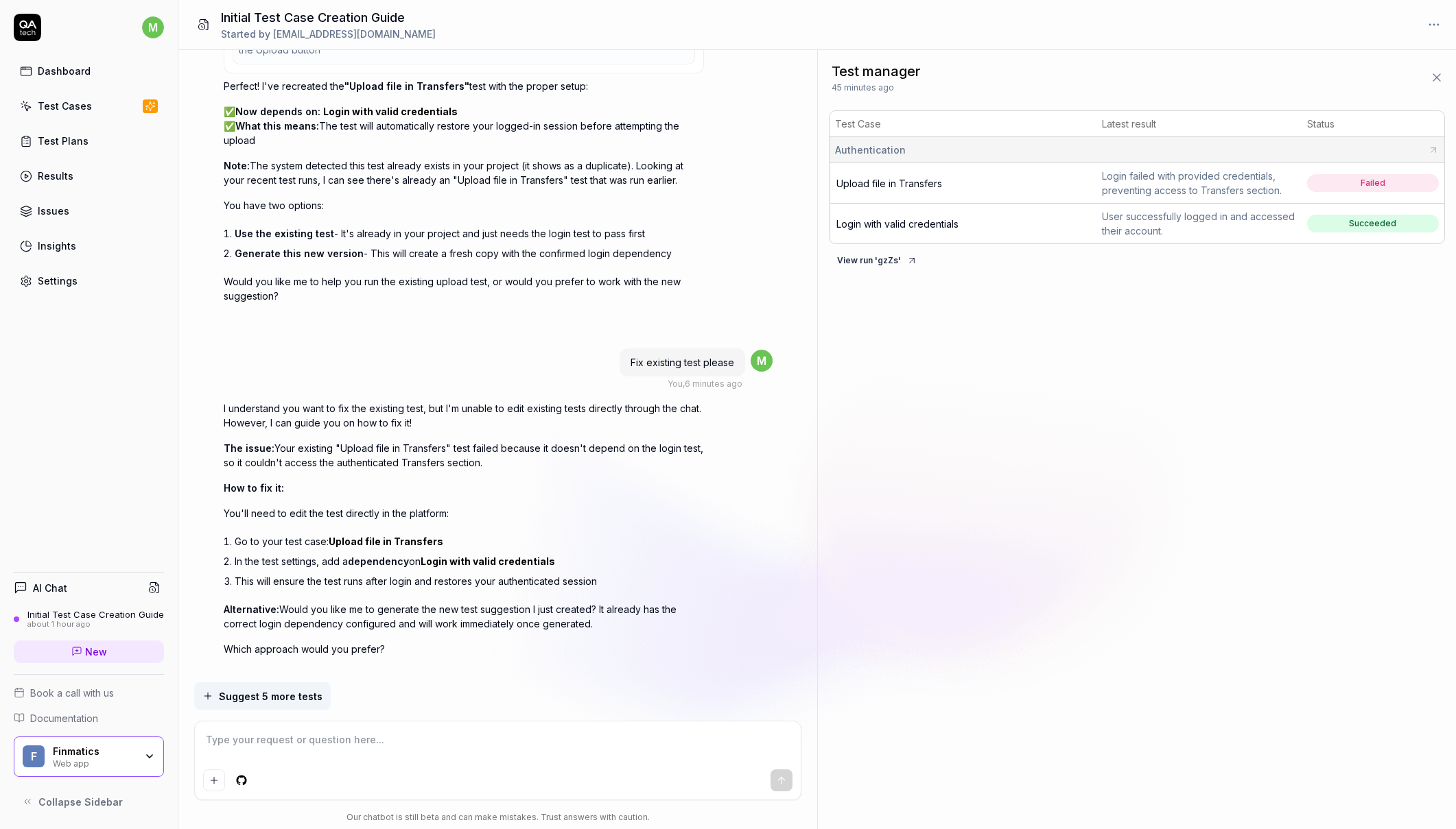
scroll to position [4769, 0]
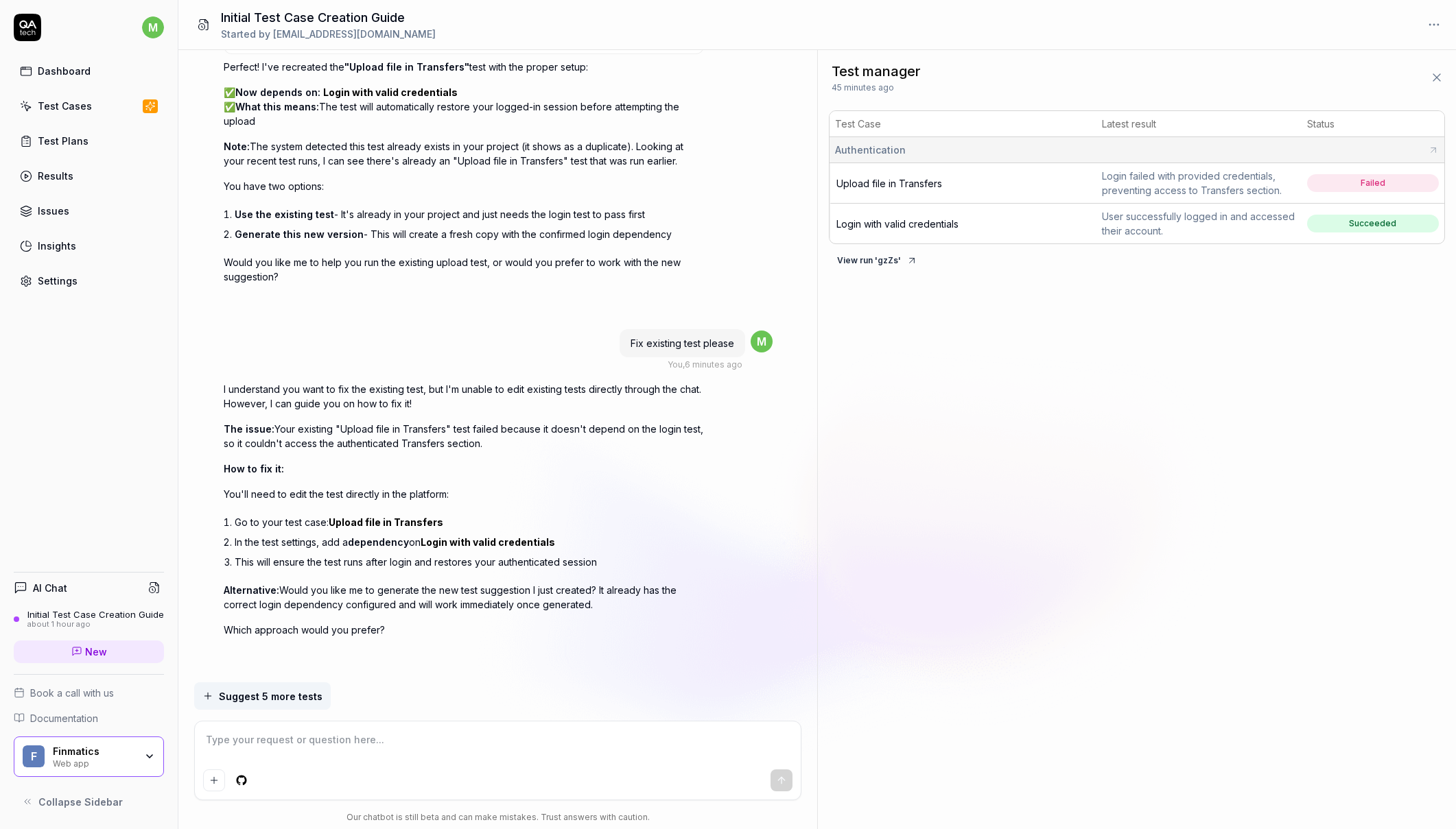
click at [333, 744] on textarea at bounding box center [497, 747] width 589 height 34
copy span "Upload file in Transfers"
click at [293, 747] on textarea at bounding box center [497, 747] width 589 height 34
type textarea "*"
type textarea "p"
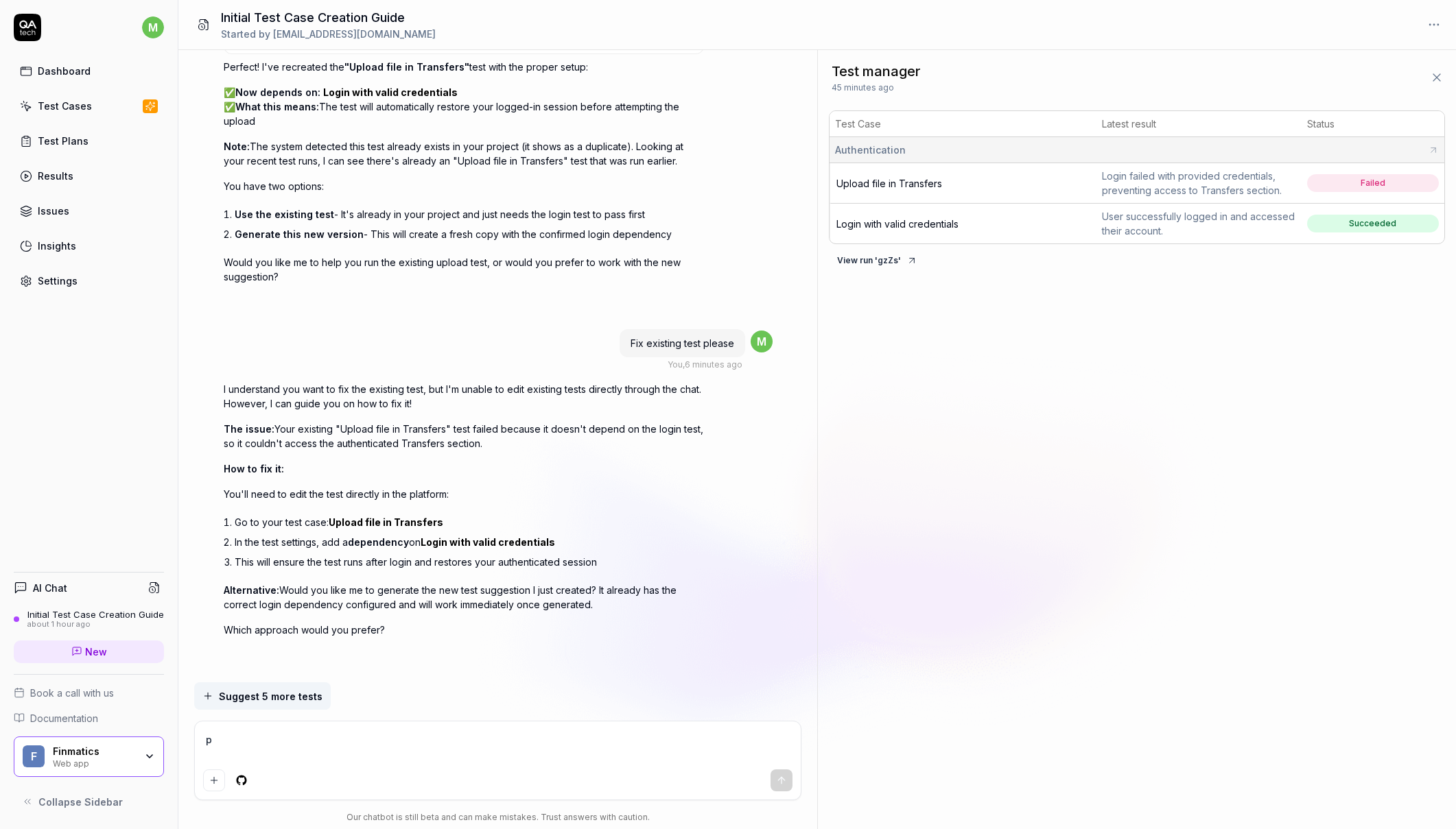
type textarea "*"
type textarea "pl"
type textarea "*"
type textarea "ple"
type textarea "*"
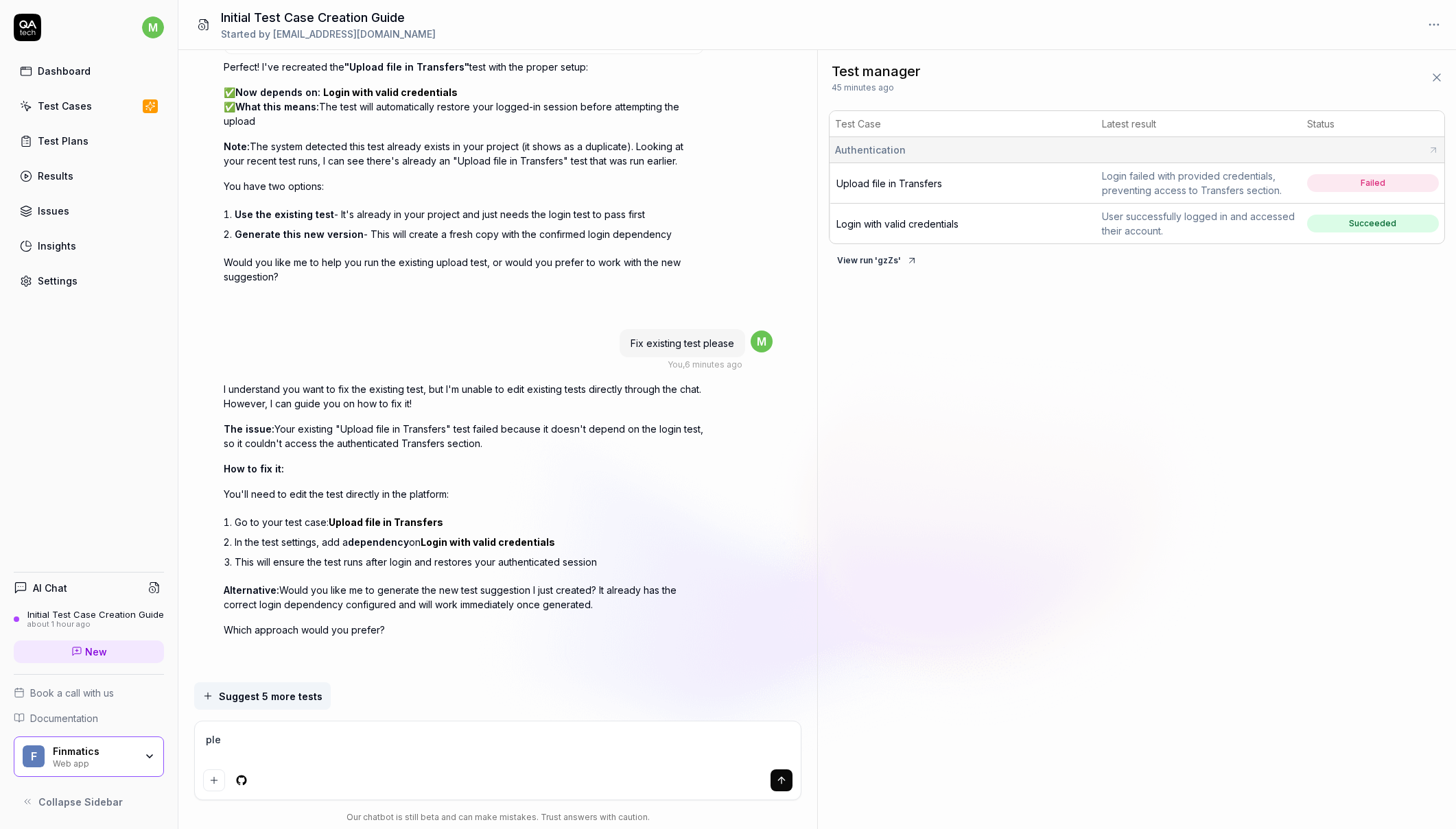
type textarea "plea"
type textarea "*"
type textarea "please"
type textarea "*"
type textarea "please"
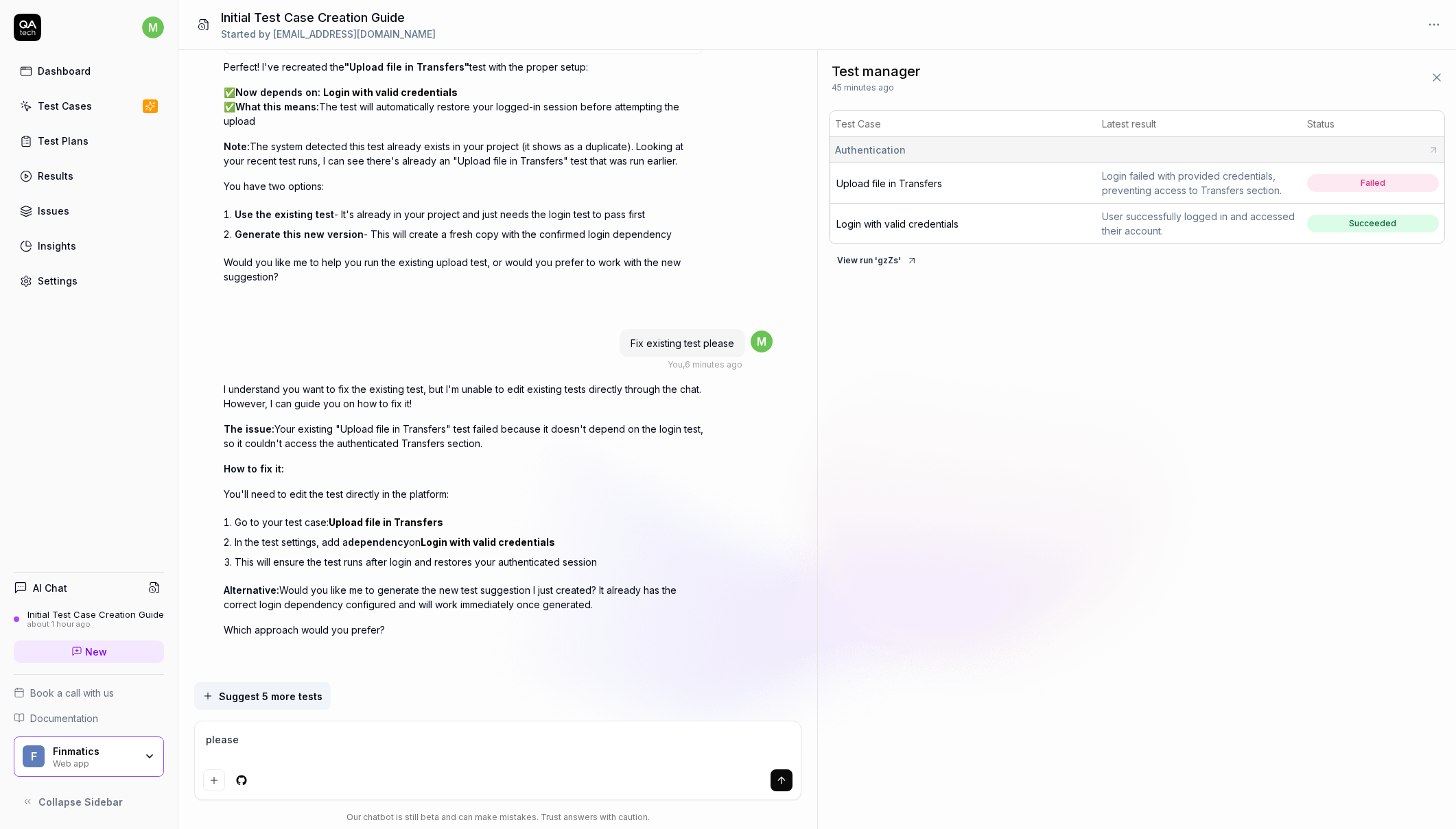
type textarea "*"
type textarea "please ad"
type textarea "*"
type textarea "please add"
type textarea "*"
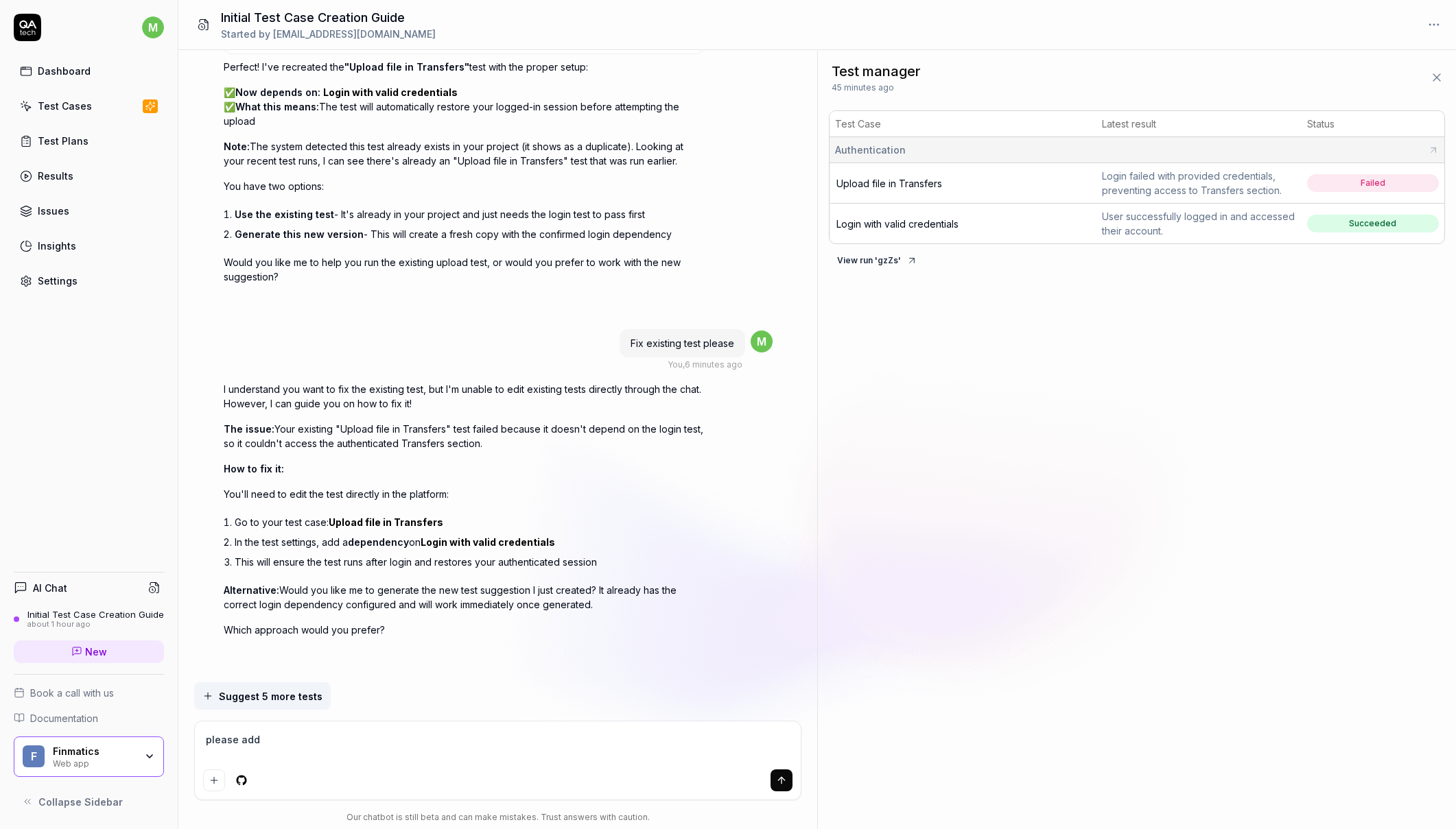
type textarea "please add"
type textarea "*"
type textarea "please add v"
type textarea "*"
type textarea "please add va"
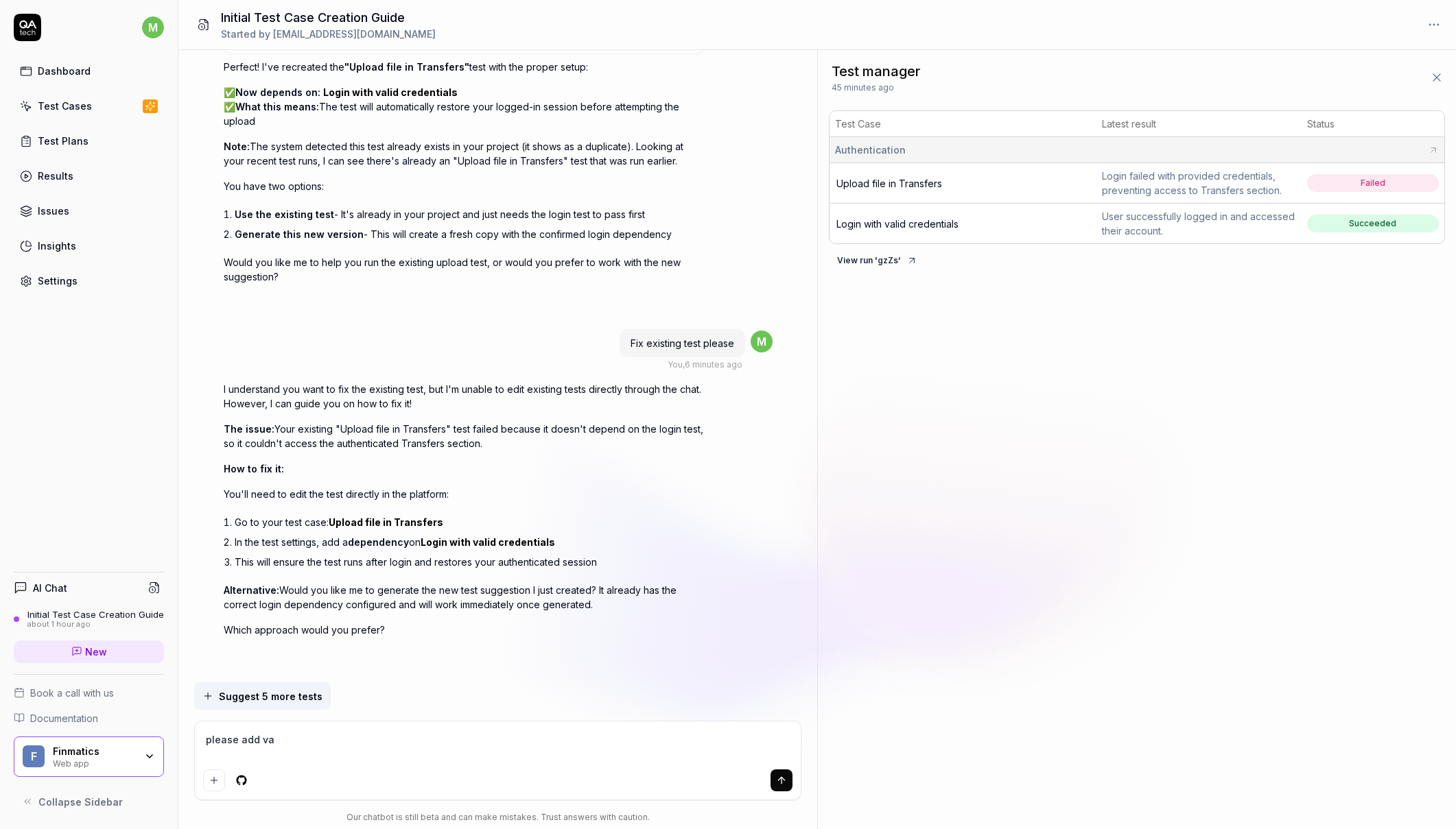
type textarea "*"
type textarea "please add val"
type textarea "*"
type textarea "please add vali"
type textarea "*"
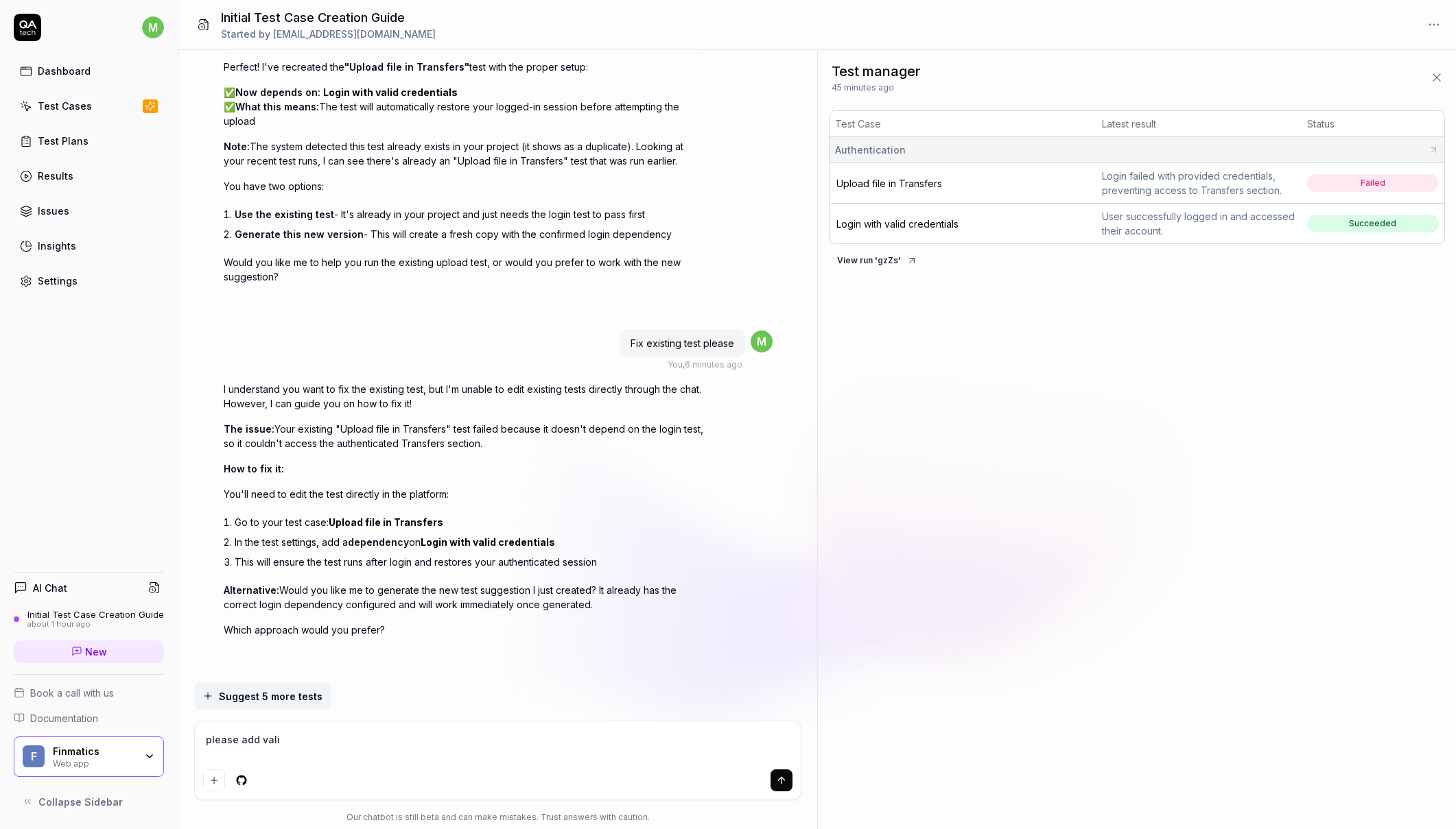
type textarea "please add valid"
type textarea "*"
type textarea "please add valida"
type textarea "*"
type textarea "please add validat"
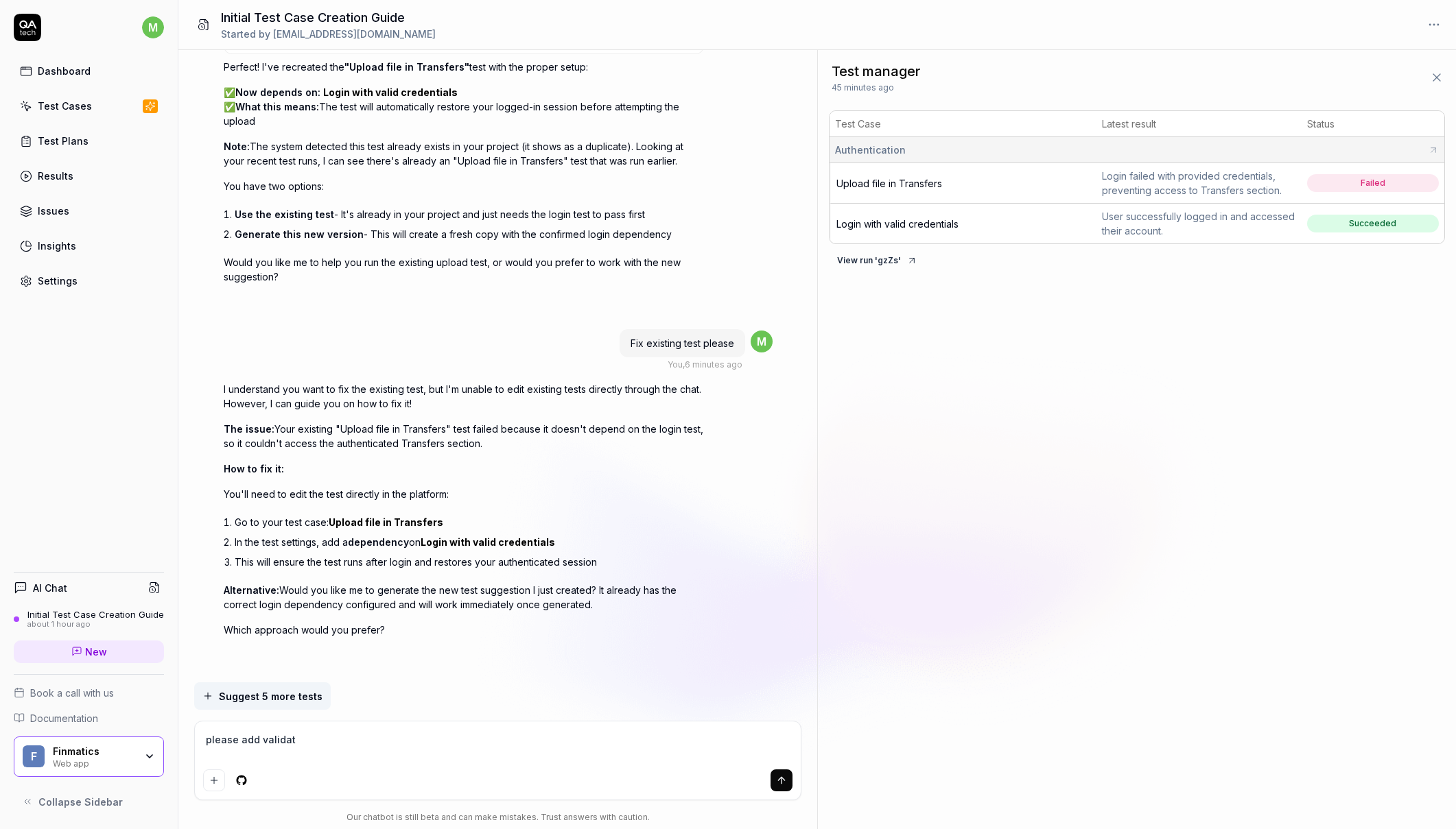
type textarea "*"
type textarea "please add validati"
type textarea "*"
type textarea "please add validatio"
type textarea "*"
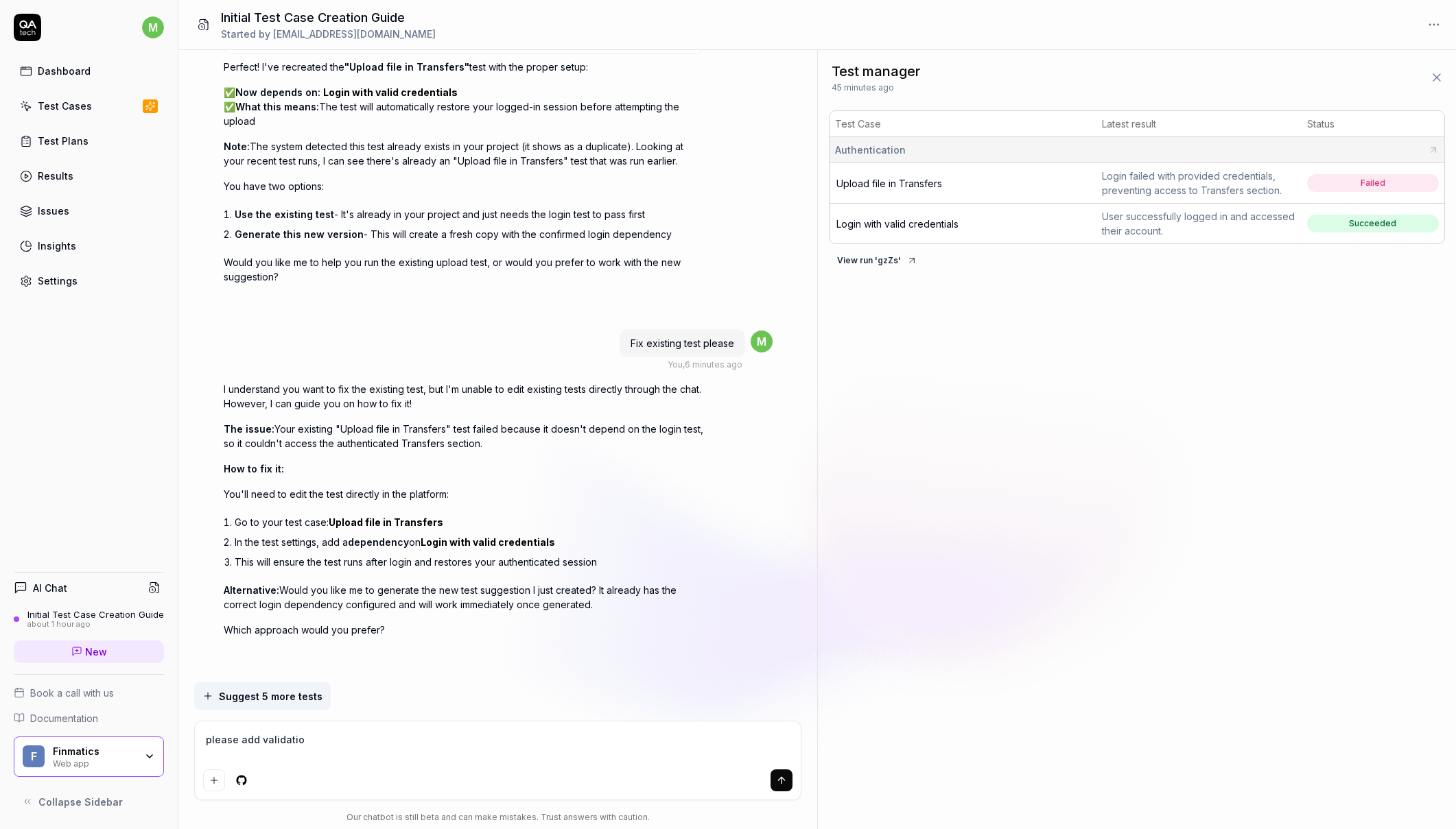
type textarea "please add validation"
type textarea "*"
type textarea "please add validation"
type textarea "*"
type textarea "please add validation f"
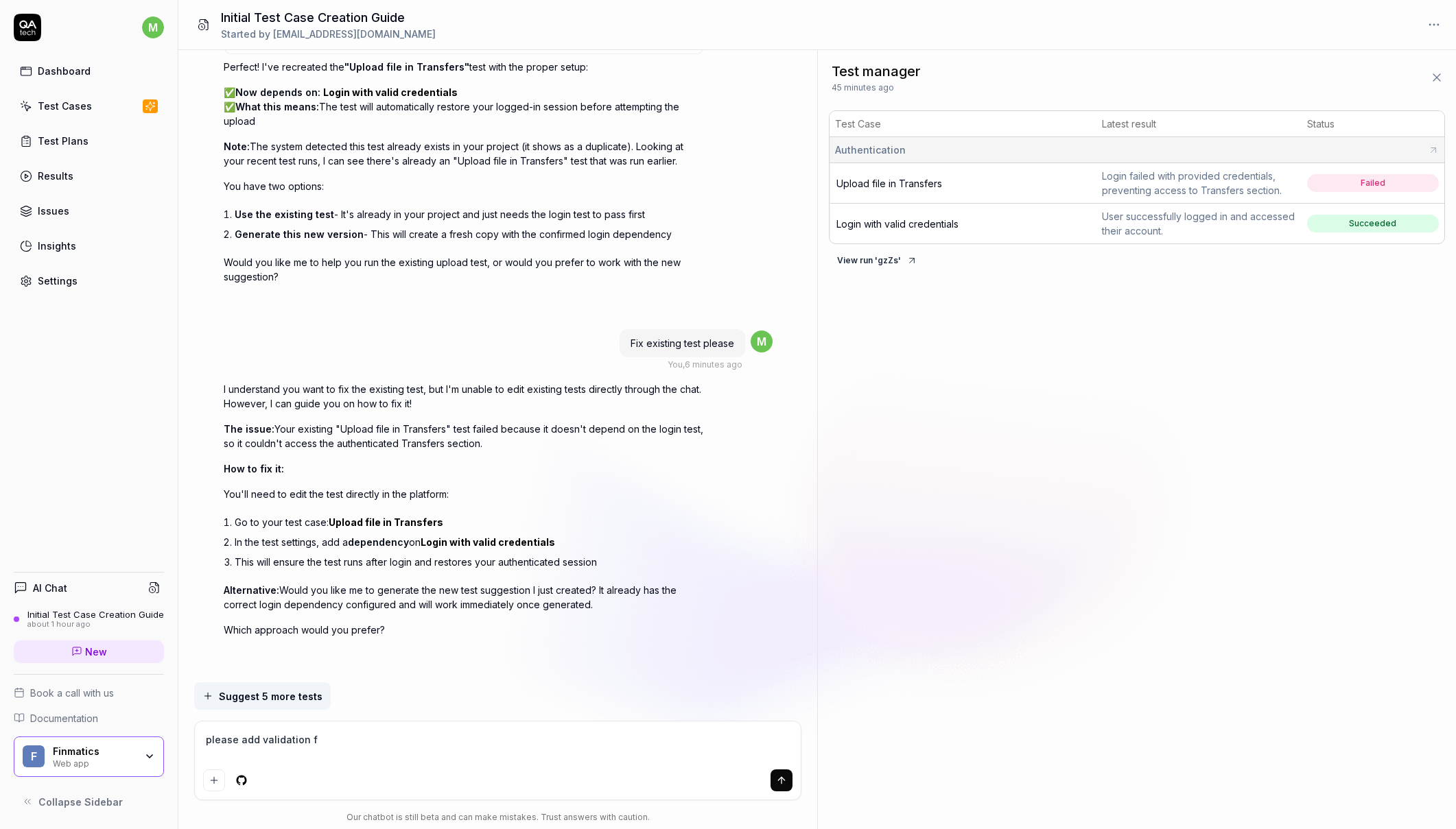
type textarea "*"
type textarea "please add validation fo"
type textarea "*"
type textarea "please add validation for"
type textarea "*"
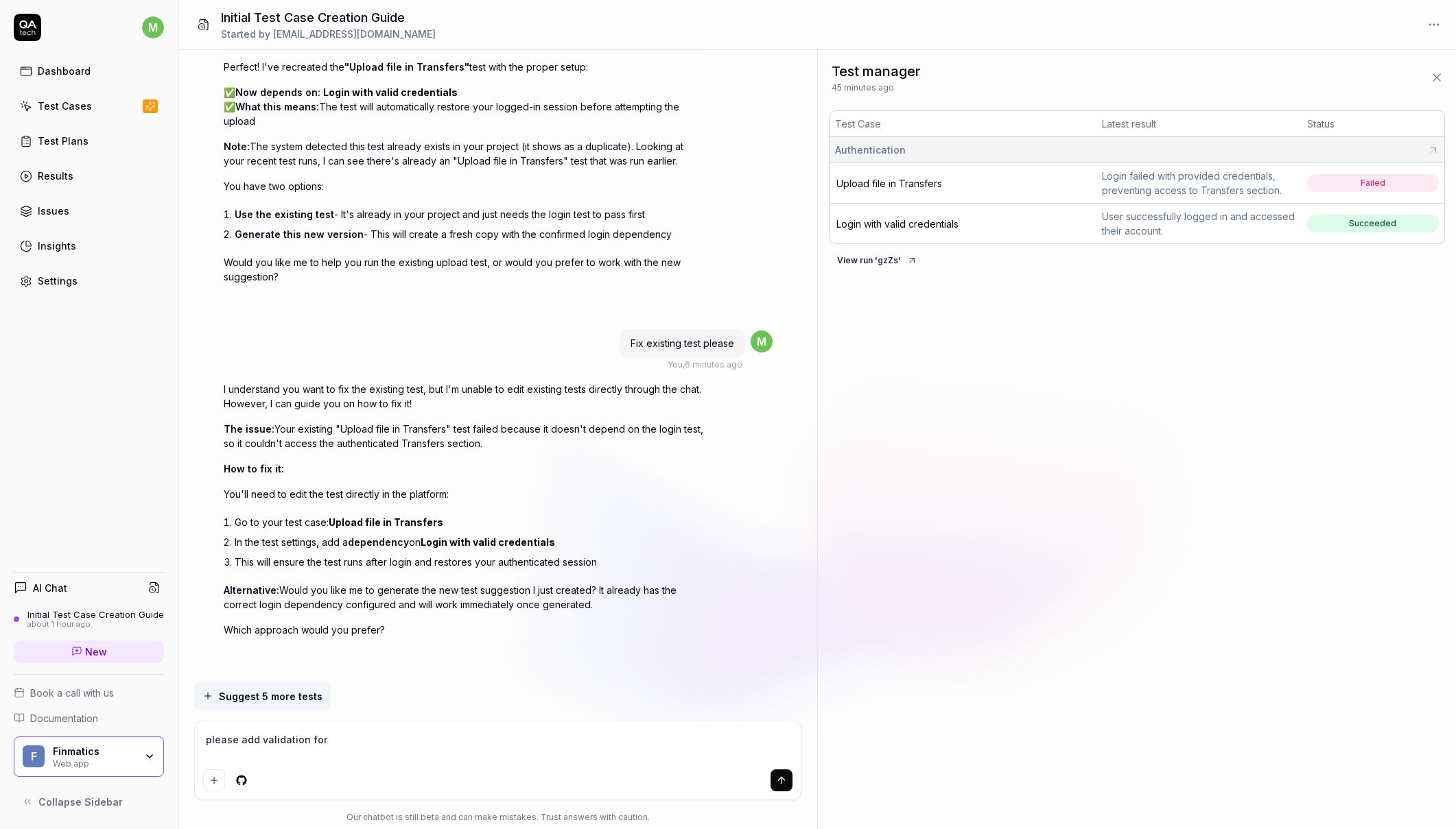
type textarea "please add validation for"
type textarea "*"
type textarea "please add validation for u"
type textarea "*"
type textarea "please add validation for up"
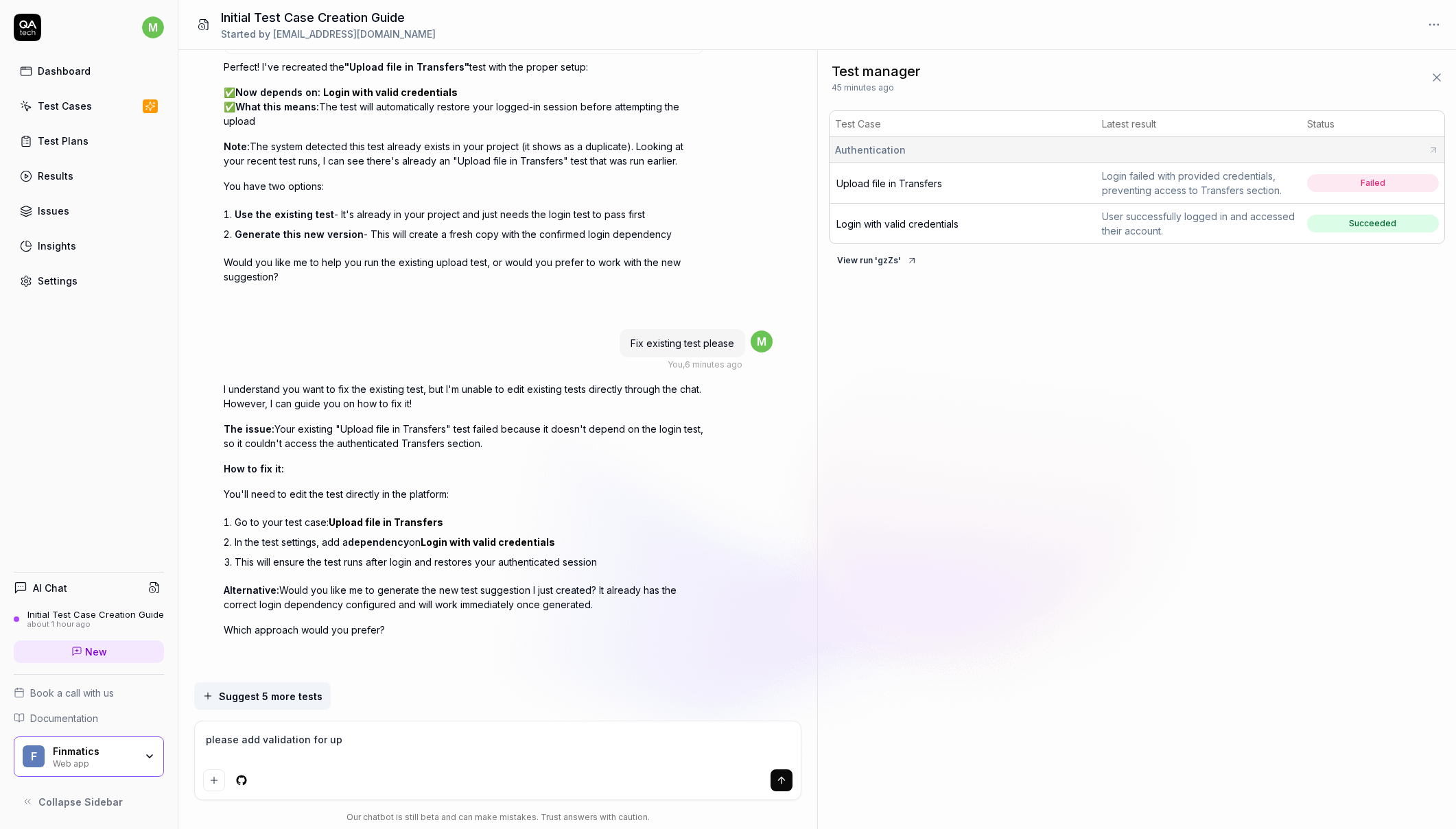
type textarea "*"
type textarea "please add validation for upl"
type textarea "*"
type textarea "please add validation for uplo"
type textarea "*"
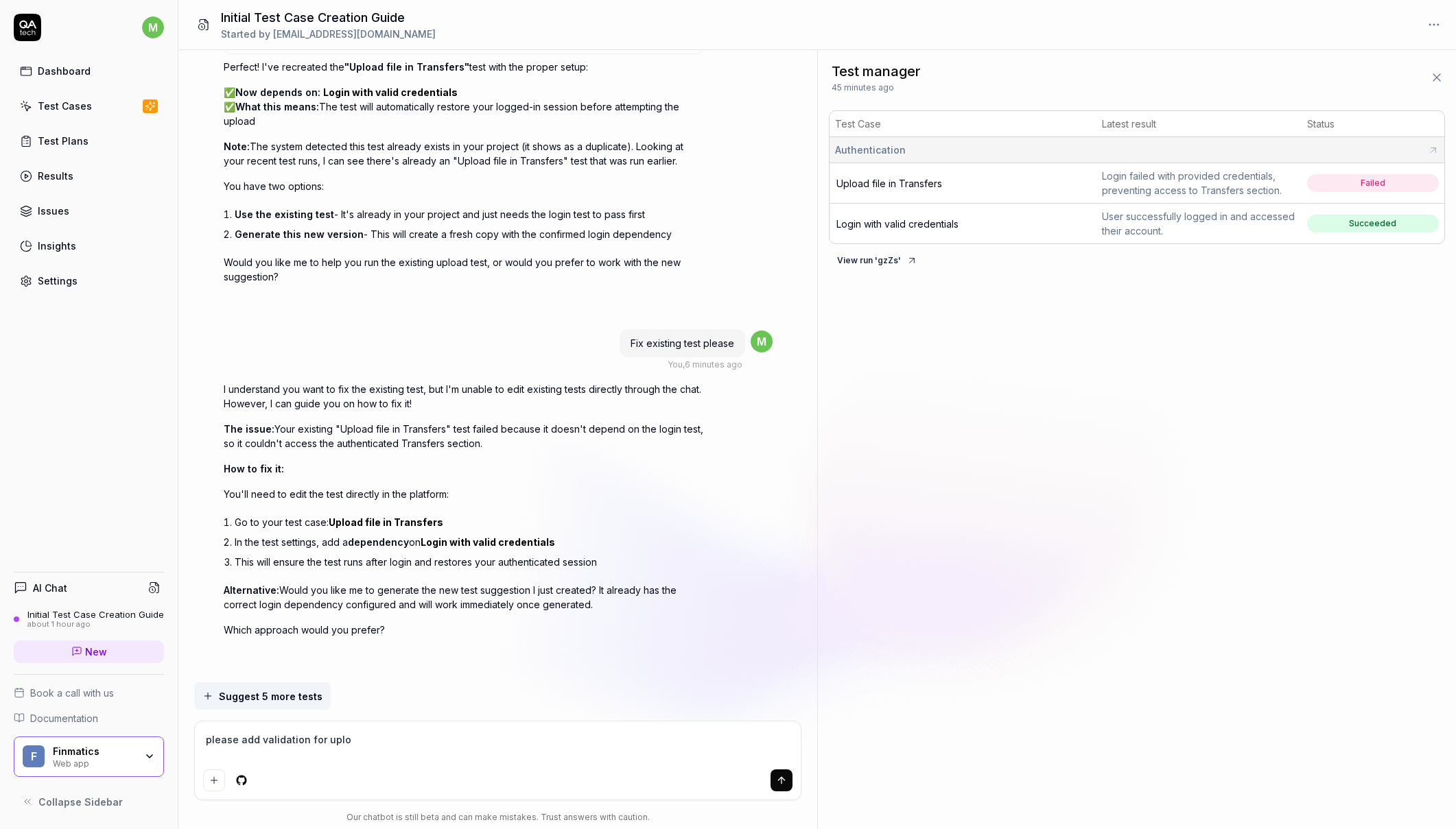
type textarea "please add validation for uploa"
type textarea "*"
type textarea "please add validation for upload"
type textarea "*"
type textarea "please add validation for uploade"
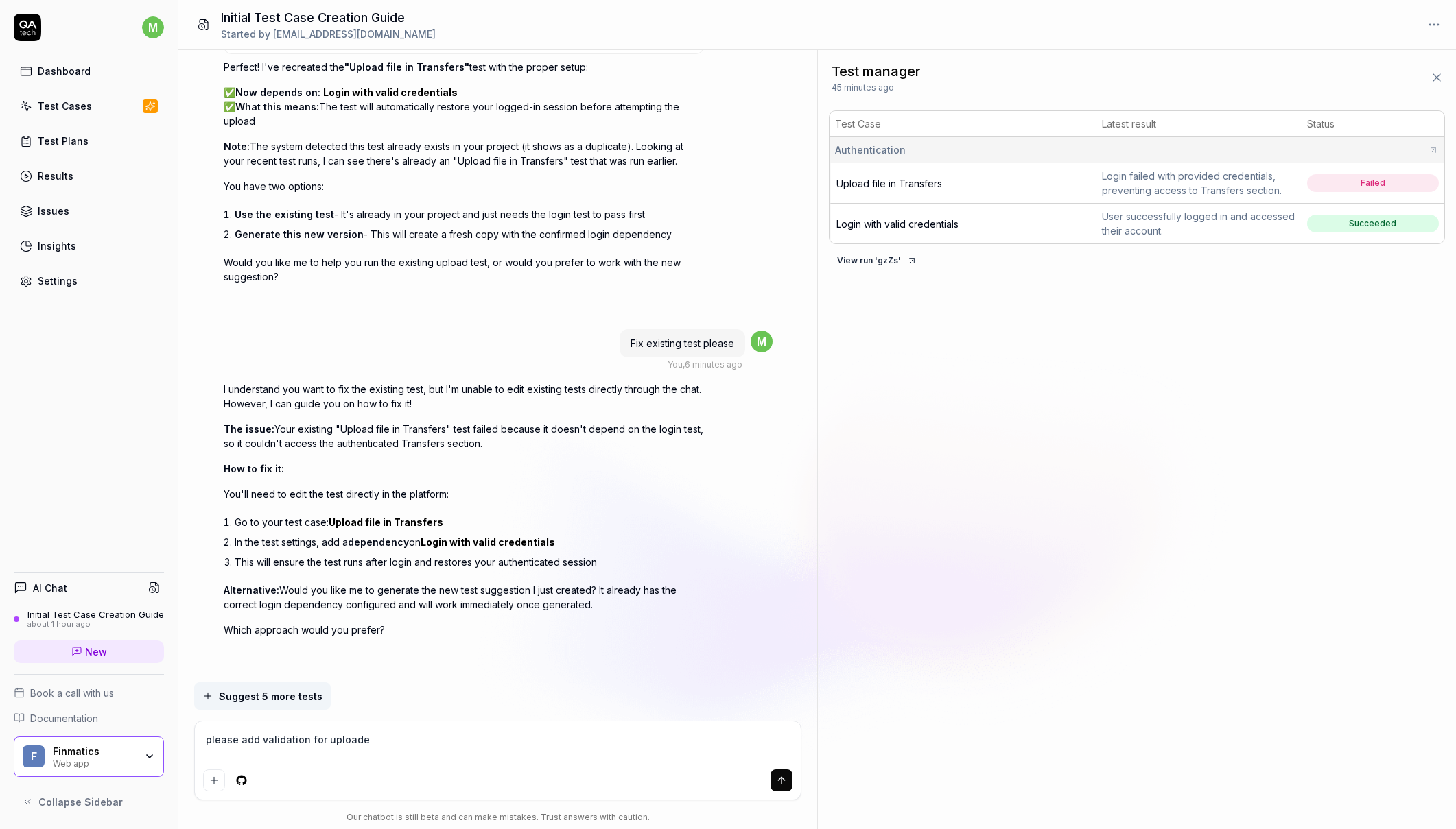
type textarea "*"
type textarea "please add validation for uploaded"
type textarea "*"
type textarea "please add validation for uploaded"
type textarea "*"
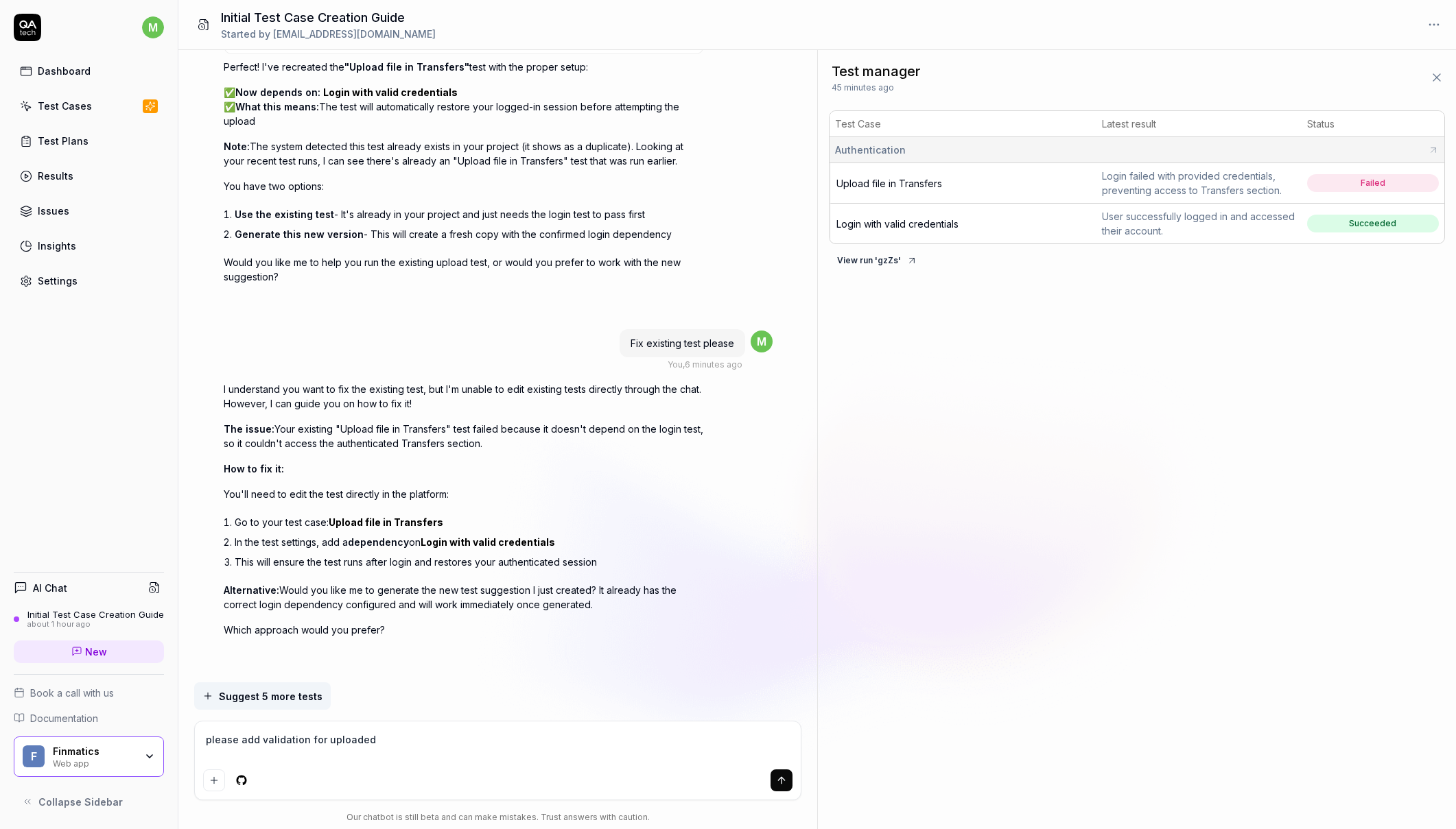
type textarea "please add validation for uploaded f"
type textarea "*"
type textarea "please add validation for uploaded fi"
type textarea "*"
type textarea "please add validation for uploaded fil"
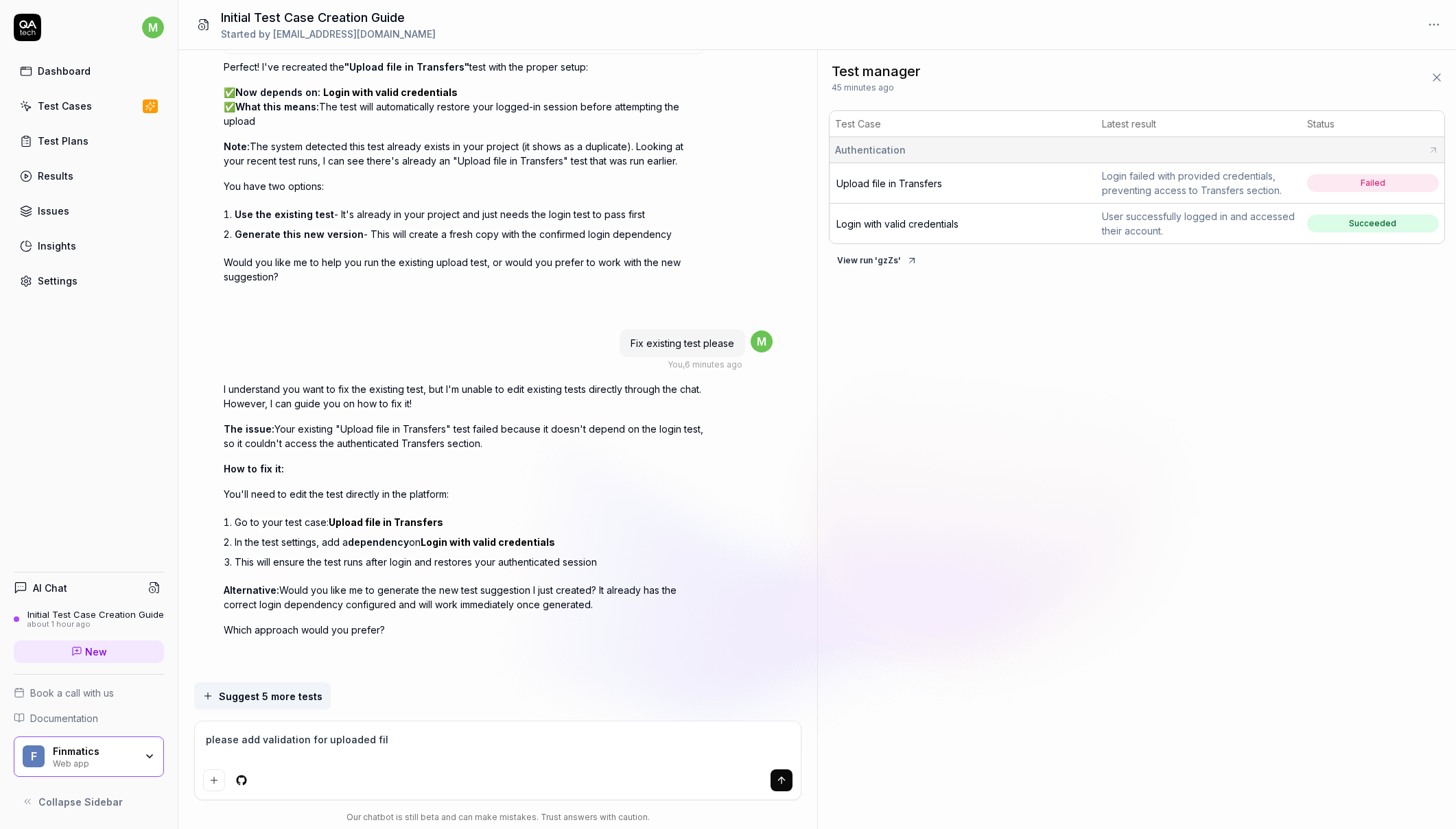
type textarea "*"
type textarea "please add validation for uploaded file"
type textarea "*"
type textarea "fplease add validation for uploaded file"
type textarea "*"
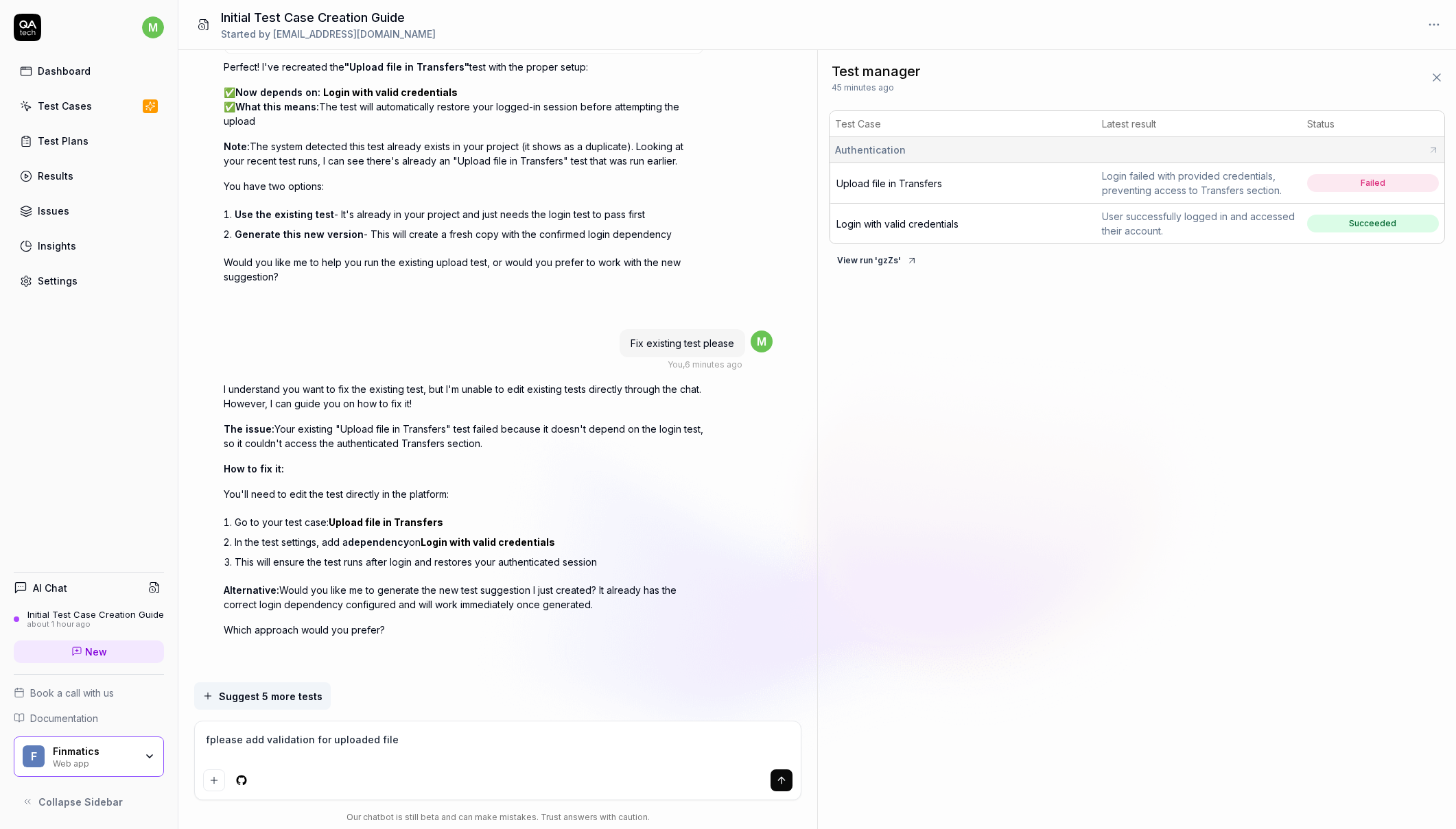
type textarea "foplease add validation for uploaded file"
type textarea "*"
type textarea "forplease add validation for uploaded file"
type textarea "*"
type textarea "for please add validation for uploaded file"
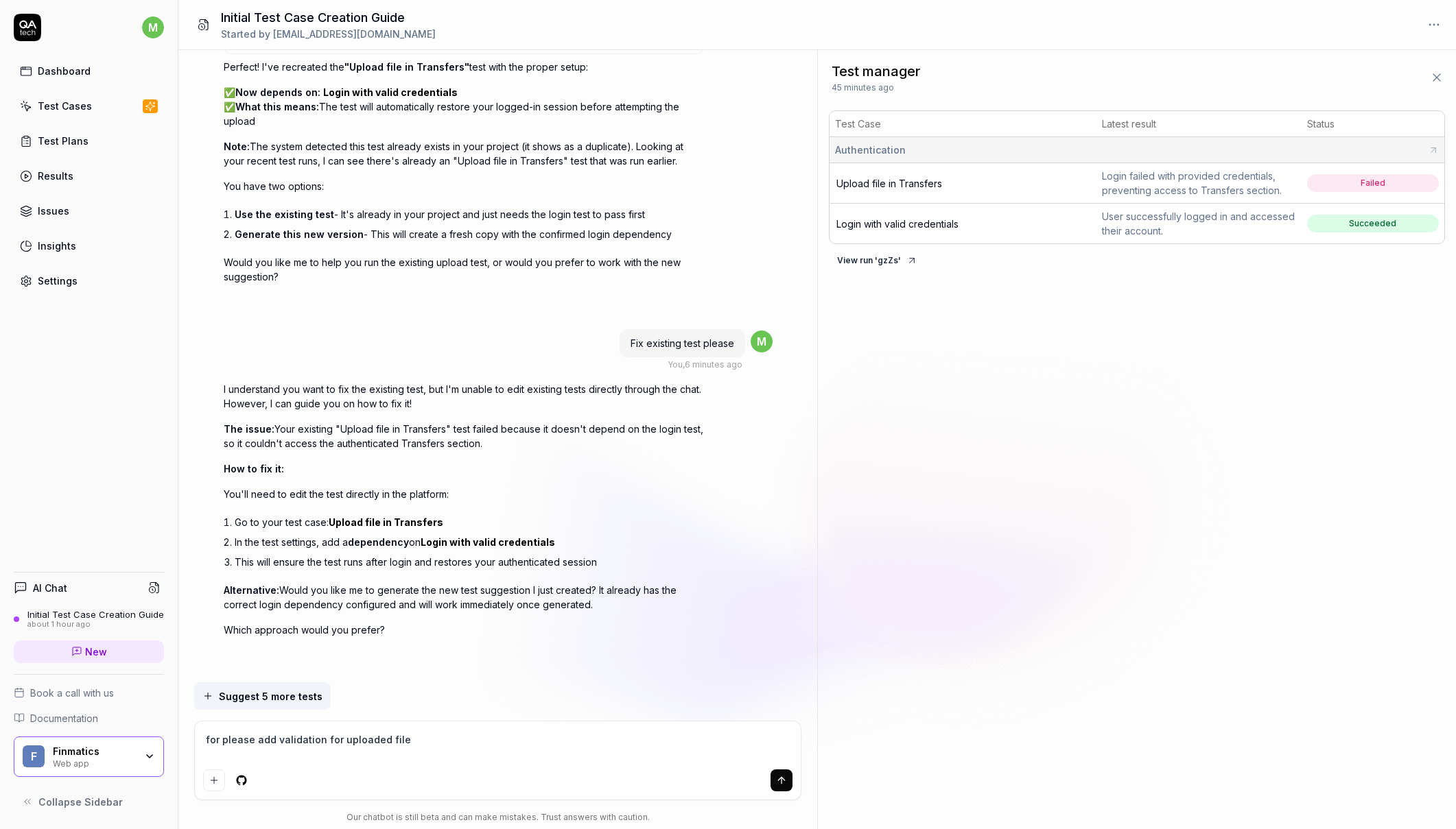
paste textarea "Upload file in Transfers"
type textarea "*"
type textarea "for Upload file in Transfers please add validation for uploaded file"
type textarea "*"
type textarea "for Upload file in Transfers please add validation for uploaded file"
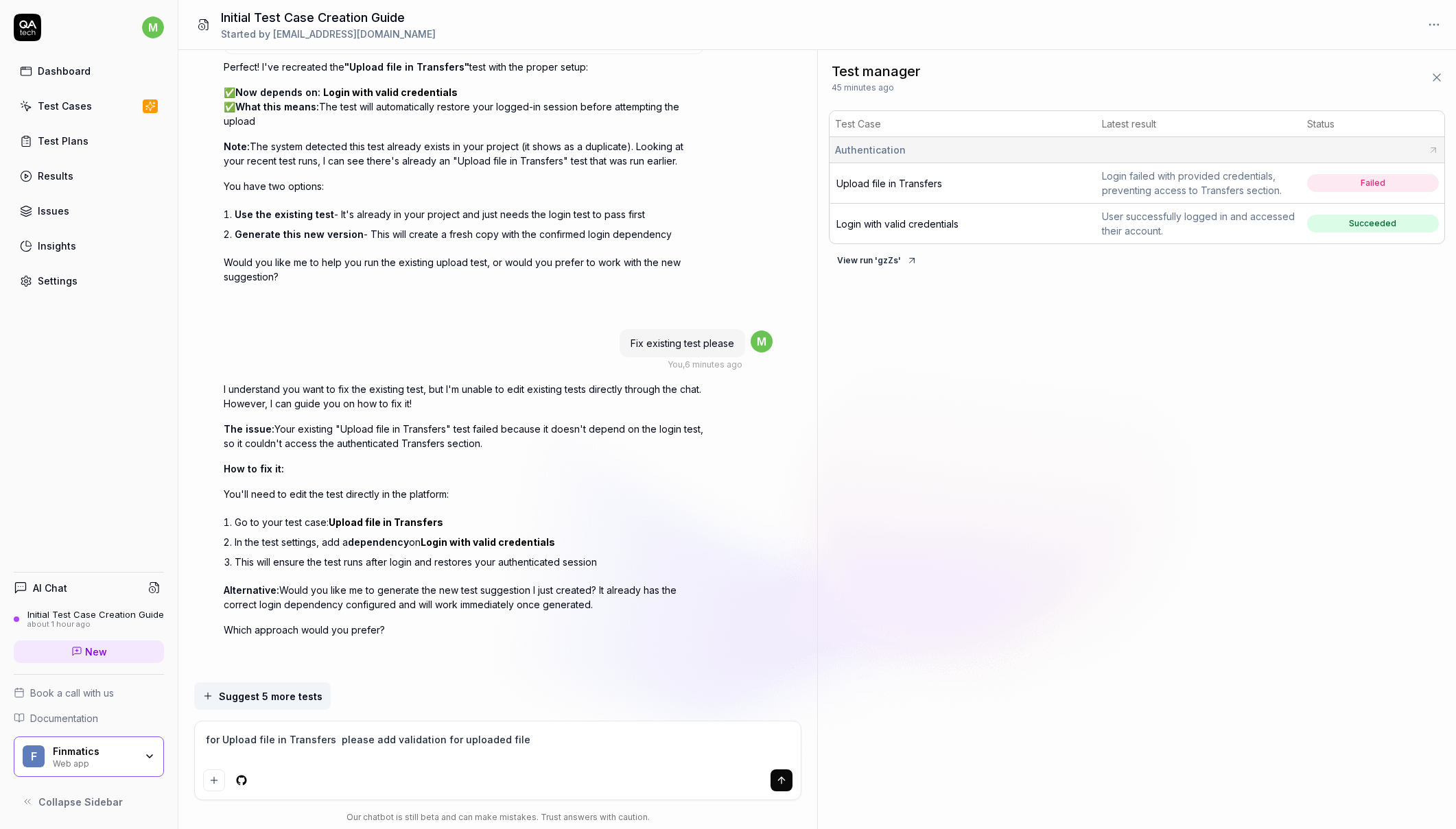
type textarea "*"
type textarea "for Upload file in Transfers tplease add validation for uploaded file"
type textarea "*"
type textarea "for Upload file in Transfers teplease add validation for uploaded file"
type textarea "*"
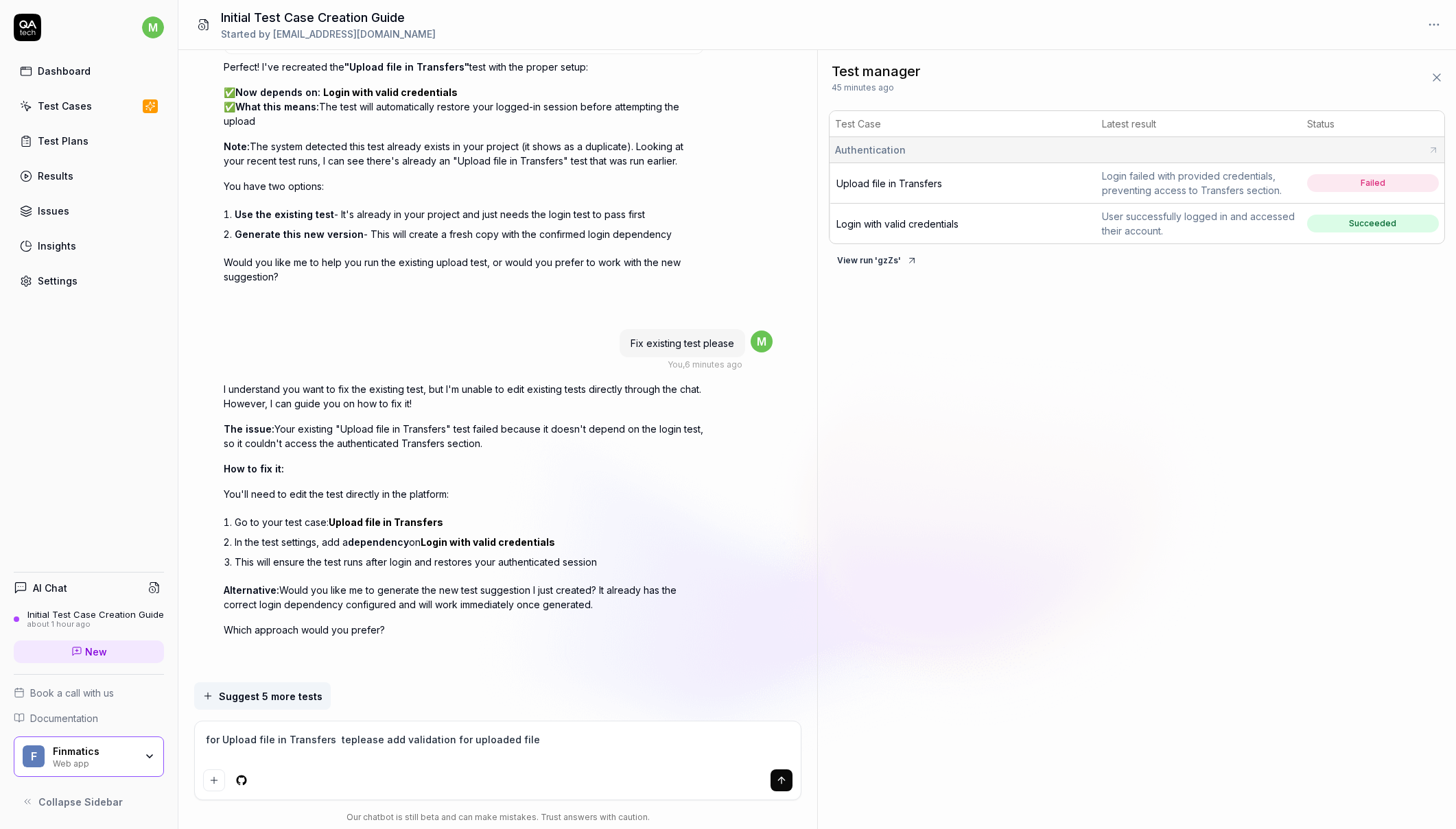
type textarea "for Upload file in Transfers tesplease add validation for uploaded file"
type textarea "*"
type textarea "for Upload file in Transfers testplease add validation for uploaded file"
type textarea "*"
type textarea "for Upload file in Transfers test please add validation for uploaded file"
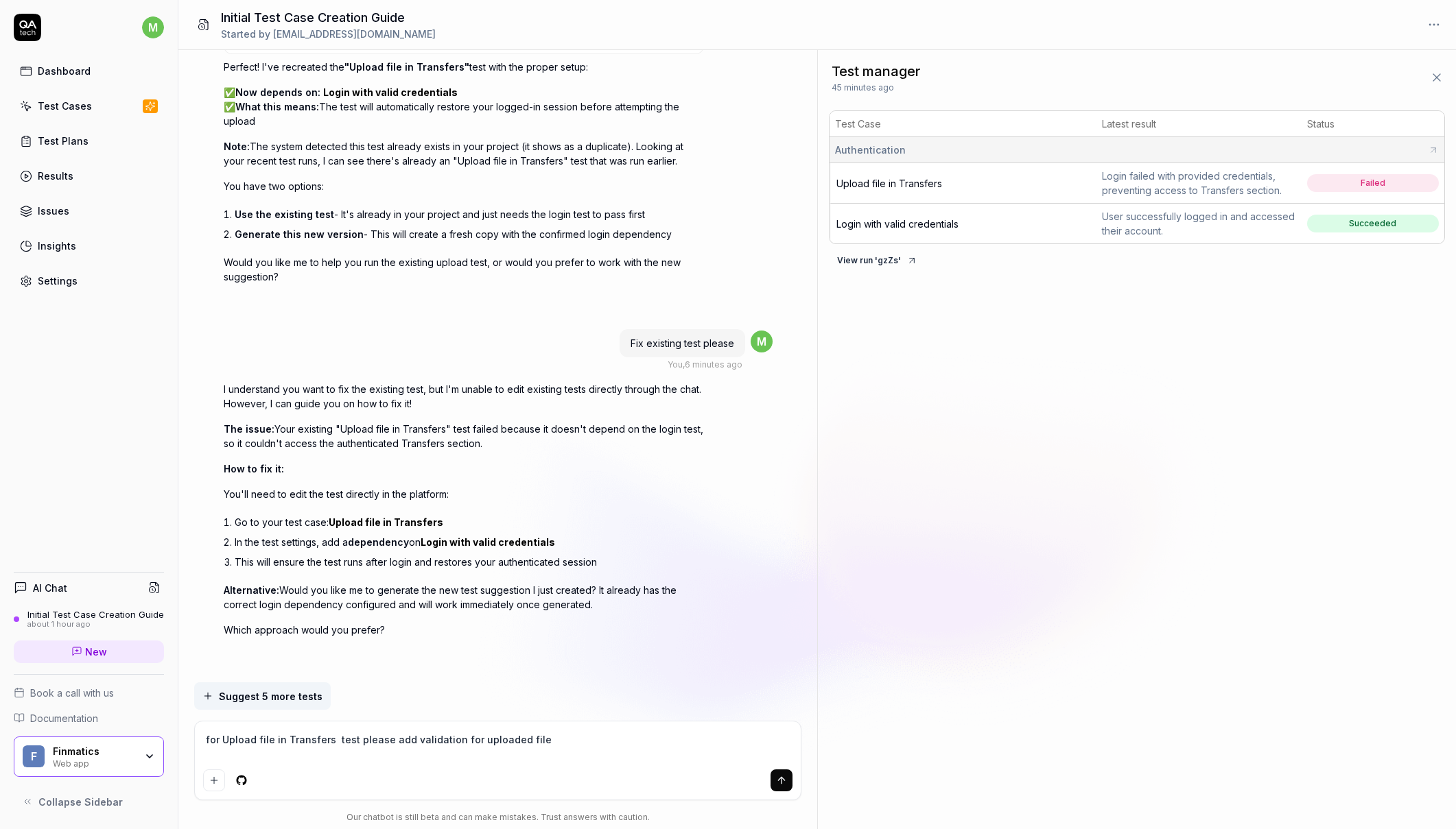
type textarea "*"
type textarea "for Upload file in Transfers test please add validation for uploaded file."
type textarea "*"
type textarea "for Upload file in Transfers test please add validation for uploaded file."
type textarea "*"
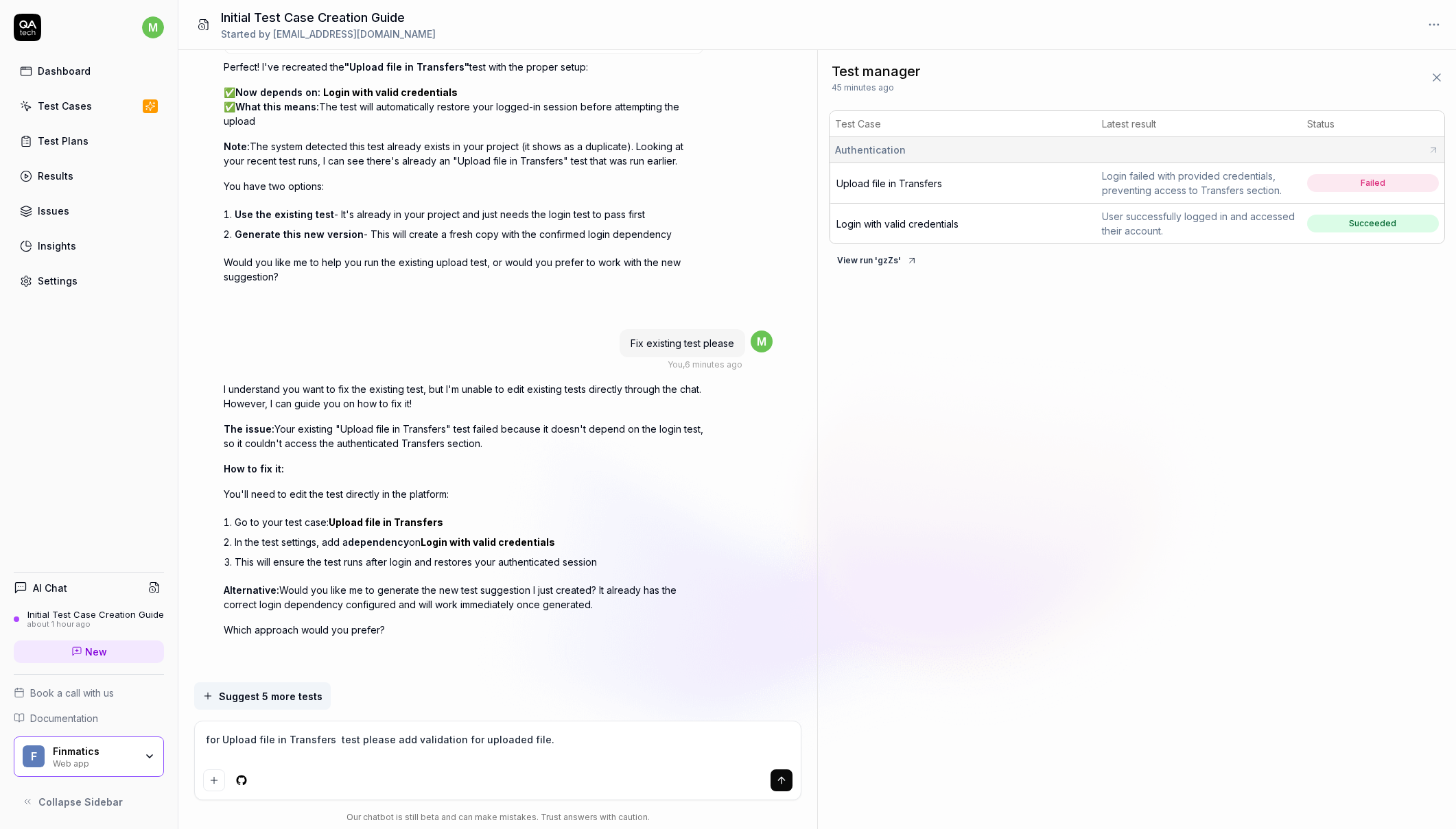
type textarea "for Upload file in Transfers test please add validation for uploaded file. U"
type textarea "*"
type textarea "for Upload file in Transfers test please add validation for uploaded file. Up"
type textarea "*"
type textarea "for Upload file in Transfers test please add validation for uploaded file. U"
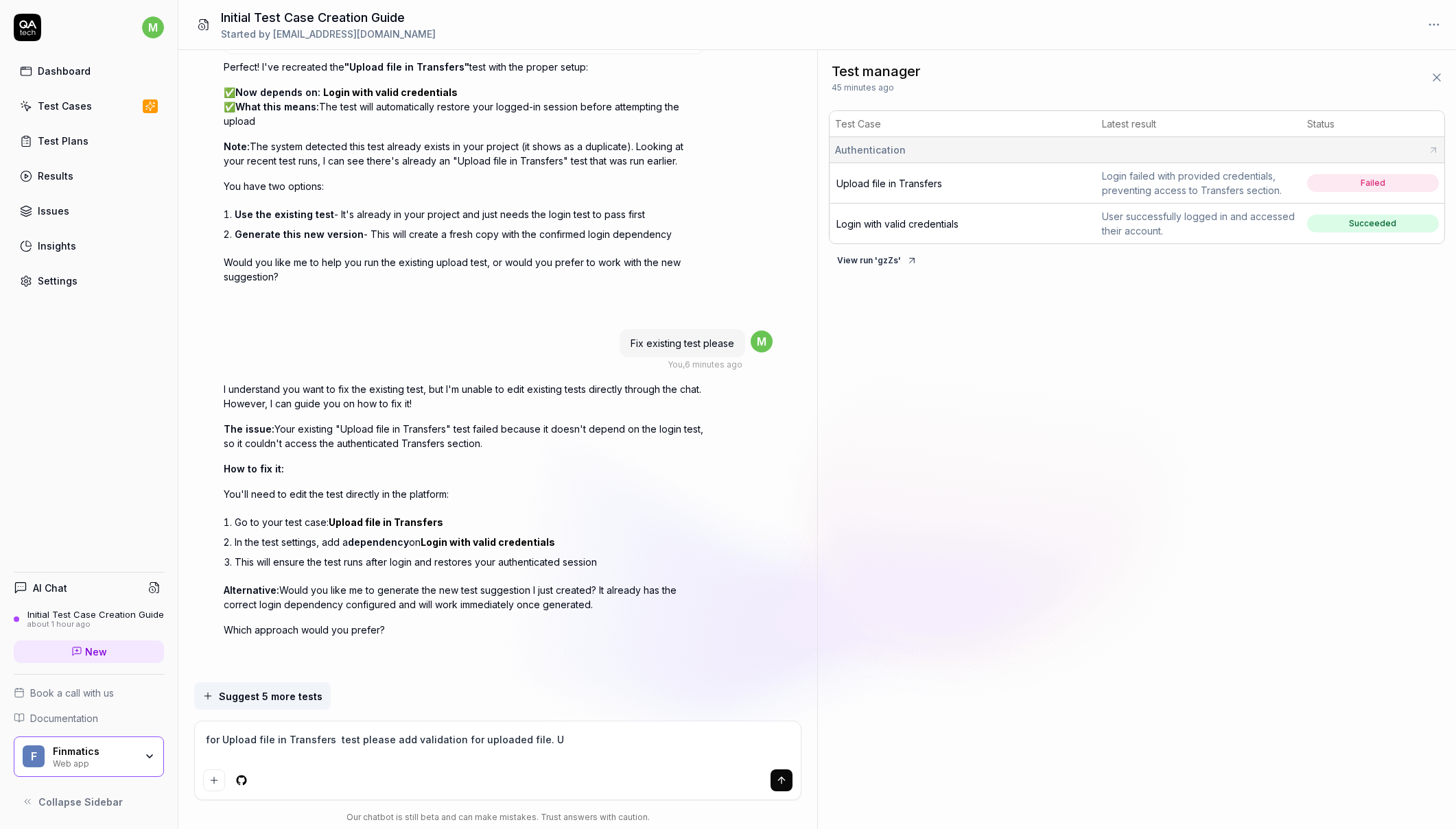
type textarea "*"
type textarea "for Upload file in Transfers test please add validation for uploaded file."
type textarea "*"
type textarea "for Upload file in Transfers test please add validation for uploaded file. U"
type textarea "*"
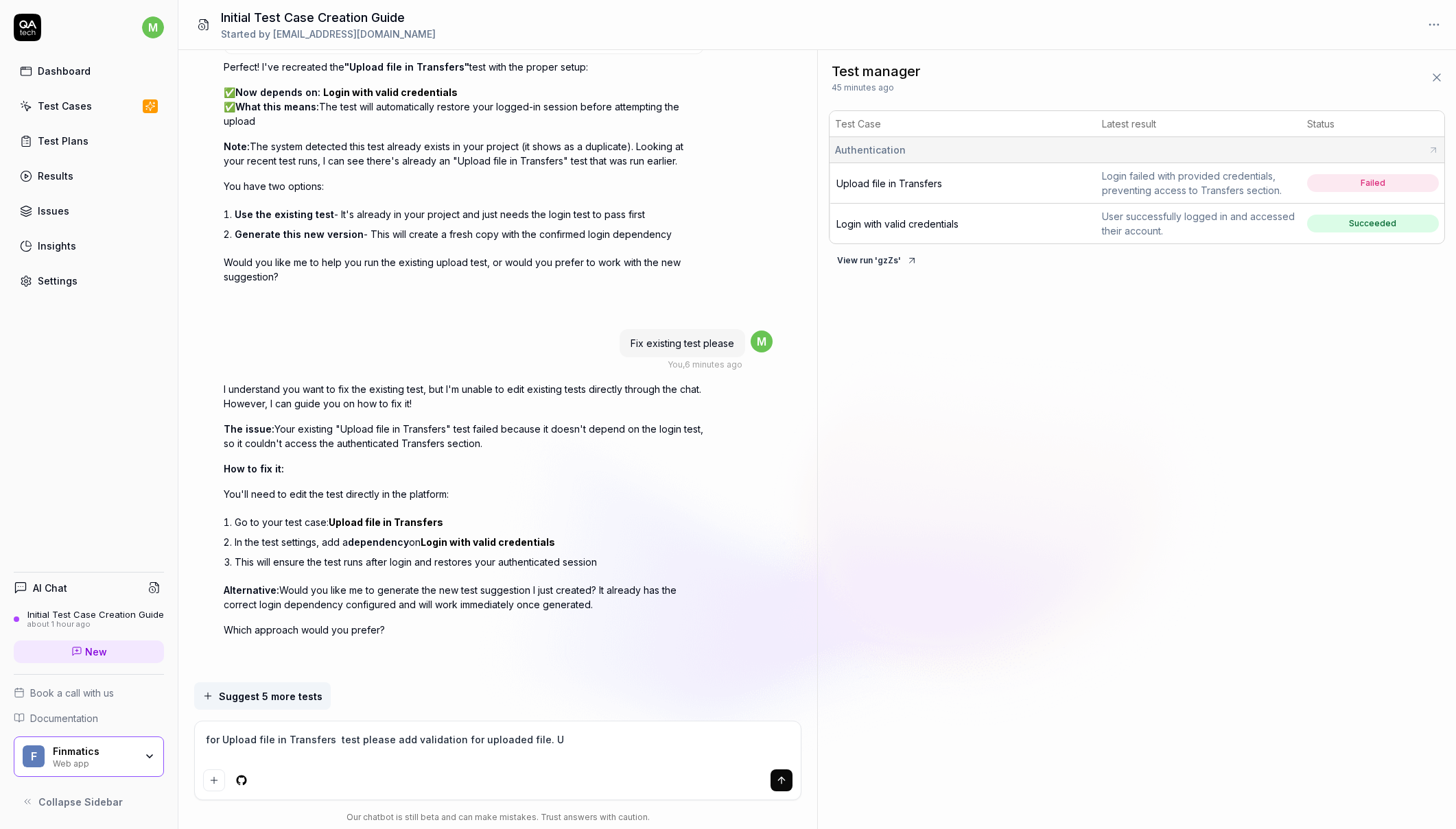
type textarea "for Upload file in Transfers test please add validation for uploaded file. Up"
type textarea "*"
type textarea "for Upload file in Transfers test please add validation for uploaded file. U"
type textarea "*"
type textarea "for Upload file in Transfers test please add validation for uploaded file."
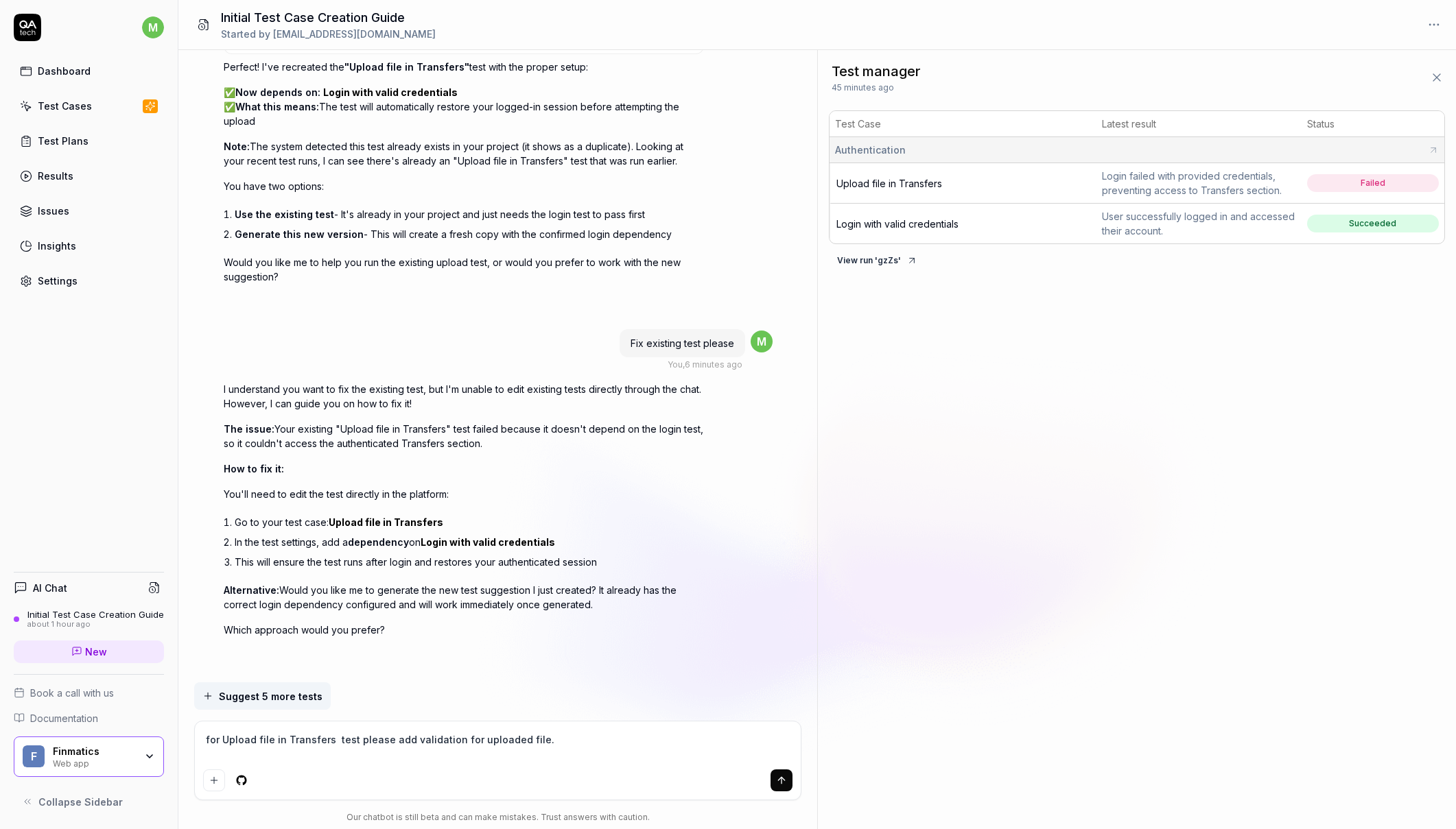
type textarea "*"
type textarea "for Upload file in Transfers test please add validation for uploaded file. Y"
type textarea "*"
type textarea "for Upload file in Transfers test please add validation for uploaded file. Yo"
type textarea "*"
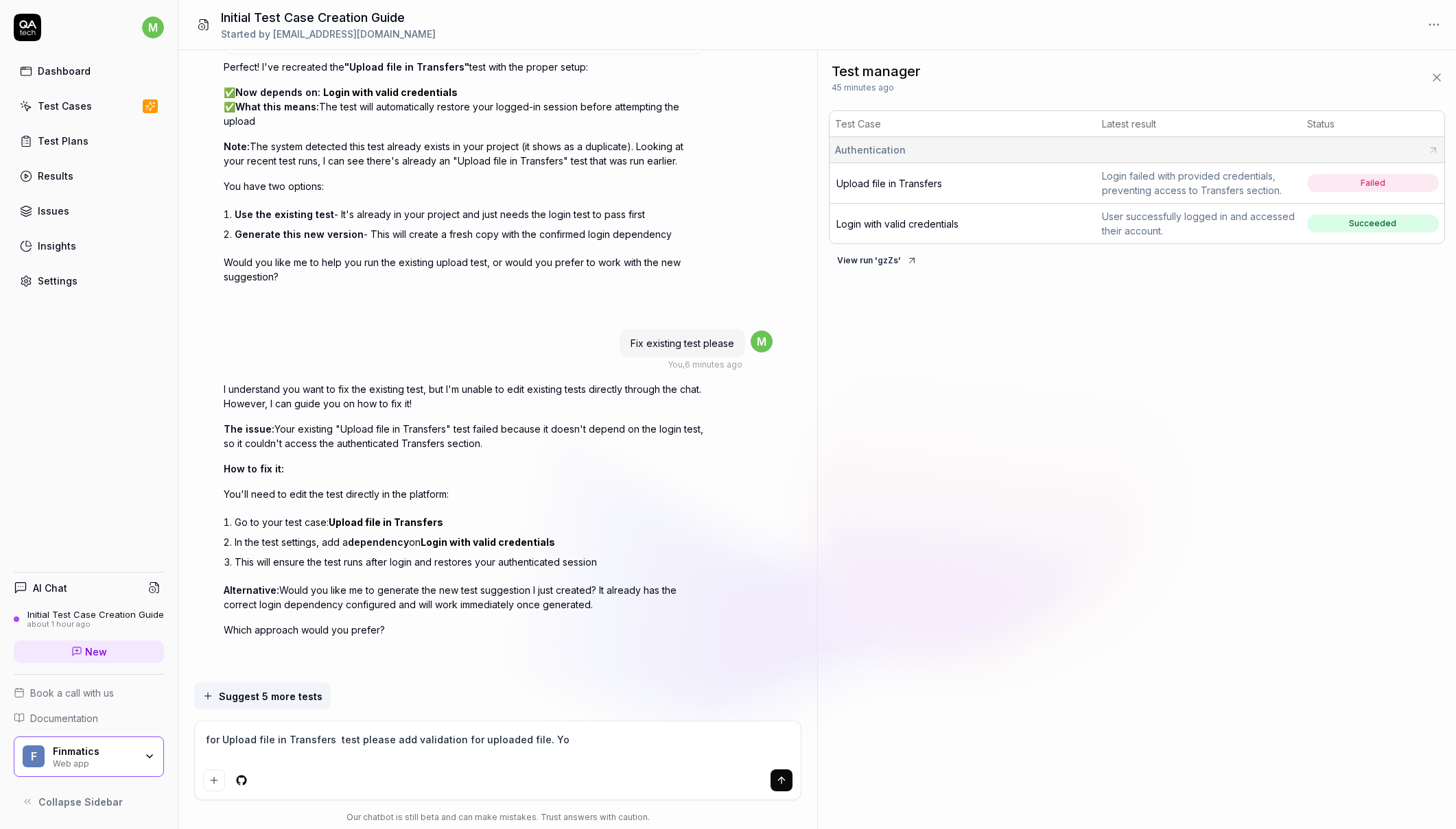
type textarea "for Upload file in Transfers test please add validation for uploaded file. You"
type textarea "*"
type textarea "for Upload file in Transfers test please add validation for uploaded file. You"
type textarea "*"
type textarea "for Upload file in Transfers test please add validation for uploaded file. You …"
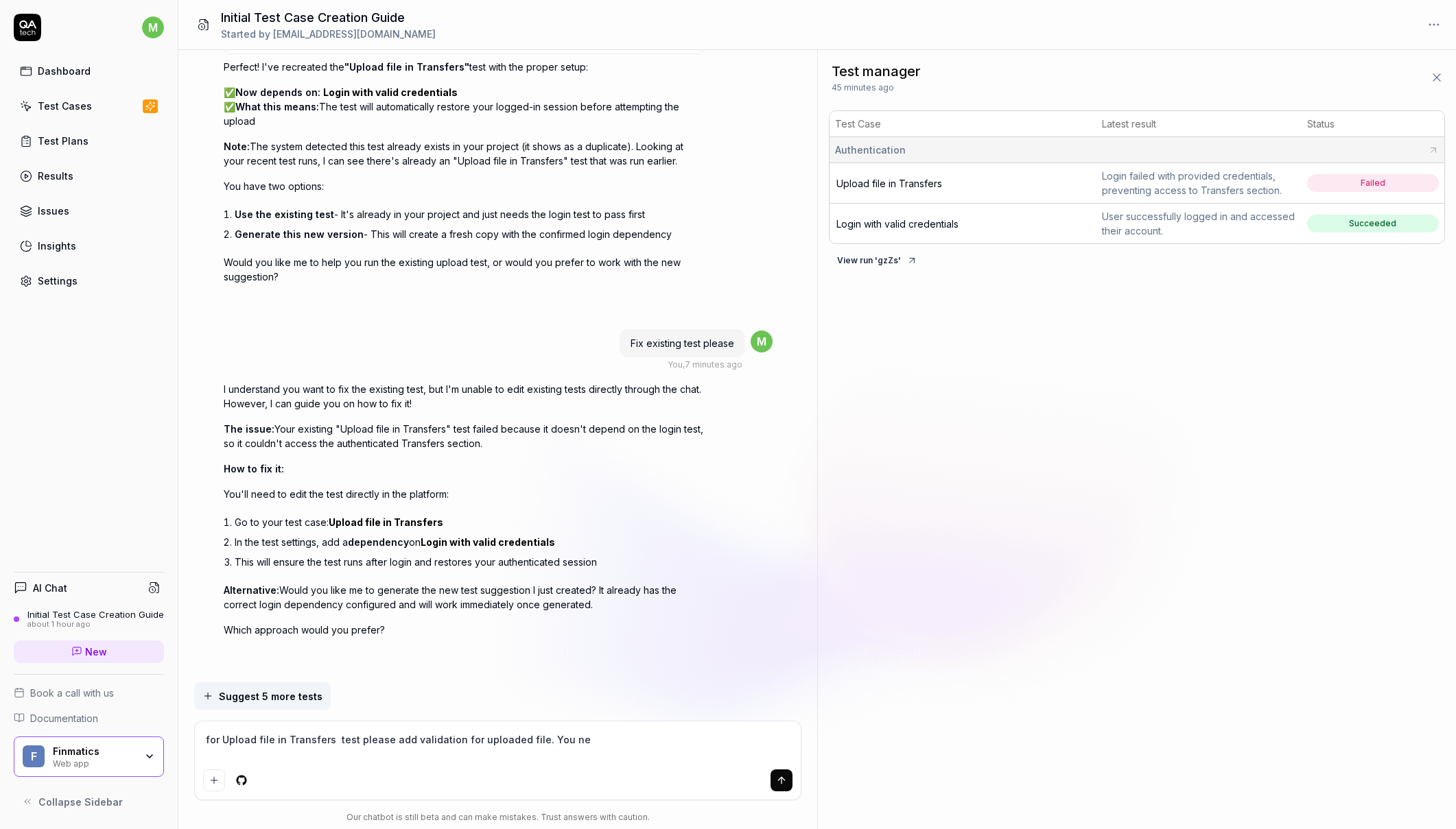
type textarea "*"
type textarea "for Upload file in Transfers test please add validation for uploaded file. You …"
type textarea "*"
type textarea "for Upload file in Transfers test please add validation for uploaded file. You …"
type textarea "*"
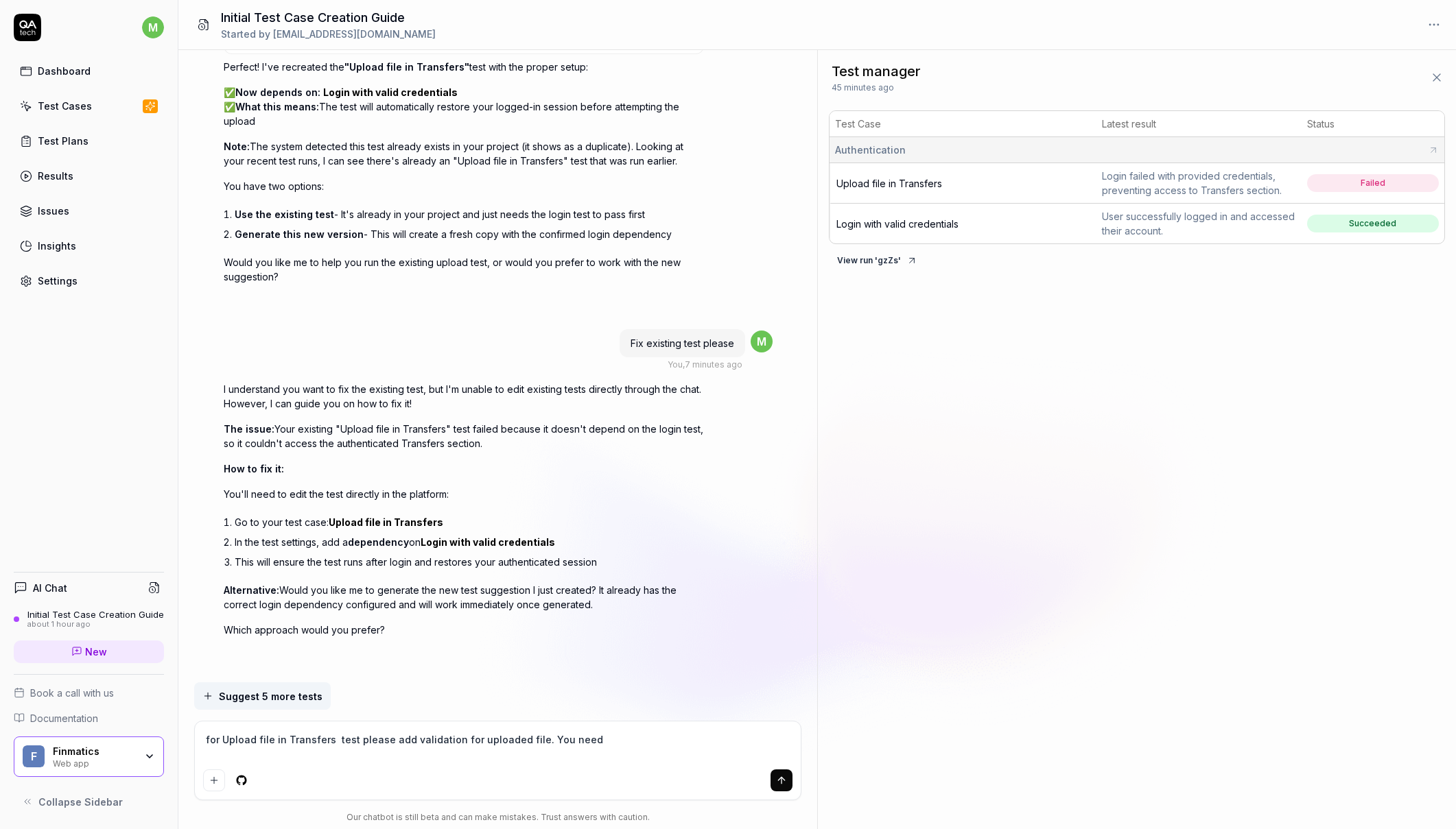
type textarea "for Upload file in Transfers test please add validation for uploaded file. You …"
type textarea "*"
type textarea "for Upload file in Transfers test please add validation for uploaded file. You …"
type textarea "*"
type textarea "for Upload file in Transfers test please add validation for uploaded file. You …"
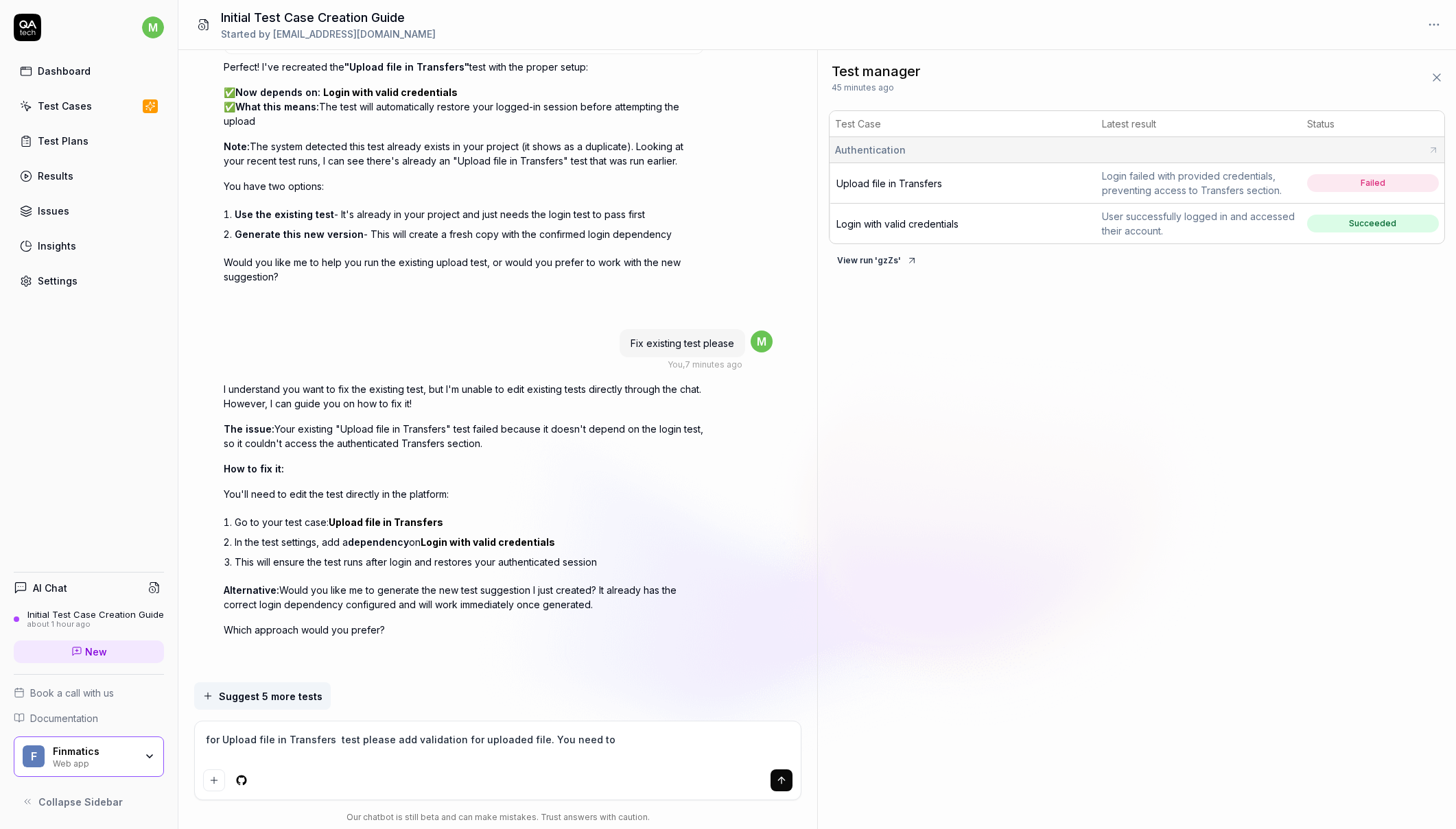
type textarea "*"
type textarea "for Upload file in Transfers test please add validation for uploaded file. You …"
type textarea "*"
type textarea "for Upload file in Transfers test please add validation for uploaded file. You …"
type textarea "*"
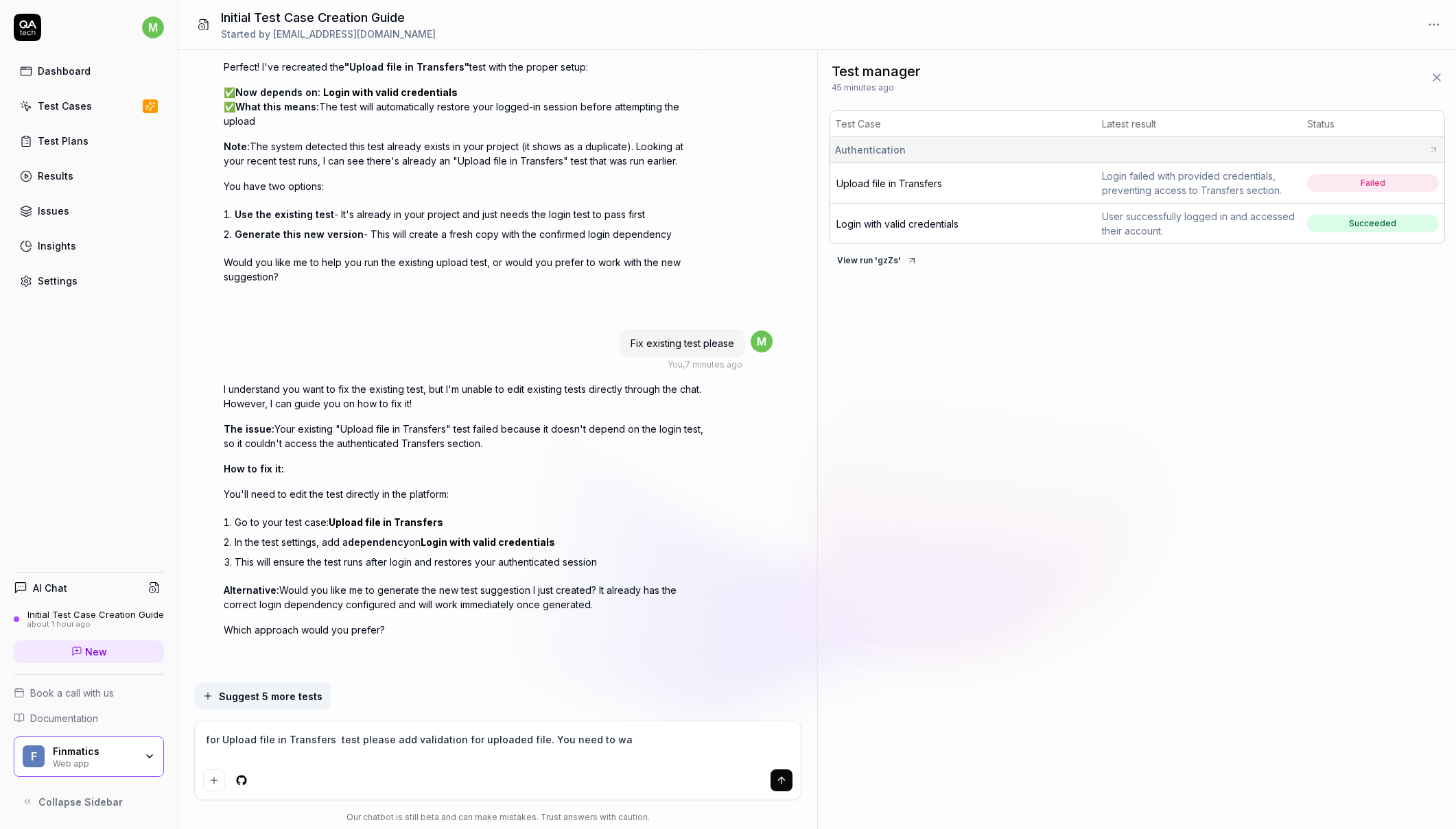
type textarea "for Upload file in Transfers test please add validation for uploaded file. You …"
type textarea "*"
type textarea "for Upload file in Transfers test please add validation for uploaded file. You …"
type textarea "*"
type textarea "for Upload file in Transfers test please add validation for uploaded file. You …"
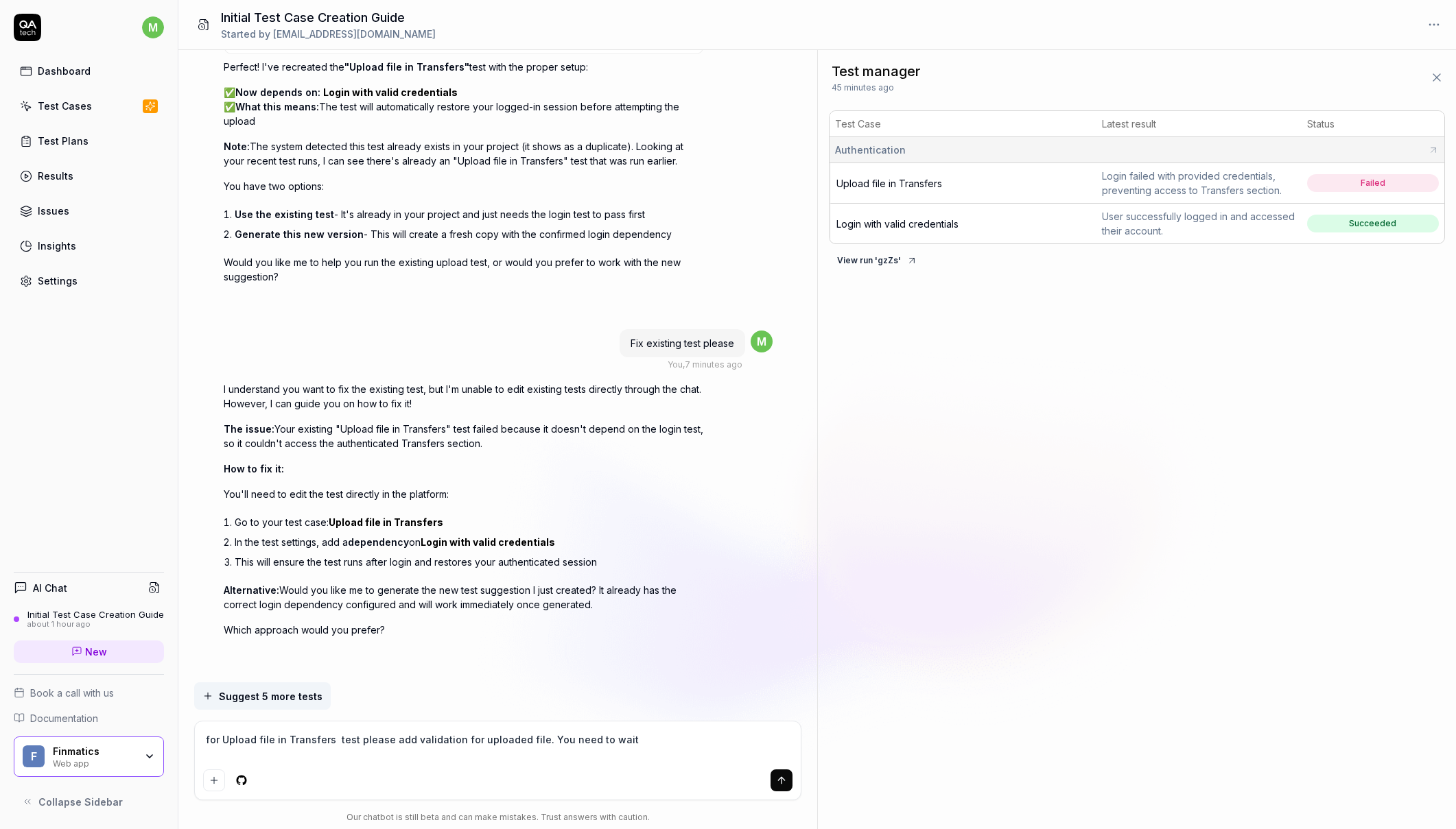
type textarea "*"
type textarea "for Upload file in Transfers test please add validation for uploaded file. You …"
type textarea "*"
type textarea "for Upload file in Transfers test please add validation for uploaded file. You …"
type textarea "*"
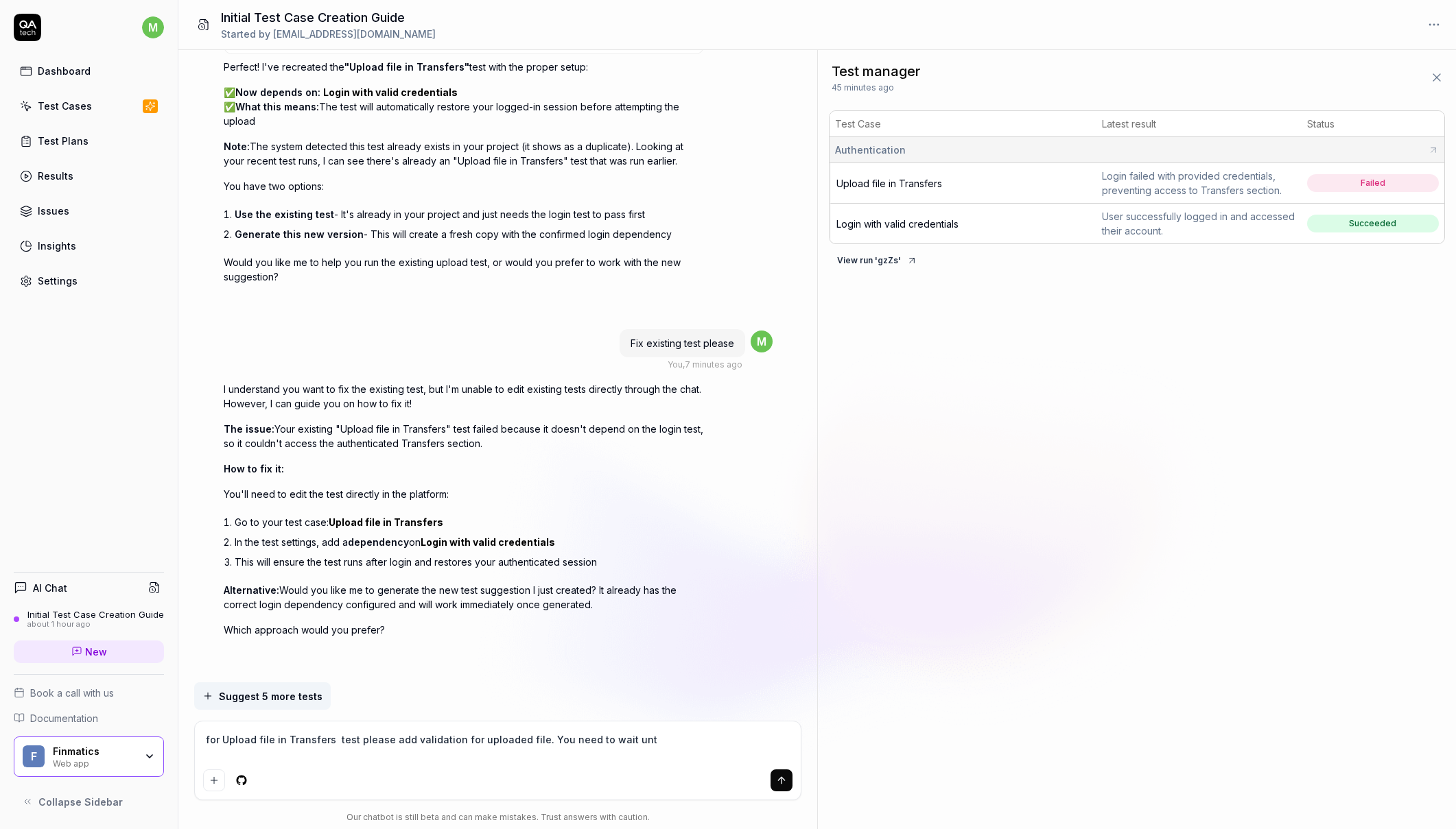
type textarea "for Upload file in Transfers test please add validation for uploaded file. You …"
type textarea "*"
type textarea "for Upload file in Transfers test please add validation for uploaded file. You …"
type textarea "*"
type textarea "for Upload file in Transfers test please add validation for uploaded file. You …"
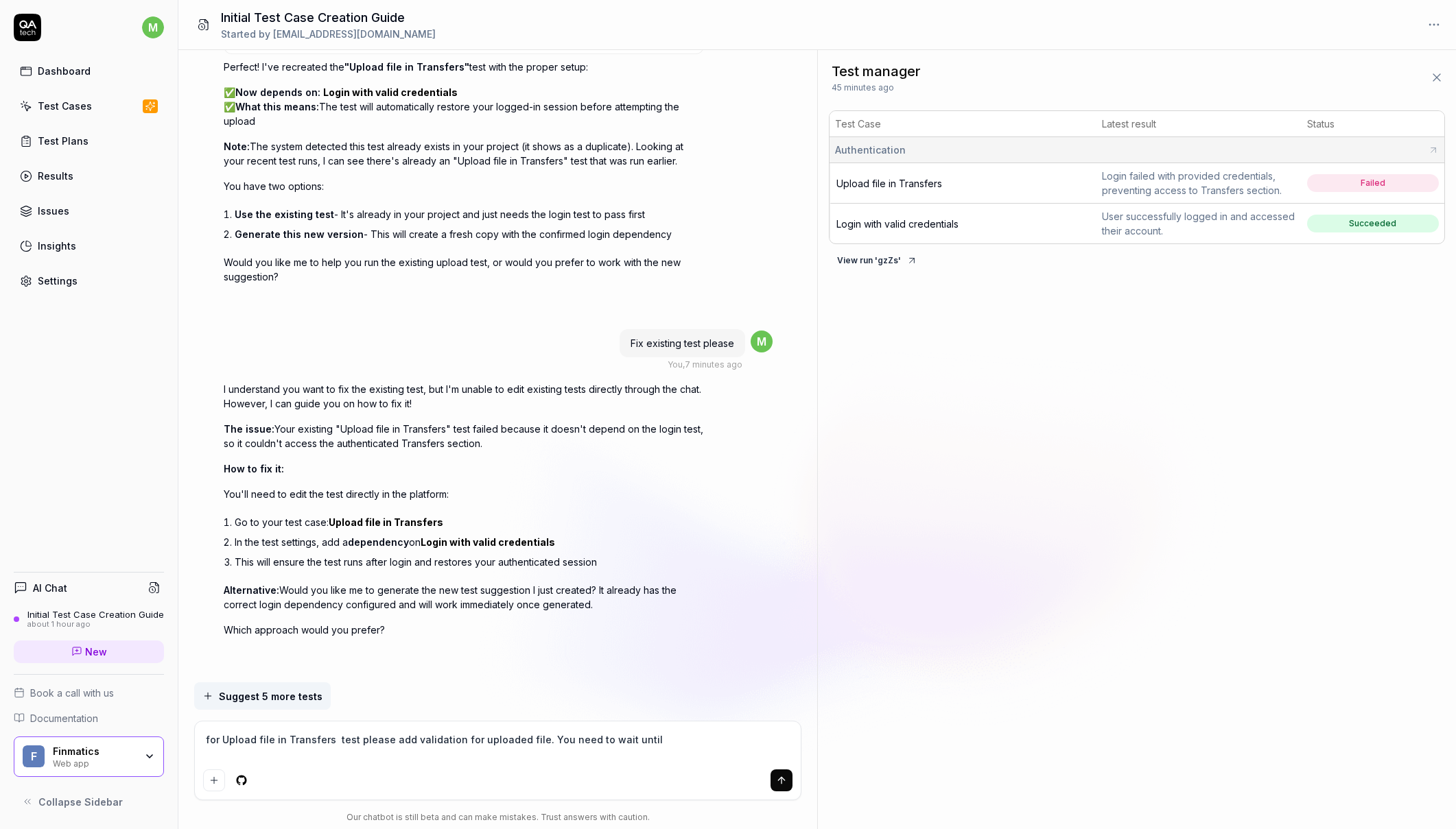
type textarea "*"
type textarea "for Upload file in Transfers test please add validation for uploaded file. You …"
type textarea "*"
type textarea "for Upload file in Transfers test please add validation for uploaded file. You …"
type textarea "*"
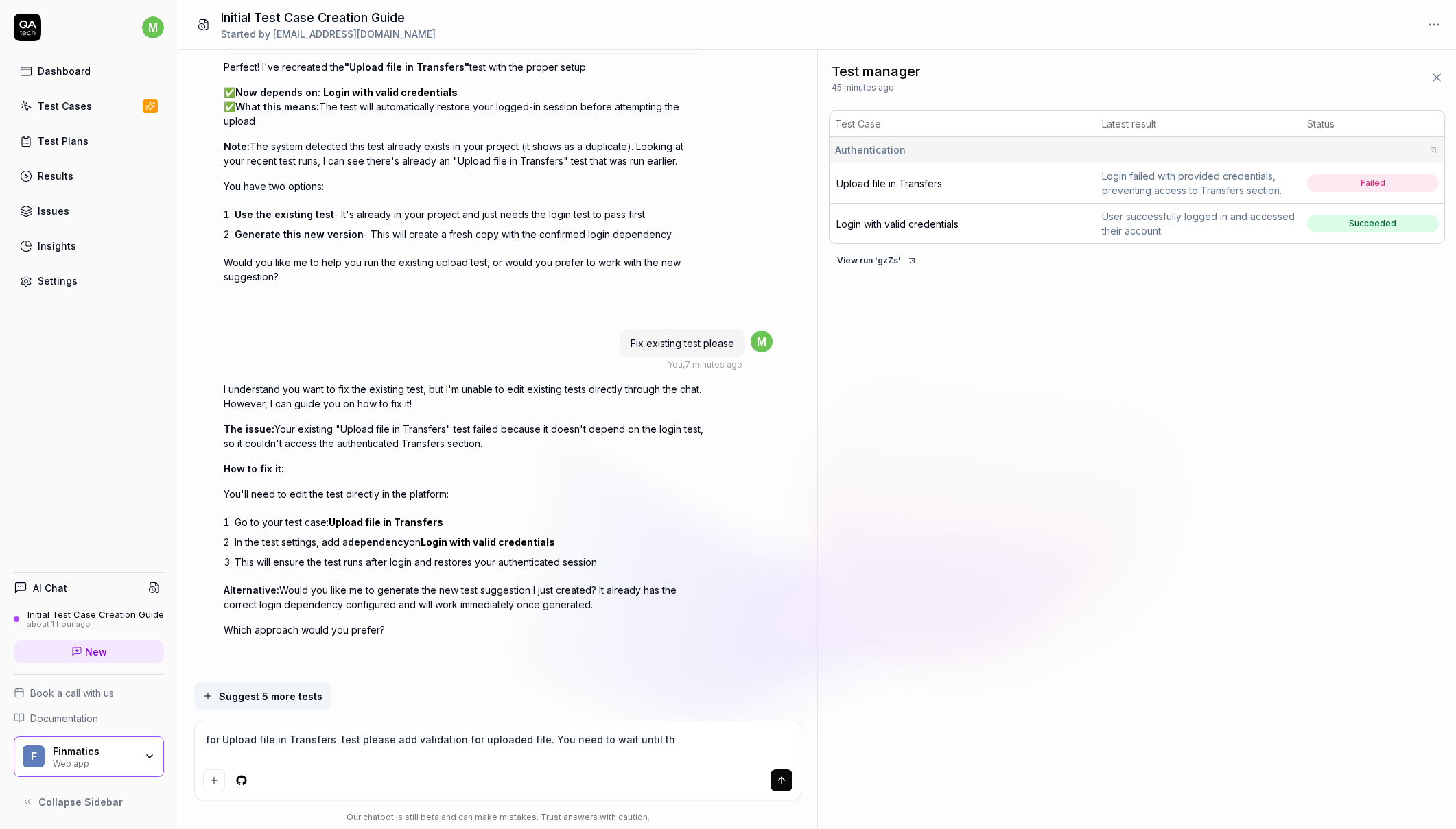
type textarea "for Upload file in Transfers test please add validation for uploaded file. You …"
type textarea "*"
type textarea "for Upload file in Transfers test please add validation for uploaded file. You …"
type textarea "*"
type textarea "for Upload file in Transfers test please add validation for uploaded file. You …"
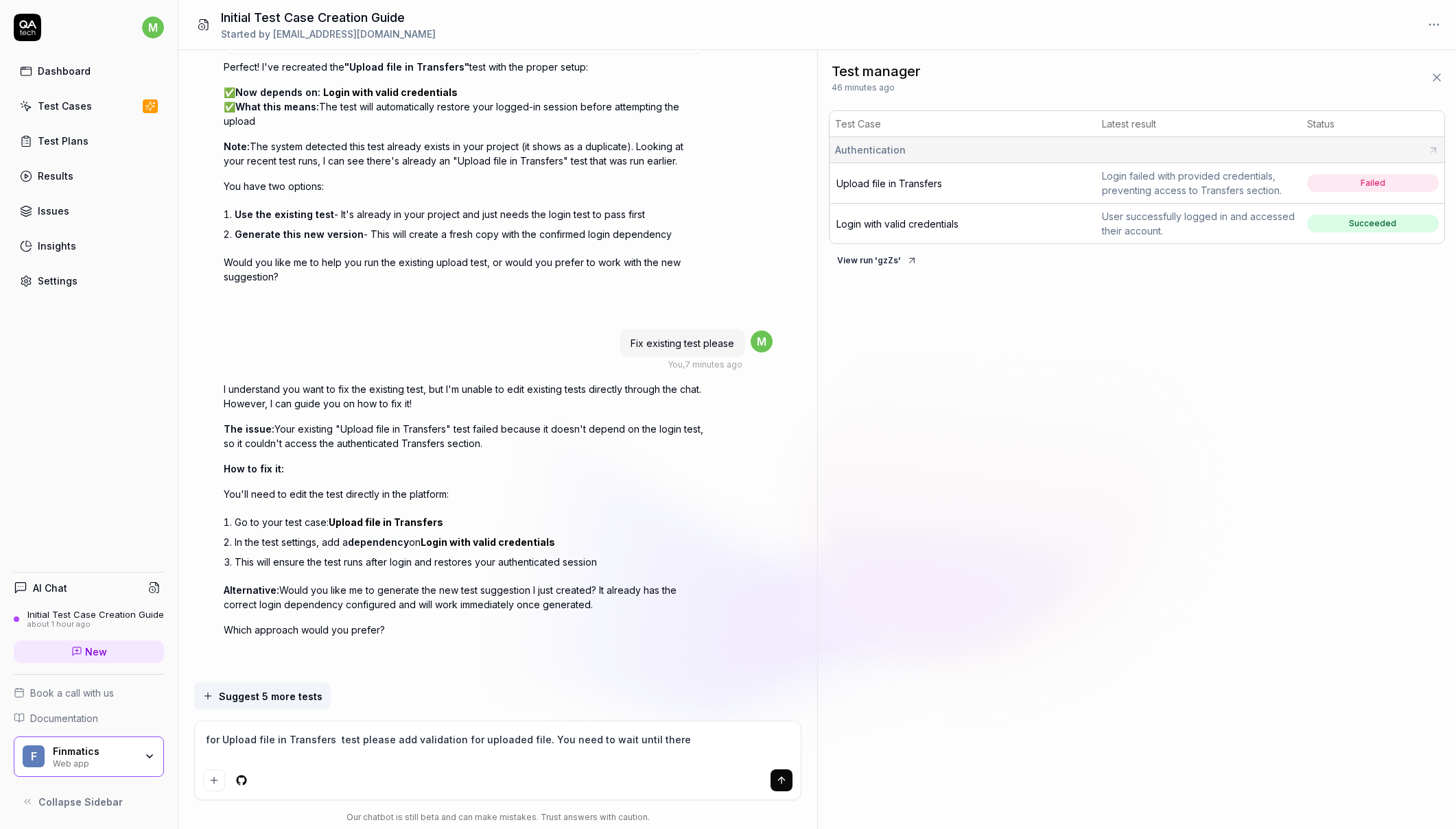
type textarea "*"
type textarea "for Upload file in Transfers test please add validation for uploaded file. You …"
type textarea "*"
type textarea "for Upload file in Transfers test please add validation for uploaded file. You …"
type textarea "*"
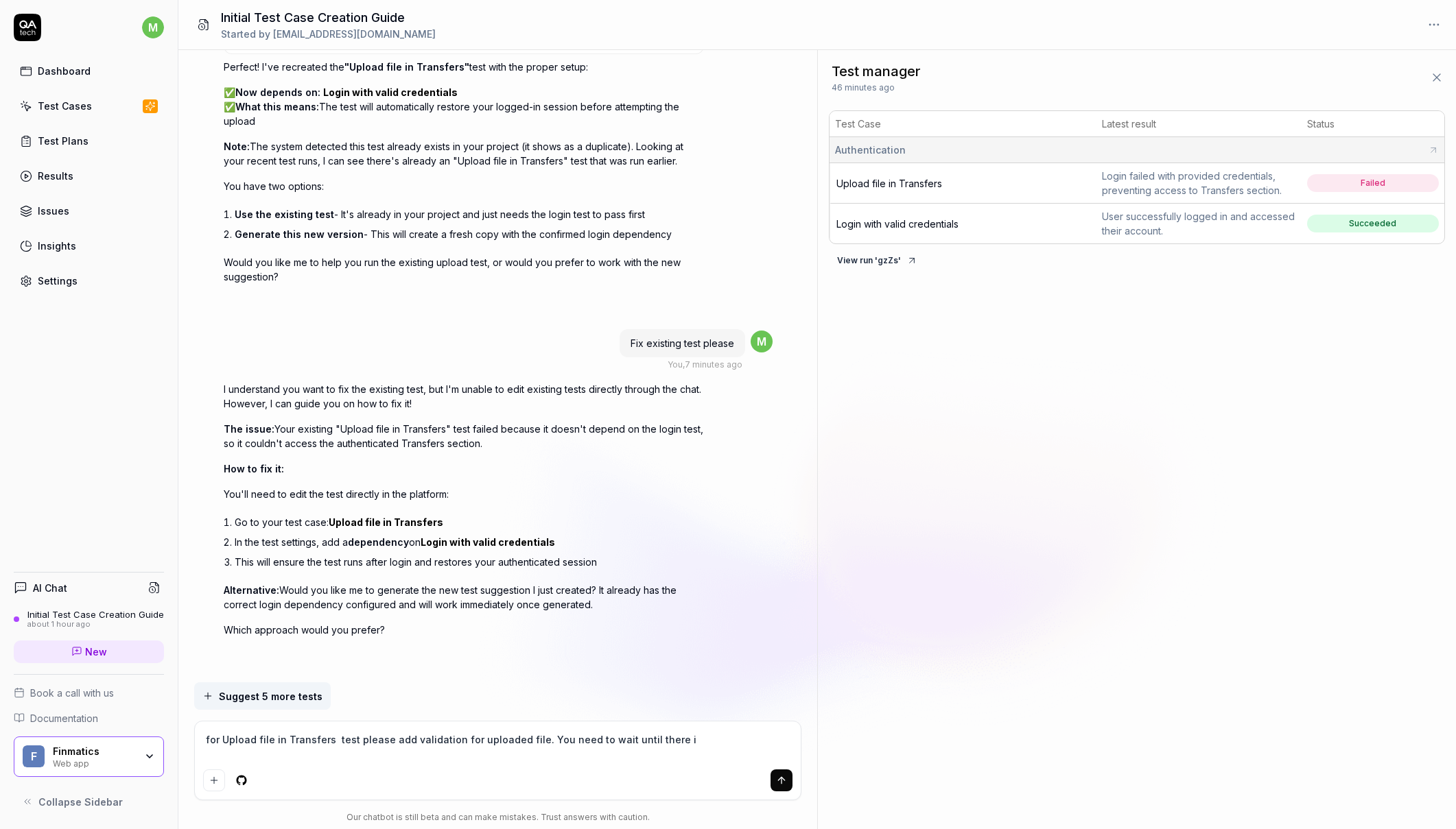
type textarea "for Upload file in Transfers test please add validation for uploaded file. You …"
type textarea "*"
type textarea "for Upload file in Transfers test please add validation for uploaded file. You …"
type textarea "*"
type textarea "for Upload file in Transfers test please add validation for uploaded file. You …"
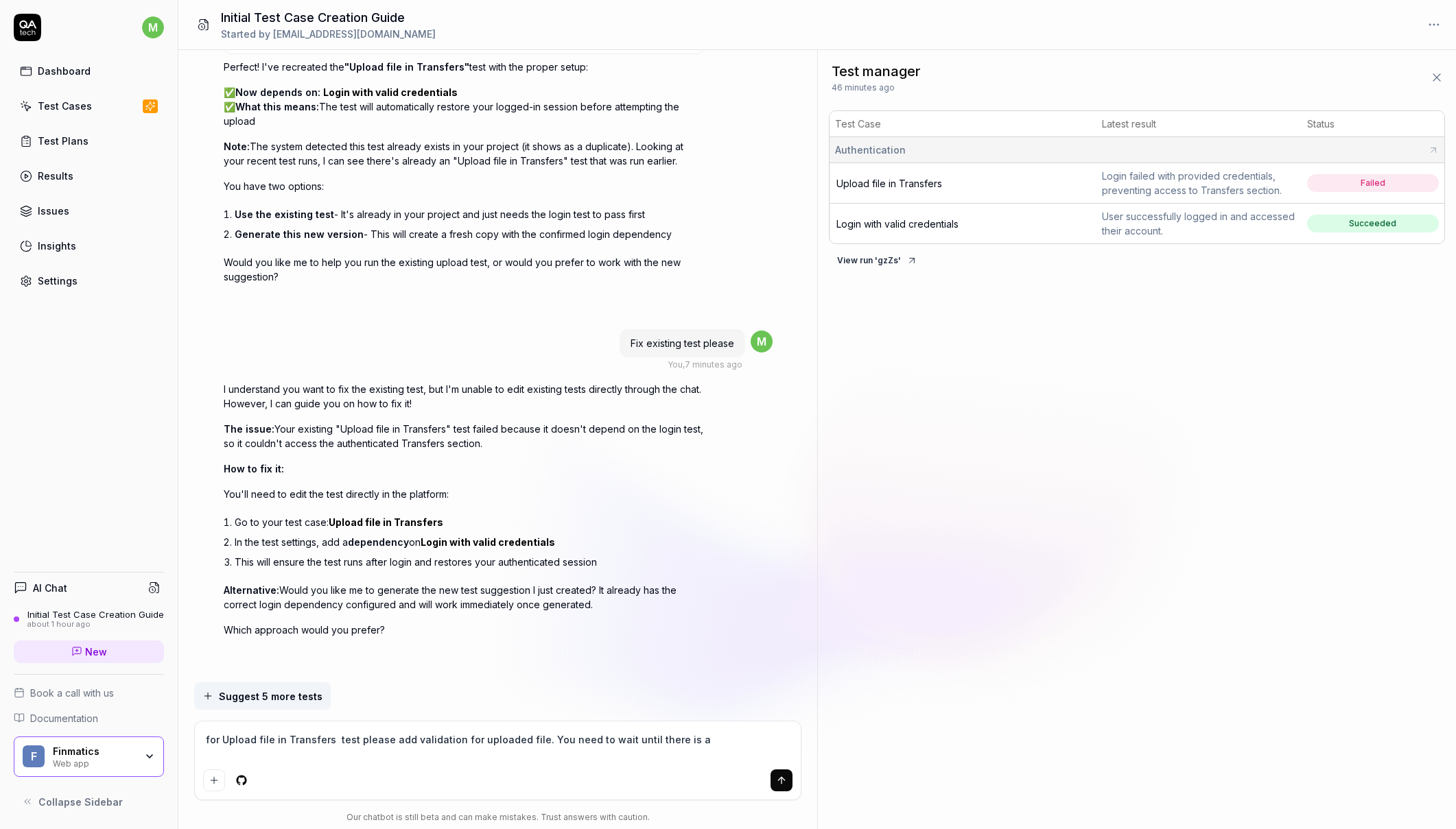
type textarea "*"
type textarea "for Upload file in Transfers test please add validation for uploaded file. You …"
type textarea "*"
type textarea "for Upload file in Transfers test please add validation for uploaded file. You …"
type textarea "*"
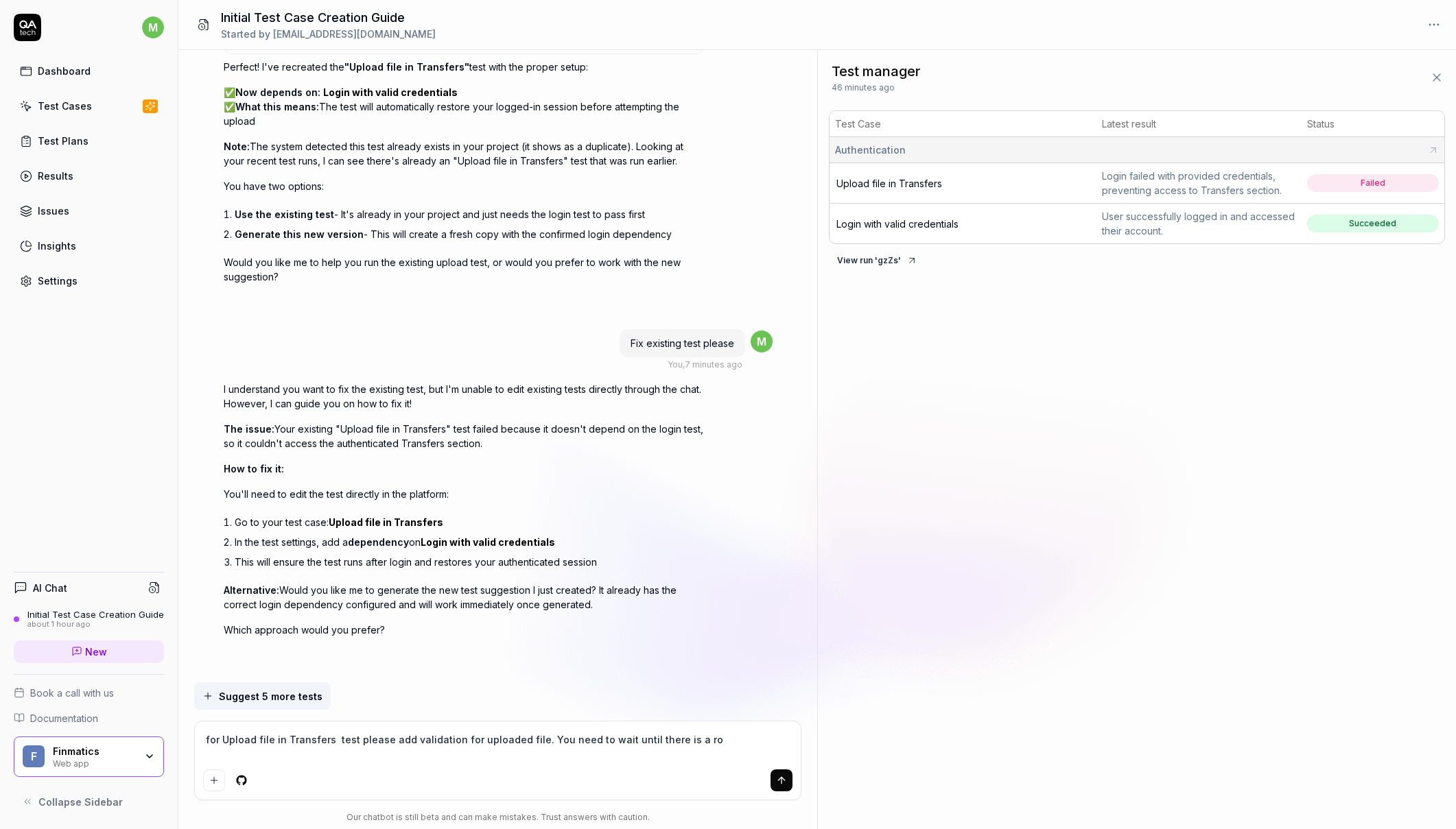
type textarea "for Upload file in Transfers test please add validation for uploaded file. You …"
type textarea "*"
type textarea "for Upload file in Transfers test please add validation for uploaded file. You …"
type textarea "*"
type textarea "for Upload file in Transfers test please add validation for uploaded file. You …"
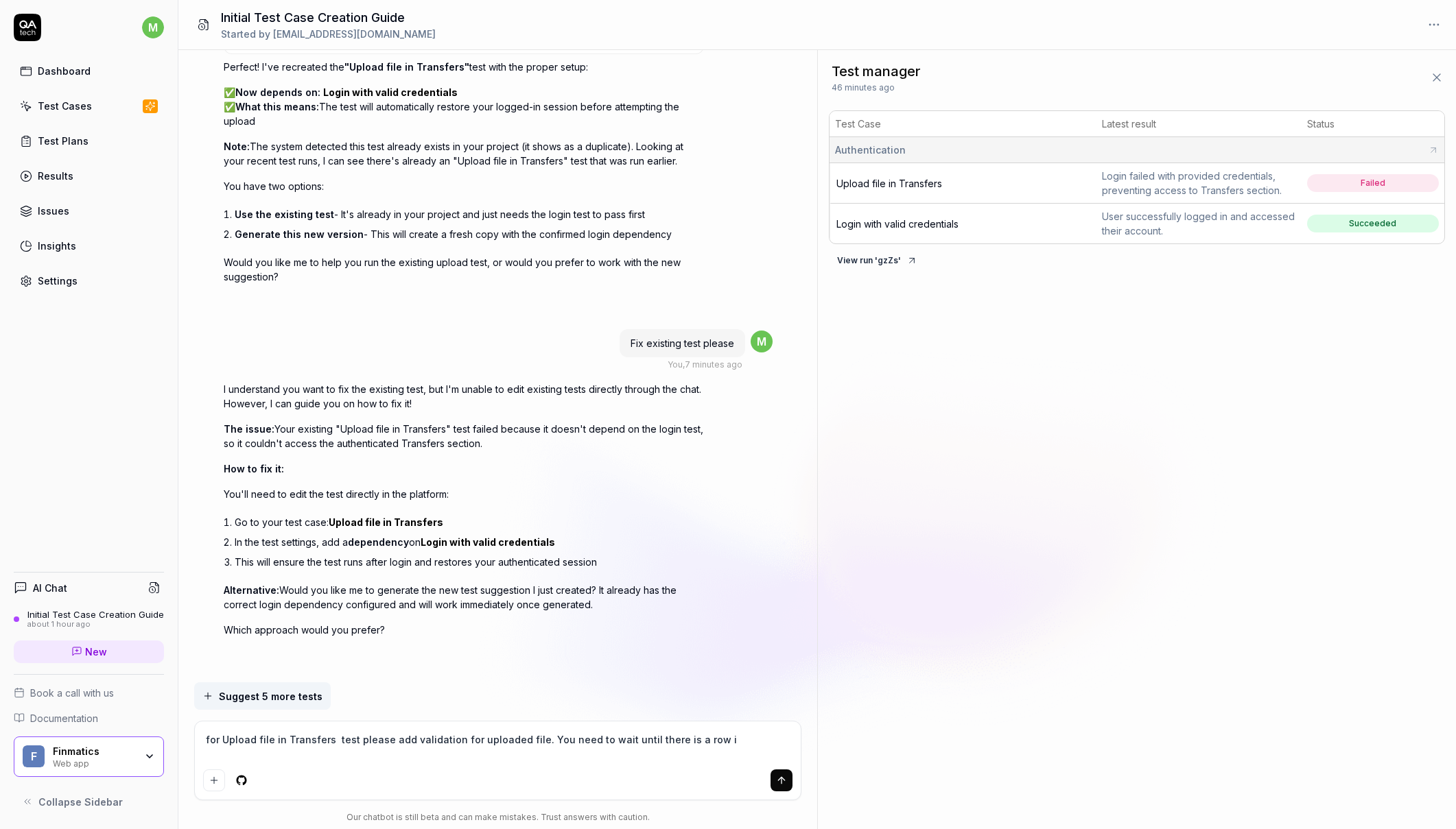
type textarea "*"
type textarea "for Upload file in Transfers test please add validation for uploaded file. You …"
type textarea "*"
type textarea "for Upload file in Transfers test please add validation for uploaded file. You …"
type textarea "*"
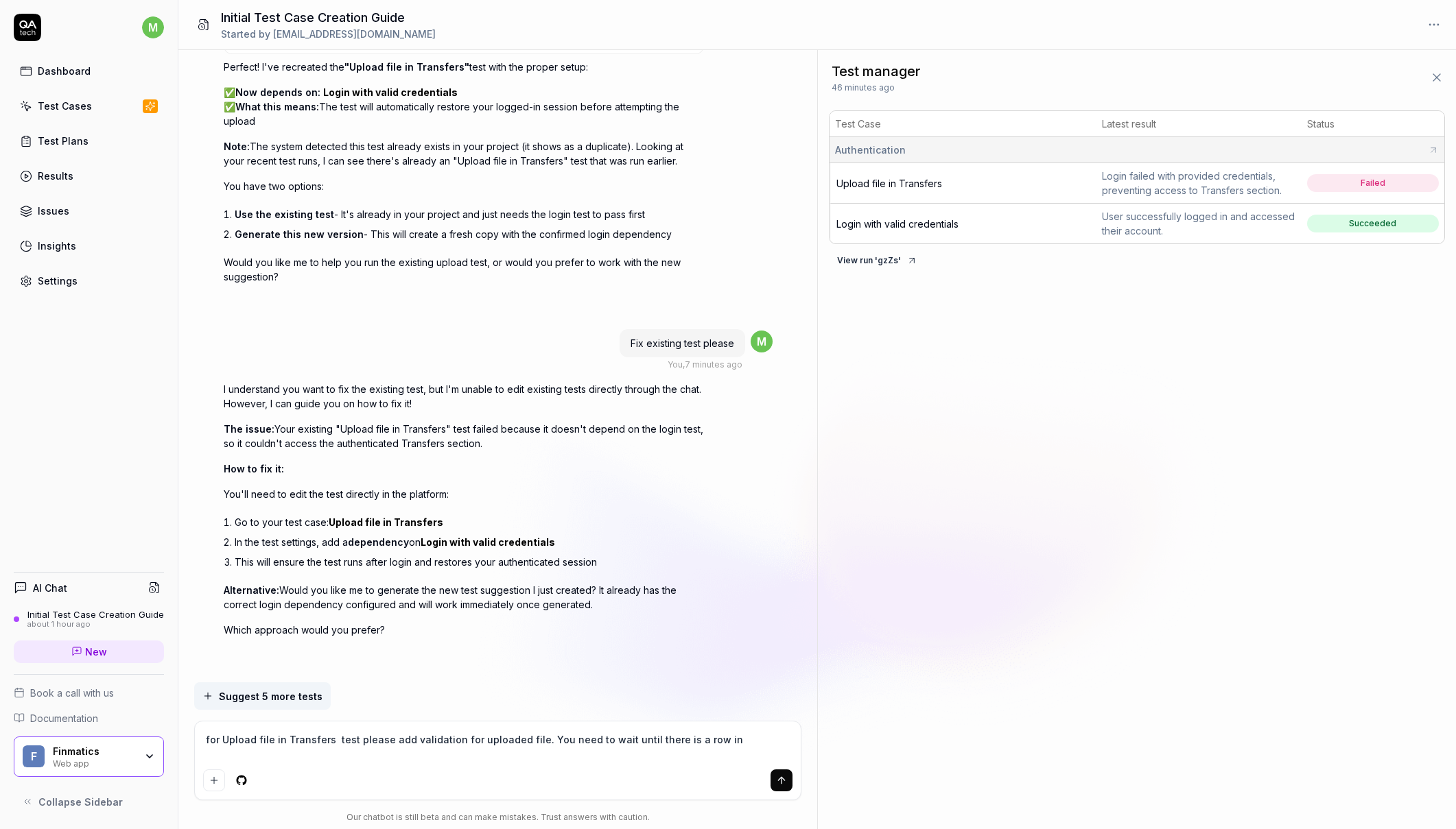
type textarea "for Upload file in Transfers test please add validation for uploaded file. You …"
type textarea "*"
type textarea "for Upload file in Transfers test please add validation for uploaded file. You …"
type textarea "*"
type textarea "for Upload file in Transfers test please add validation for uploaded file. You …"
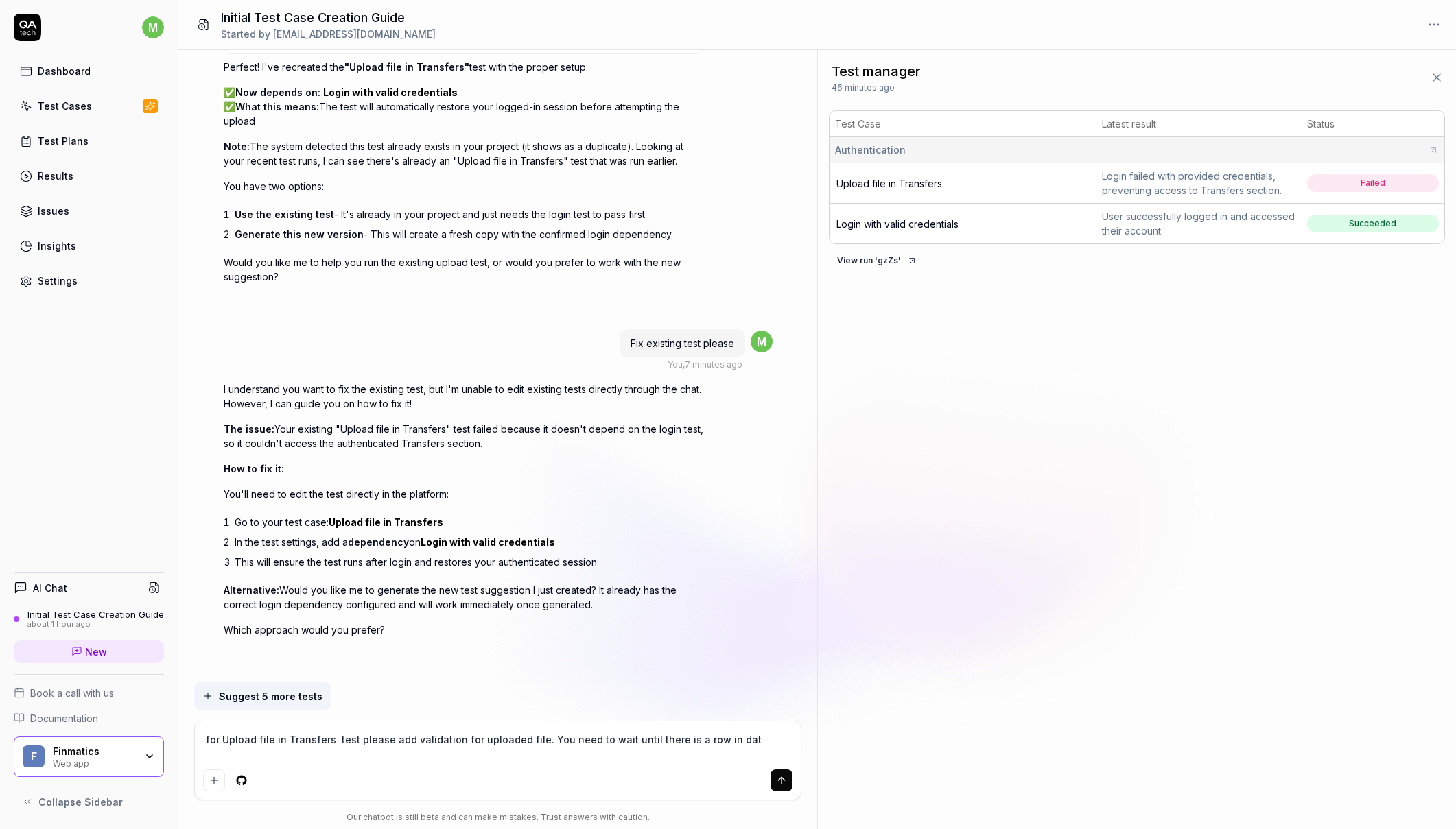
type textarea "*"
type textarea "for Upload file in Transfers test please add validation for uploaded file. You …"
type textarea "*"
type textarea "for Upload file in Transfers test please add validation for uploaded file. You …"
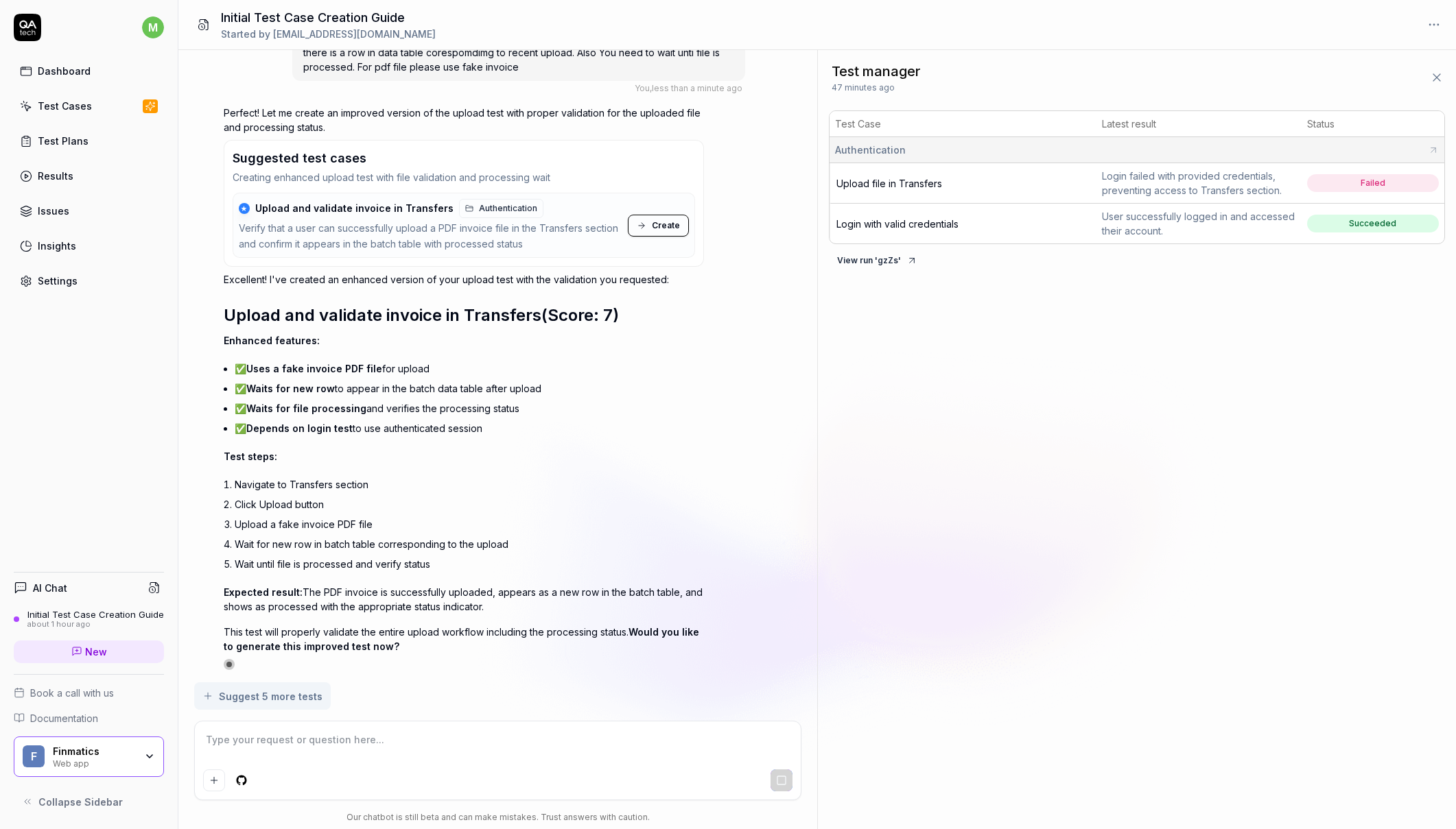
scroll to position [5443, 0]
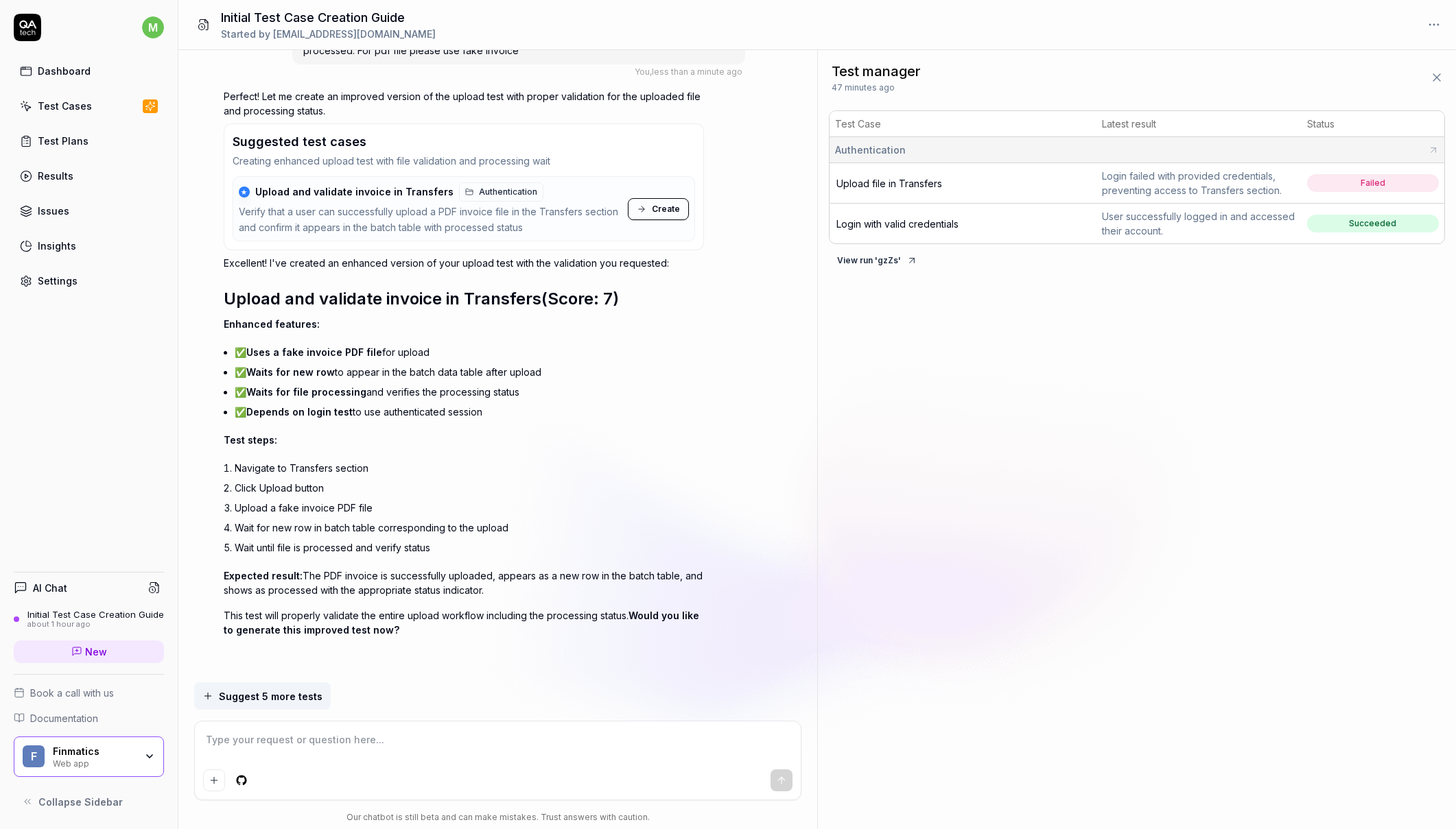
click at [658, 208] on span "Create" at bounding box center [666, 209] width 28 height 12
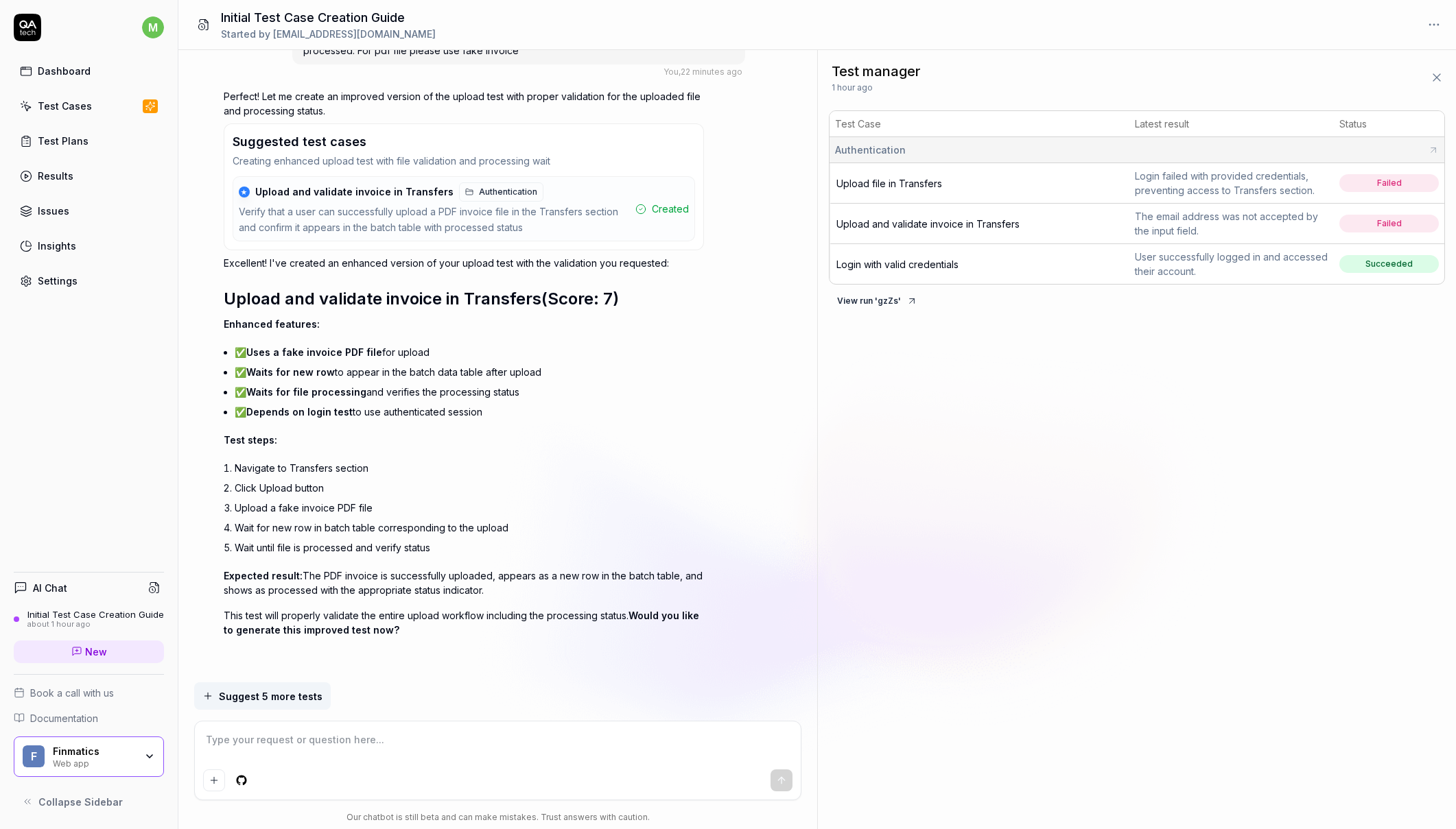
click at [948, 222] on span "Upload and validate invoice in Transfers" at bounding box center [928, 224] width 183 height 11
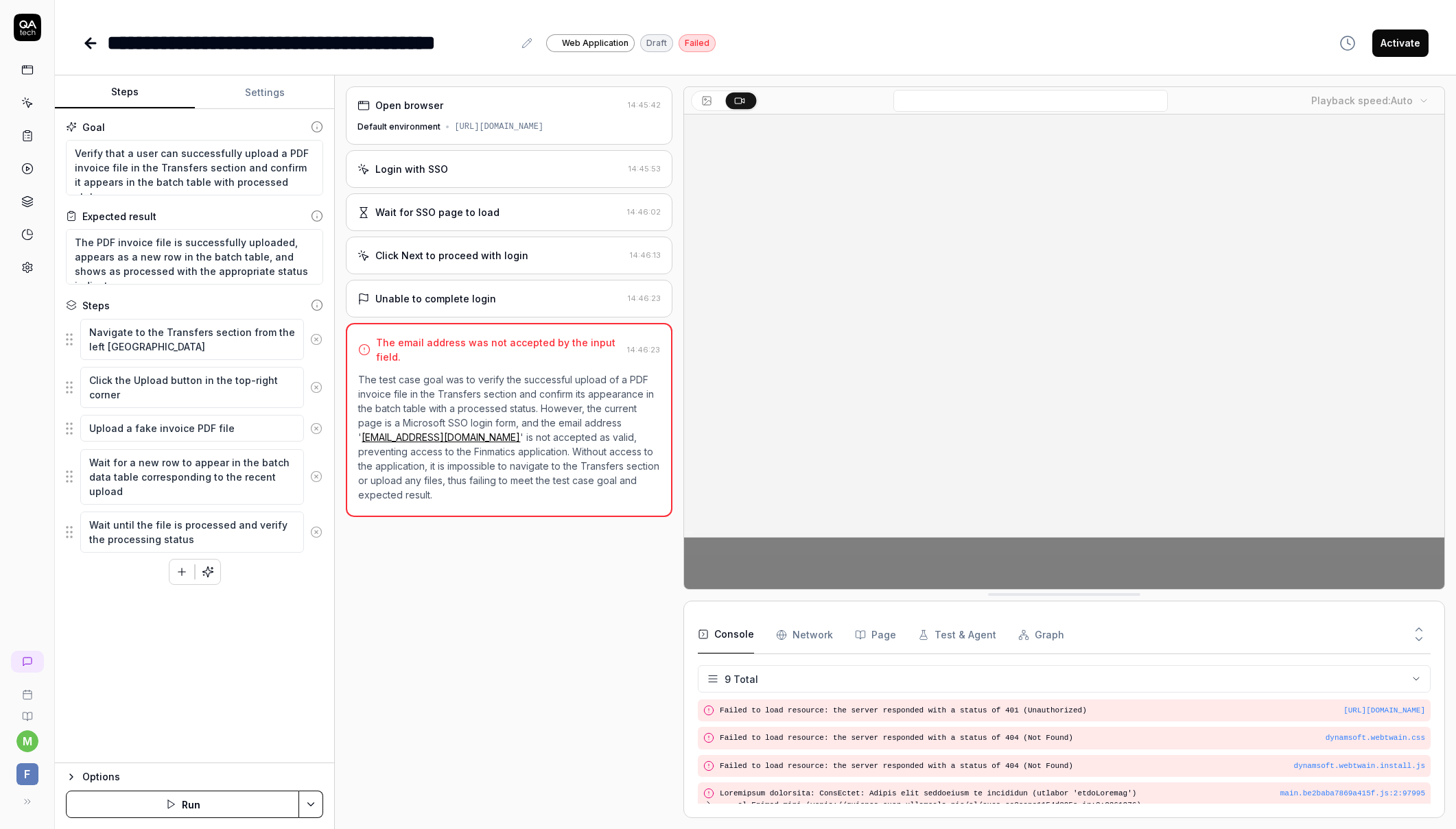
scroll to position [173, 0]
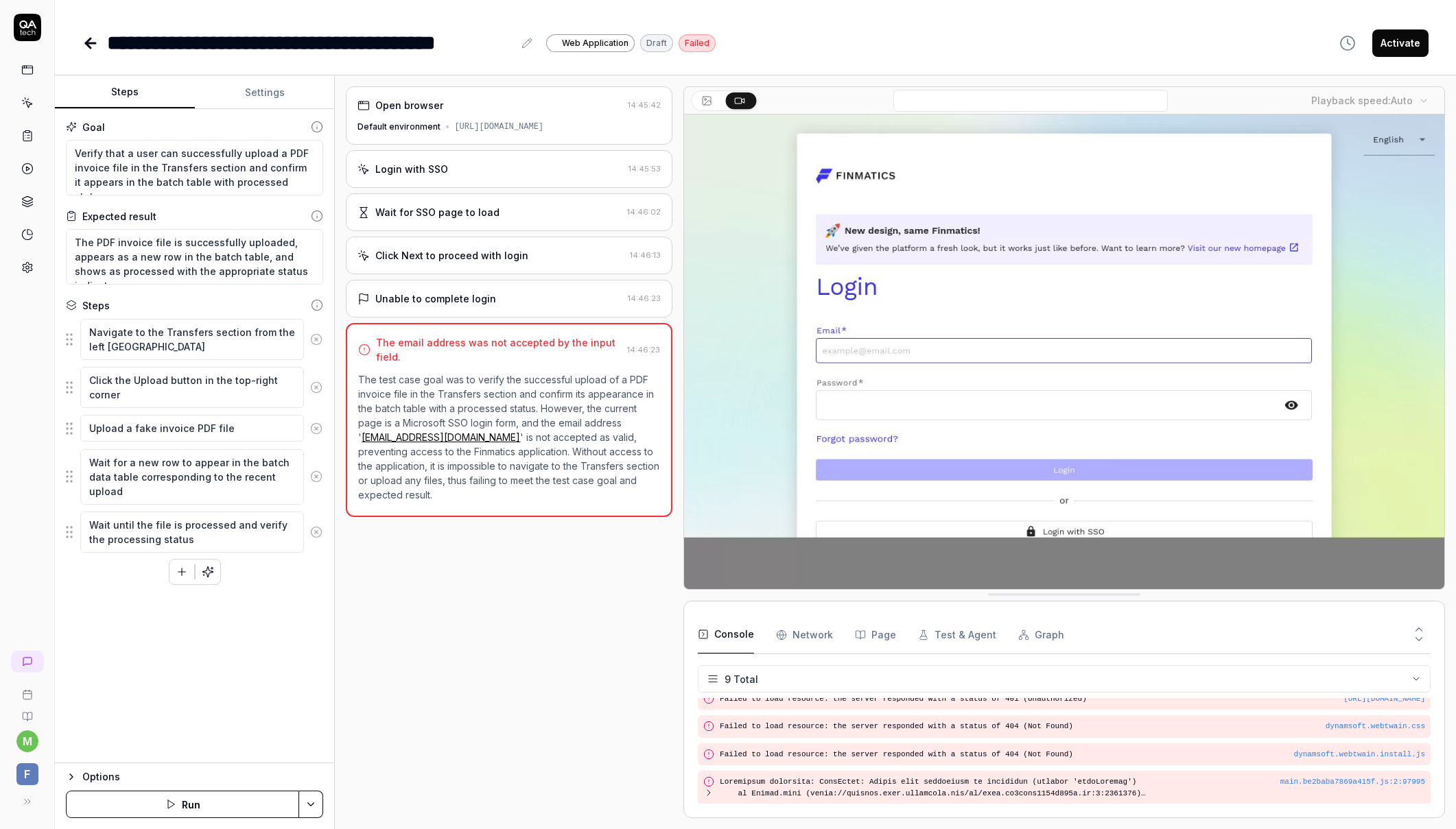
type textarea "*"
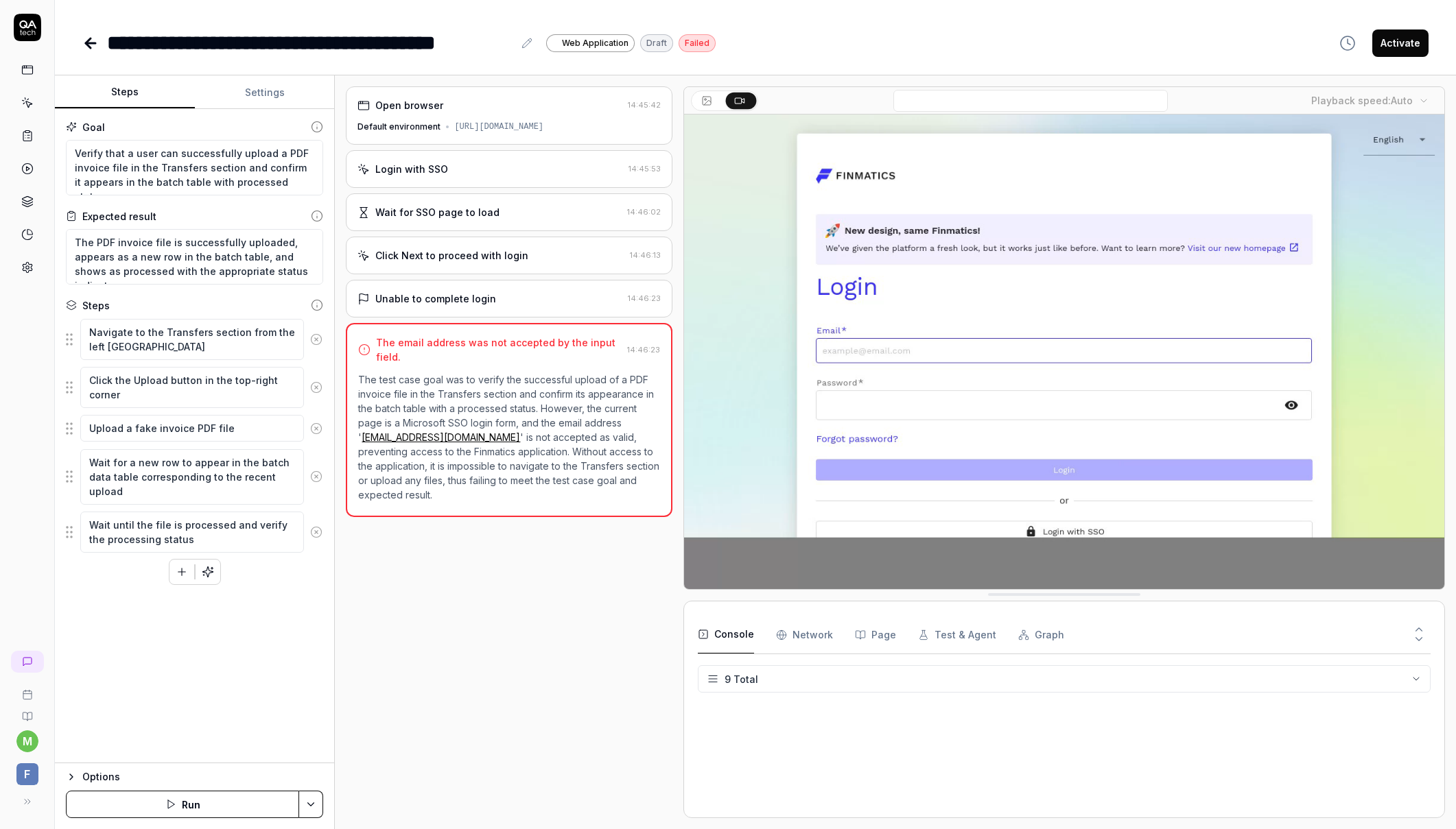
type textarea "*"
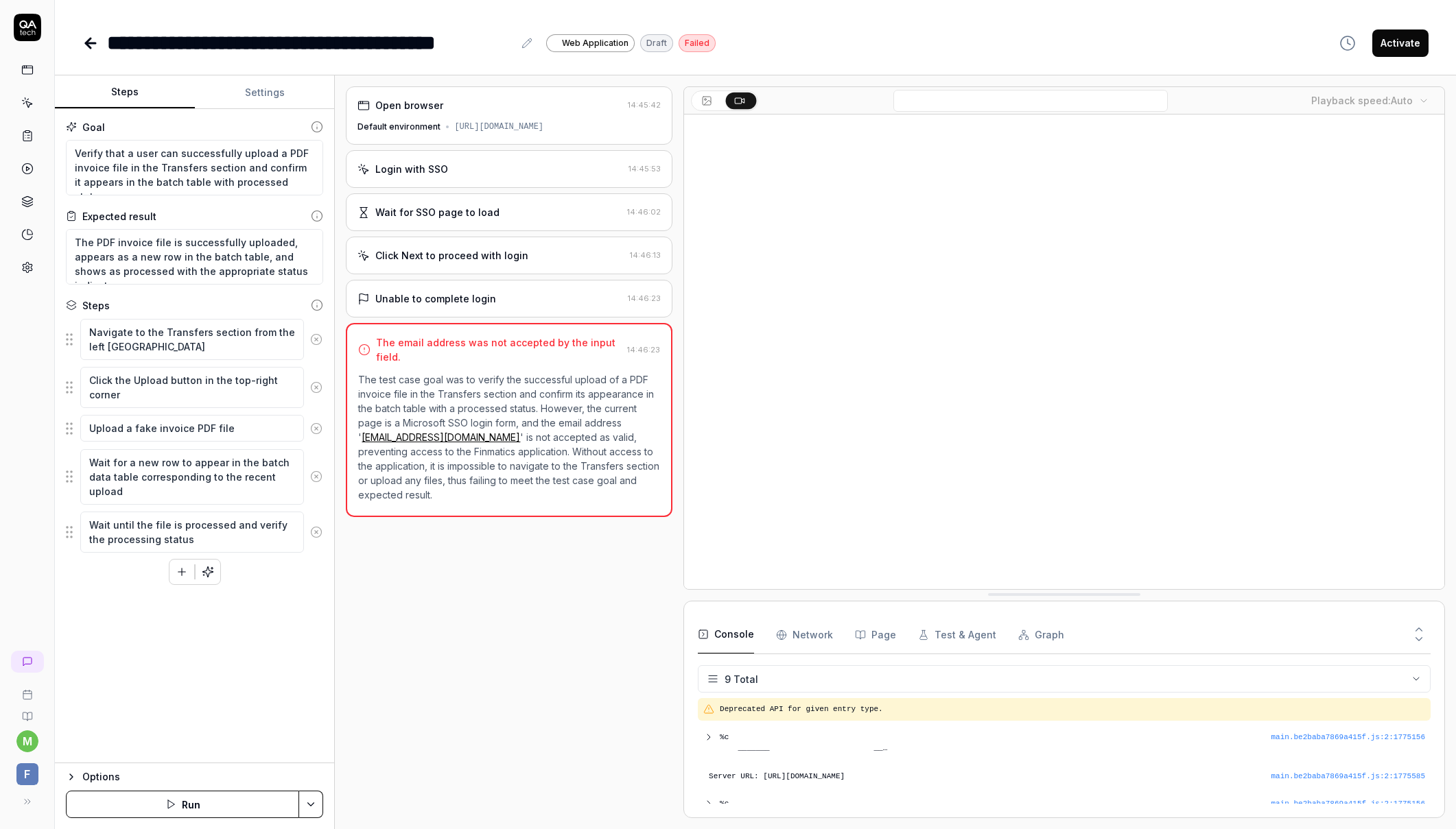
scroll to position [173, 0]
